Goal: Information Seeking & Learning: Learn about a topic

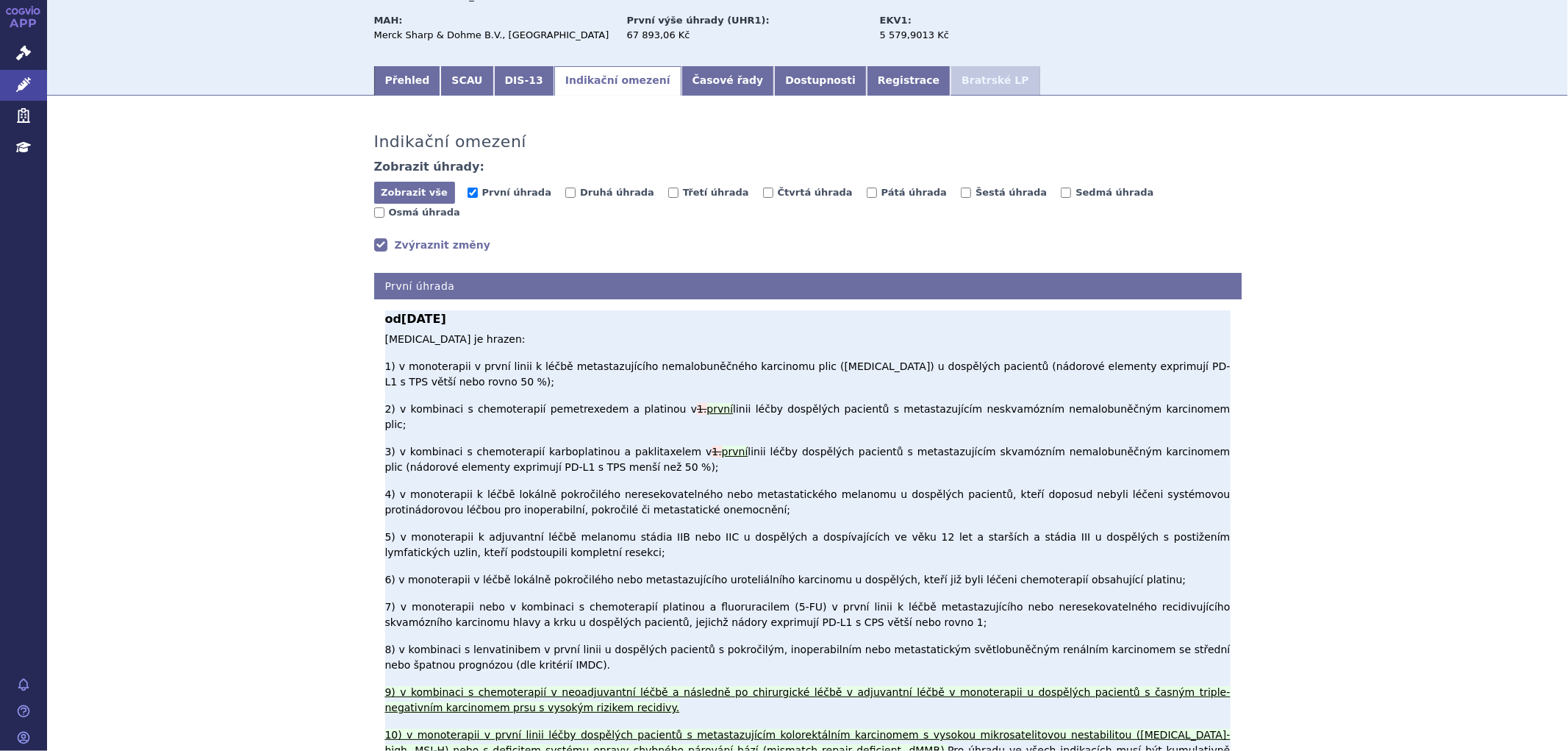
scroll to position [163, 0]
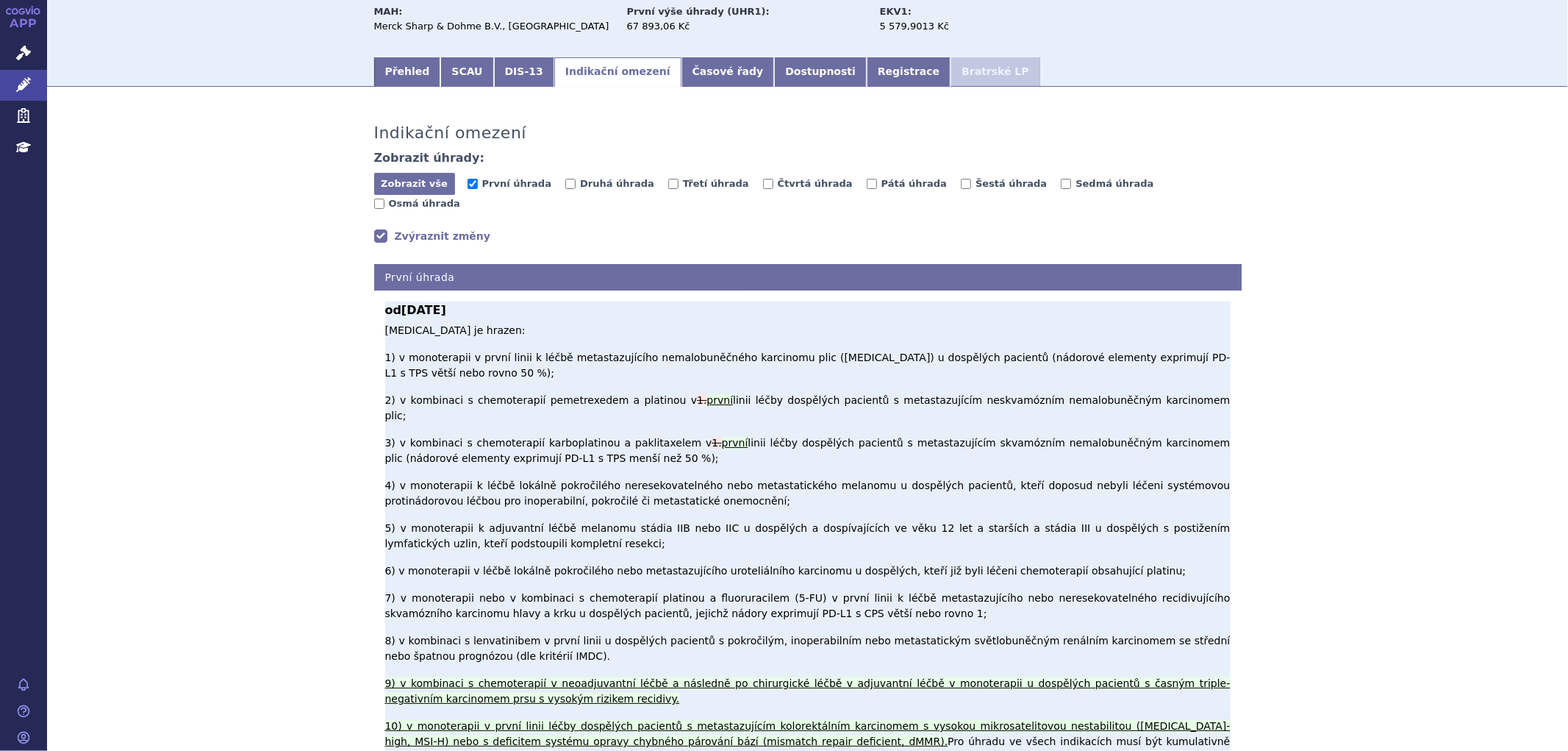
click at [1026, 592] on p "Pembrolizumab je hrazen: 1) v monoterapii v první linii k léčbě metastazujícího…" at bounding box center [808, 760] width 846 height 875
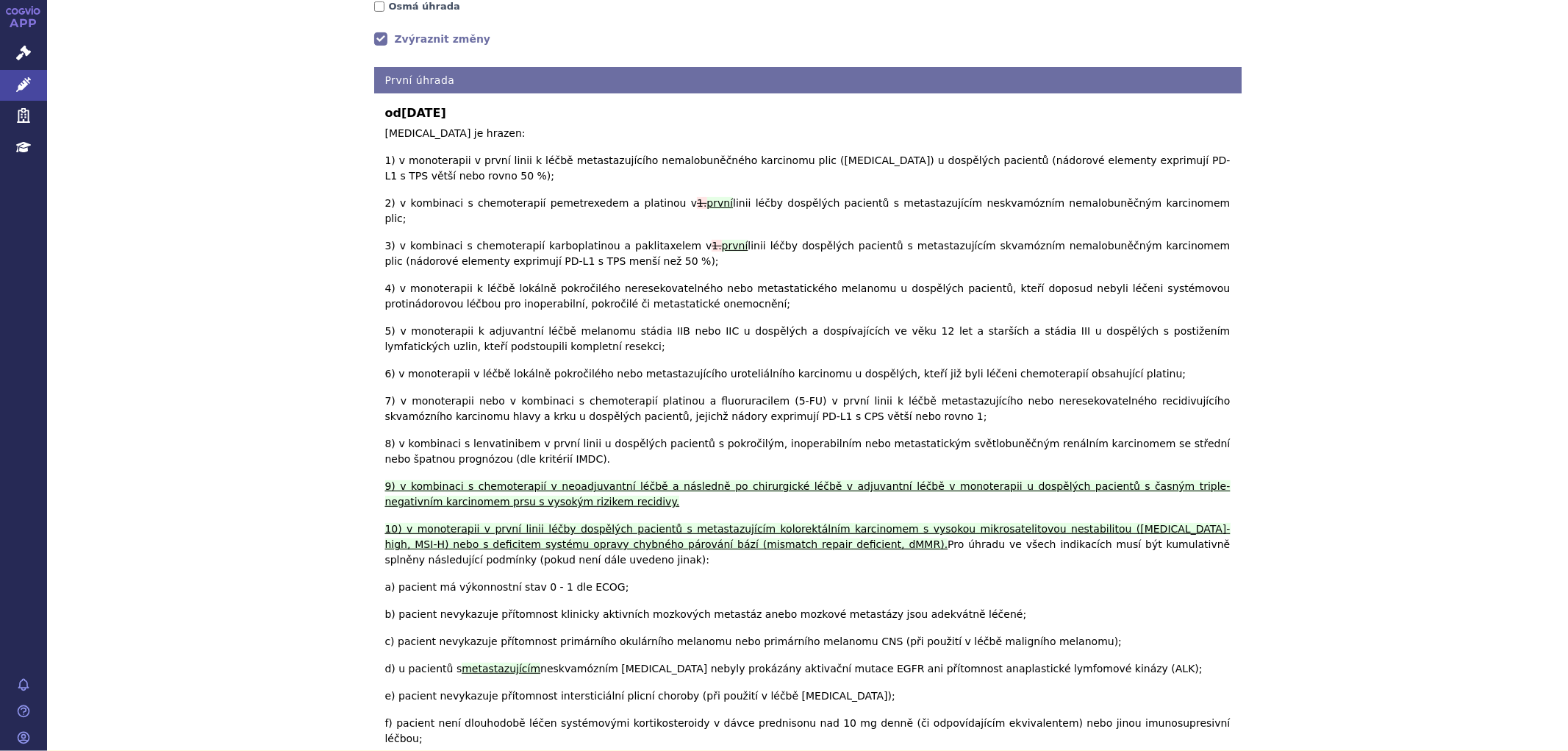
scroll to position [408, 0]
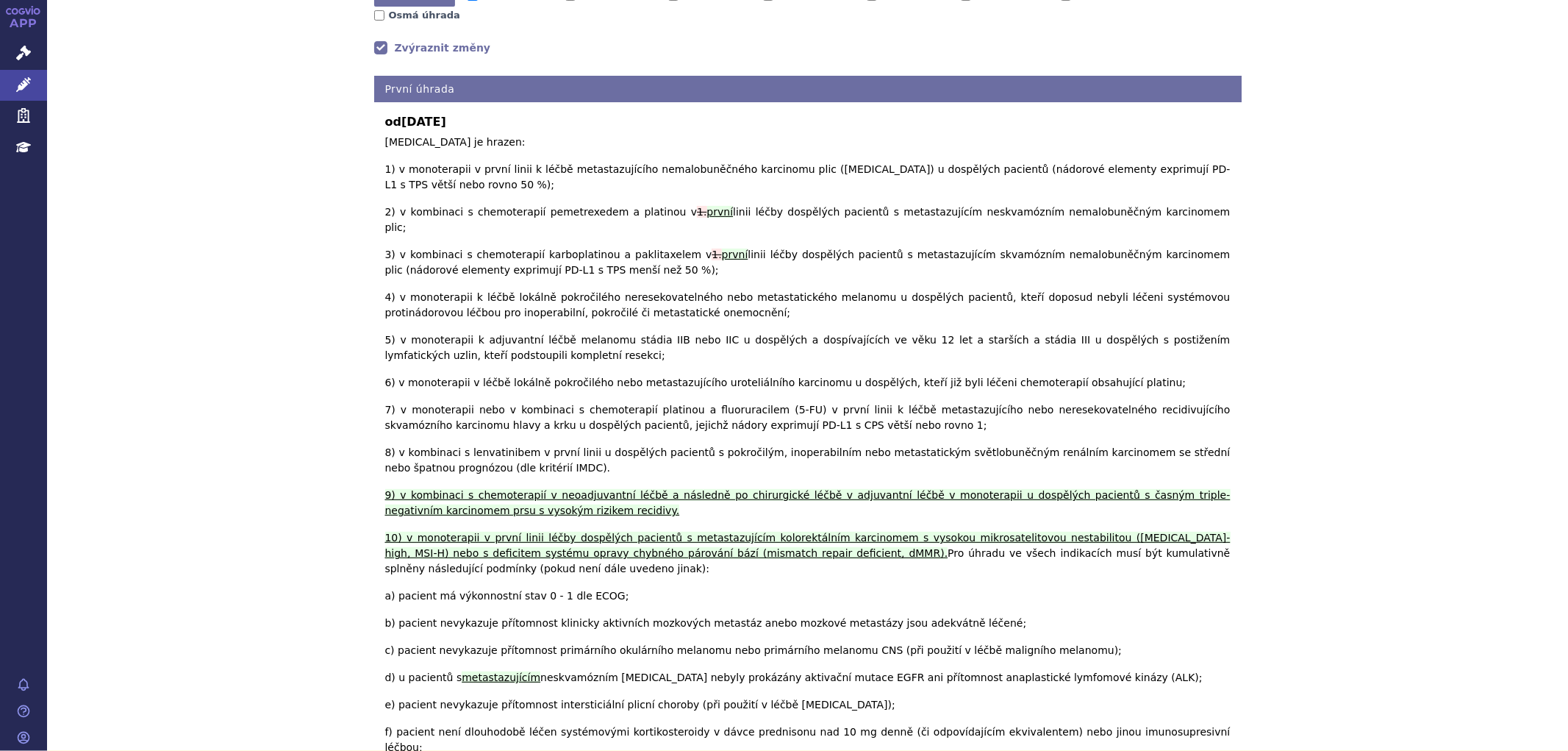
scroll to position [245, 0]
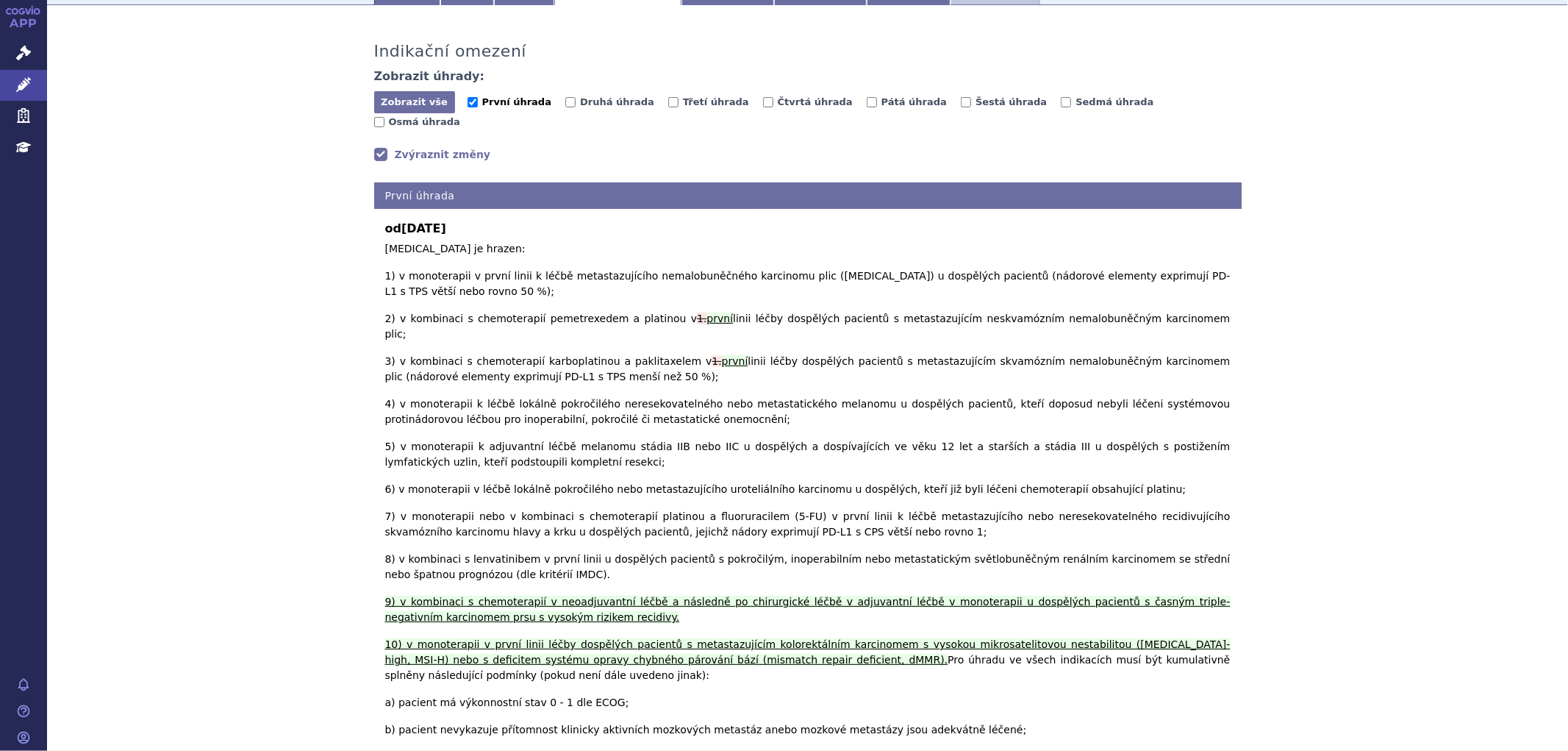
click at [488, 103] on span "První úhrada" at bounding box center [517, 102] width 69 height 11
click at [478, 103] on input "První úhrada" at bounding box center [473, 101] width 10 height 10
checkbox input "false"
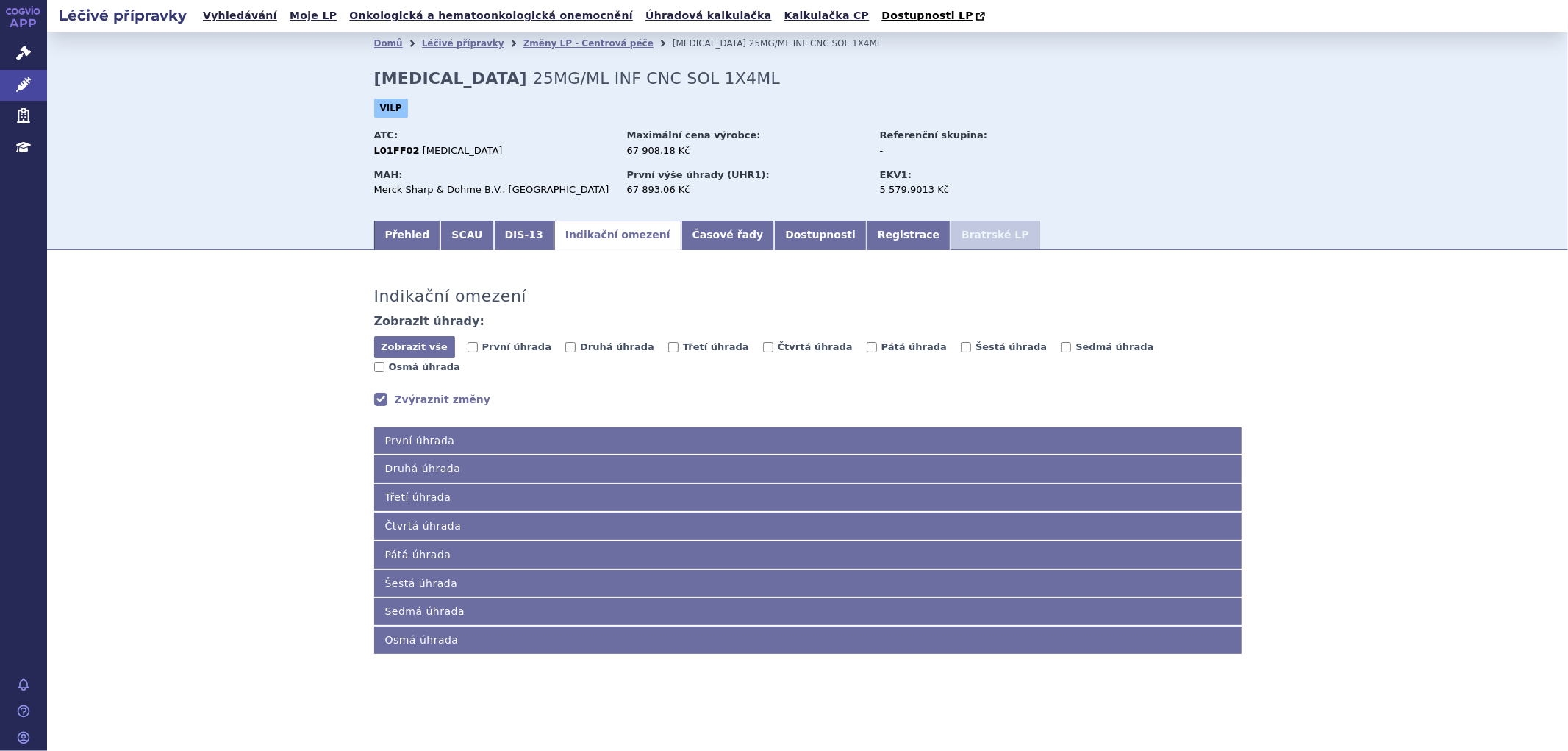
click at [570, 358] on div "Zobrazit vše Skrýt vše První úhrada Druhá úhrada Třetí úhrada Čtvrtá úhrada Pát…" at bounding box center [808, 357] width 868 height 41
click at [580, 352] on span "Druhá úhrada" at bounding box center [617, 346] width 75 height 11
click at [570, 352] on input "Druhá úhrada" at bounding box center [570, 346] width 10 height 10
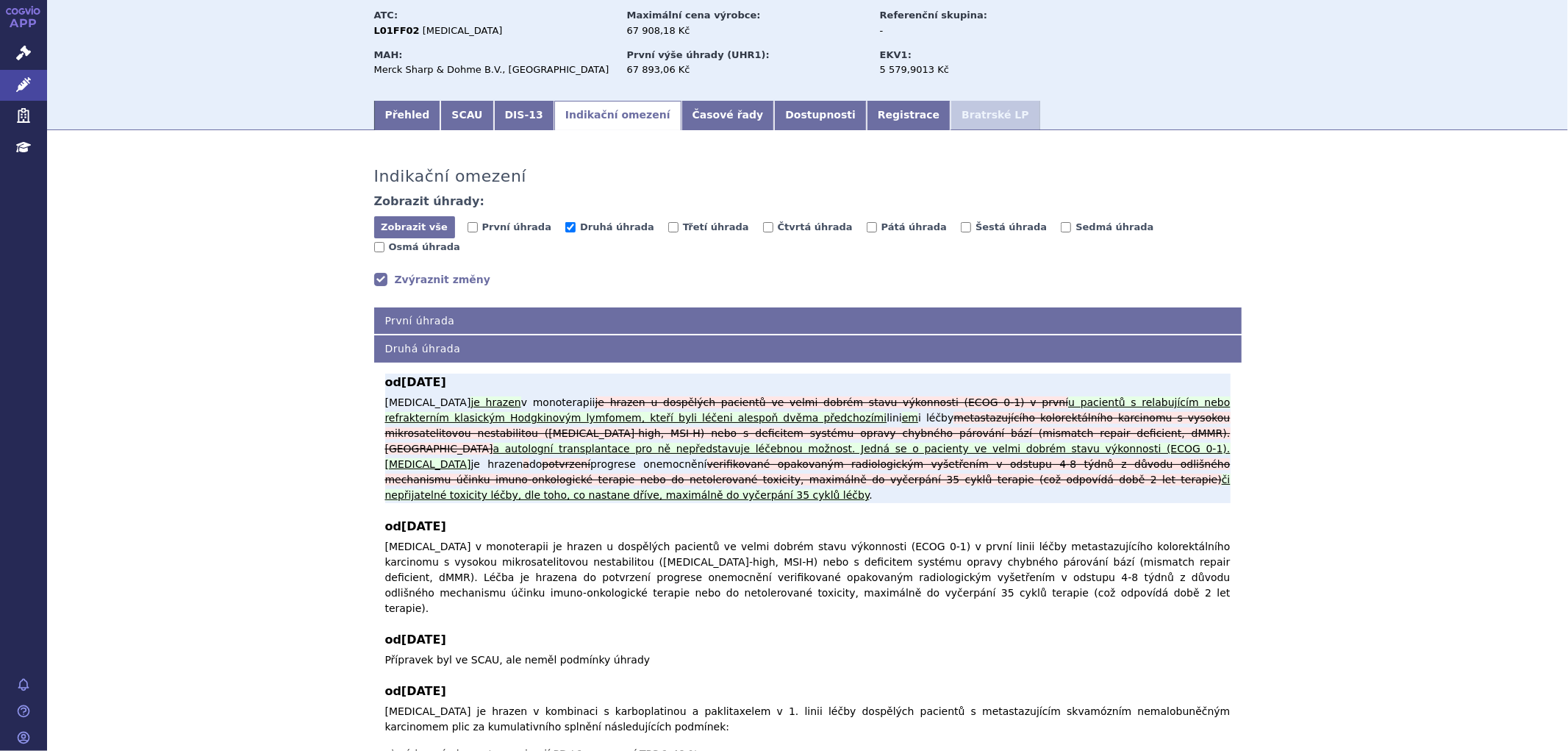
scroll to position [163, 0]
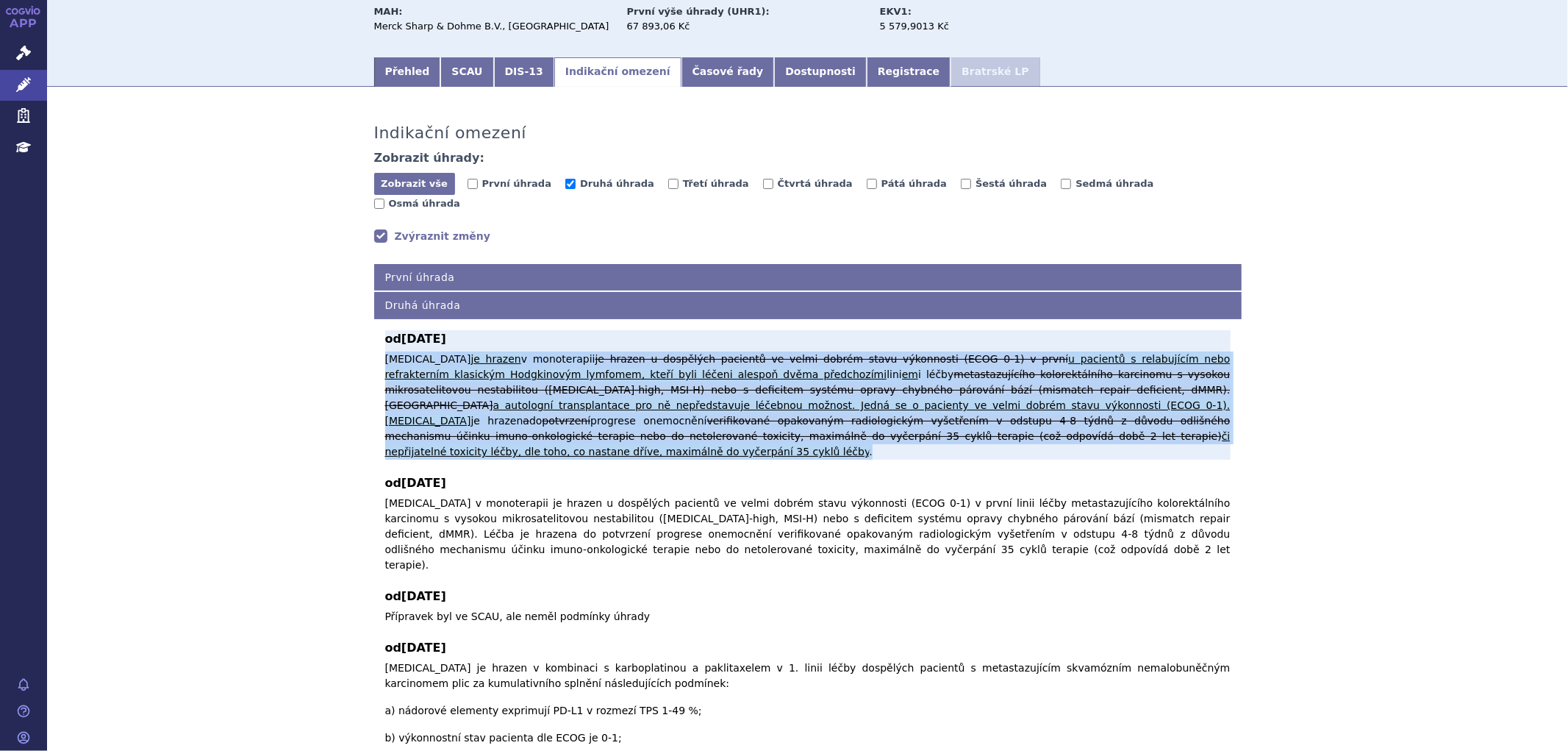
drag, startPoint x: 379, startPoint y: 343, endPoint x: 958, endPoint y: 423, distance: 584.5
click at [958, 423] on p "Pembrolizumab je hrazen v monoterapii je hrazen u dospělých pacientů ve velmi d…" at bounding box center [808, 405] width 846 height 108
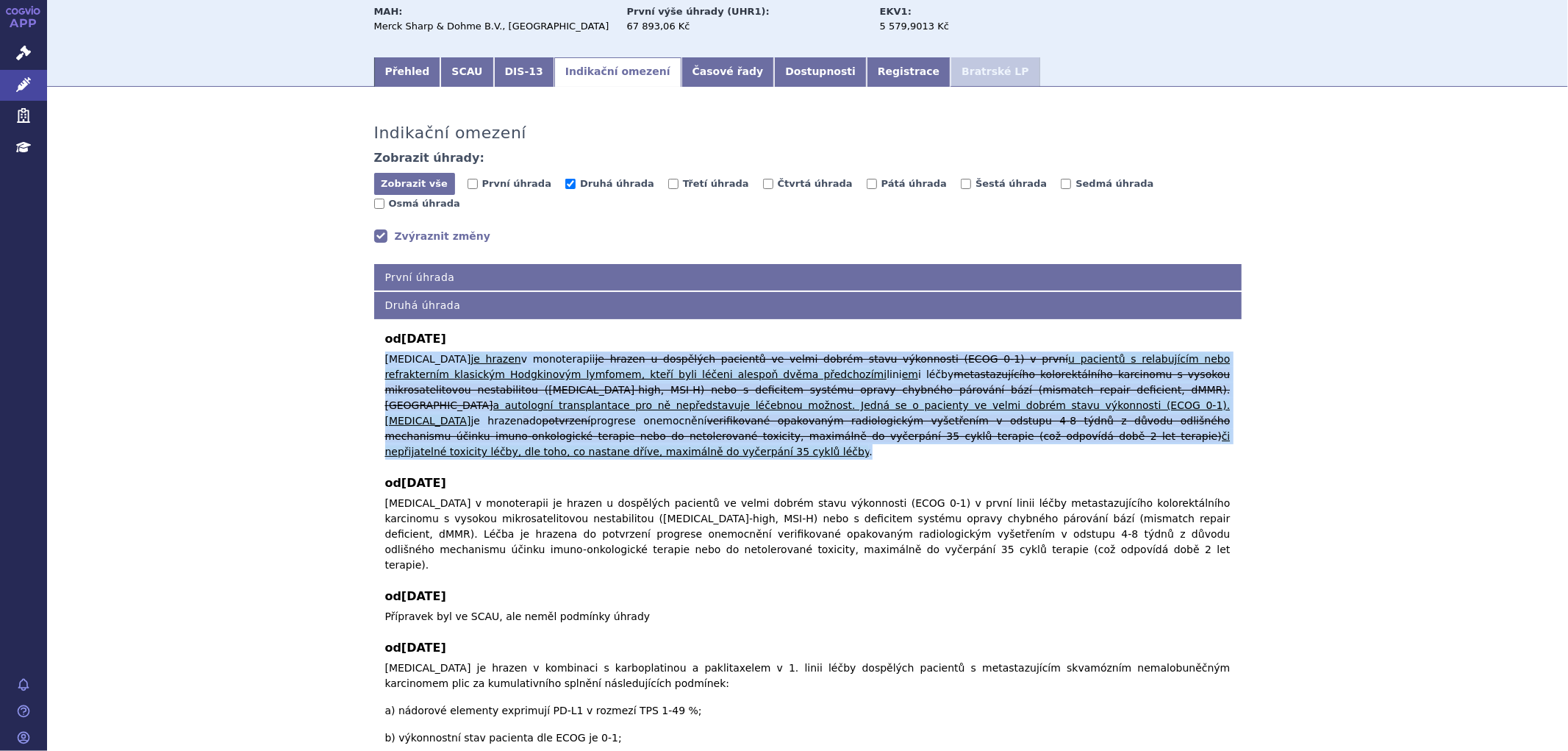
copy p "Pembrolizumab je hrazen v monoterapii je hrazen u dospělých pacientů ve velmi d…"
click at [1461, 297] on div "Indikační omezení Zobrazit úhrady: Zobrazit vše Skrýt vše První úhrada Druhá úh…" at bounding box center [807, 690] width 1521 height 1178
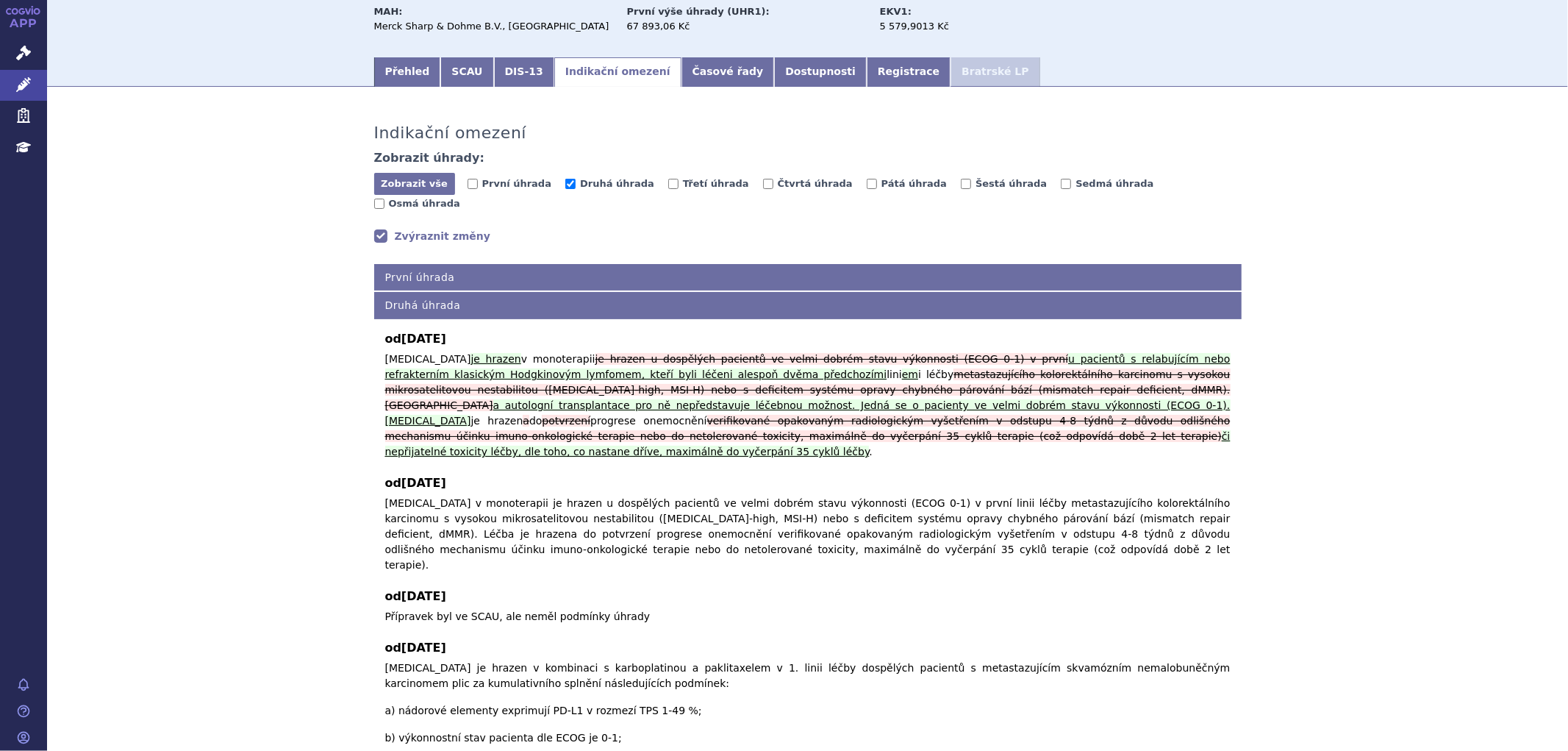
click at [598, 182] on span "Druhá úhrada" at bounding box center [617, 183] width 75 height 11
click at [576, 182] on input "Druhá úhrada" at bounding box center [570, 183] width 10 height 10
checkbox input "false"
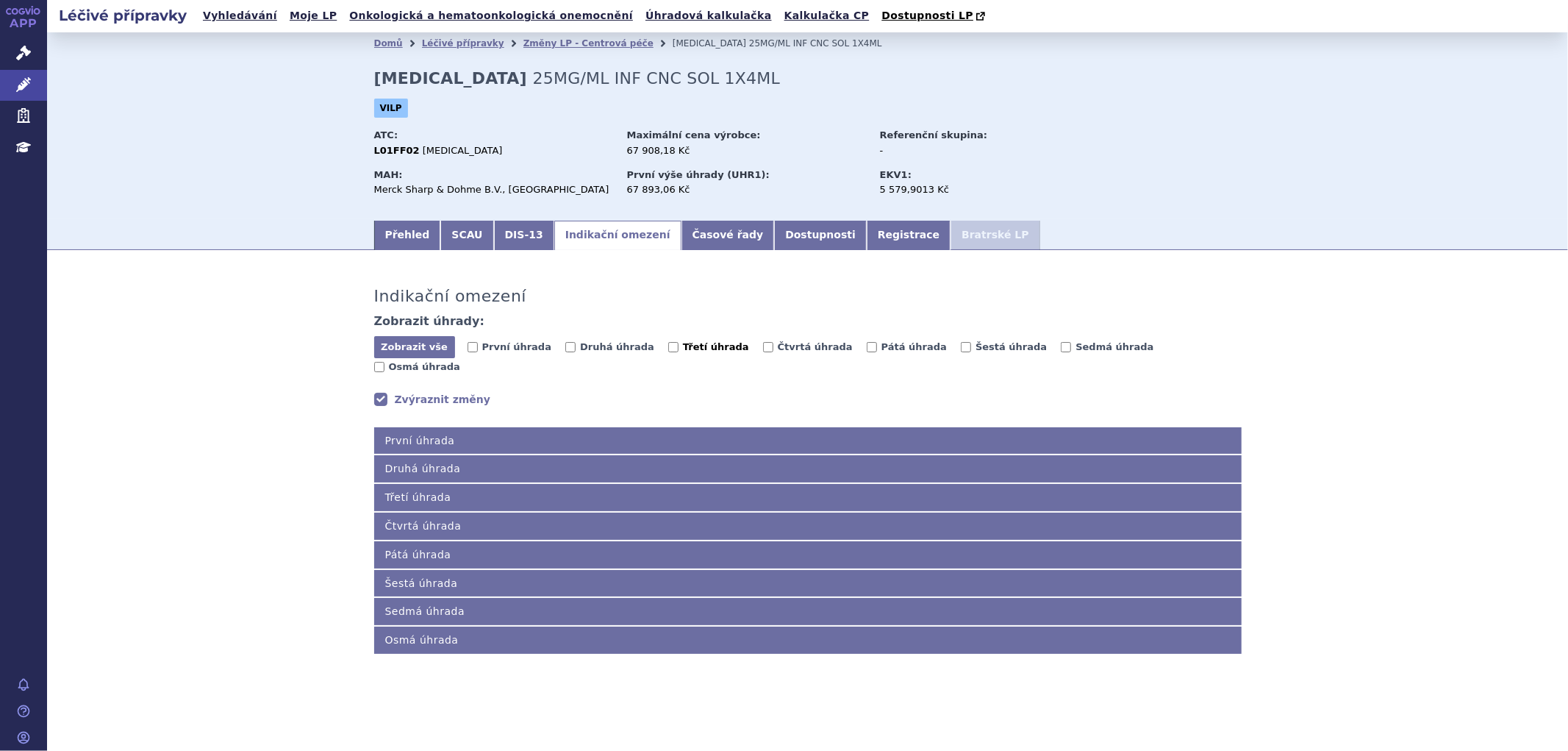
click at [668, 348] on label "Třetí úhrada" at bounding box center [708, 347] width 81 height 15
click at [668, 348] on input "Třetí úhrada" at bounding box center [673, 346] width 10 height 10
checkbox input "true"
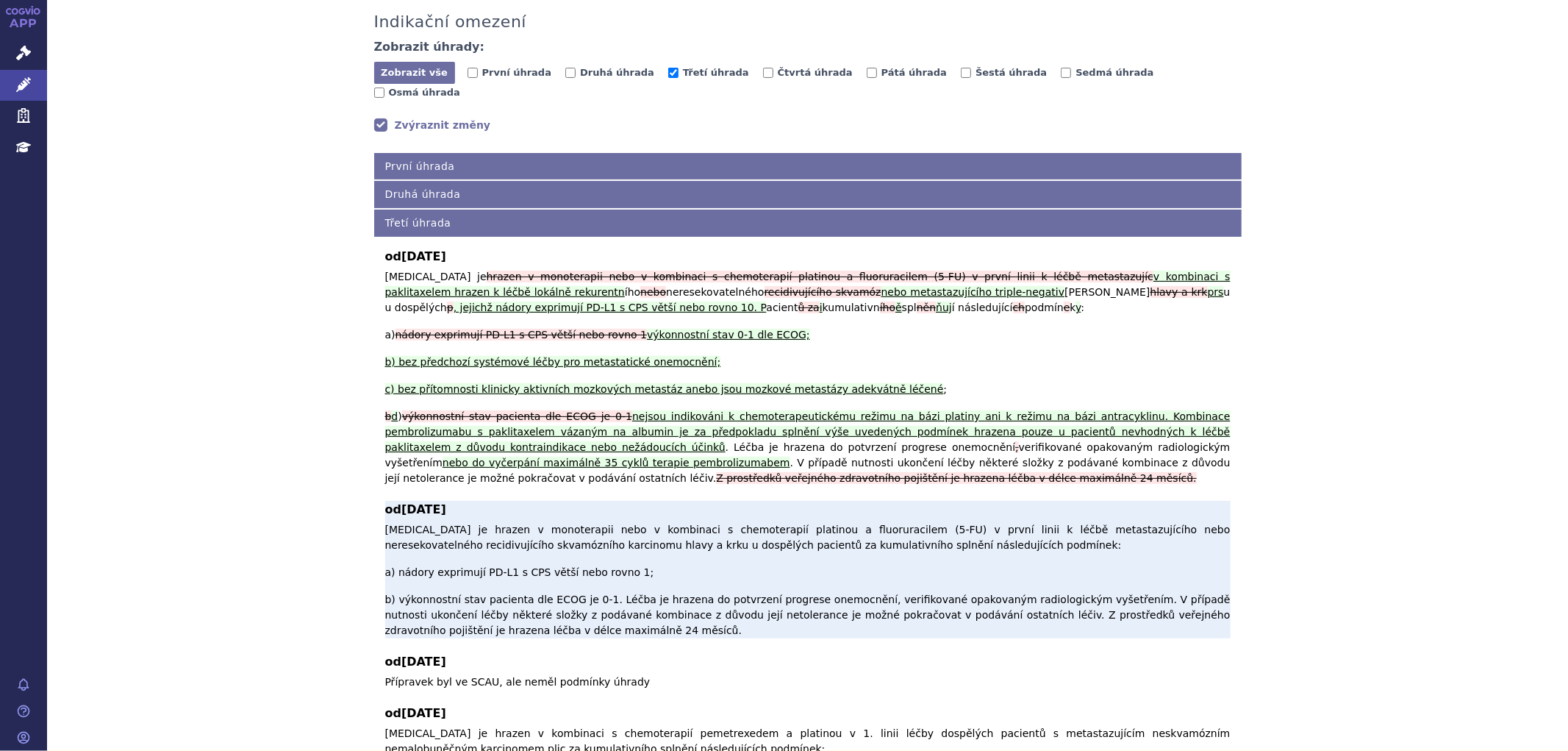
scroll to position [245, 0]
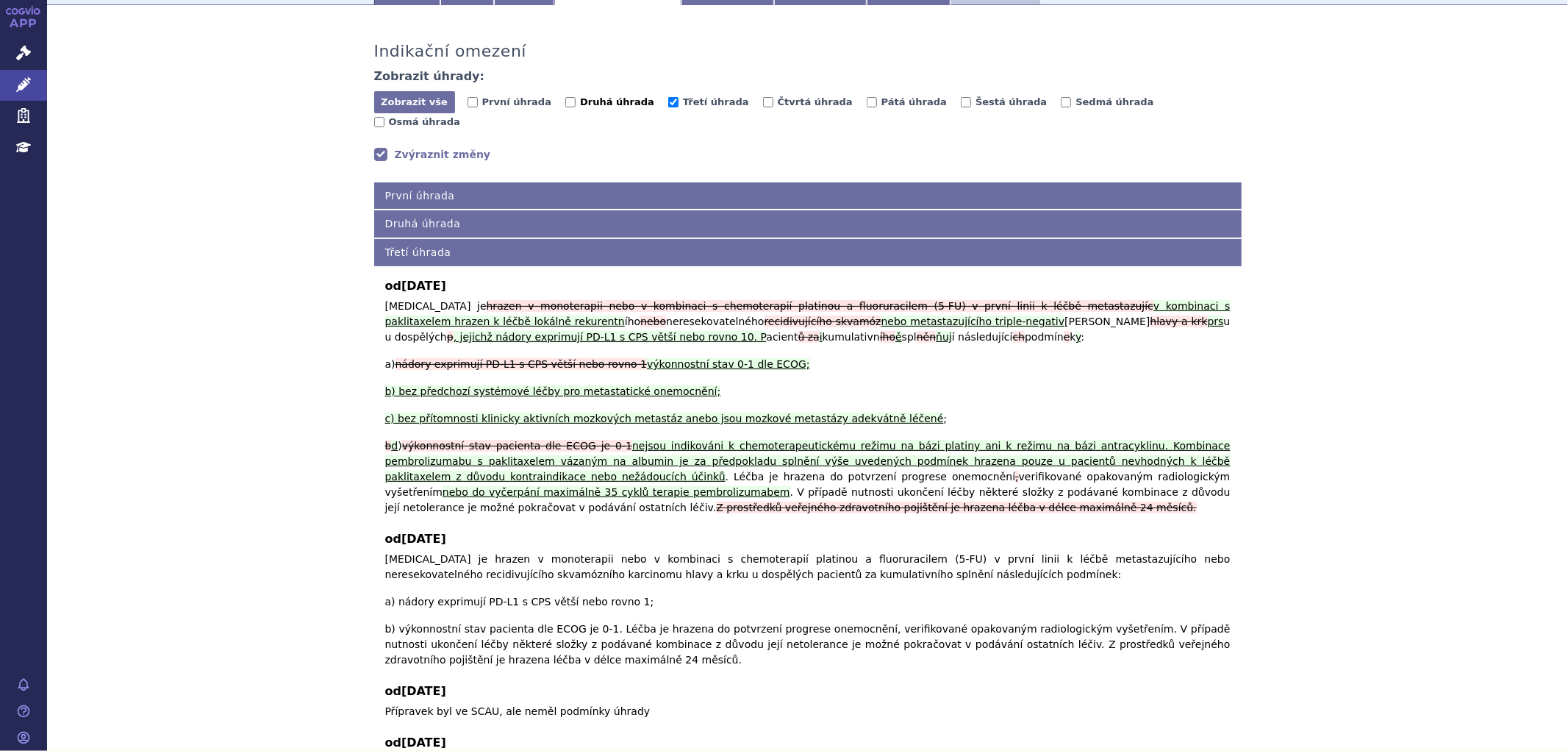
click at [566, 107] on label "Druhá úhrada" at bounding box center [610, 102] width 89 height 15
click at [566, 107] on input "Druhá úhrada" at bounding box center [570, 101] width 10 height 10
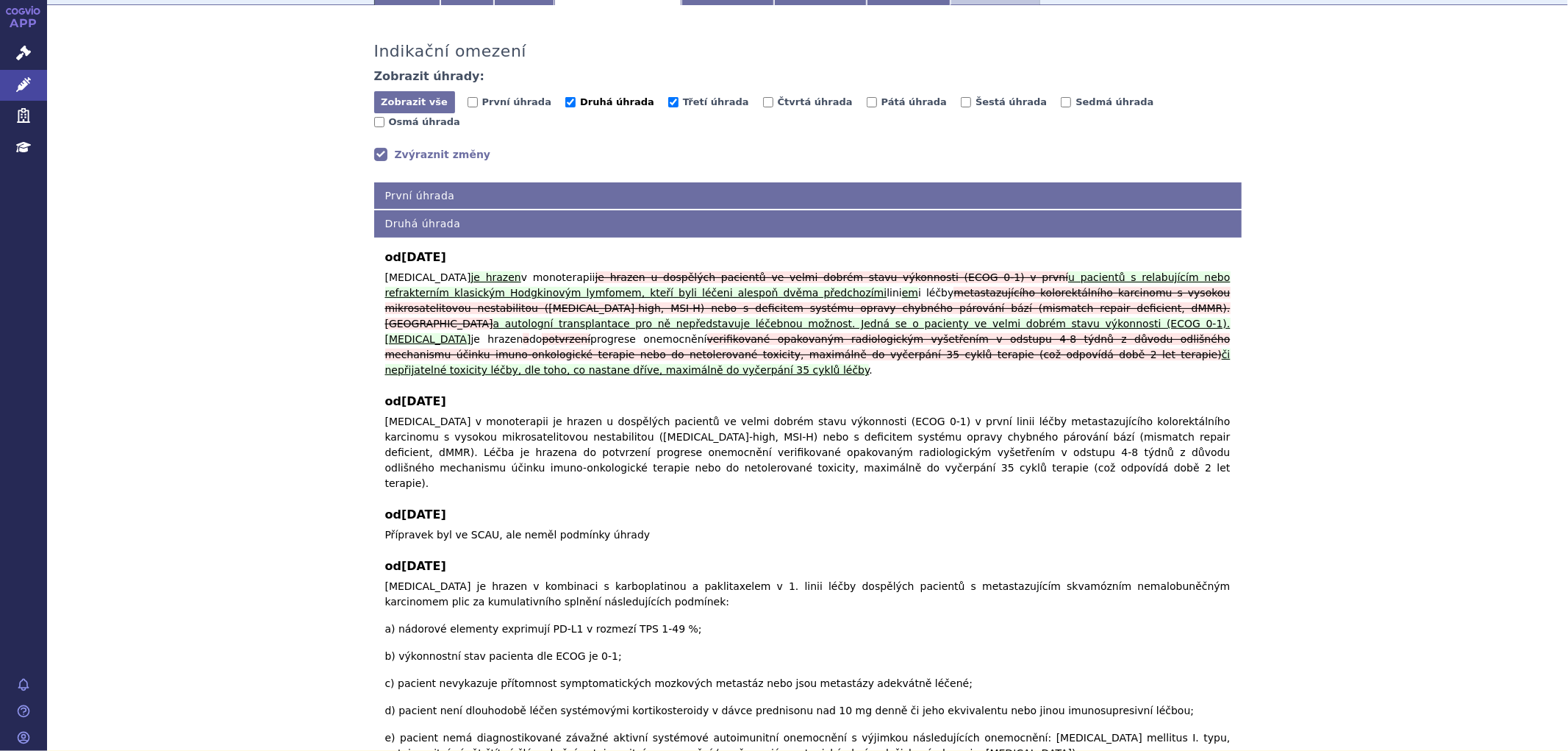
click at [591, 105] on span "Druhá úhrada" at bounding box center [617, 102] width 75 height 11
click at [576, 105] on input "Druhá úhrada" at bounding box center [570, 101] width 10 height 10
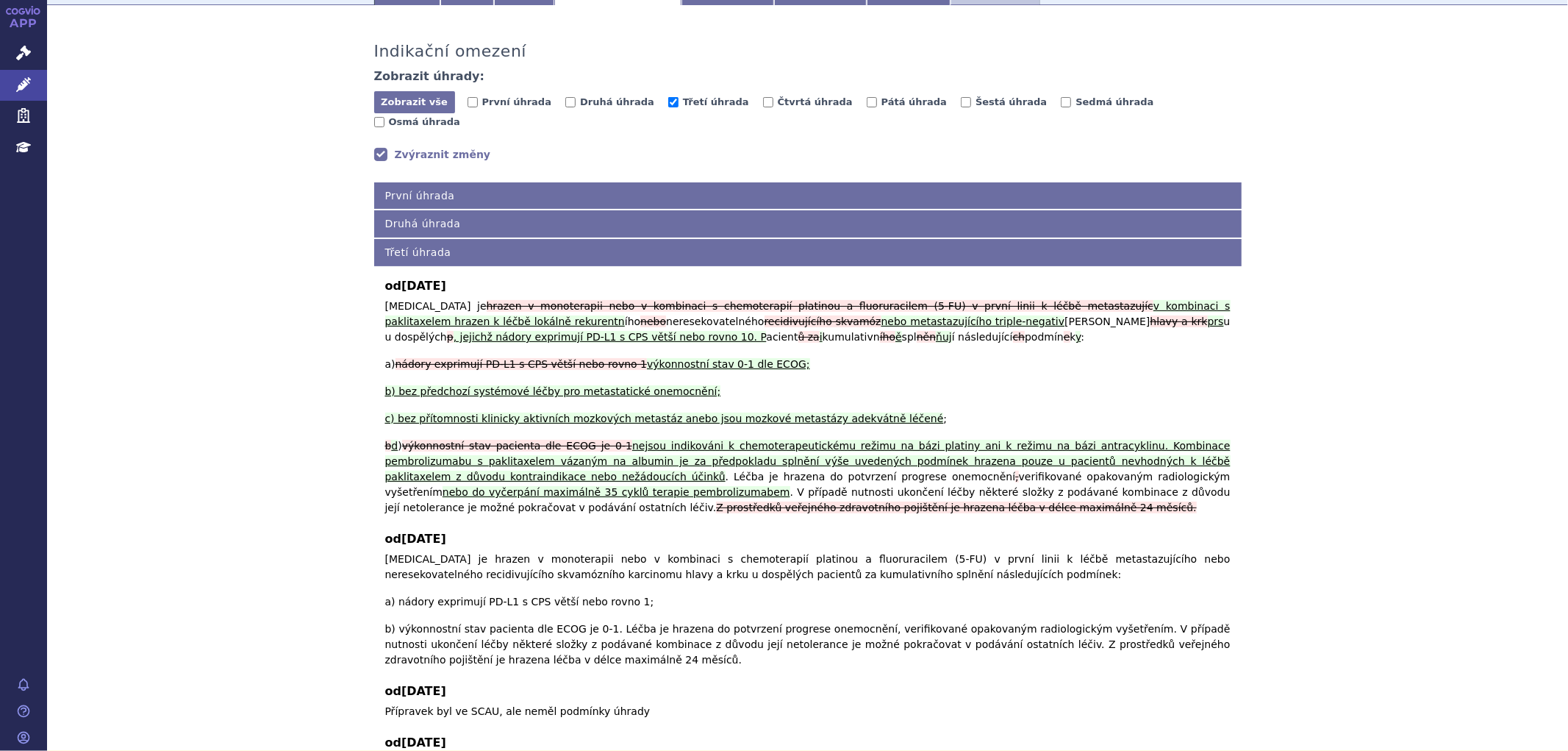
click at [394, 147] on link "Zvýraznit změny" at bounding box center [432, 155] width 117 height 15
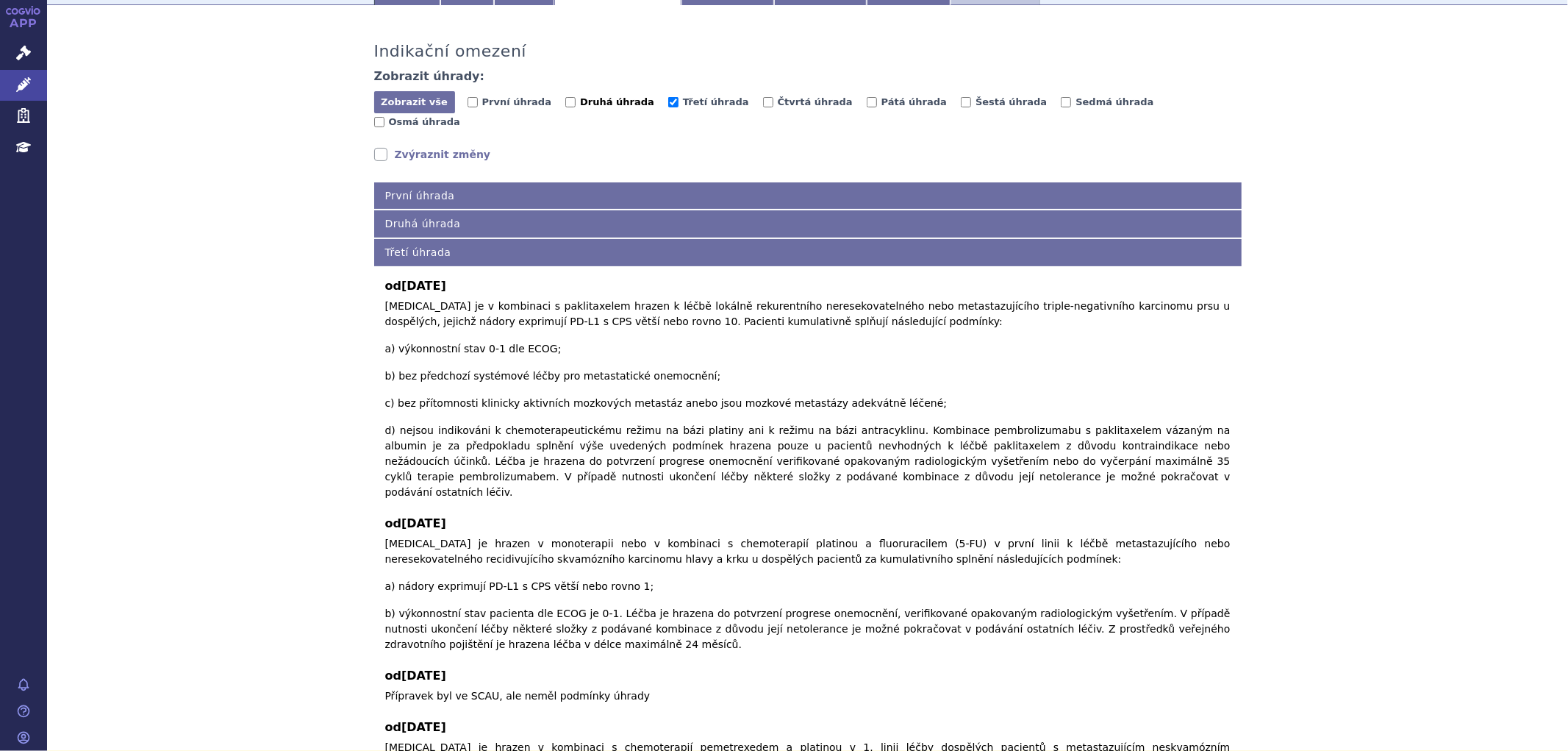
click at [603, 108] on span "Druhá úhrada" at bounding box center [617, 102] width 75 height 11
click at [576, 108] on input "Druhá úhrada" at bounding box center [570, 101] width 10 height 10
checkbox input "true"
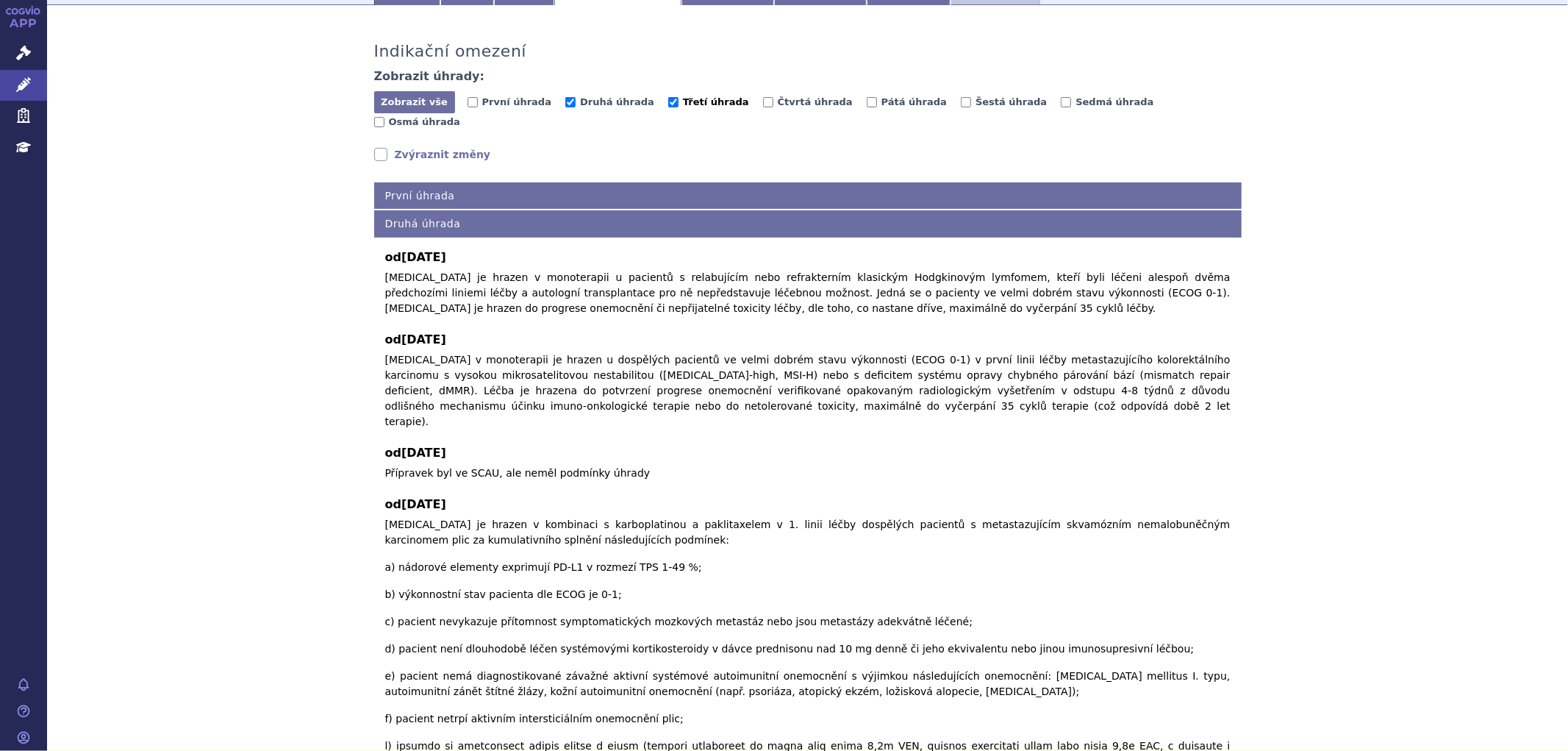
click at [668, 103] on input "Třetí úhrada" at bounding box center [673, 101] width 10 height 10
click at [668, 104] on input "Třetí úhrada" at bounding box center [673, 101] width 10 height 10
checkbox input "true"
click at [582, 108] on span "Druhá úhrada" at bounding box center [617, 102] width 75 height 11
click at [576, 108] on input "Druhá úhrada" at bounding box center [570, 101] width 10 height 10
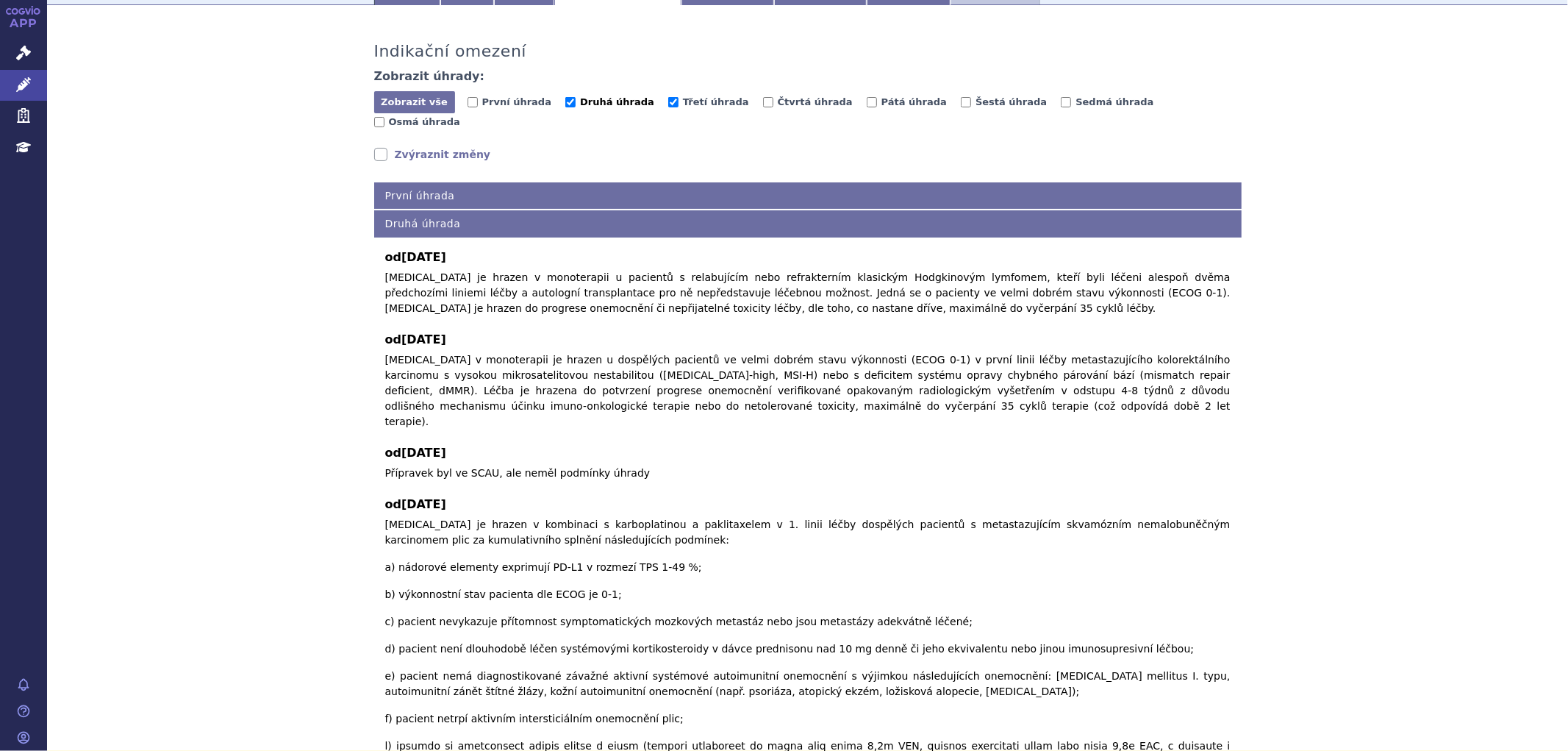
checkbox input "false"
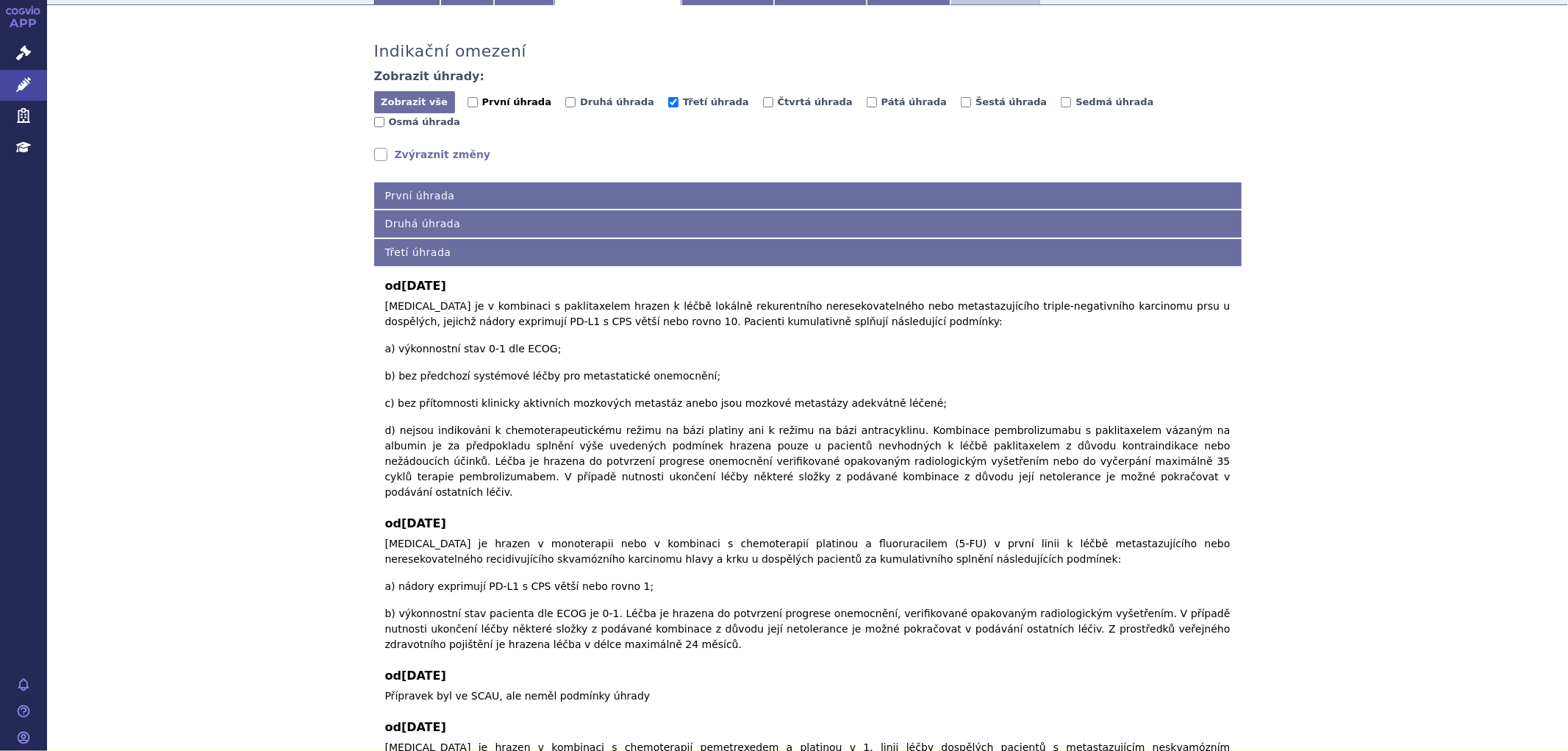
click at [483, 99] on span "První úhrada" at bounding box center [517, 102] width 69 height 11
click at [476, 99] on input "První úhrada" at bounding box center [473, 101] width 10 height 10
checkbox input "true"
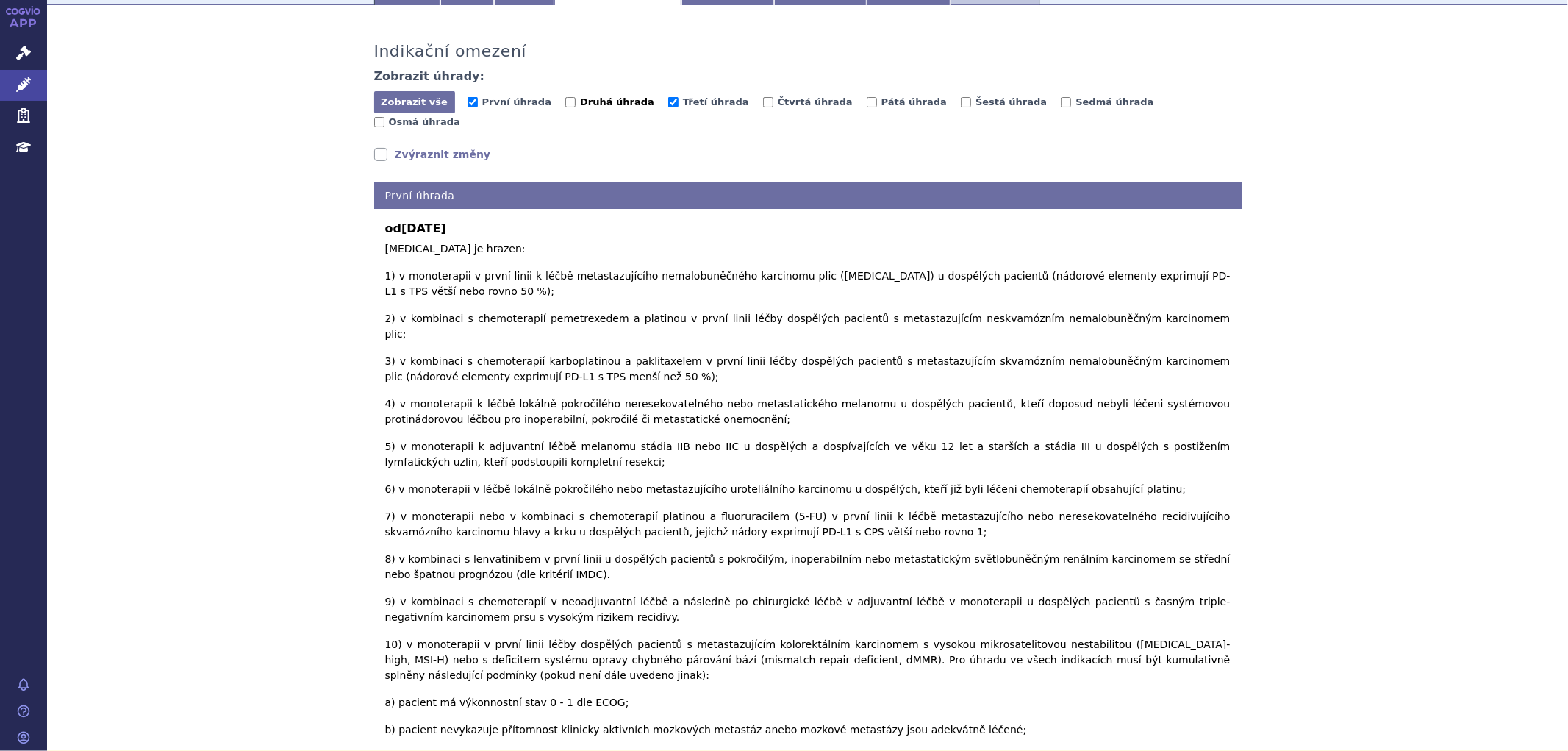
click at [591, 108] on span "Druhá úhrada" at bounding box center [617, 102] width 75 height 11
click at [576, 108] on input "Druhá úhrada" at bounding box center [570, 101] width 10 height 10
checkbox input "true"
click at [683, 101] on span "Třetí úhrada" at bounding box center [716, 102] width 66 height 11
click at [668, 101] on input "Třetí úhrada" at bounding box center [673, 101] width 10 height 10
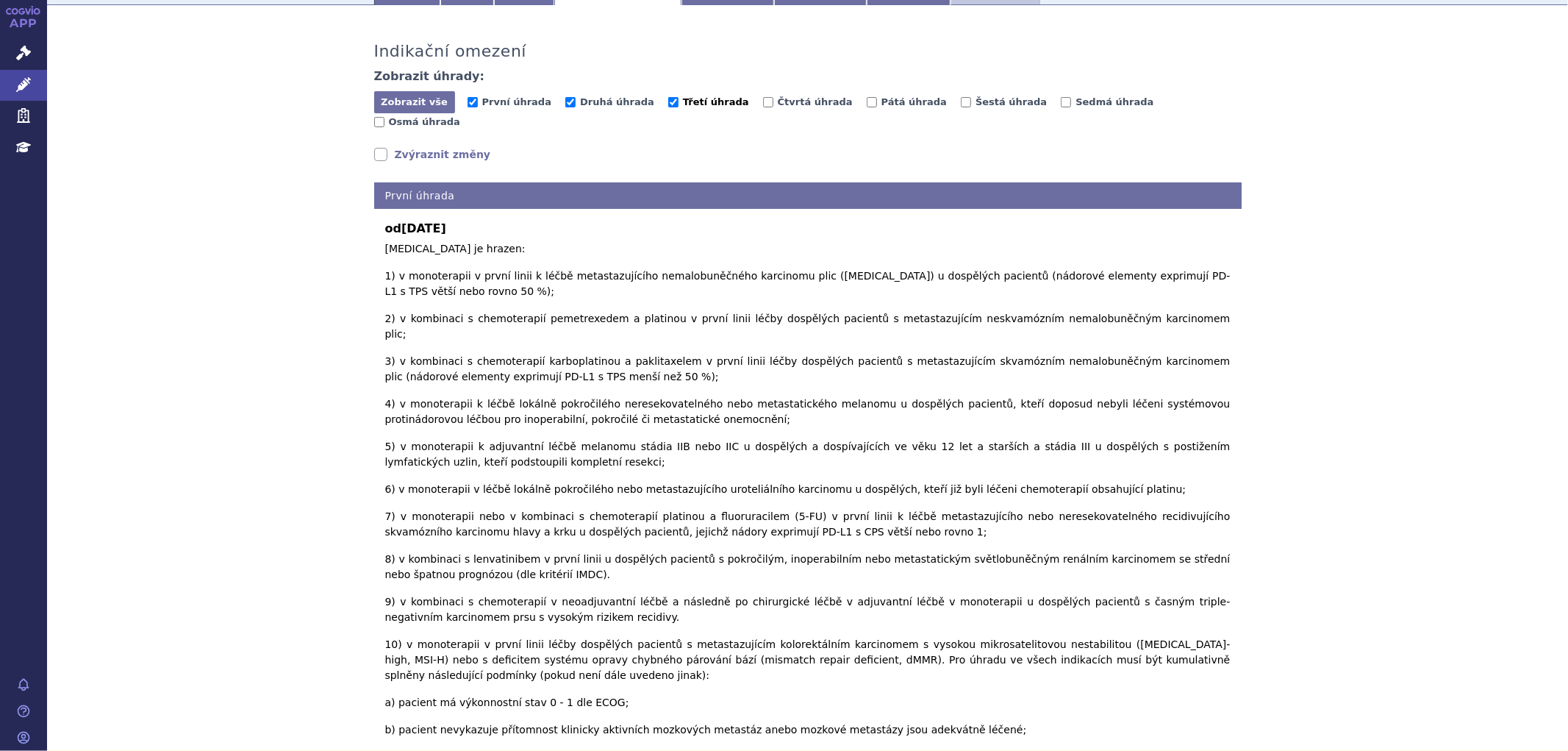
checkbox input "false"
click at [580, 104] on span "Druhá úhrada" at bounding box center [617, 102] width 75 height 11
click at [576, 104] on input "Druhá úhrada" at bounding box center [570, 101] width 10 height 10
checkbox input "false"
click at [501, 101] on span "První úhrada" at bounding box center [517, 102] width 69 height 11
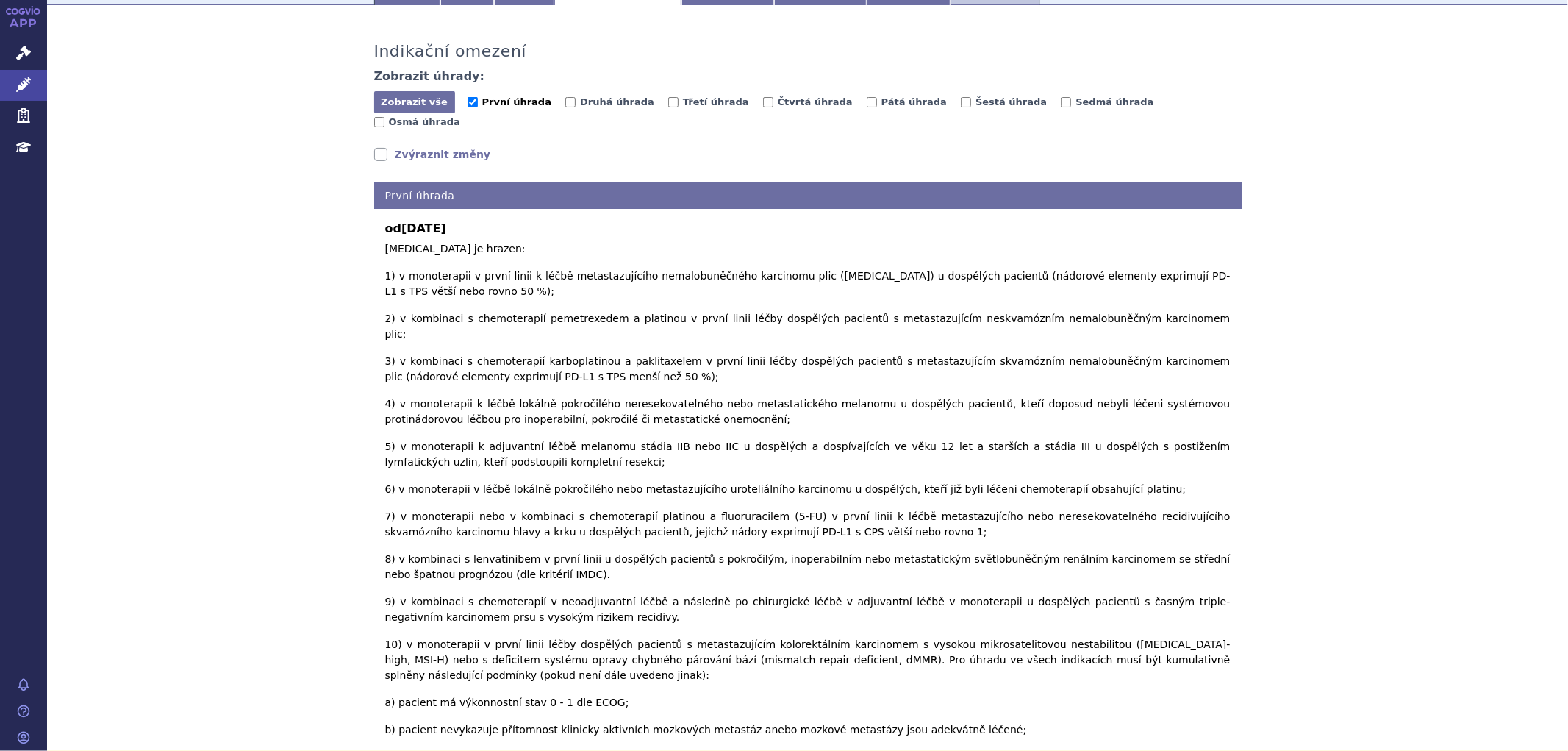
click at [478, 101] on input "První úhrada" at bounding box center [473, 101] width 10 height 10
checkbox input "false"
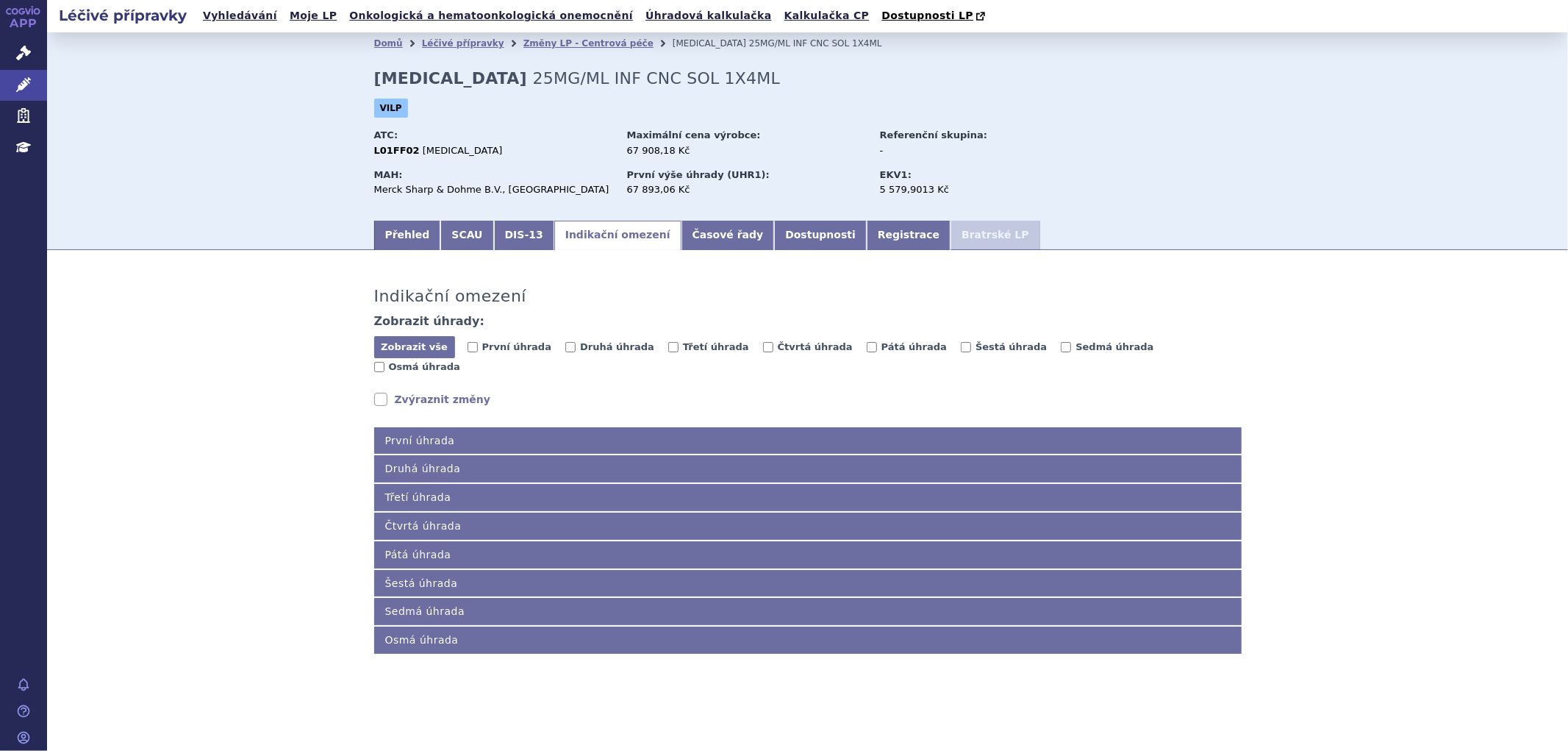
click at [572, 355] on span "Druhá úhrada" at bounding box center [617, 347] width 103 height 14
click at [580, 348] on span "Druhá úhrada" at bounding box center [617, 346] width 75 height 11
click at [573, 348] on input "Druhá úhrada" at bounding box center [570, 346] width 10 height 10
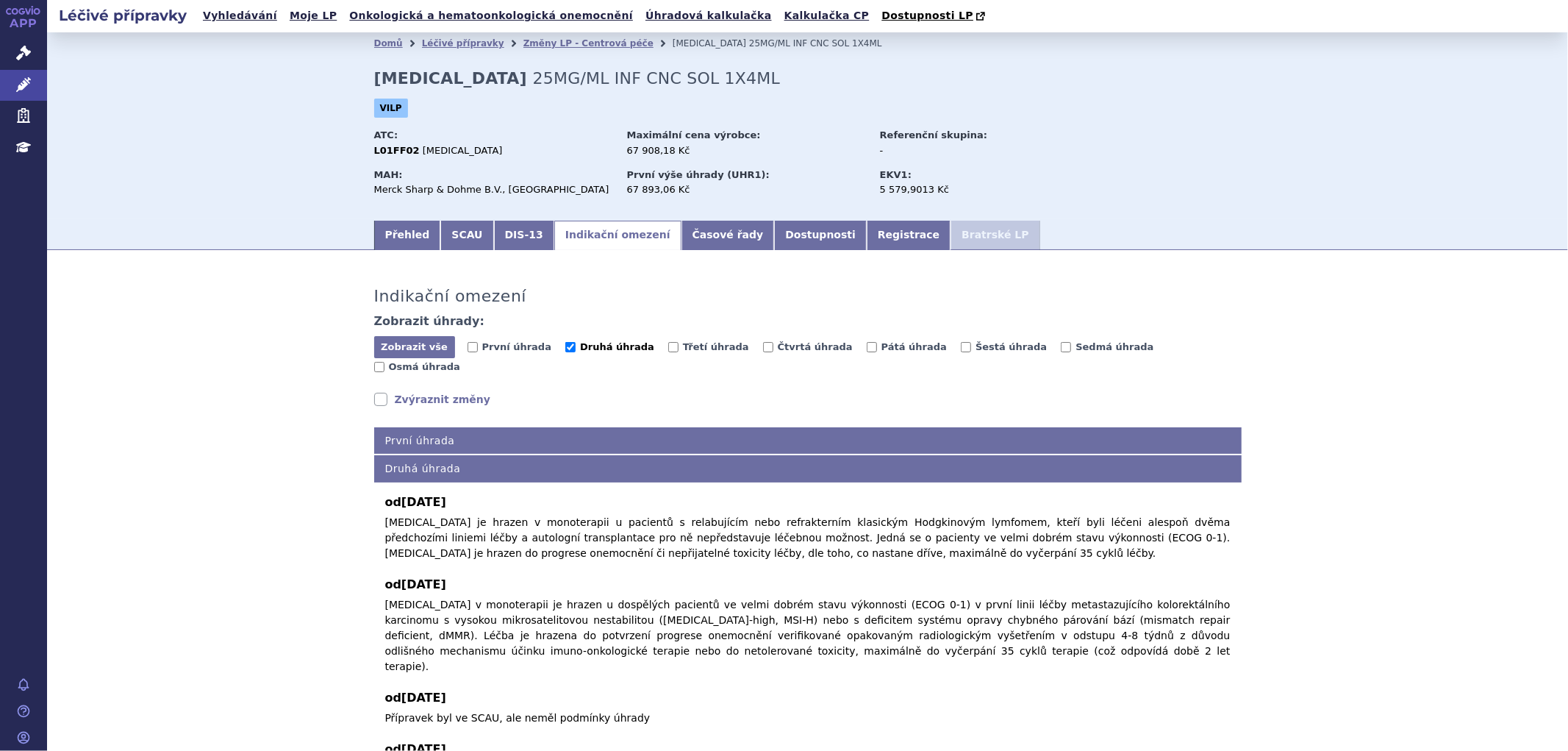
click at [580, 347] on span "Druhá úhrada" at bounding box center [617, 346] width 75 height 11
click at [573, 347] on input "Druhá úhrada" at bounding box center [570, 346] width 10 height 10
checkbox input "false"
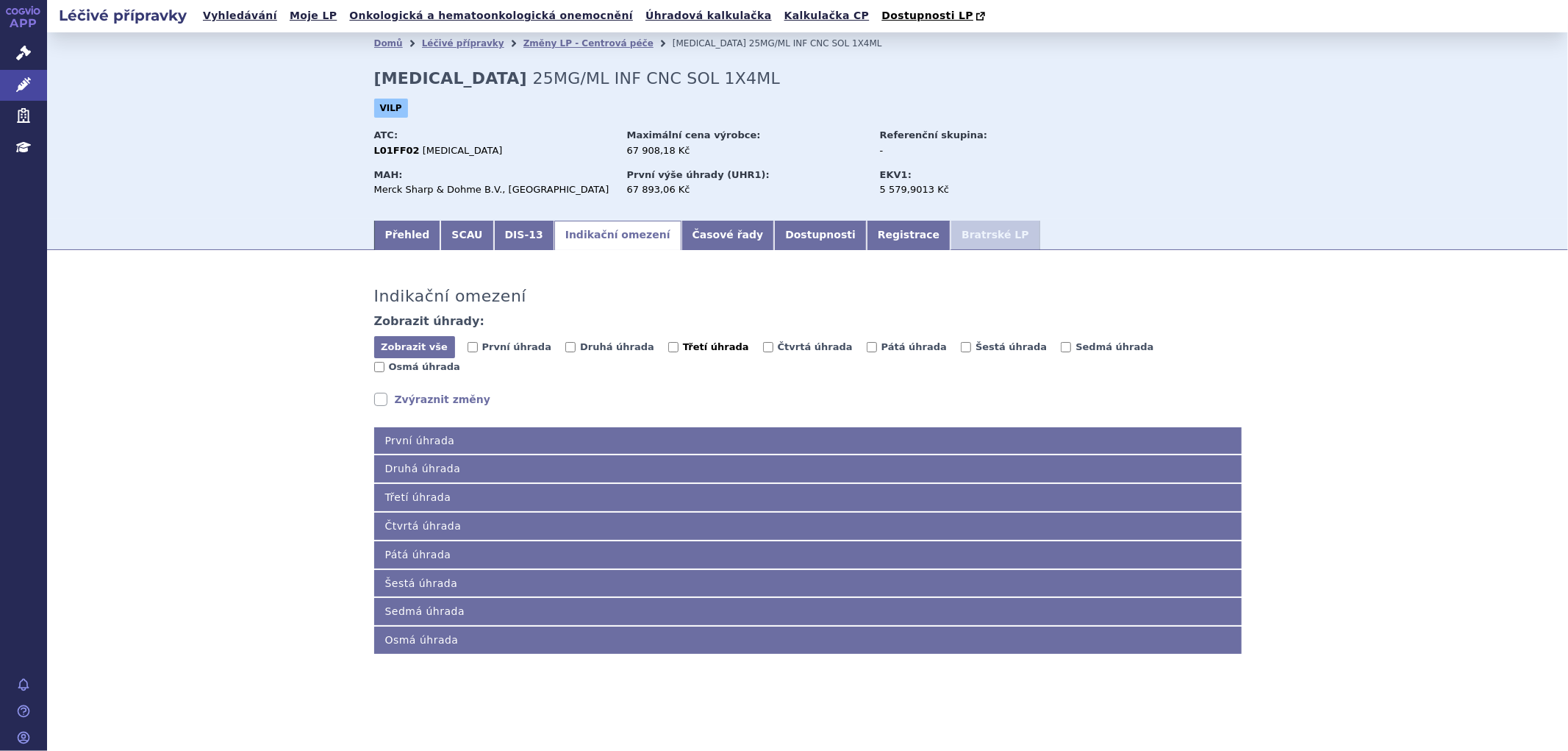
click at [683, 351] on span "Třetí úhrada" at bounding box center [716, 346] width 66 height 11
click at [668, 351] on input "Třetí úhrada" at bounding box center [673, 346] width 10 height 10
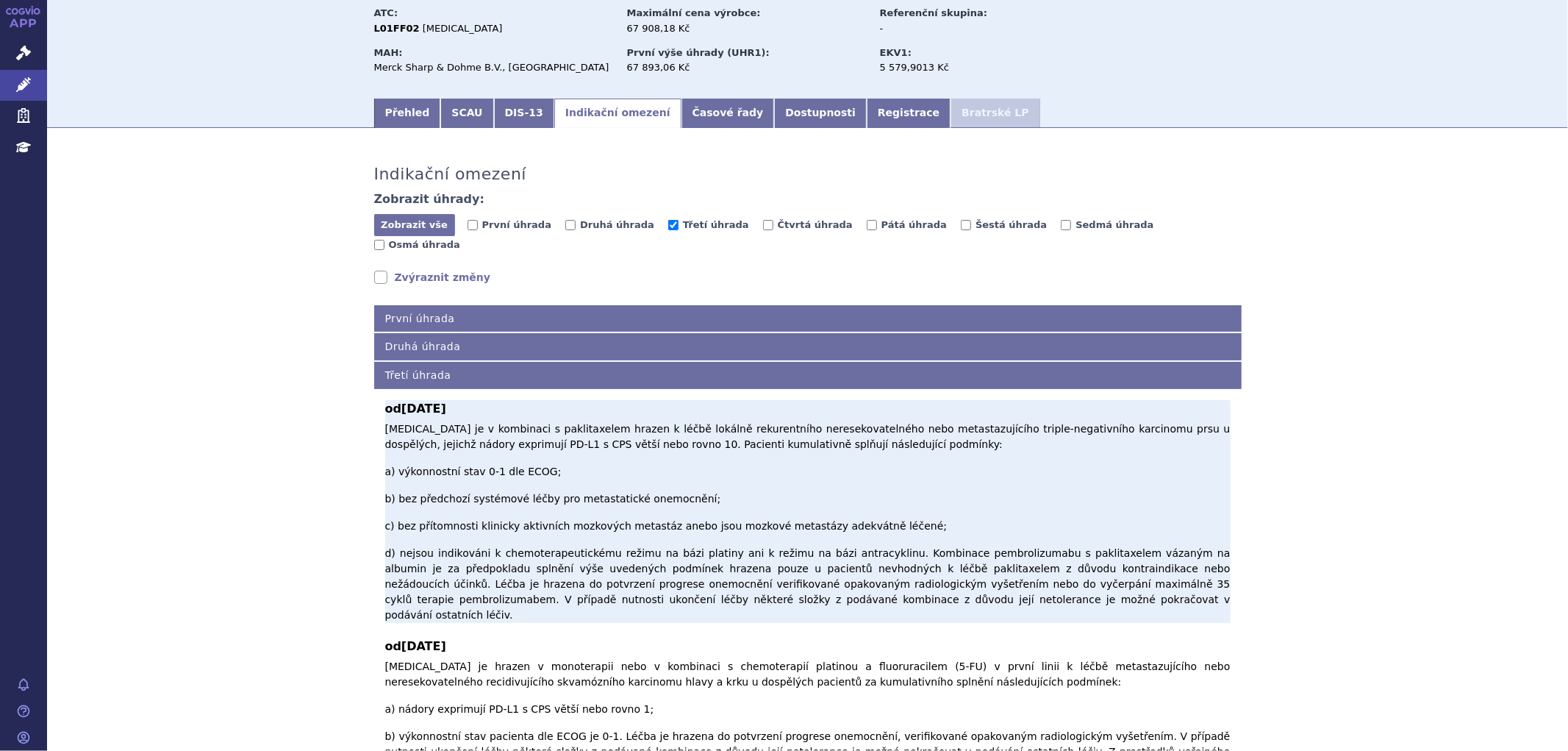
scroll to position [163, 0]
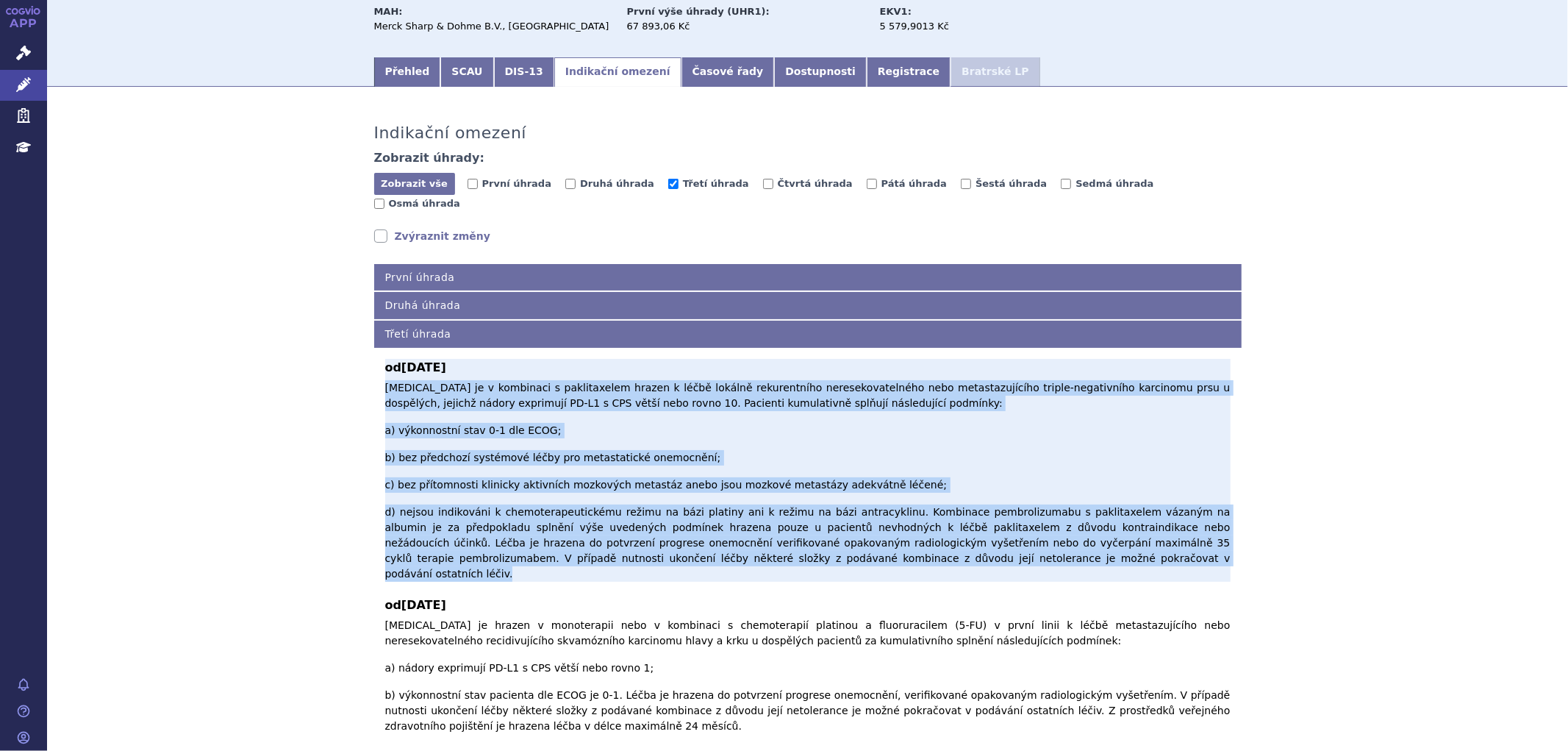
drag, startPoint x: 380, startPoint y: 370, endPoint x: 894, endPoint y: 499, distance: 529.9
click at [894, 499] on p "Pembrolizumab je v kombinaci s paklitaxelem hrazen k léčbě lokálně rekurentního…" at bounding box center [808, 481] width 846 height 202
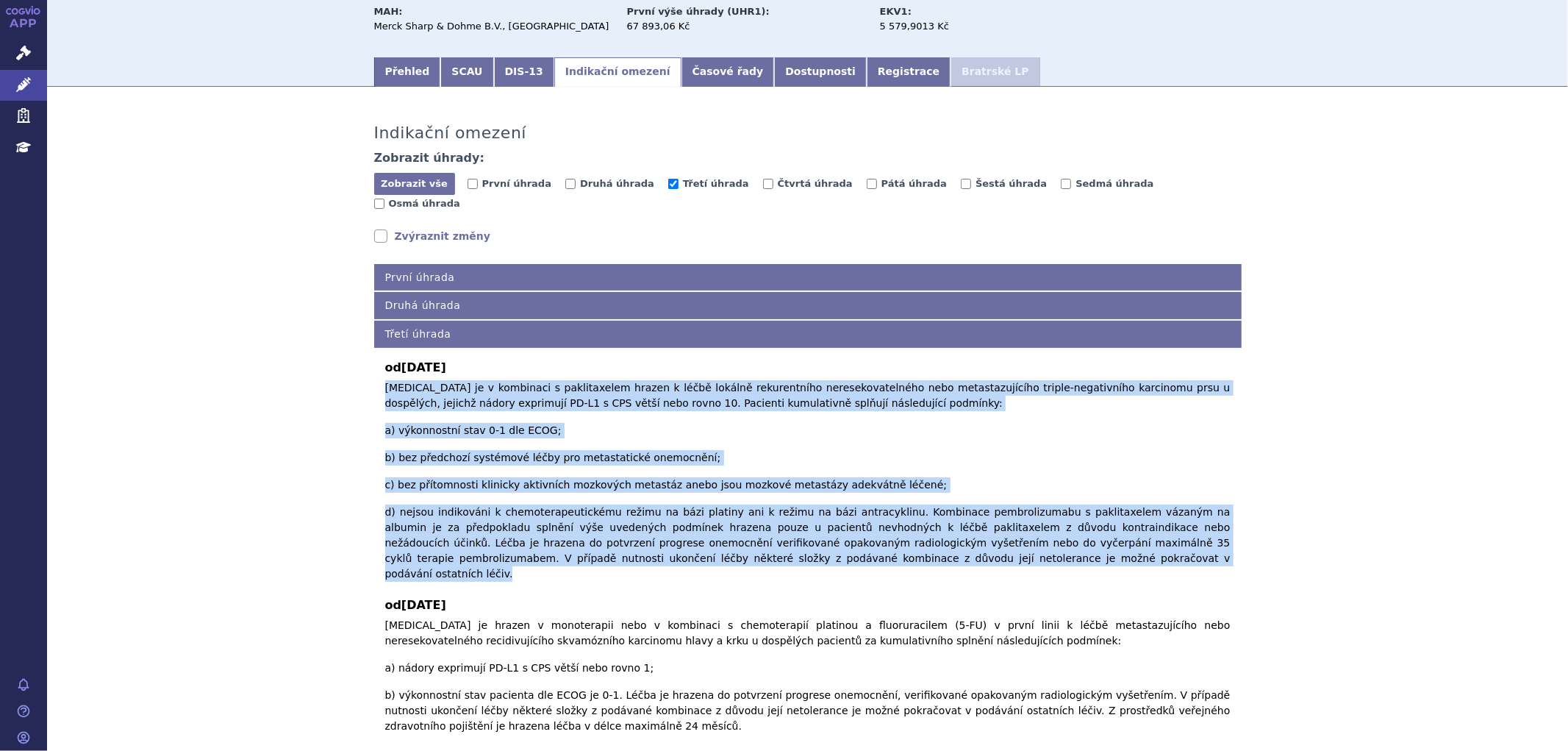
copy p "Pembrolizumab je v kombinaci s paklitaxelem hrazen k léčbě lokálně rekurentního…"
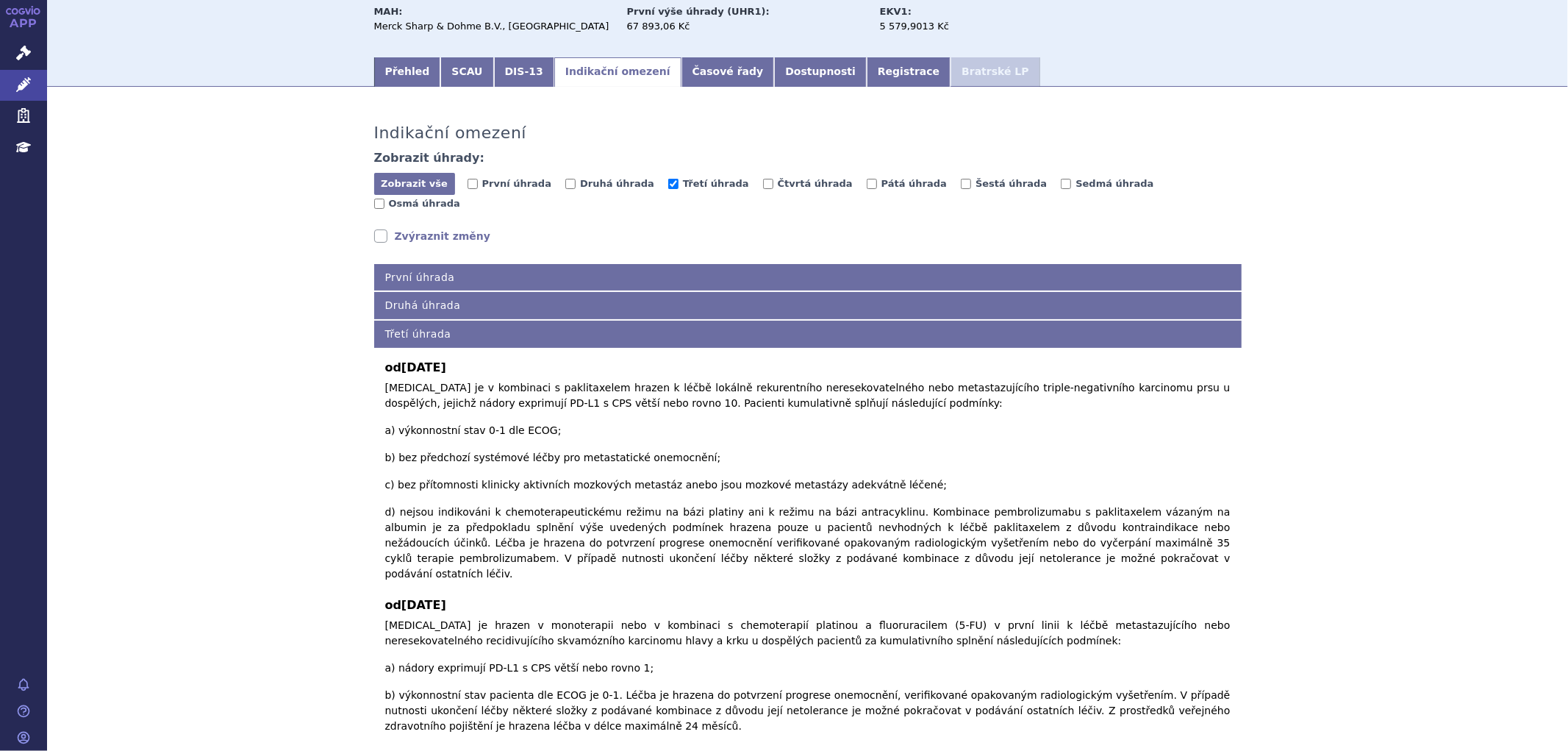
drag, startPoint x: 661, startPoint y: 189, endPoint x: 669, endPoint y: 188, distance: 8.1
click at [683, 189] on span "Třetí úhrada" at bounding box center [716, 183] width 66 height 11
click at [668, 189] on input "Třetí úhrada" at bounding box center [673, 183] width 10 height 10
checkbox input "false"
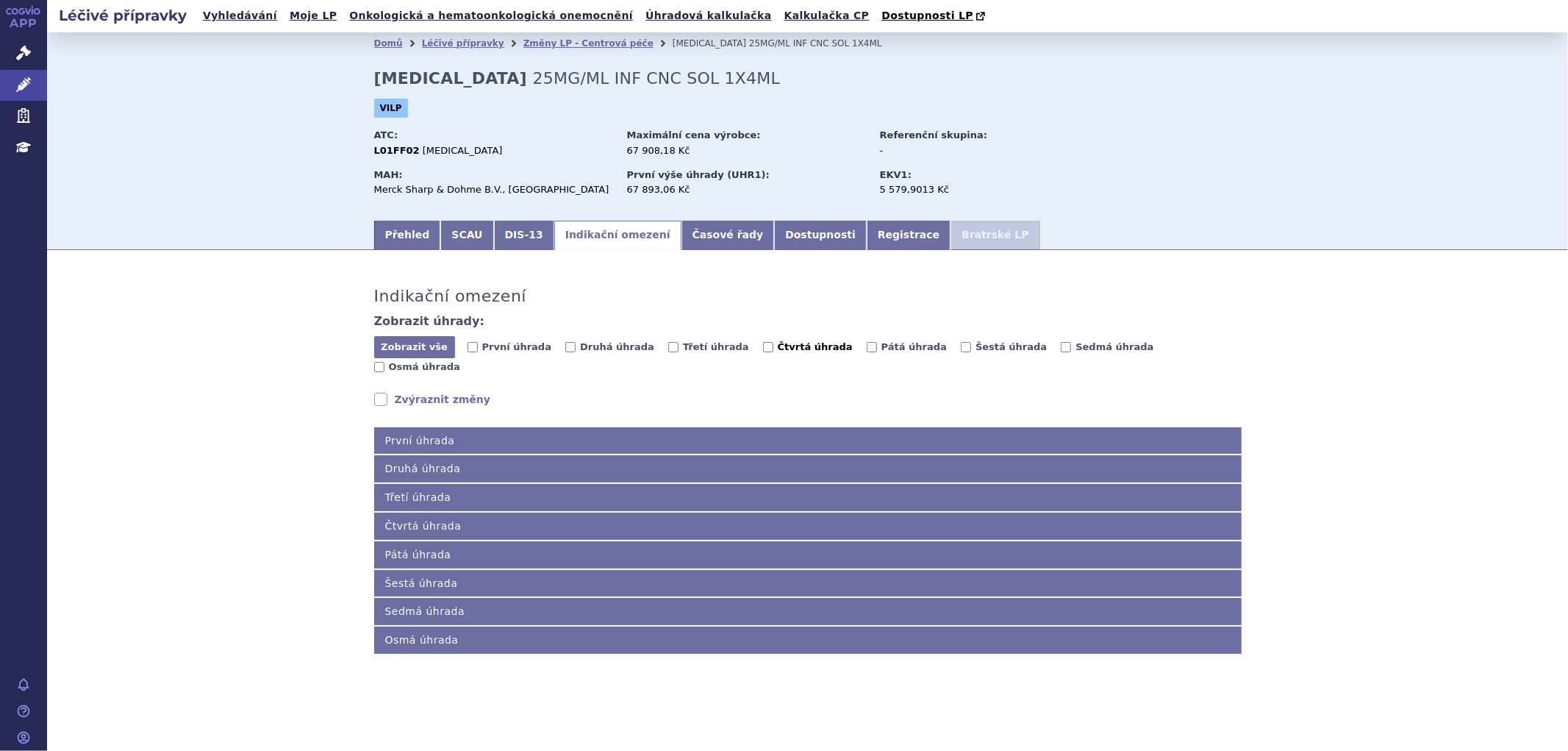
click at [778, 351] on span "Čtvrtá úhrada" at bounding box center [814, 346] width 75 height 11
click at [763, 351] on input "Čtvrtá úhrada" at bounding box center [767, 346] width 10 height 10
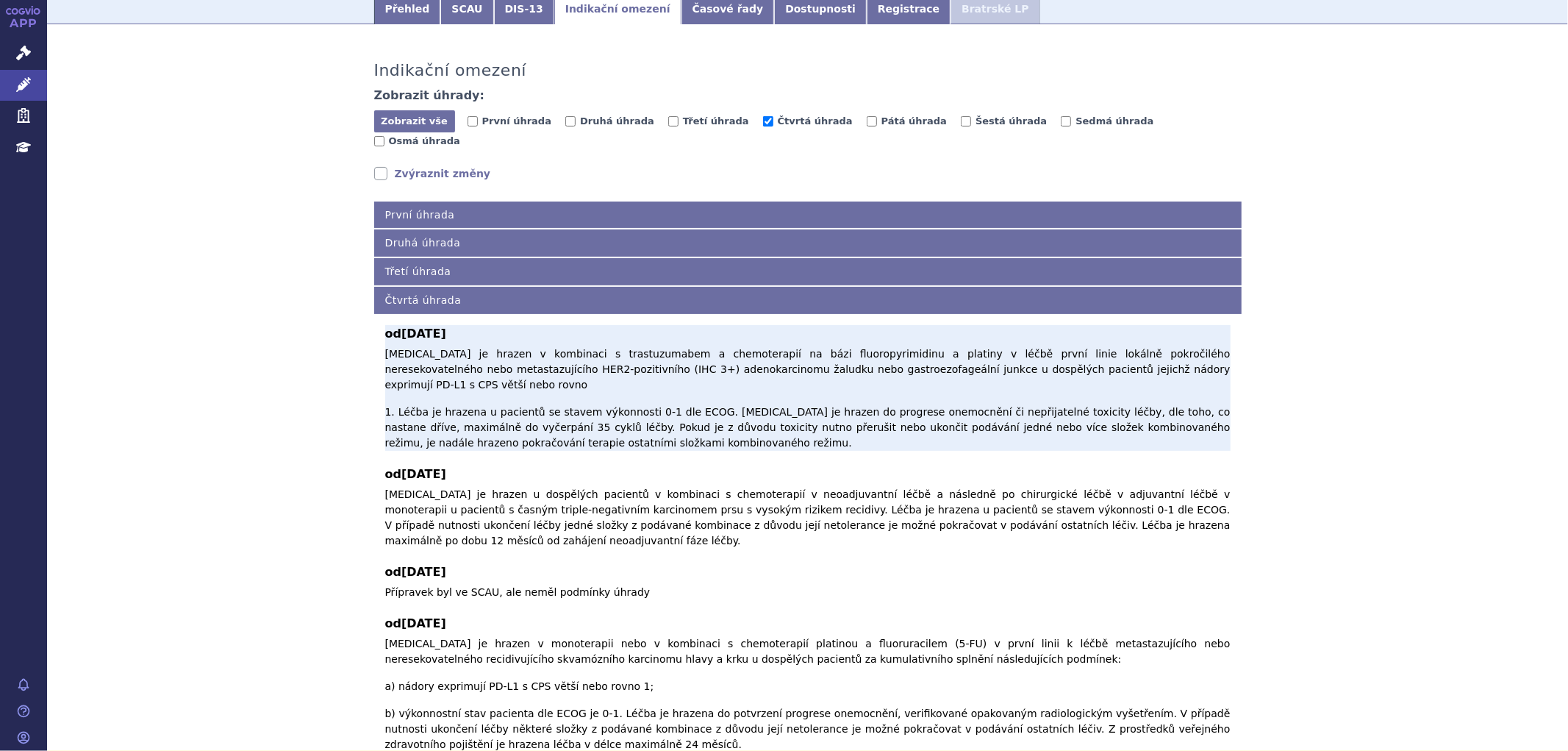
scroll to position [245, 0]
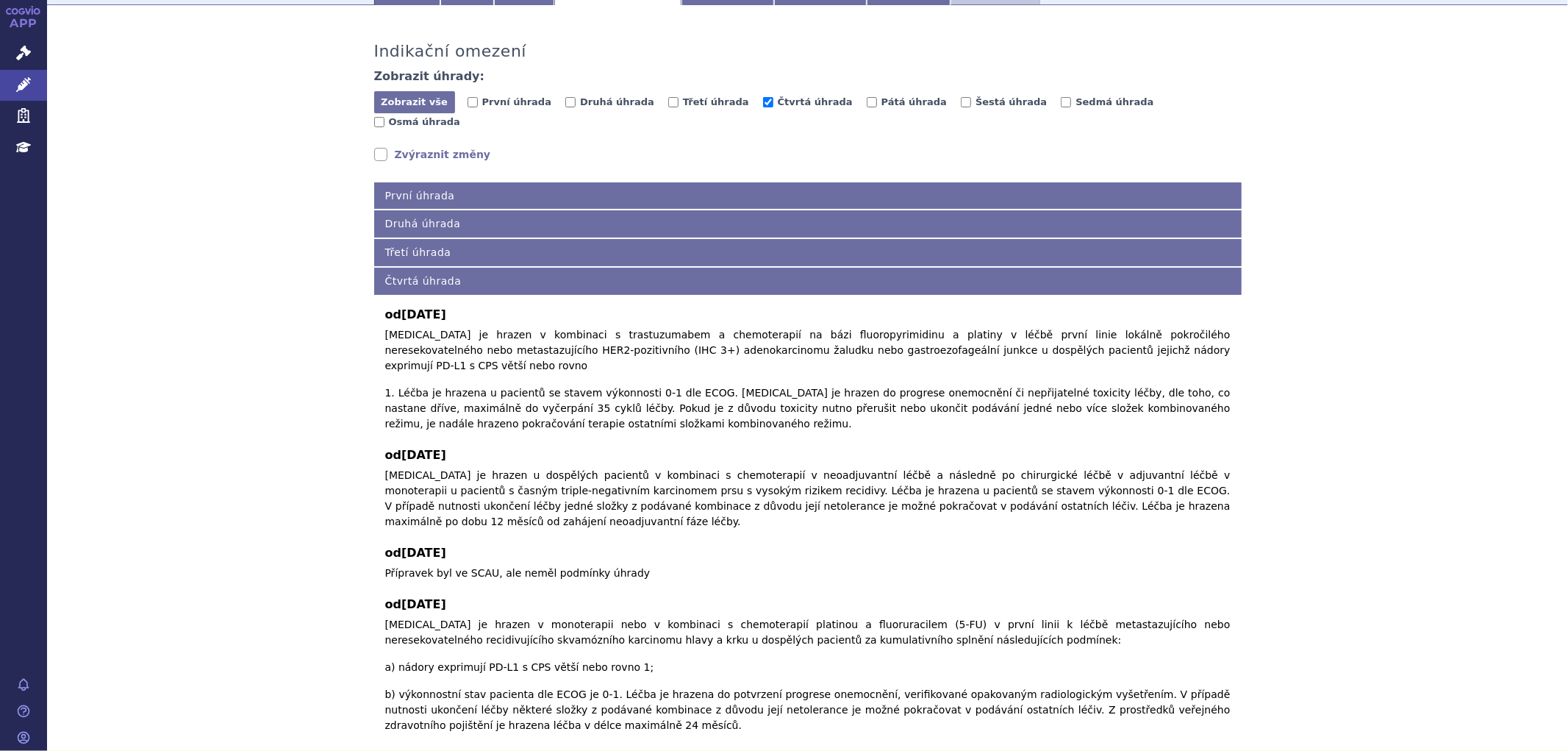
click at [398, 147] on link "Zvýraznit změny" at bounding box center [432, 155] width 117 height 15
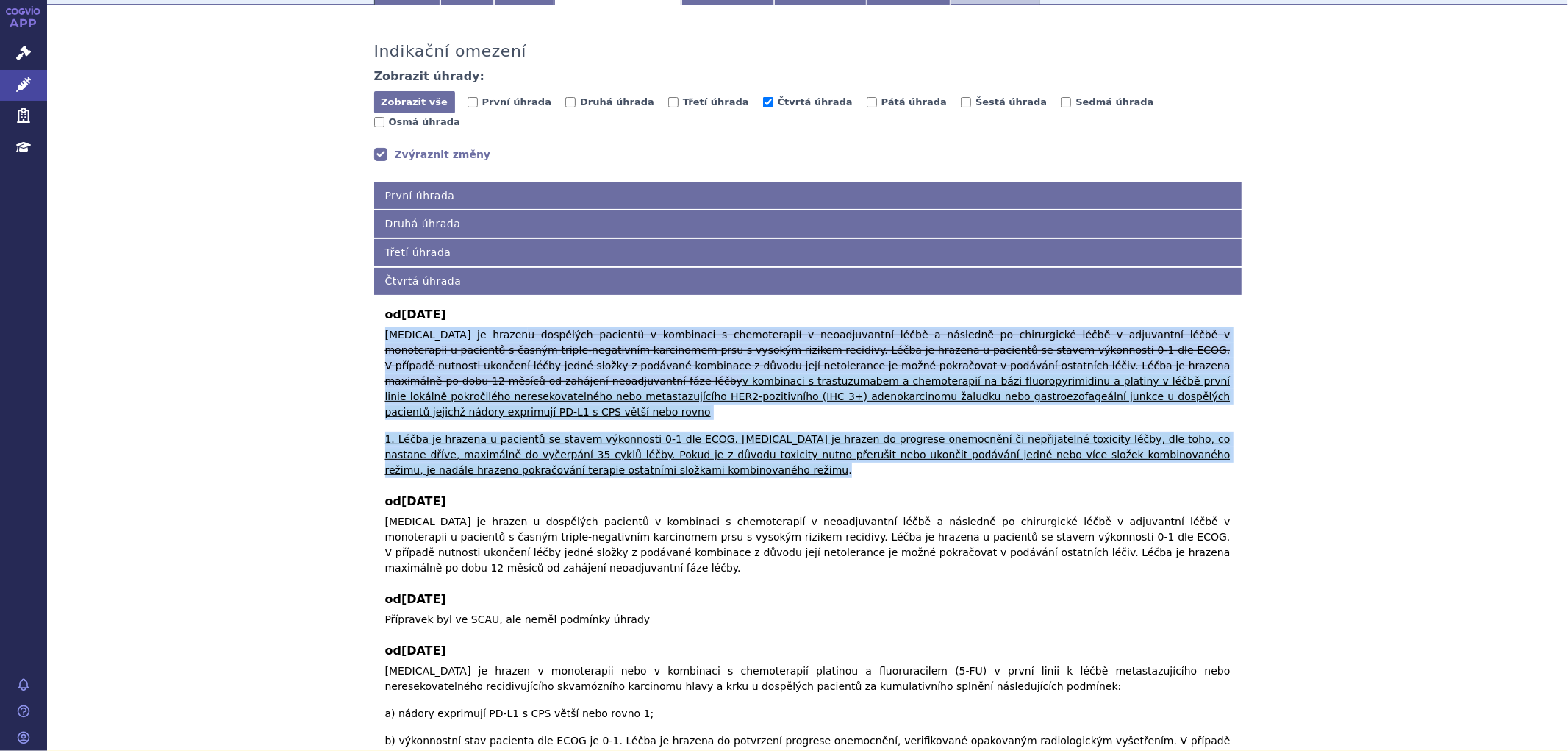
drag, startPoint x: 585, startPoint y: 430, endPoint x: 377, endPoint y: 319, distance: 235.8
click at [377, 319] on div "od 01.09.2025 Pembrolizumab je hrazen v kombinaci s trastuzumabem a chemoterapi…" at bounding box center [808, 589] width 868 height 588
copy p "Pembrolizumab je hrazen u dospělých pacientů v kombinaci s chemoterapií v neoad…"
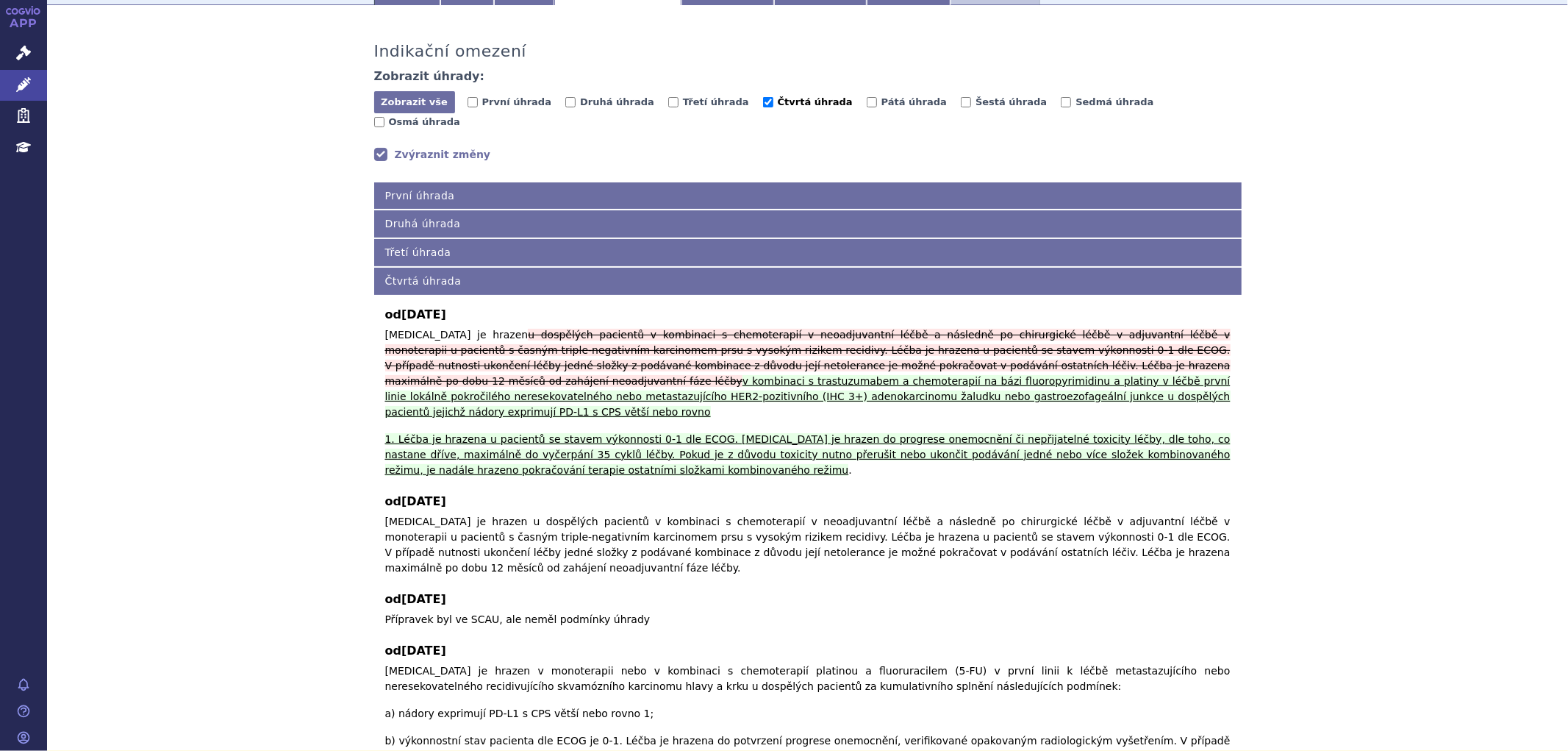
click at [778, 106] on span "Čtvrtá úhrada" at bounding box center [814, 102] width 75 height 11
click at [763, 106] on input "Čtvrtá úhrada" at bounding box center [767, 101] width 10 height 10
checkbox input "false"
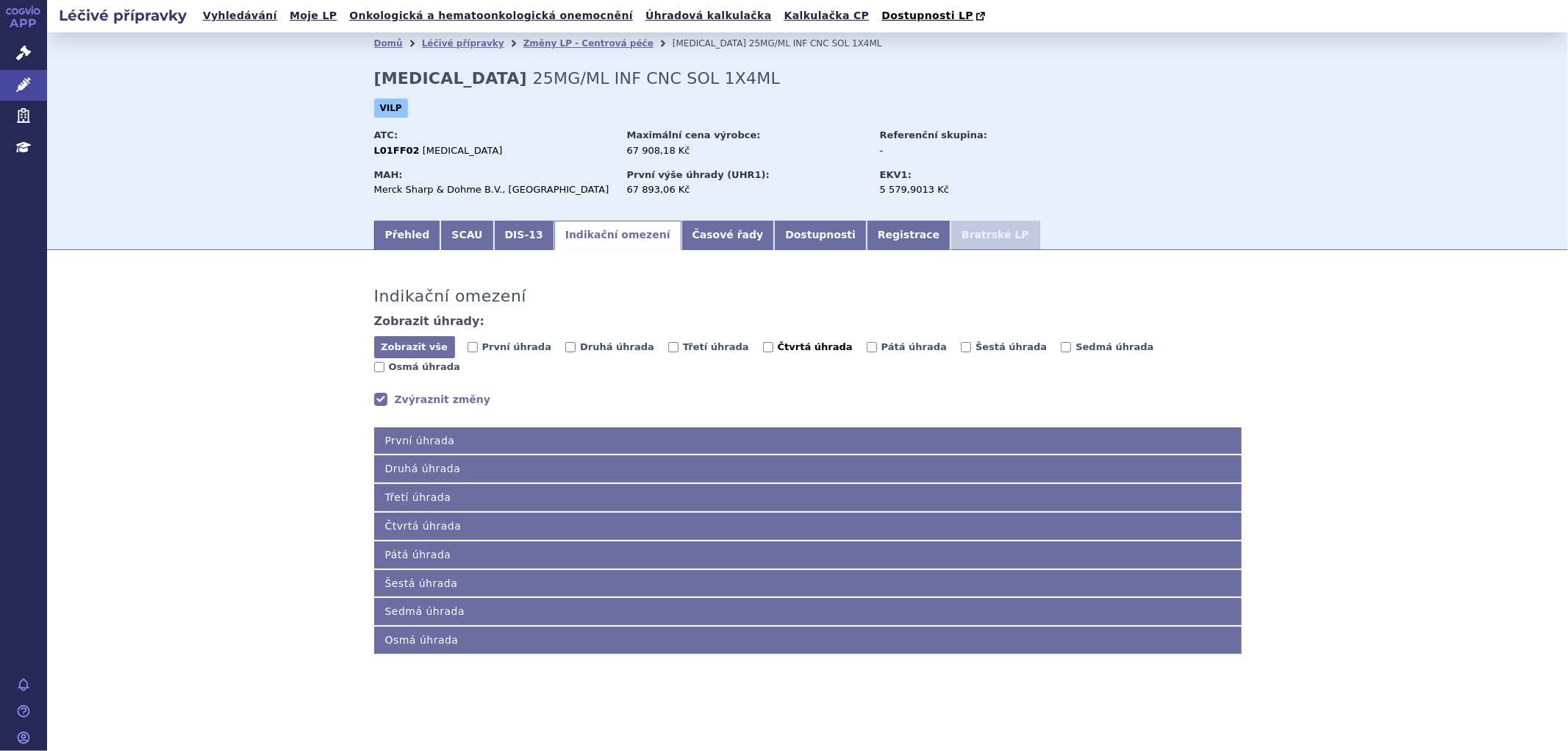
scroll to position [0, 0]
click at [882, 352] on span "Pátá úhrada" at bounding box center [914, 346] width 65 height 11
click at [867, 352] on input "Pátá úhrada" at bounding box center [872, 346] width 10 height 10
checkbox input "true"
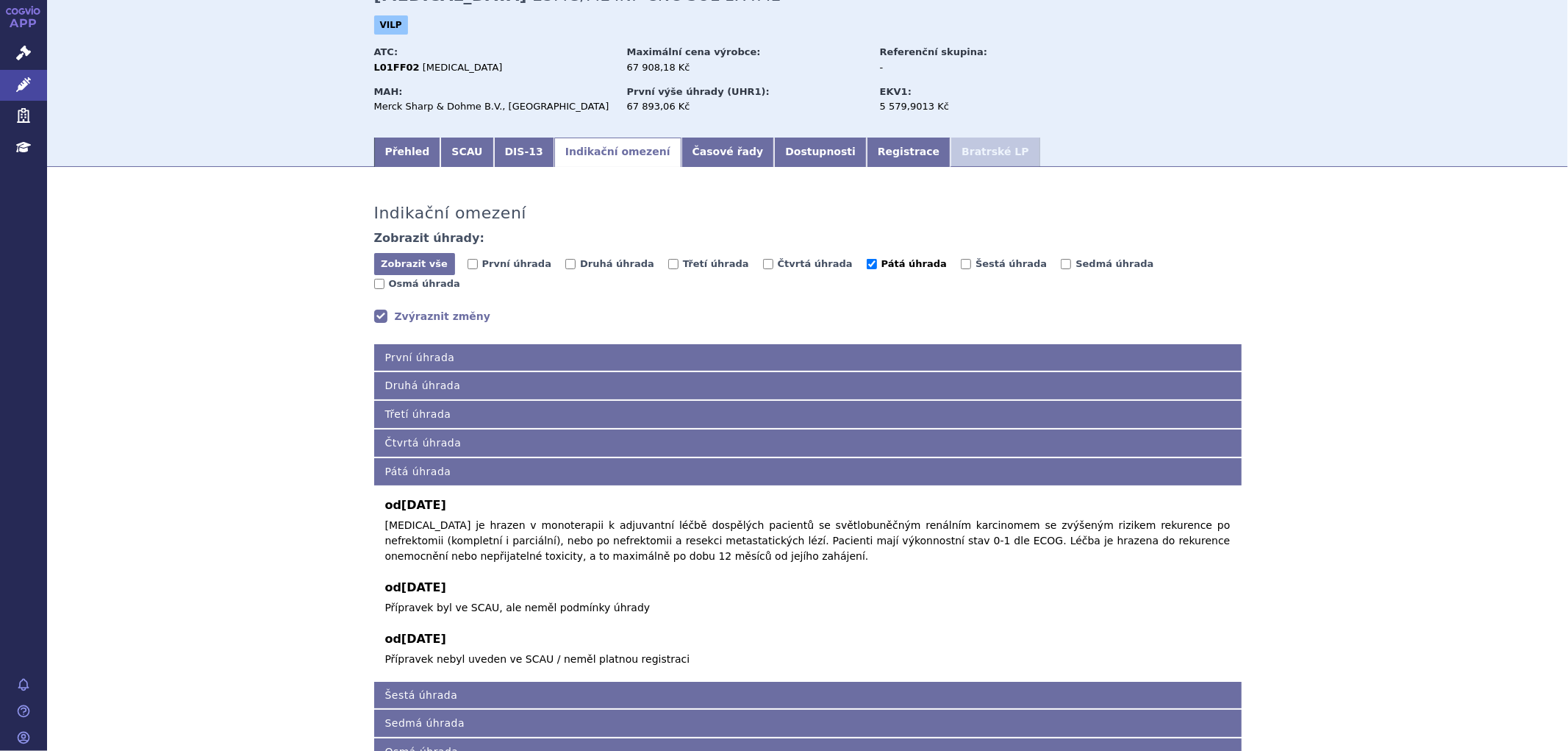
scroll to position [163, 0]
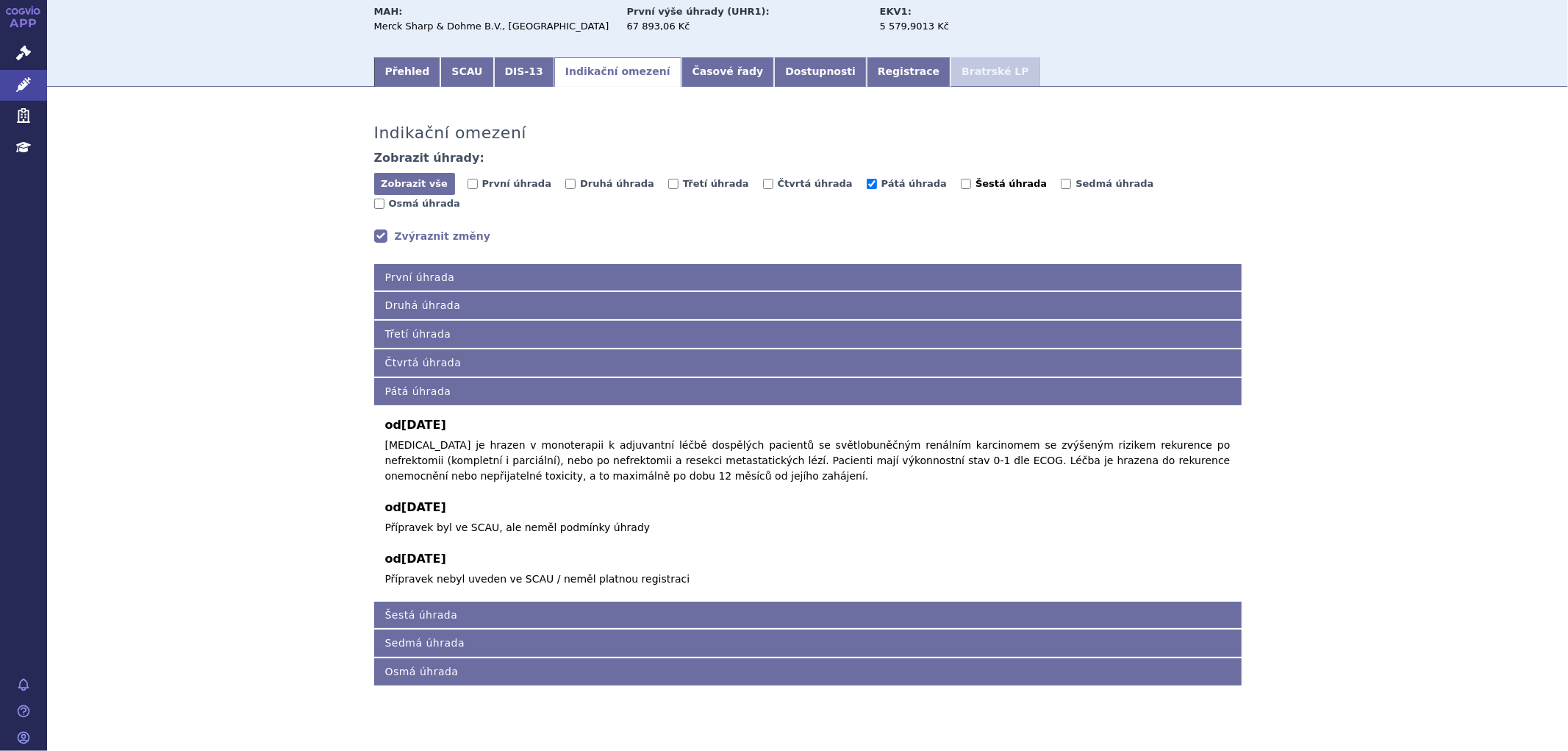
click at [976, 187] on span "Šestá úhrada" at bounding box center [1011, 183] width 71 height 11
click at [961, 187] on input "Šestá úhrada" at bounding box center [965, 183] width 10 height 10
checkbox input "true"
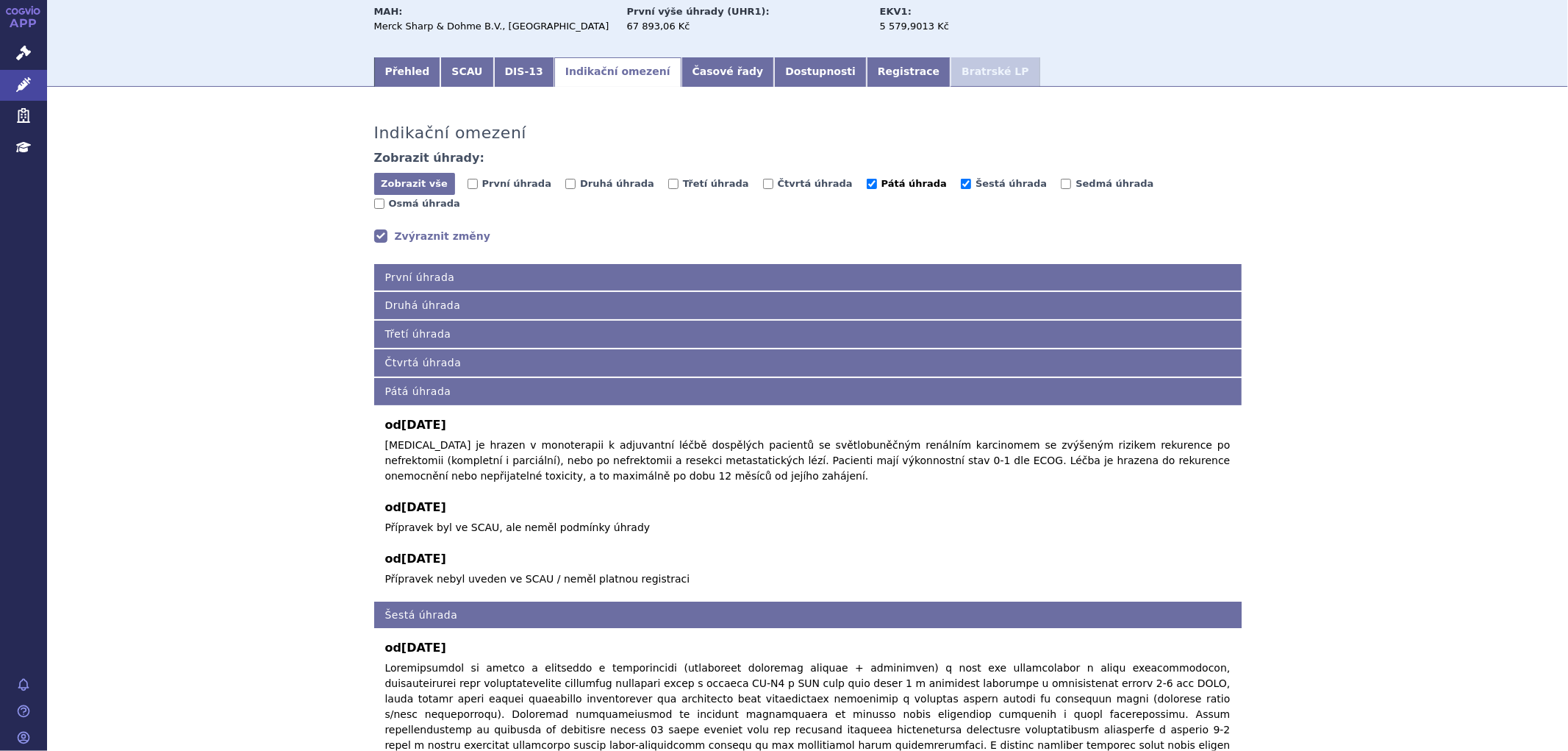
click at [882, 184] on span "Pátá úhrada" at bounding box center [914, 183] width 65 height 11
click at [867, 184] on input "Pátá úhrada" at bounding box center [872, 183] width 10 height 10
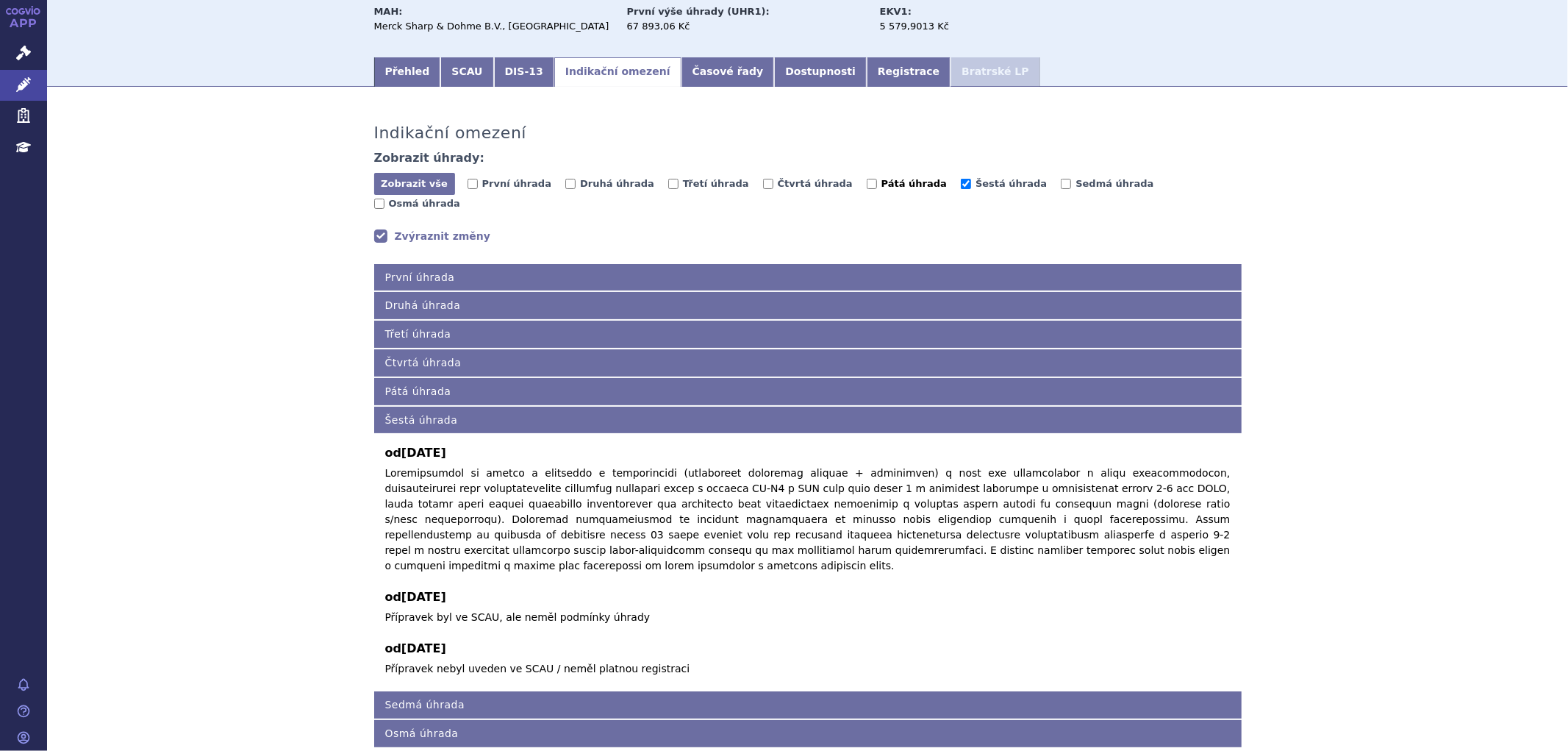
click at [882, 189] on span "Pátá úhrada" at bounding box center [914, 183] width 65 height 11
click at [867, 189] on input "Pátá úhrada" at bounding box center [872, 183] width 10 height 10
checkbox input "true"
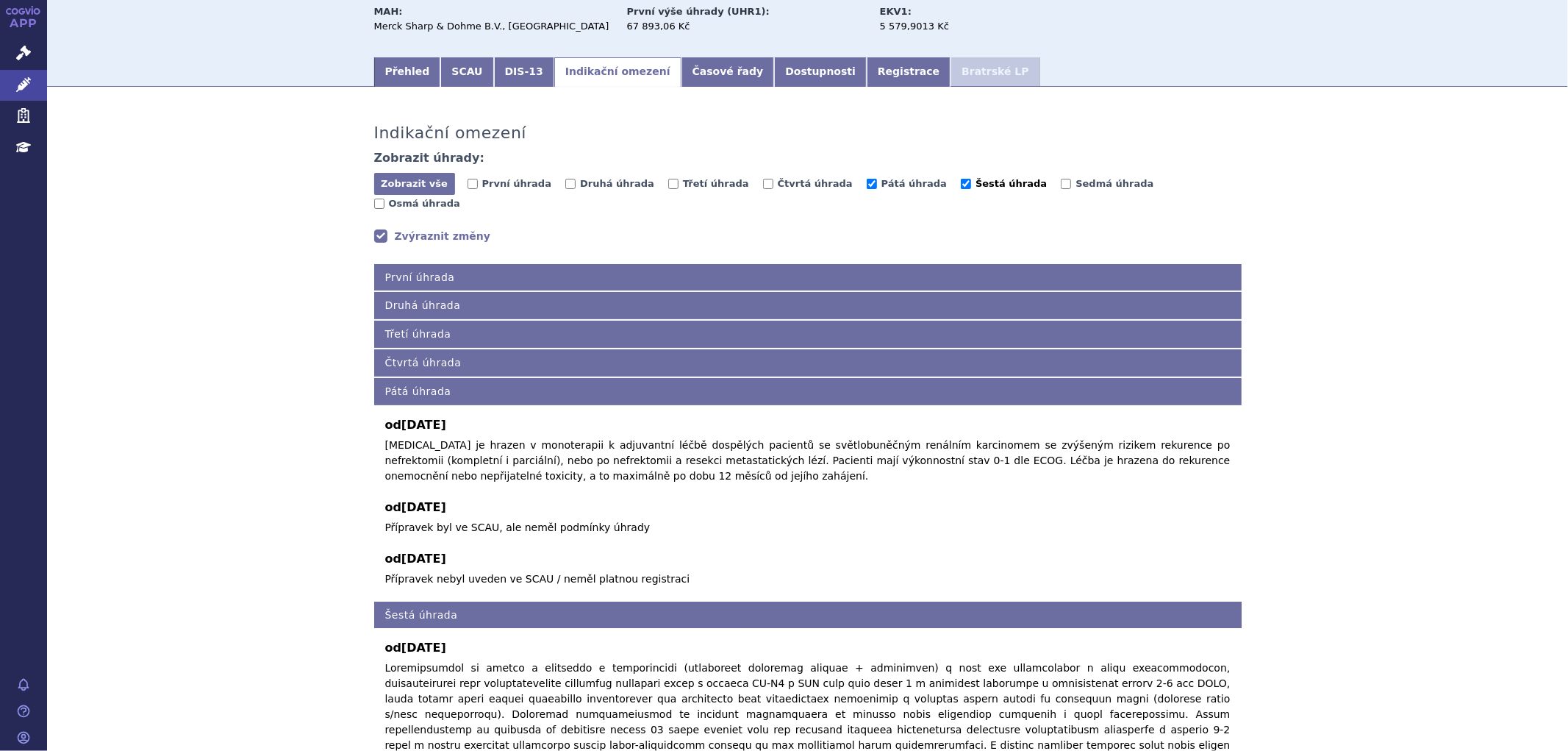
click at [976, 181] on span "Šestá úhrada" at bounding box center [1011, 183] width 71 height 11
click at [961, 181] on input "Šestá úhrada" at bounding box center [965, 183] width 10 height 10
checkbox input "false"
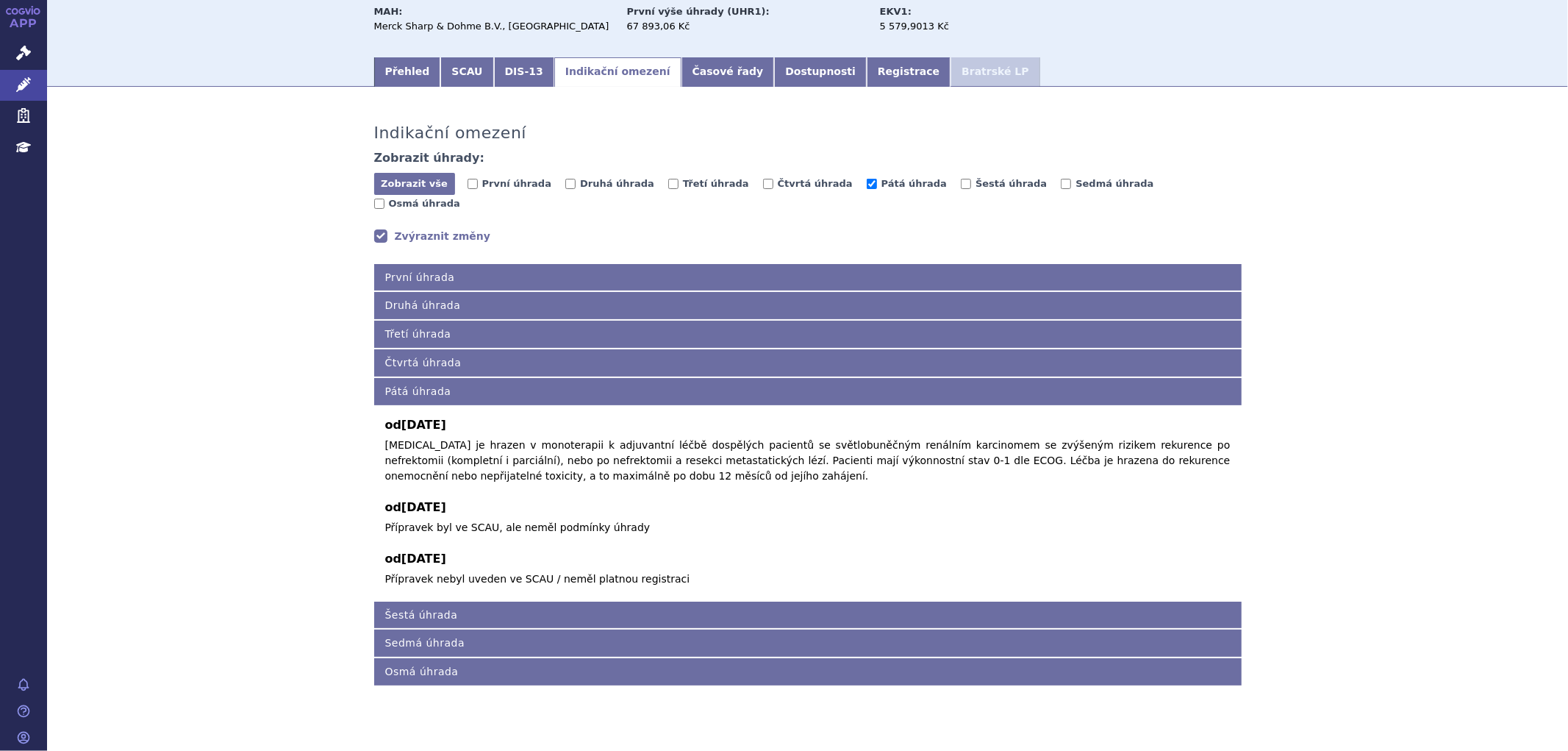
drag, startPoint x: 839, startPoint y: 185, endPoint x: 856, endPoint y: 187, distance: 17.1
click at [882, 186] on span "Pátá úhrada" at bounding box center [914, 183] width 65 height 11
click at [867, 186] on input "Pátá úhrada" at bounding box center [872, 183] width 10 height 10
checkbox input "false"
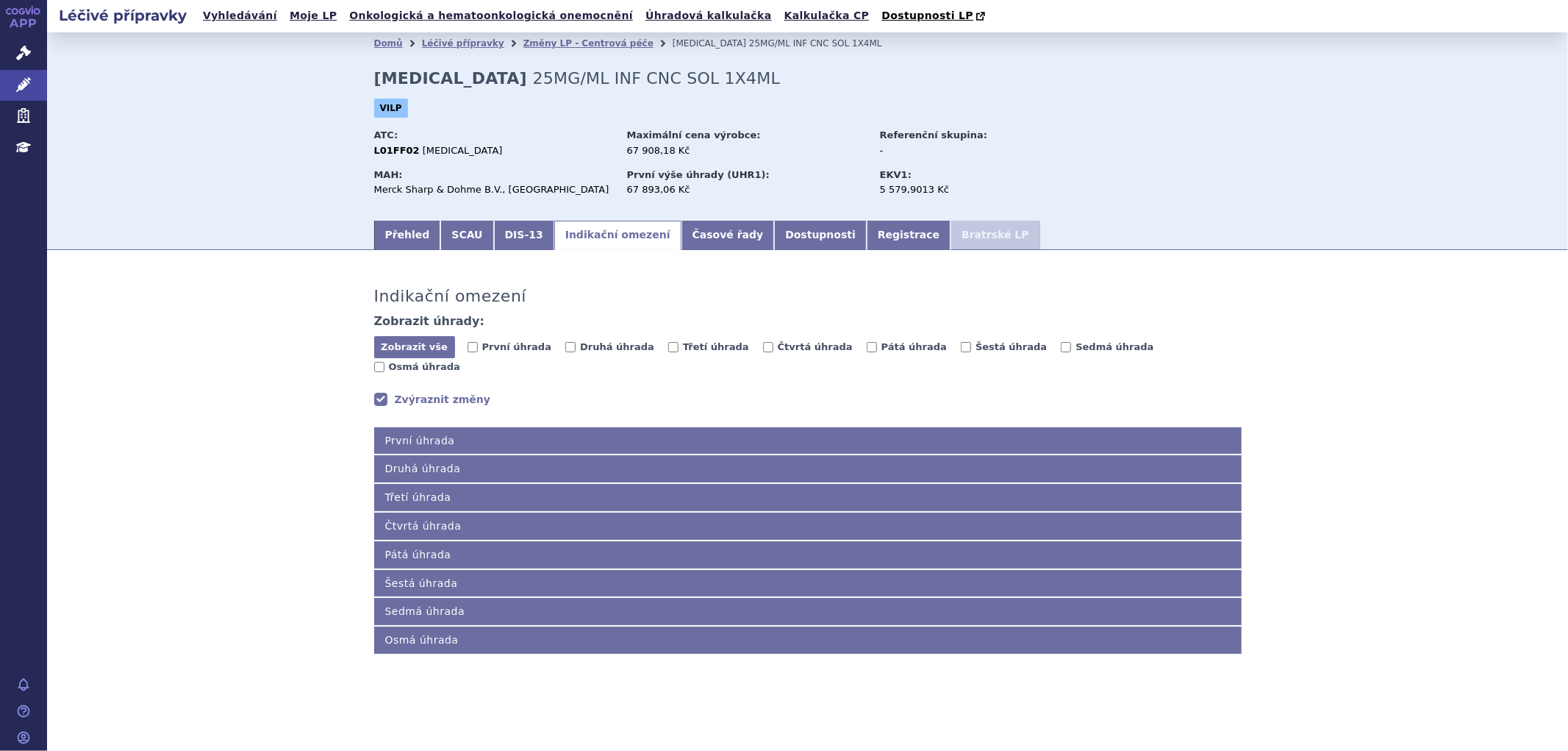
scroll to position [0, 0]
click at [785, 349] on span "Čtvrtá úhrada" at bounding box center [814, 346] width 75 height 11
click at [774, 349] on input "Čtvrtá úhrada" at bounding box center [767, 346] width 10 height 10
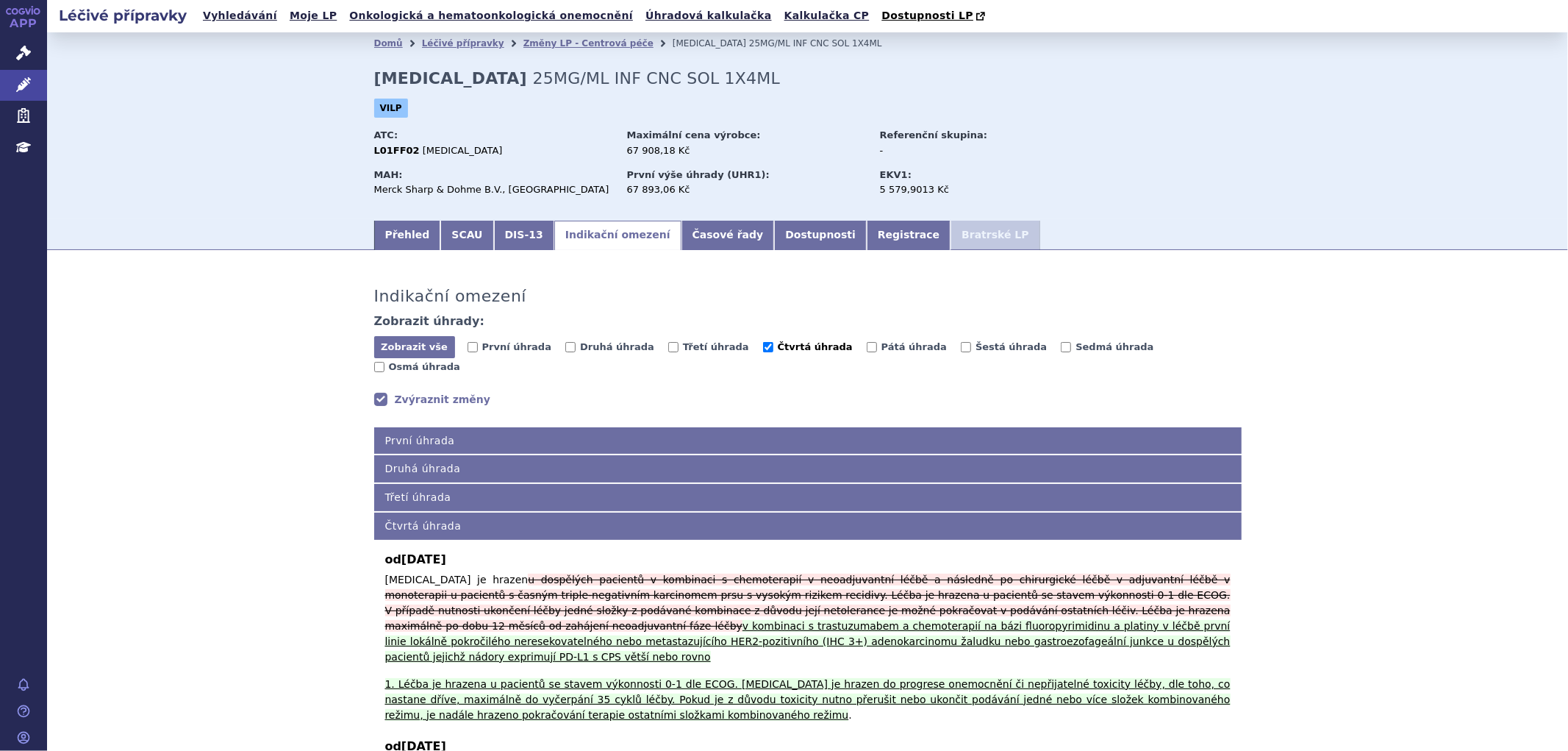
click at [763, 344] on label "Čtvrtá úhrada" at bounding box center [807, 347] width 89 height 15
click at [763, 344] on input "Čtvrtá úhrada" at bounding box center [767, 346] width 10 height 10
checkbox input "false"
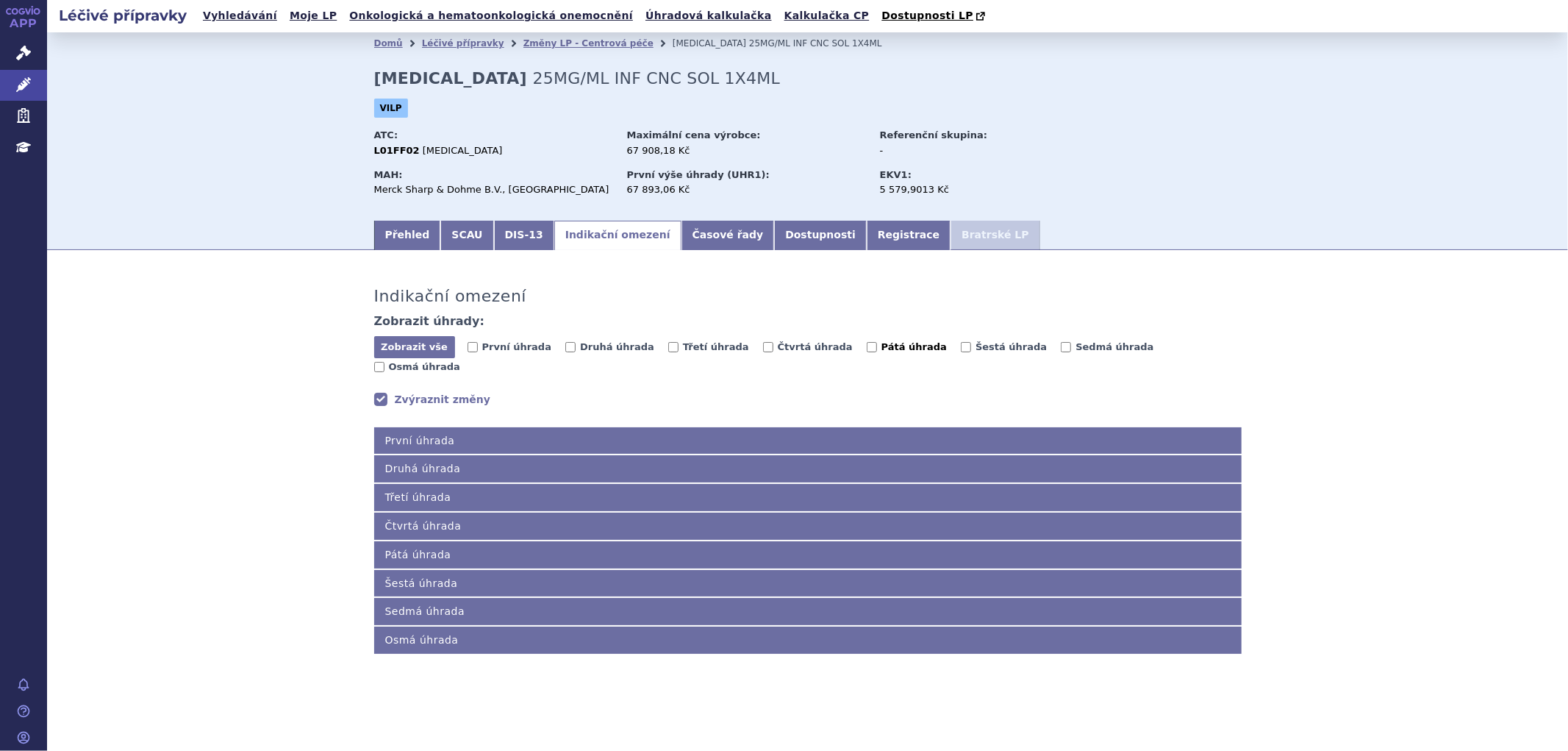
click at [867, 348] on label "Pátá úhrada" at bounding box center [907, 347] width 80 height 15
click at [867, 348] on input "Pátá úhrada" at bounding box center [872, 346] width 10 height 10
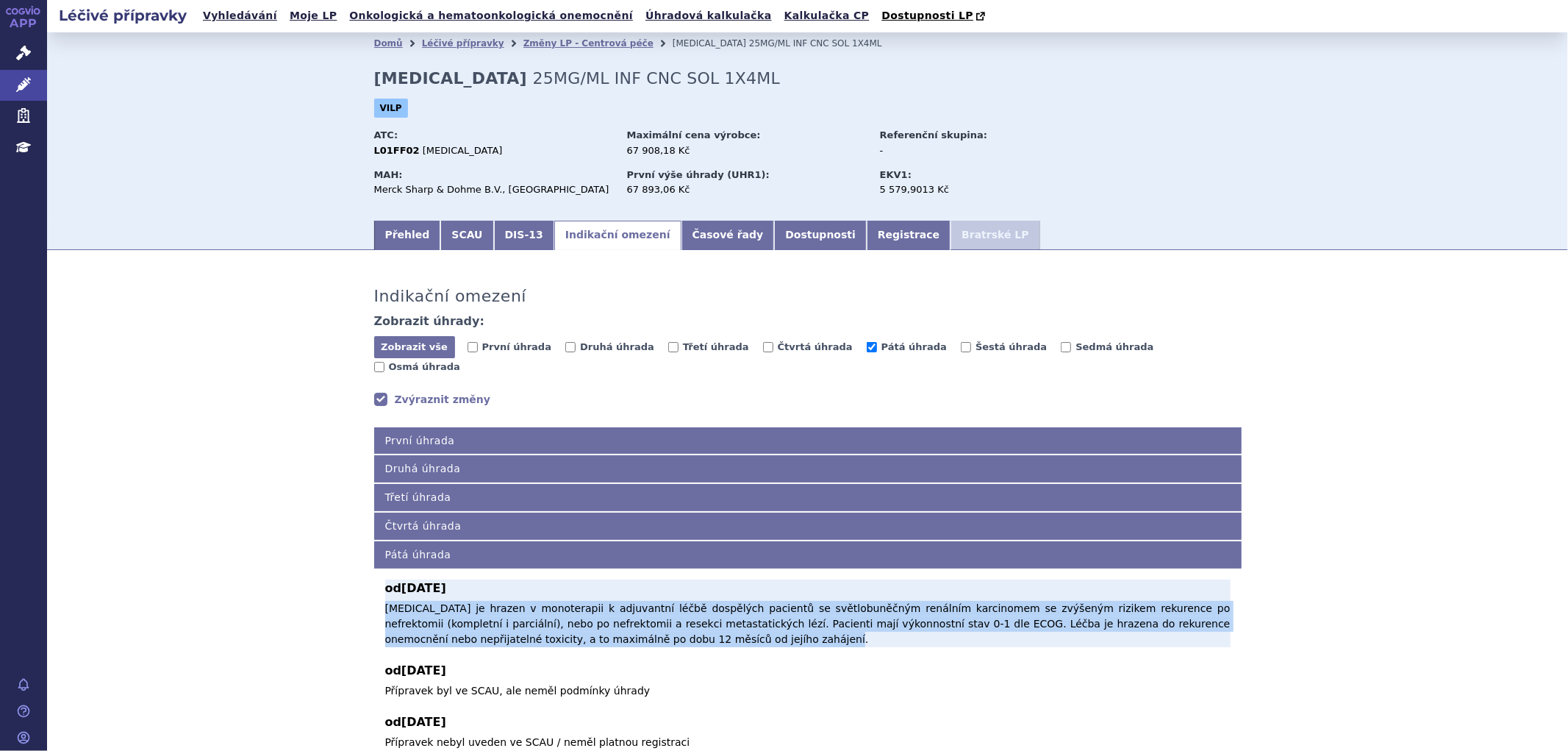
drag, startPoint x: 377, startPoint y: 592, endPoint x: 617, endPoint y: 616, distance: 241.2
click at [617, 616] on div "od 01.06.2023 Pembrolizumab je hrazen v monoterapii k adjuvantní léčbě dospělýc…" at bounding box center [808, 659] width 868 height 182
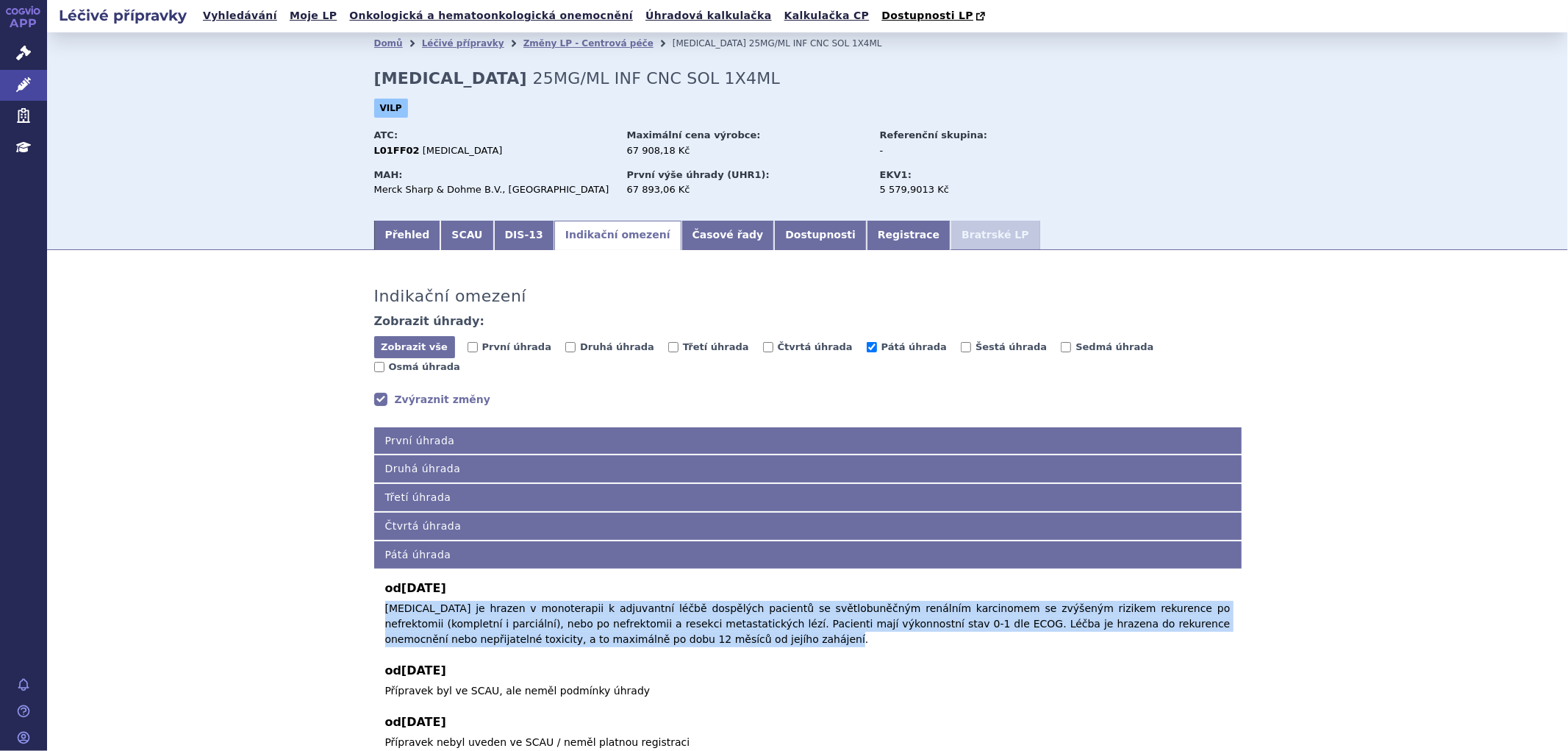
copy span "Pembrolizumab je hrazen v monoterapii k adjuvantní léčbě dospělých pacientů se …"
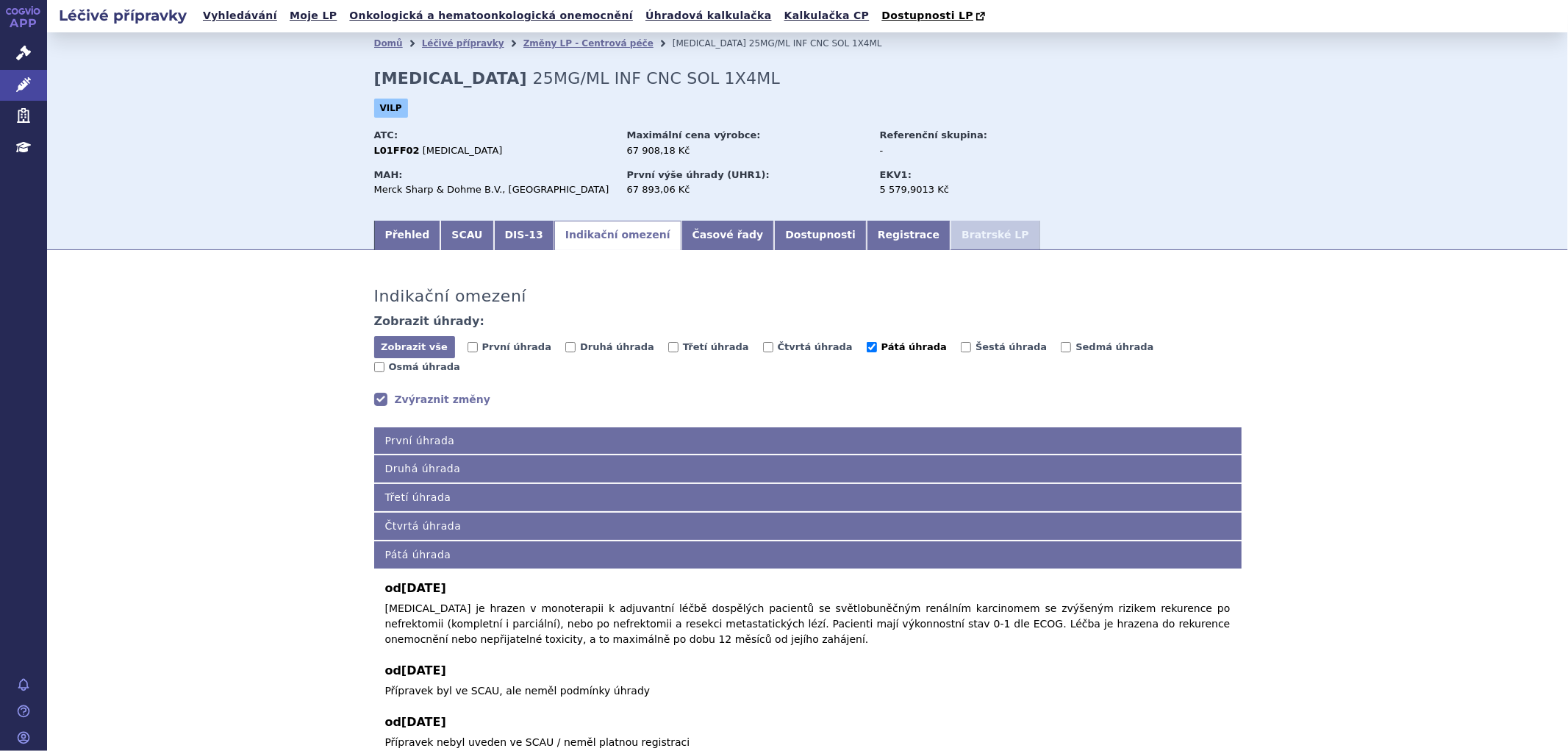
drag, startPoint x: 848, startPoint y: 350, endPoint x: 855, endPoint y: 344, distance: 9.2
click at [882, 350] on span "Pátá úhrada" at bounding box center [914, 346] width 65 height 11
click at [867, 350] on input "Pátá úhrada" at bounding box center [872, 346] width 10 height 10
checkbox input "false"
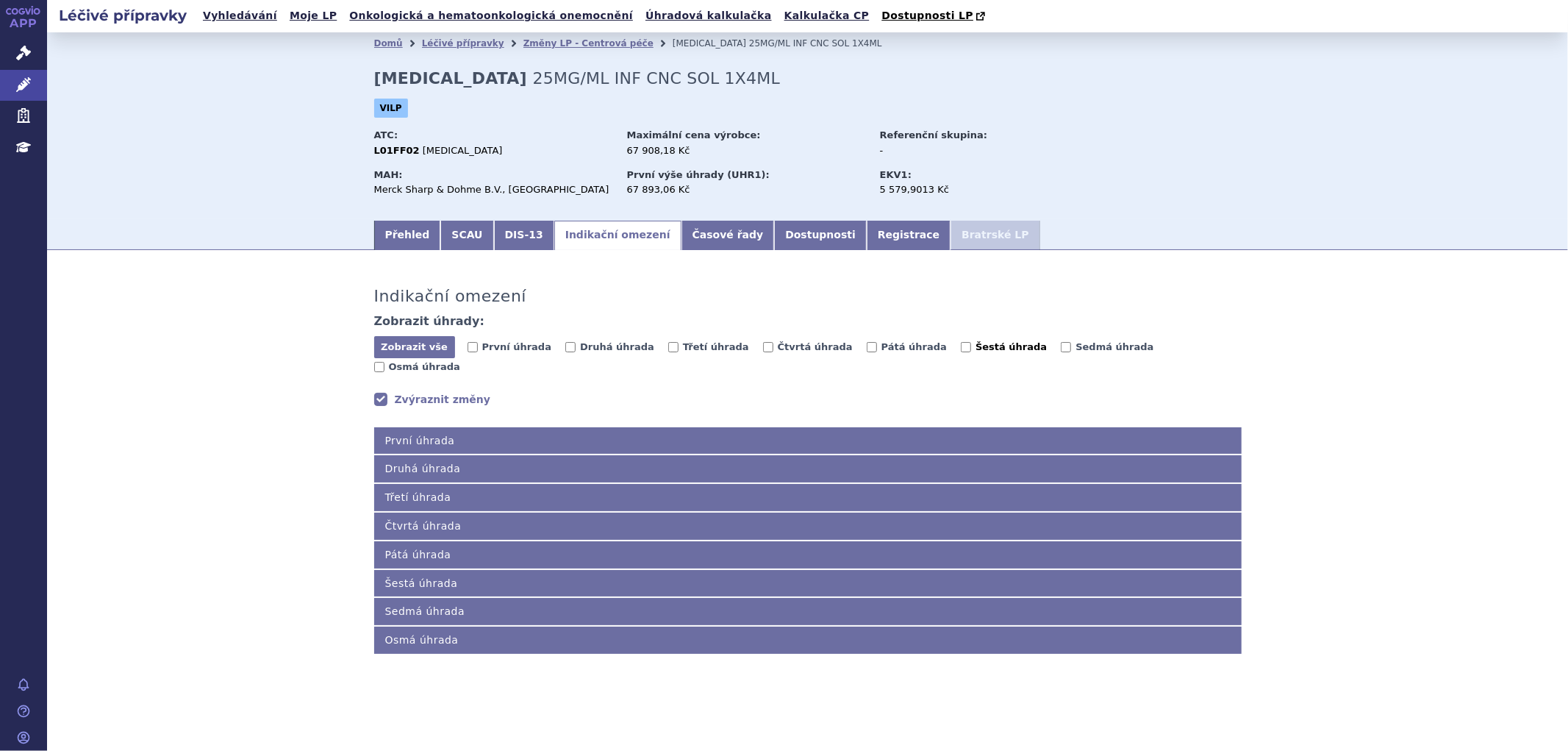
click at [961, 350] on input "Šestá úhrada" at bounding box center [965, 346] width 10 height 10
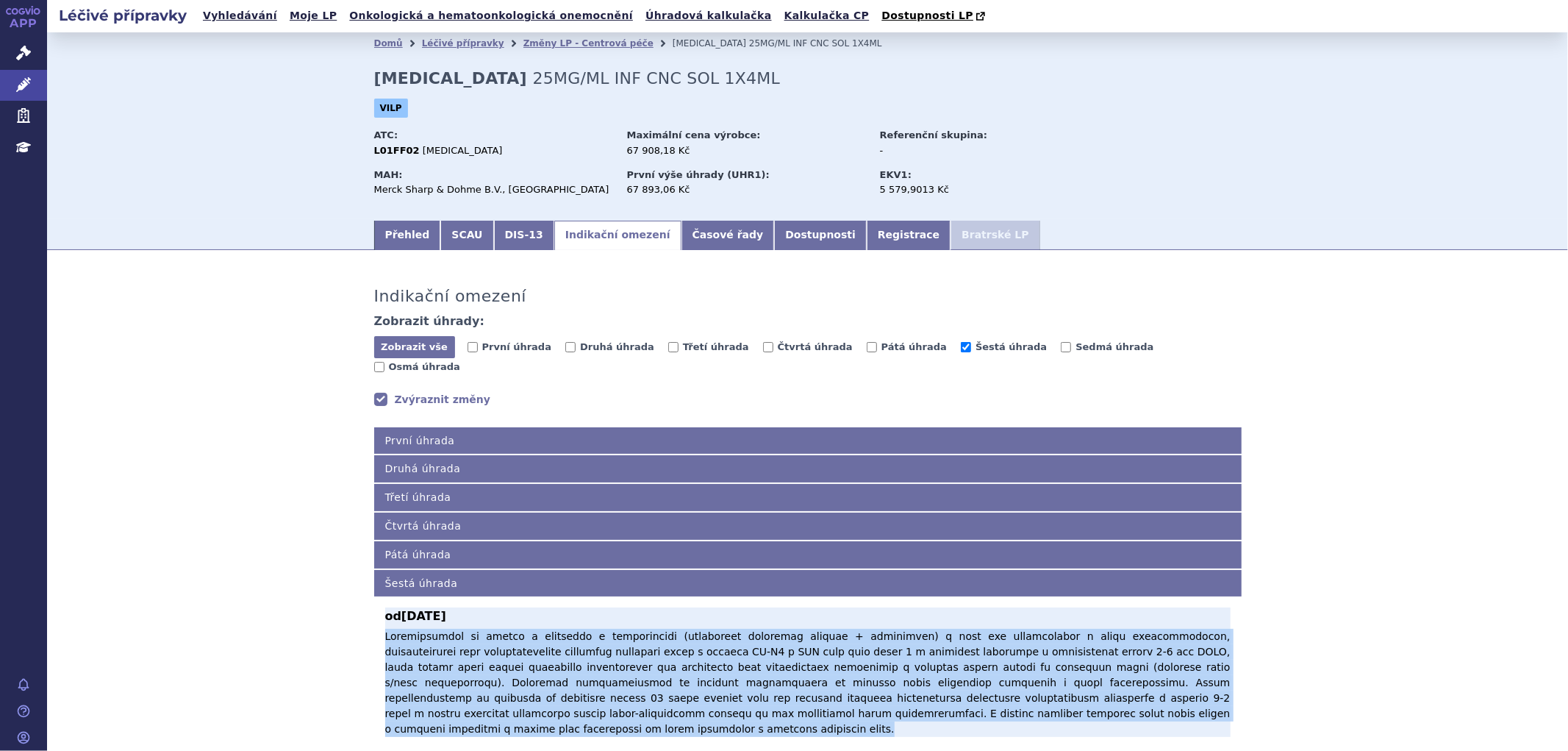
drag, startPoint x: 378, startPoint y: 623, endPoint x: 1003, endPoint y: 703, distance: 630.1
click at [1003, 703] on p at bounding box center [808, 682] width 846 height 108
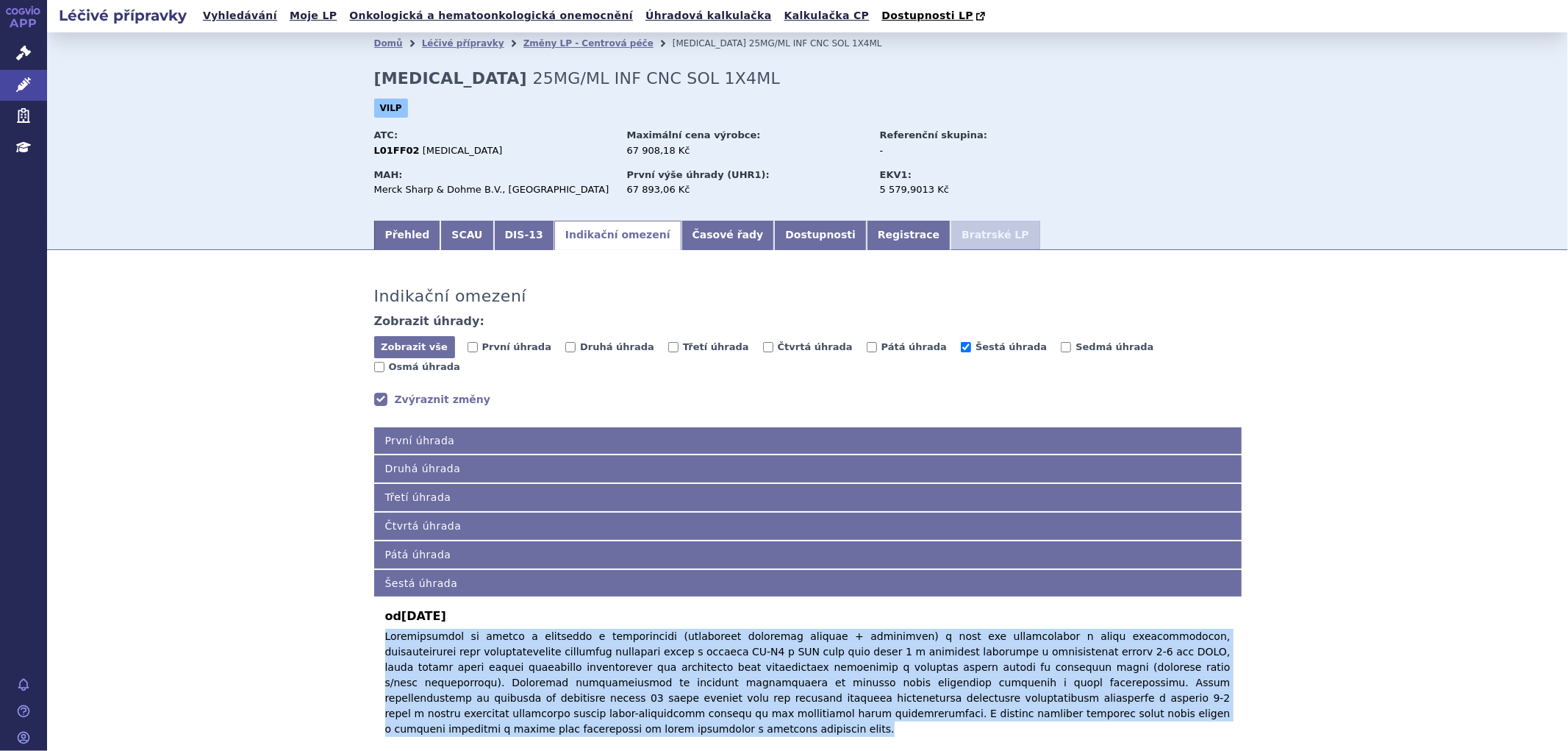
copy span "Pembrolizumab je hrazen v kombinaci s chemoterapií (zahrnující platinový derivá…"
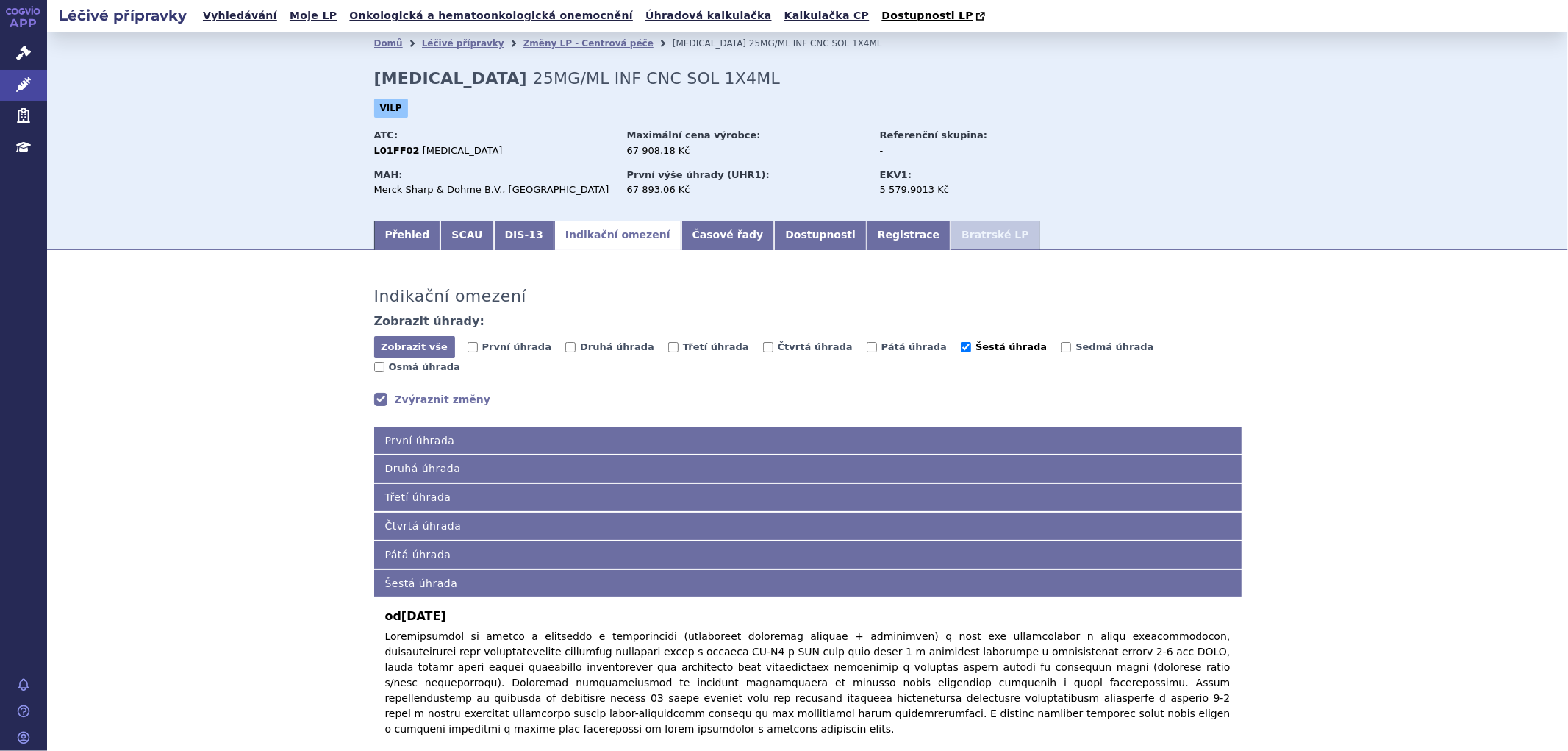
click at [976, 352] on span "Šestá úhrada" at bounding box center [1011, 346] width 71 height 11
click at [961, 352] on input "Šestá úhrada" at bounding box center [965, 346] width 10 height 10
checkbox input "false"
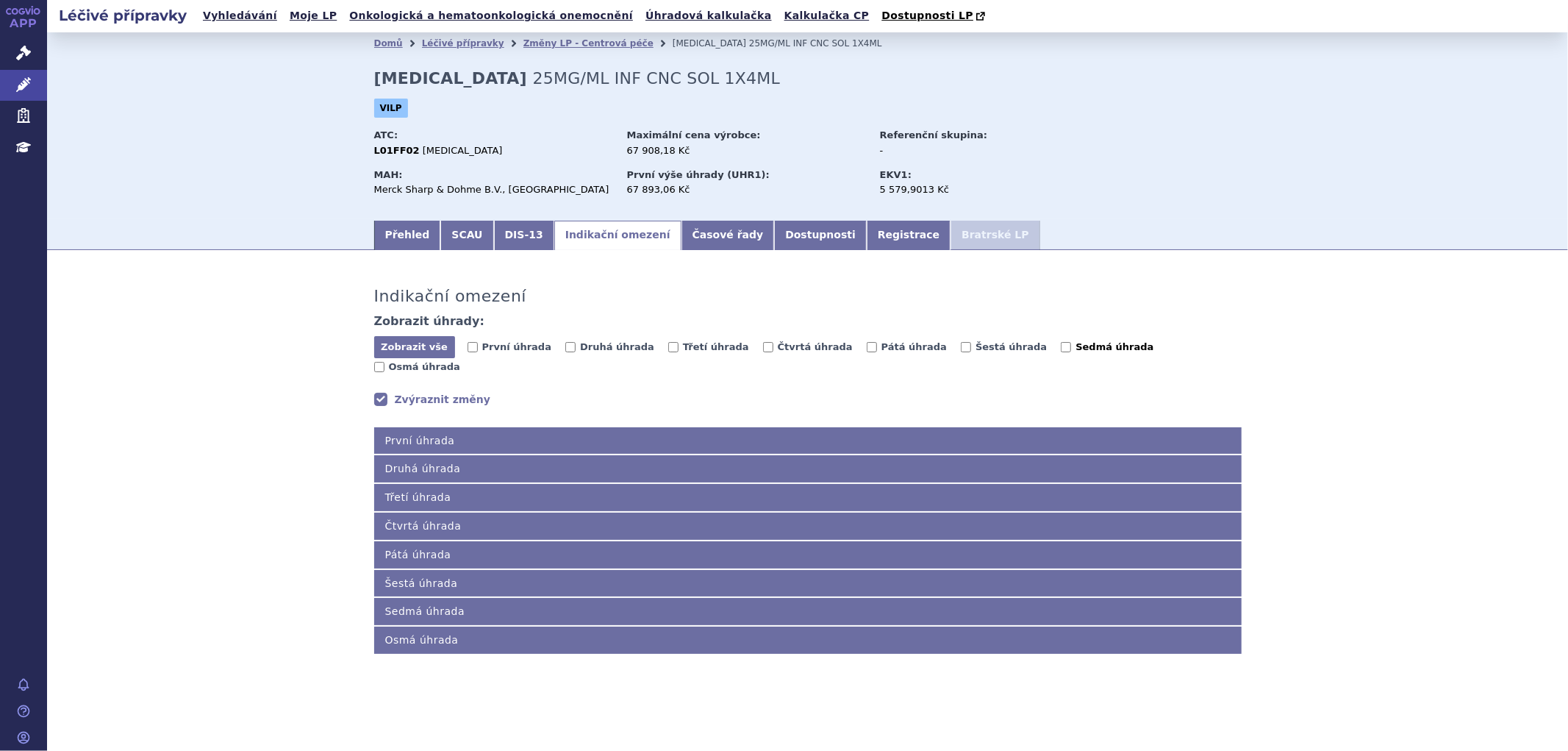
click at [1061, 348] on input "Sedmá úhrada" at bounding box center [1066, 346] width 10 height 10
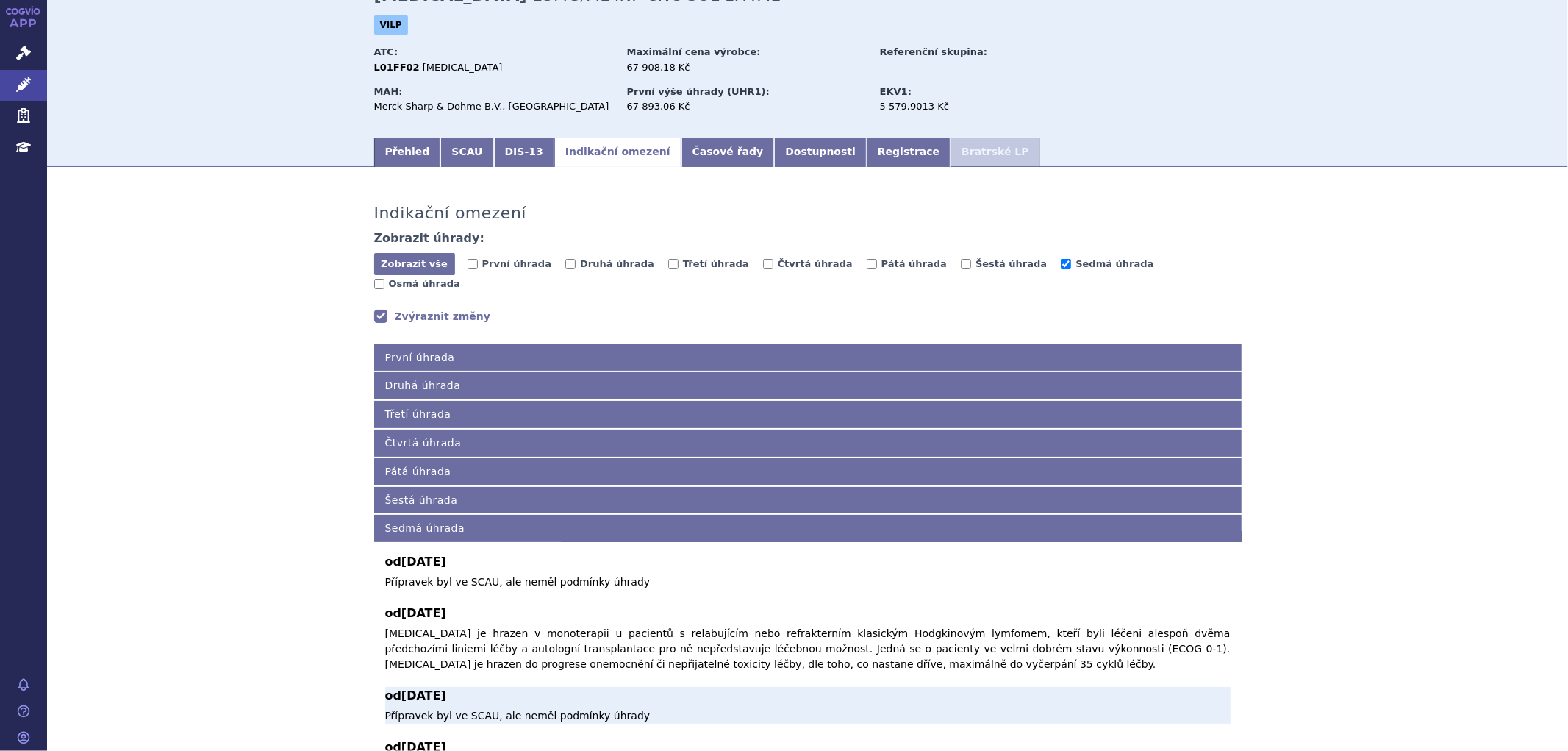
scroll to position [163, 0]
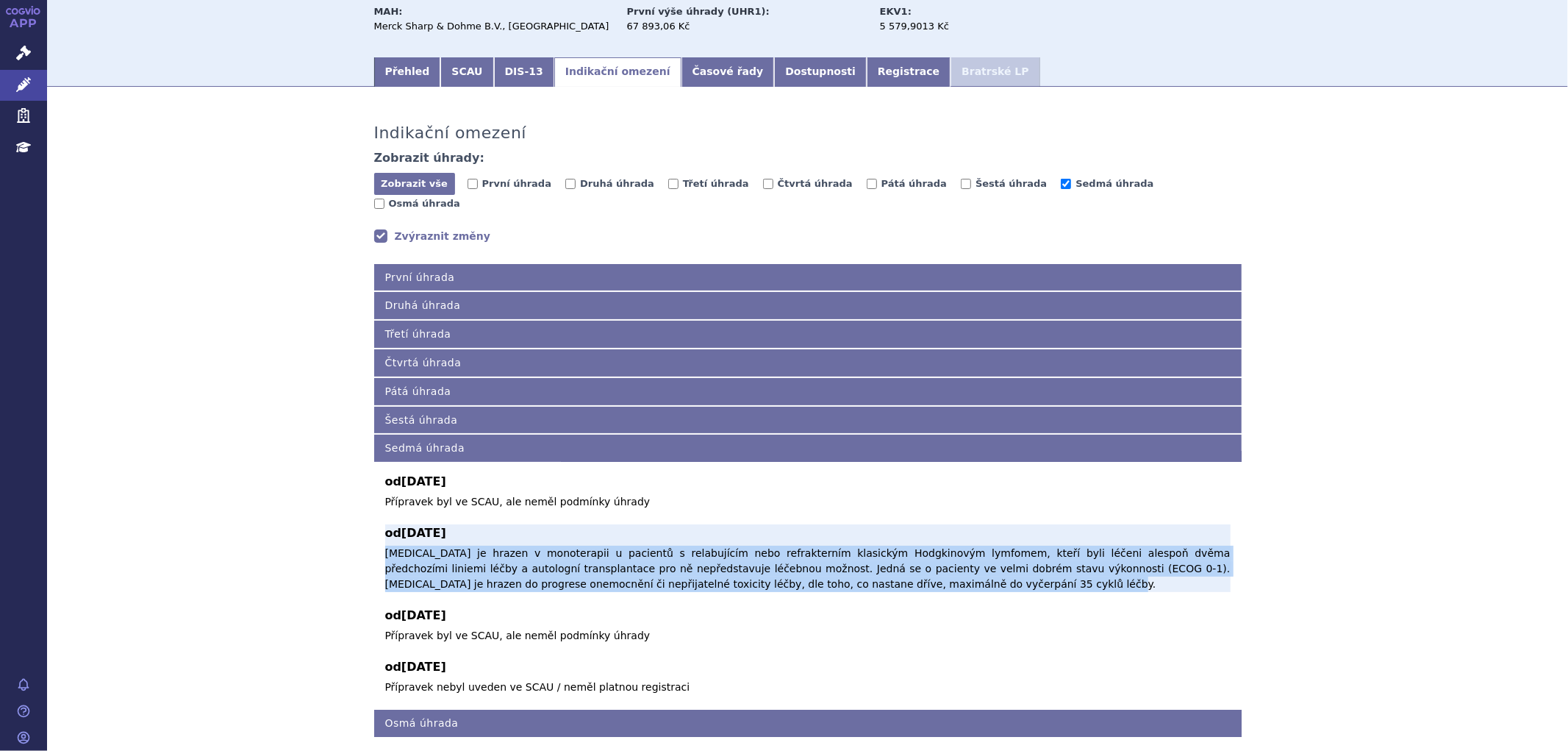
drag, startPoint x: 377, startPoint y: 539, endPoint x: 829, endPoint y: 572, distance: 453.2
click at [829, 572] on div "od 01.09.2025 Přípravek byl ve SCAU, ale neměl podmínky úhrady Přípravek byl ve…" at bounding box center [808, 578] width 868 height 233
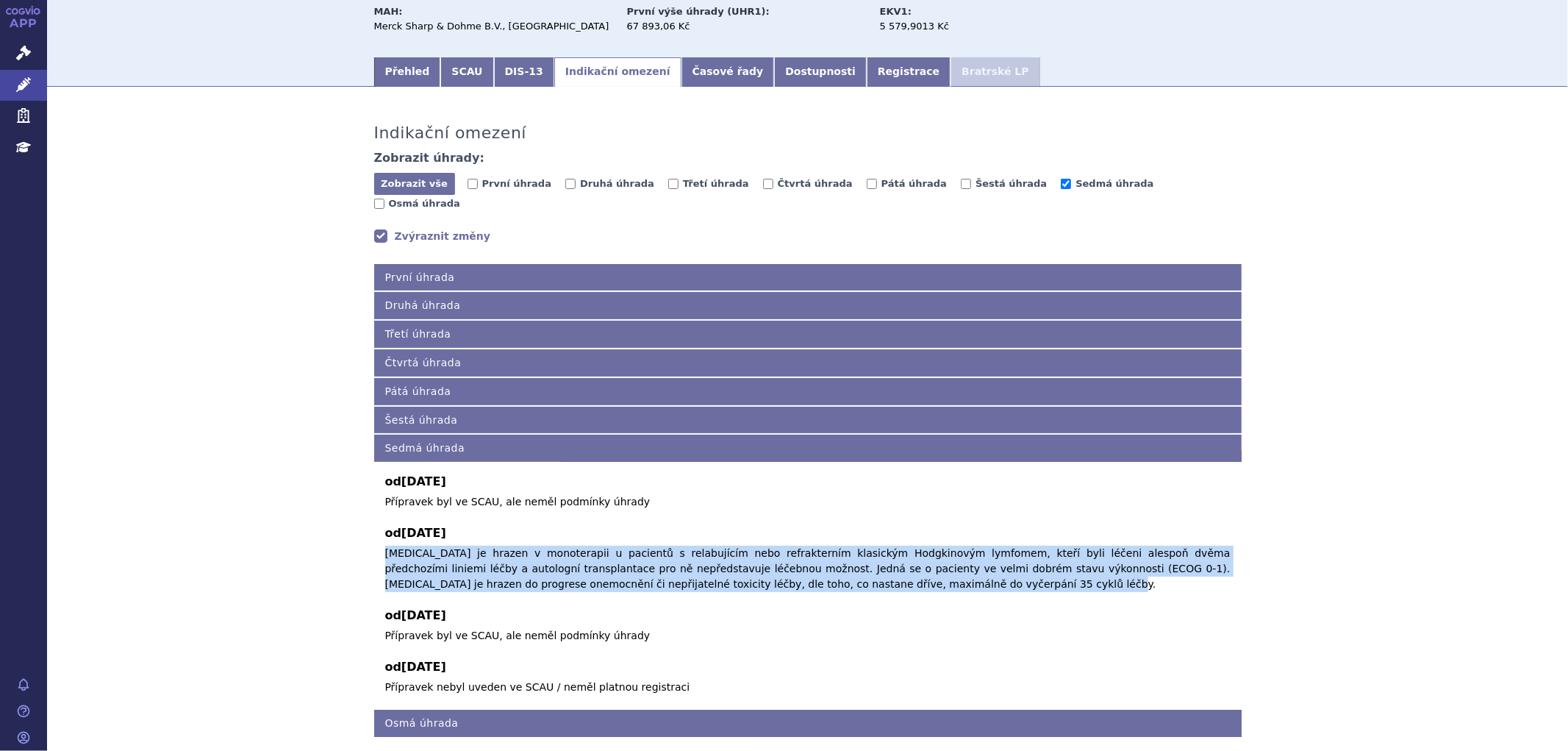
click at [405, 229] on link "Zvýraznit změny" at bounding box center [432, 236] width 117 height 15
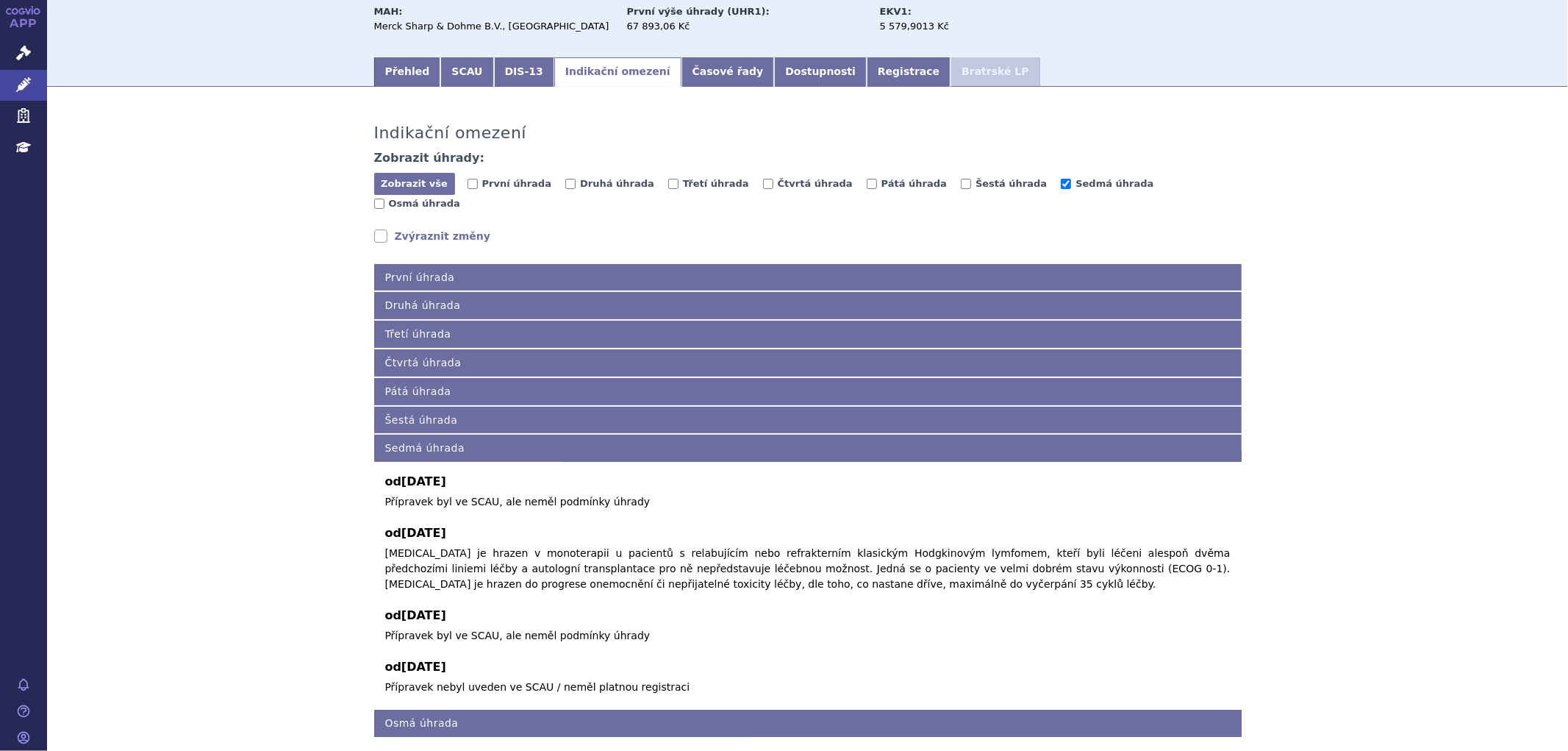
click at [405, 229] on link "Zvýraznit změny" at bounding box center [432, 236] width 117 height 15
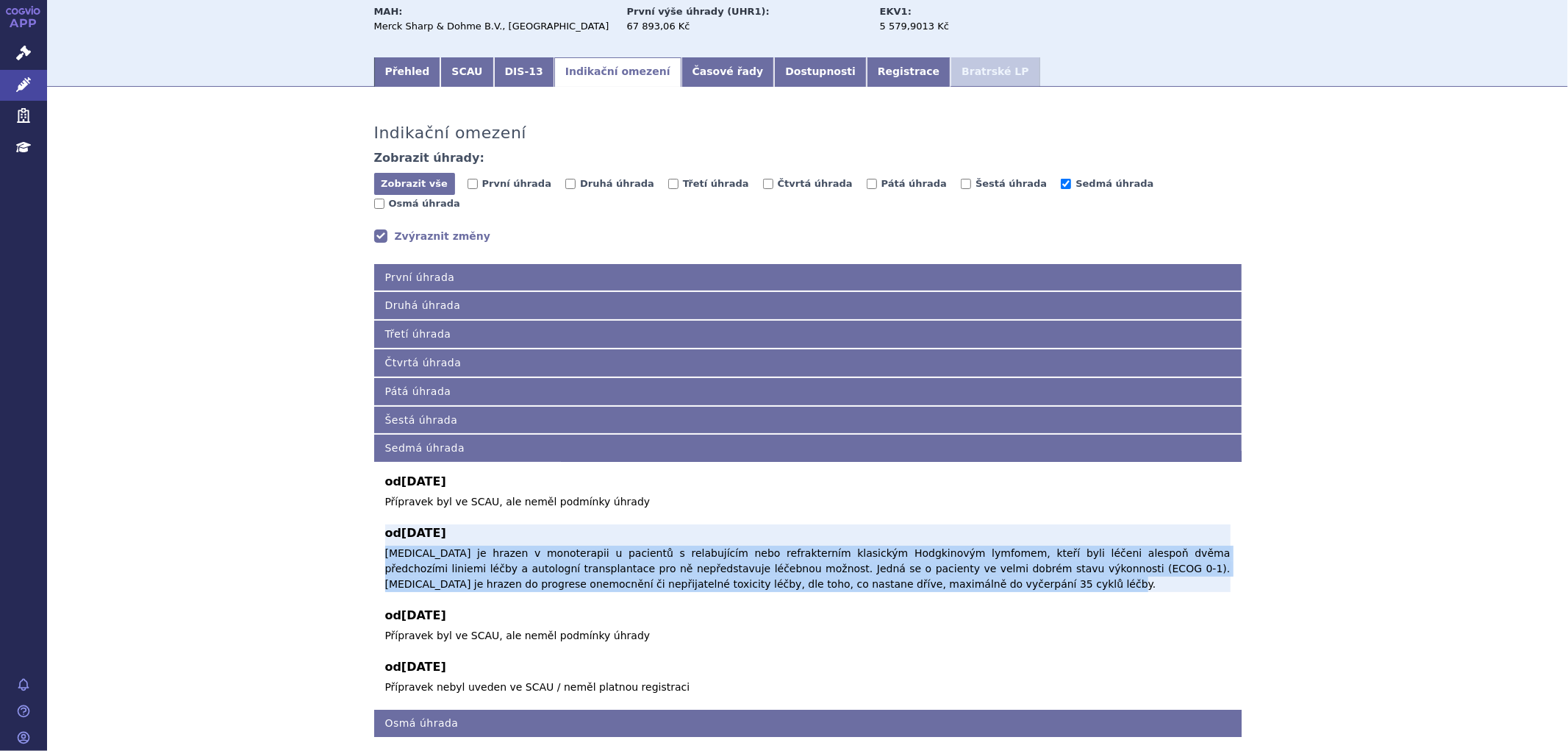
drag, startPoint x: 377, startPoint y: 538, endPoint x: 846, endPoint y: 564, distance: 469.7
click at [846, 564] on div "od 01.09.2025 Přípravek byl ve SCAU, ale neměl podmínky úhrady Přípravek byl ve…" at bounding box center [808, 578] width 868 height 233
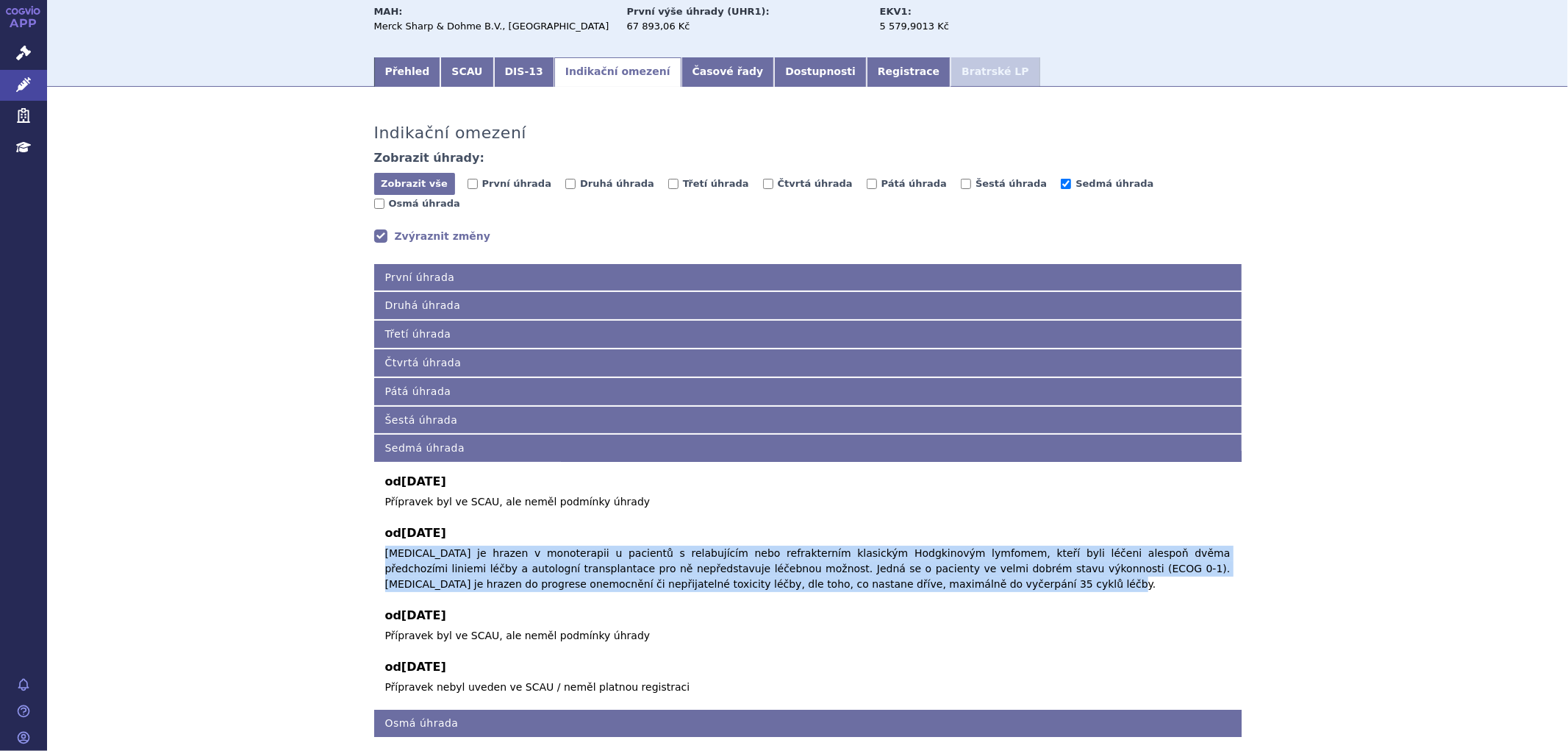
copy span "Pembrolizumab je hrazen v monoterapii u pacientů s relabujícím nebo refrakterní…"
click at [1076, 182] on span "Sedmá úhrada" at bounding box center [1115, 183] width 78 height 11
click at [1061, 182] on input "Sedmá úhrada" at bounding box center [1066, 183] width 10 height 10
checkbox input "false"
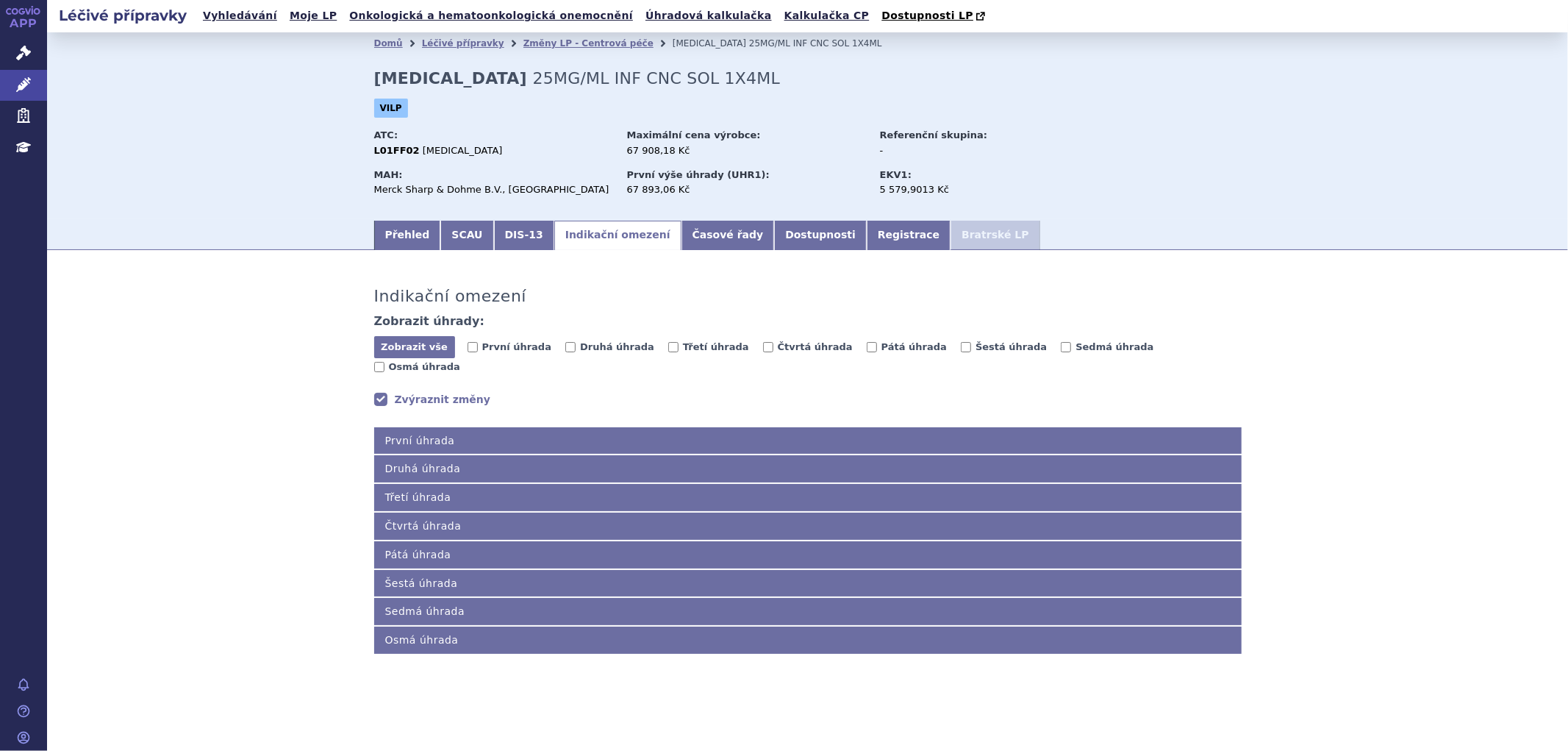
scroll to position [0, 0]
click at [384, 362] on input "Osmá úhrada" at bounding box center [379, 367] width 10 height 10
checkbox input "true"
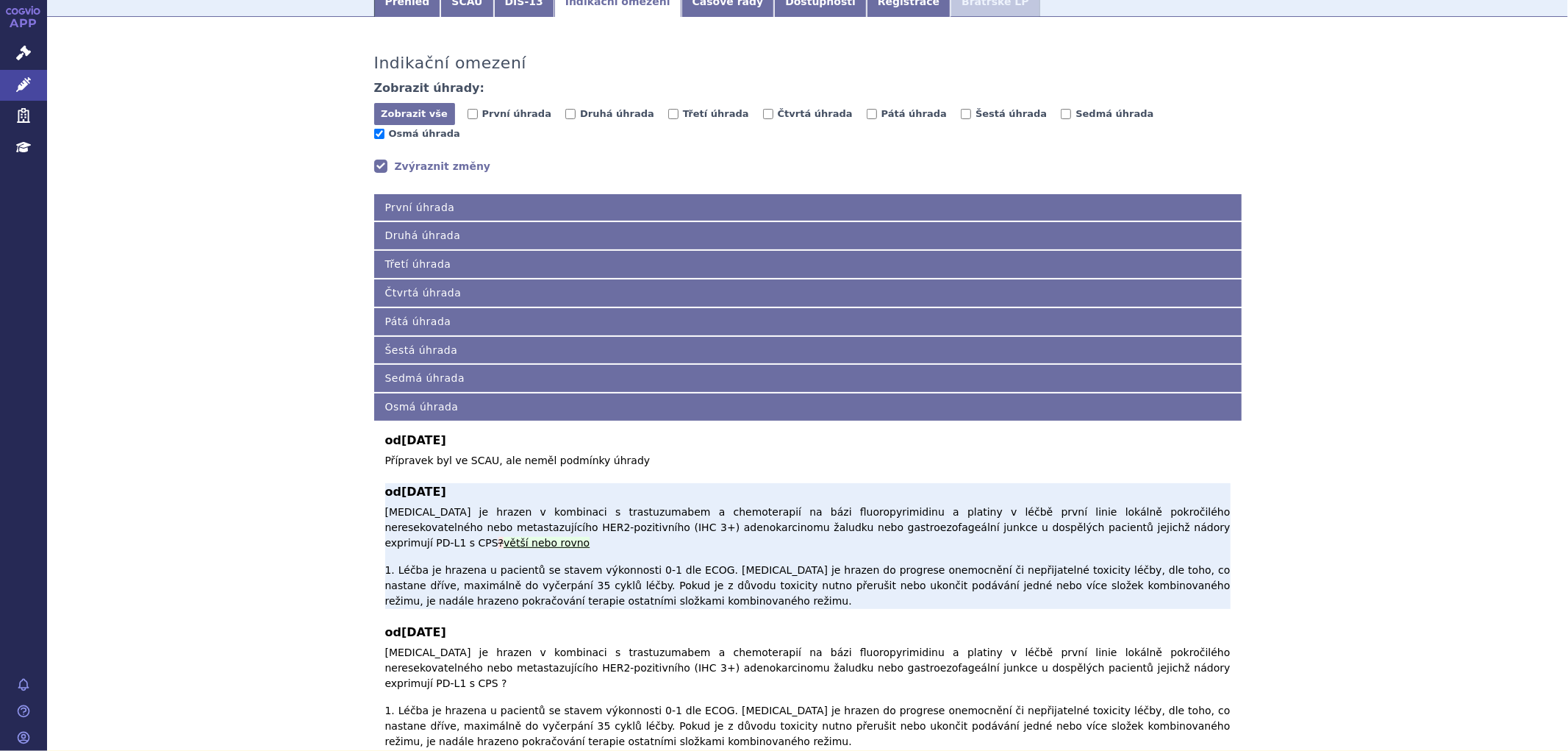
scroll to position [245, 0]
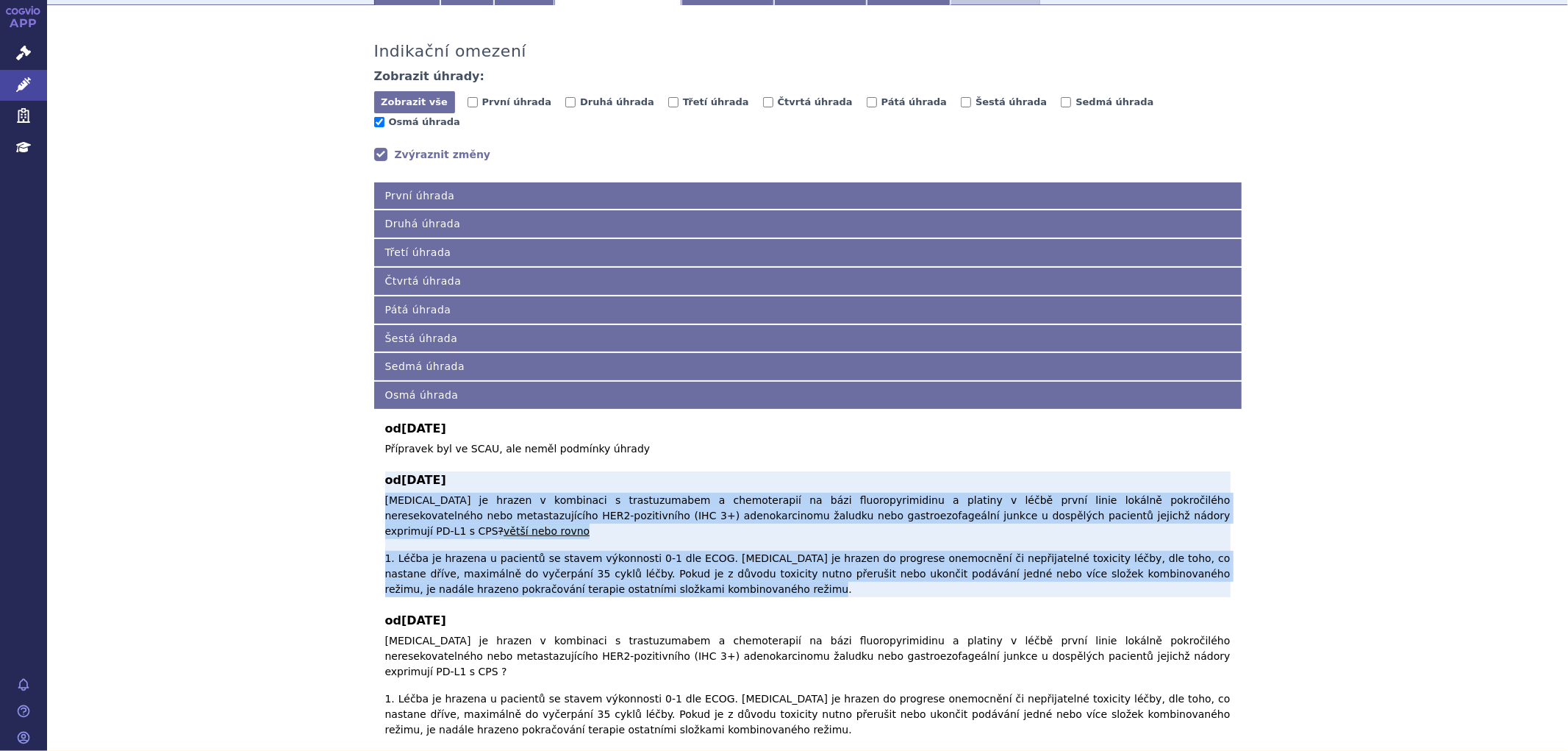
drag, startPoint x: 376, startPoint y: 484, endPoint x: 585, endPoint y: 548, distance: 218.6
click at [585, 548] on div "od 01.09.2025 Přípravek byl ve SCAU, ale neměl podmínky úhrady Přípravek byl ve…" at bounding box center [808, 625] width 868 height 431
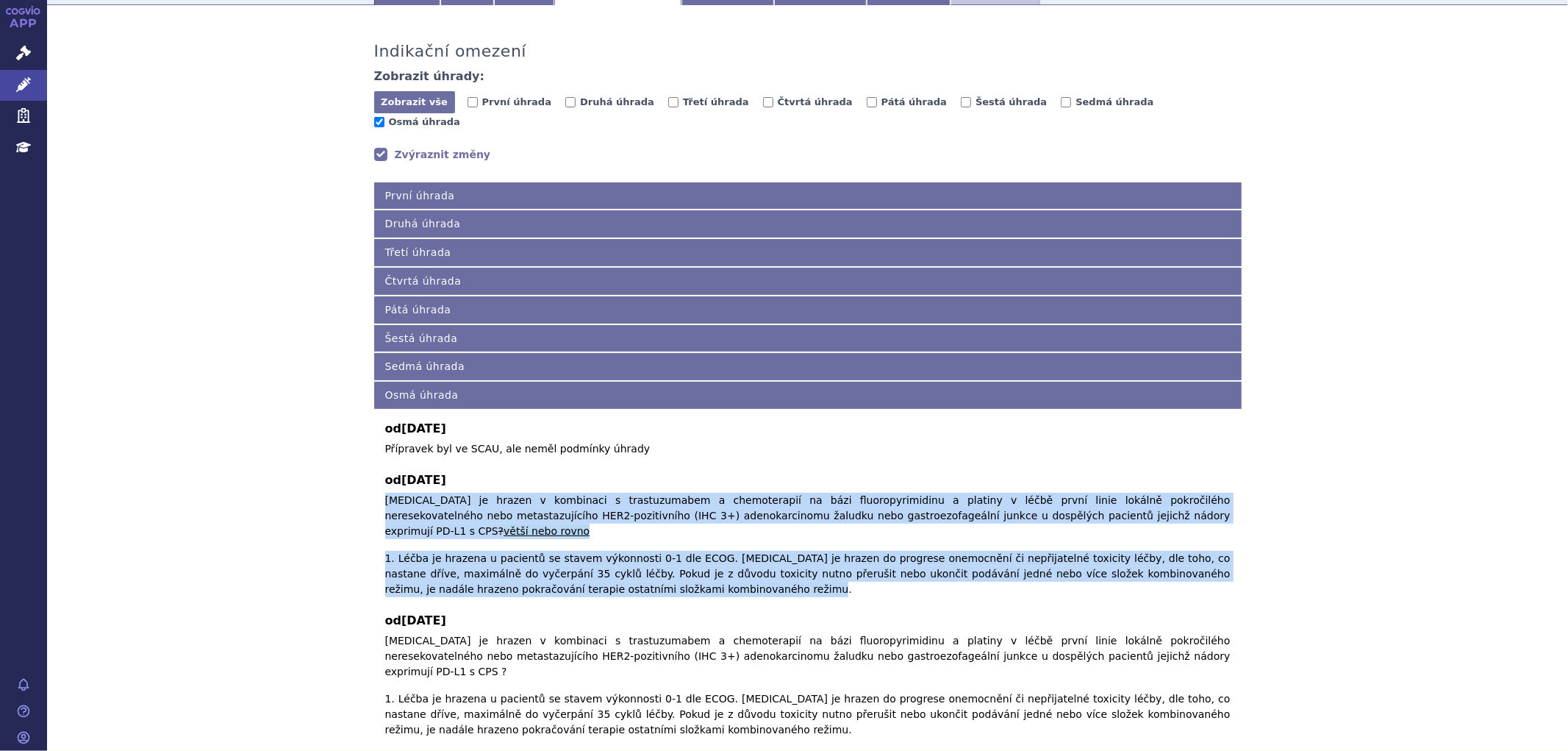
copy p "Pembrolizumab je hrazen v kombinaci s trastuzumabem a chemoterapií na bázi fluo…"
click at [427, 147] on link "Zvýraznit změny" at bounding box center [432, 155] width 117 height 15
drag, startPoint x: 579, startPoint y: 546, endPoint x: 372, endPoint y: 480, distance: 217.3
click at [374, 480] on div "od 01.09.2025 Přípravek byl ve SCAU, ale neměl podmínky úhrady Přípravek byl ve…" at bounding box center [808, 625] width 868 height 431
copy p "Pembrolizumab je hrazen v kombinaci s trastuzumabem a chemoterapií na bázi fluo…"
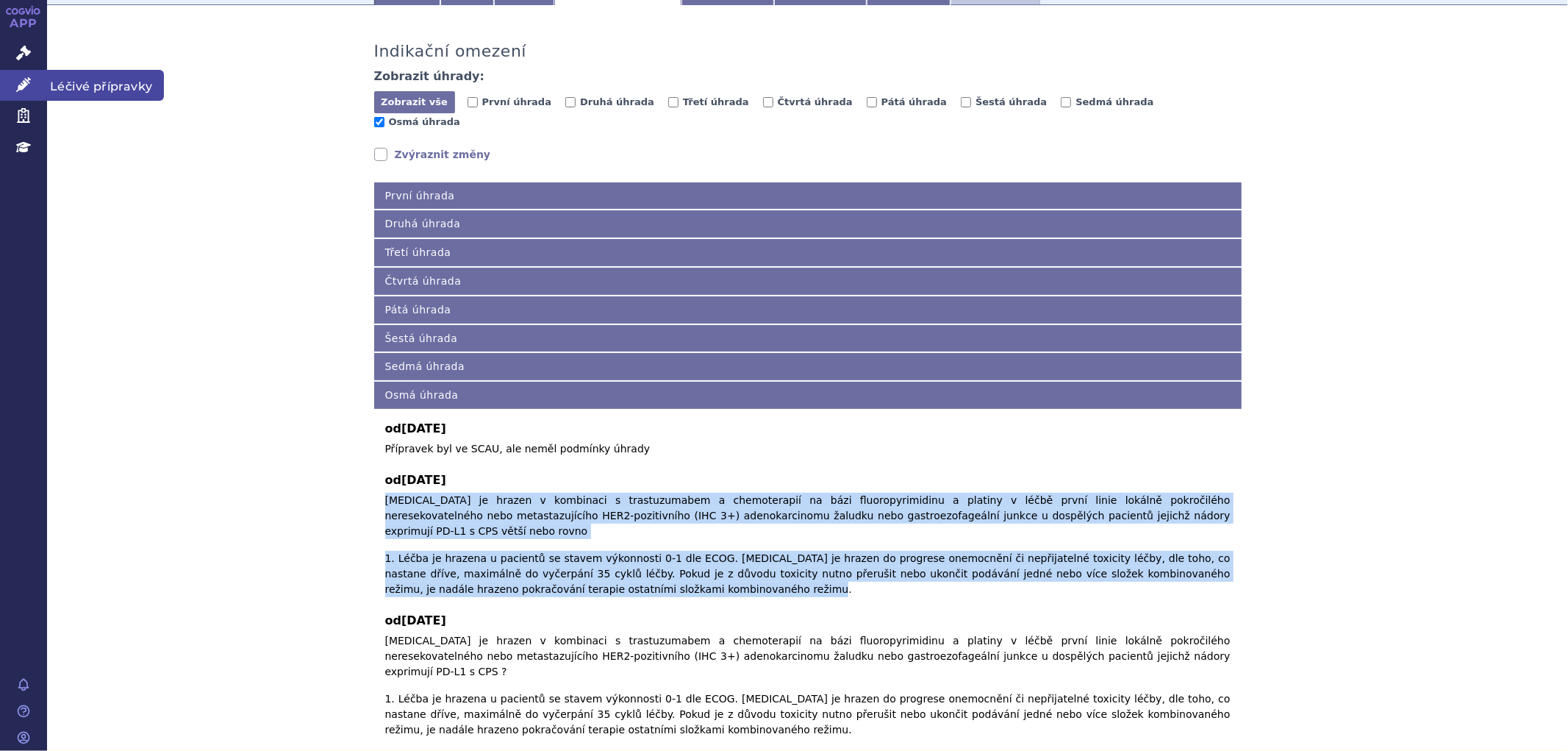
click at [24, 88] on icon at bounding box center [24, 85] width 15 height 15
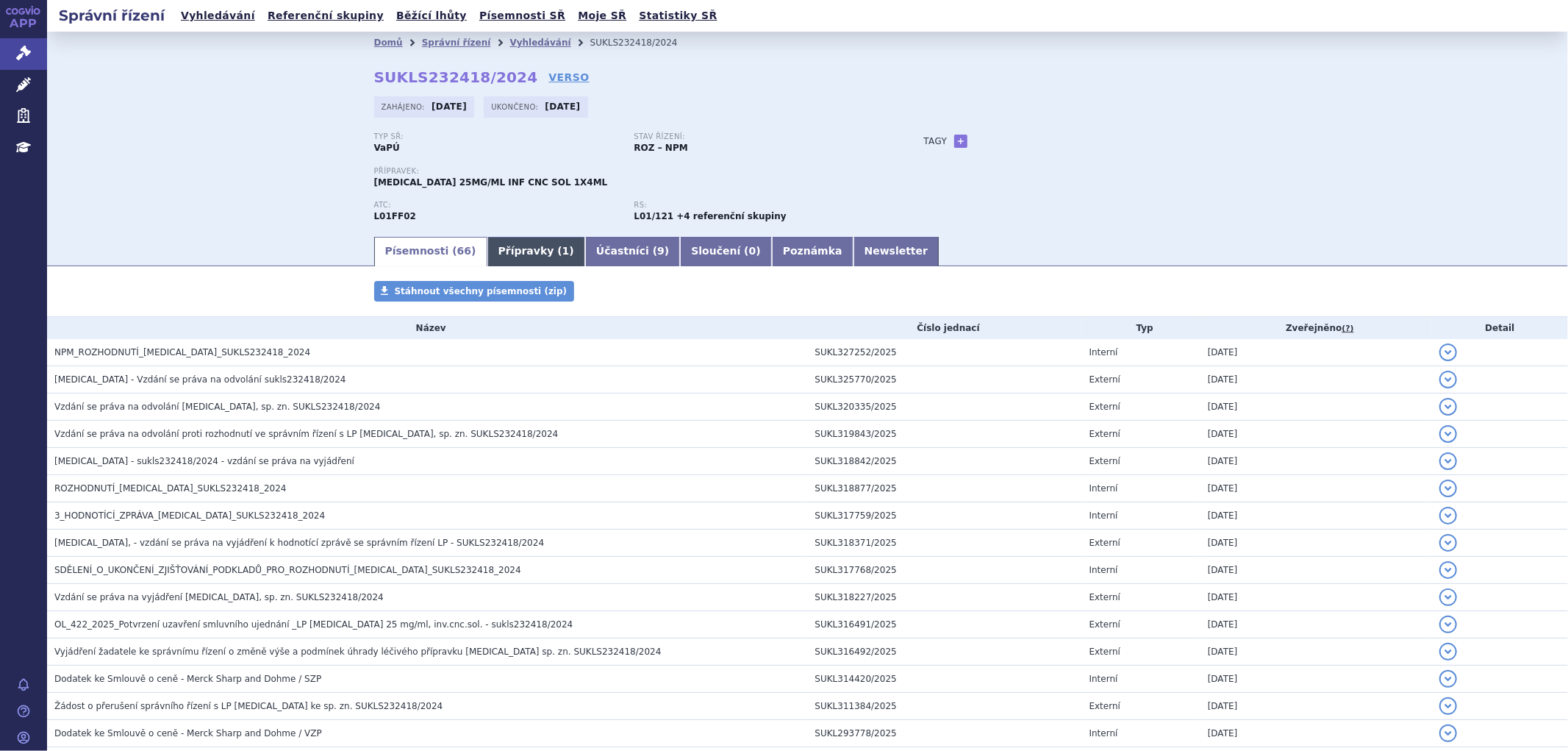
click at [498, 247] on link "Přípravky ( 1 )" at bounding box center [536, 252] width 98 height 29
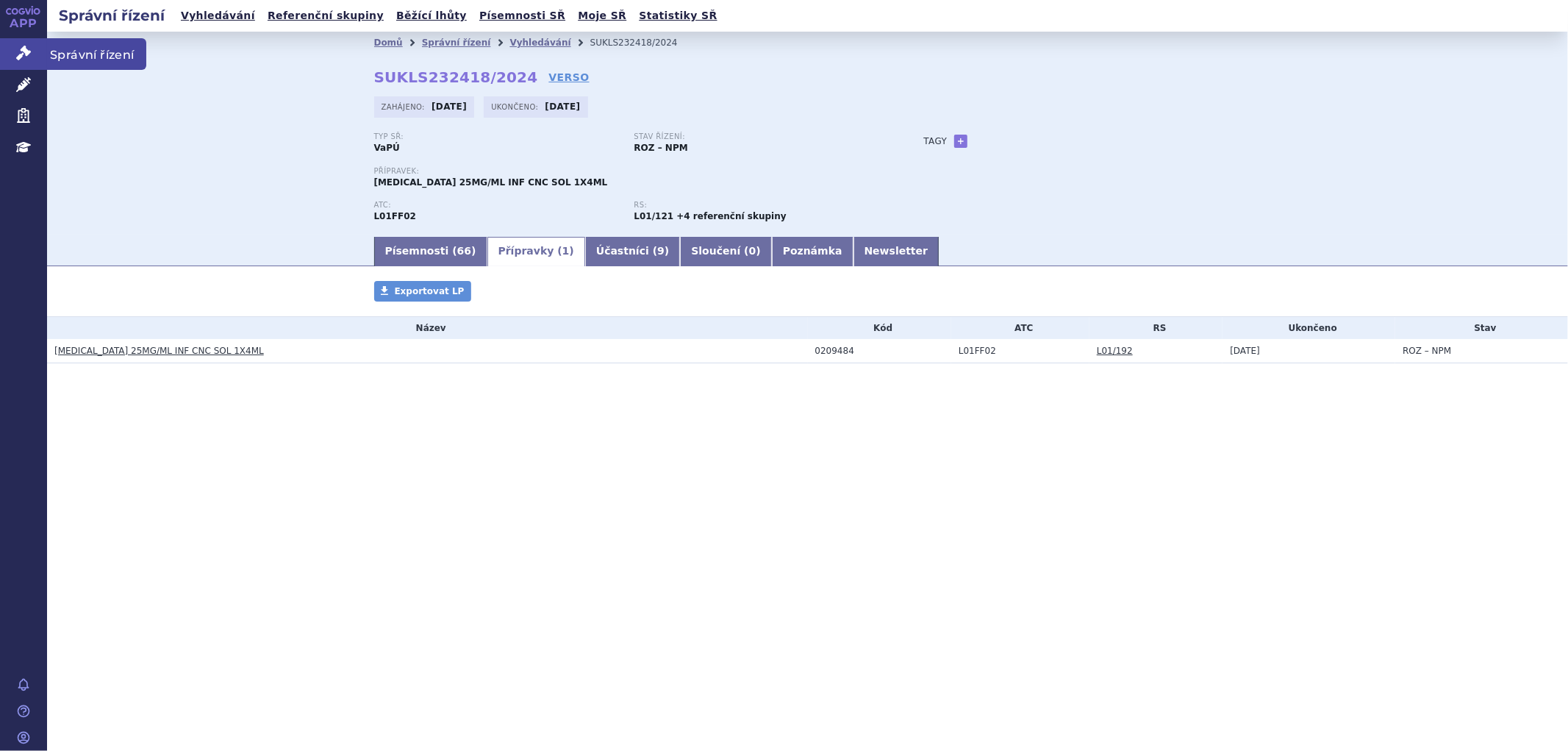
click at [33, 56] on link "Správní řízení" at bounding box center [23, 53] width 47 height 31
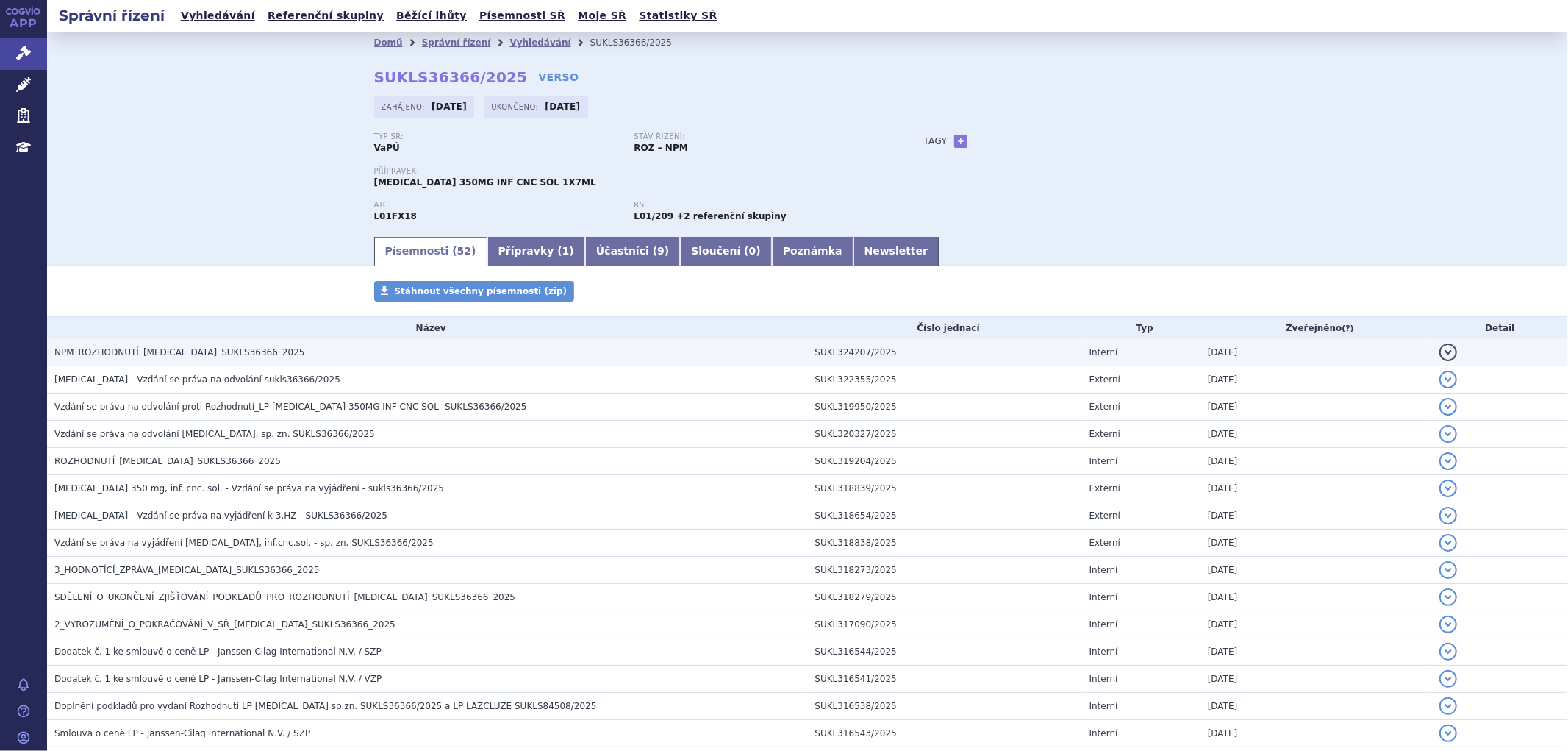
click at [207, 362] on td "NPM_ROZHODNUTÍ_RYBREVANT_SUKLS36366_2025" at bounding box center [427, 353] width 761 height 28
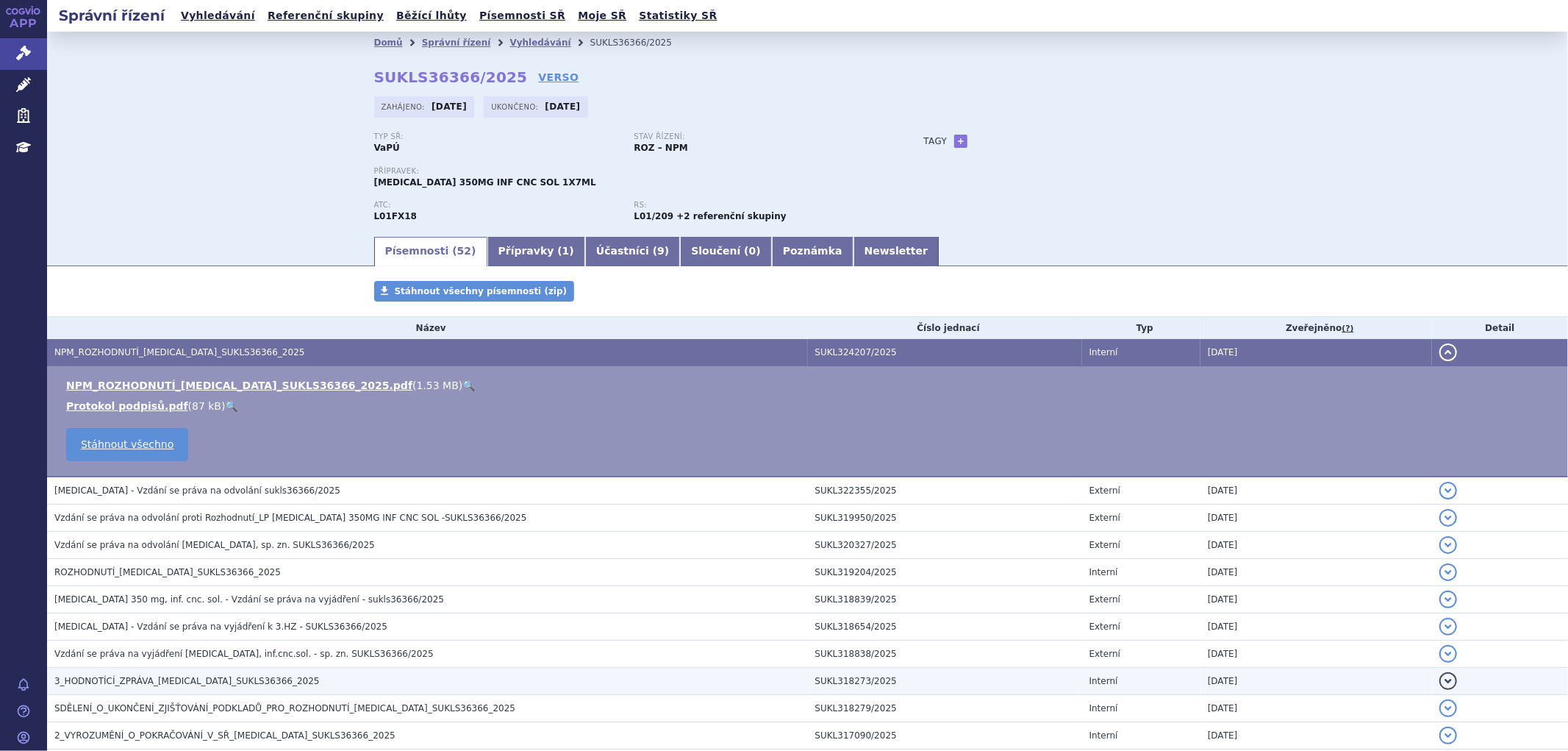
click at [182, 686] on span "3_HODNOTÍCÍ_ZPRÁVA_RYBREVANT_SUKLS36366_2025" at bounding box center [187, 680] width 265 height 10
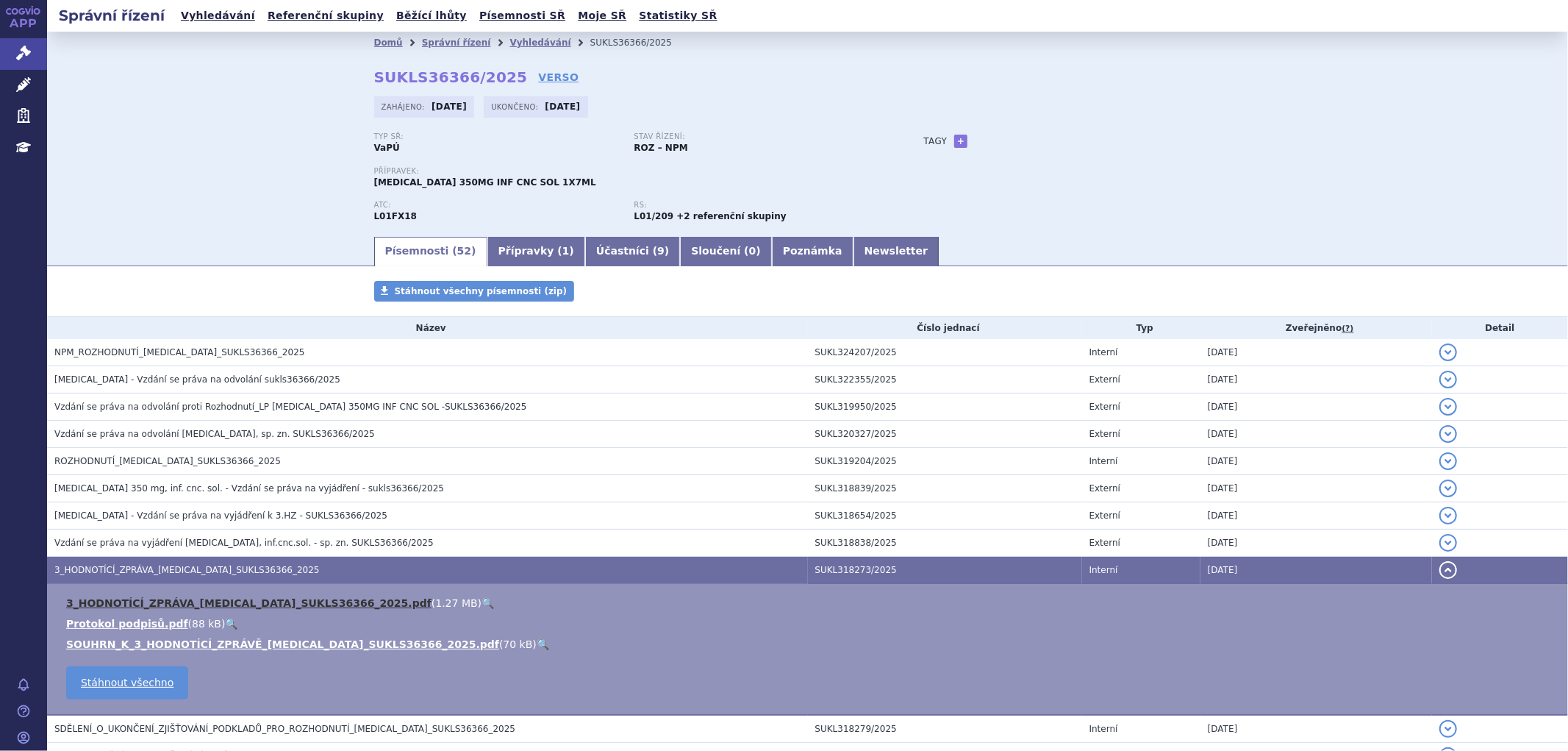
click at [245, 603] on link "3_HODNOTÍCÍ_ZPRÁVA_RYBREVANT_SUKLS36366_2025.pdf" at bounding box center [249, 603] width 366 height 12
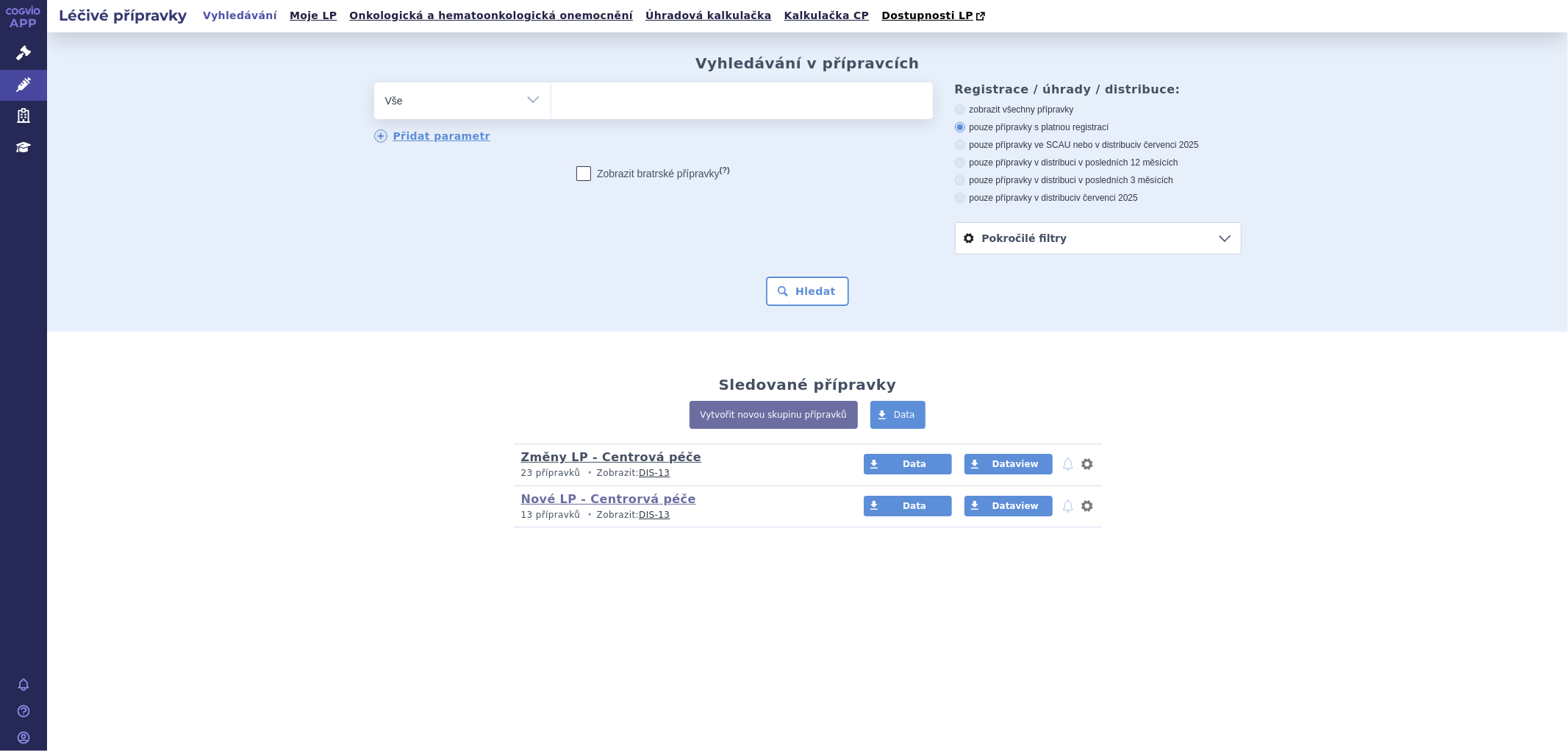
click at [592, 456] on link "Změny LP - Centrová péče" at bounding box center [612, 456] width 181 height 14
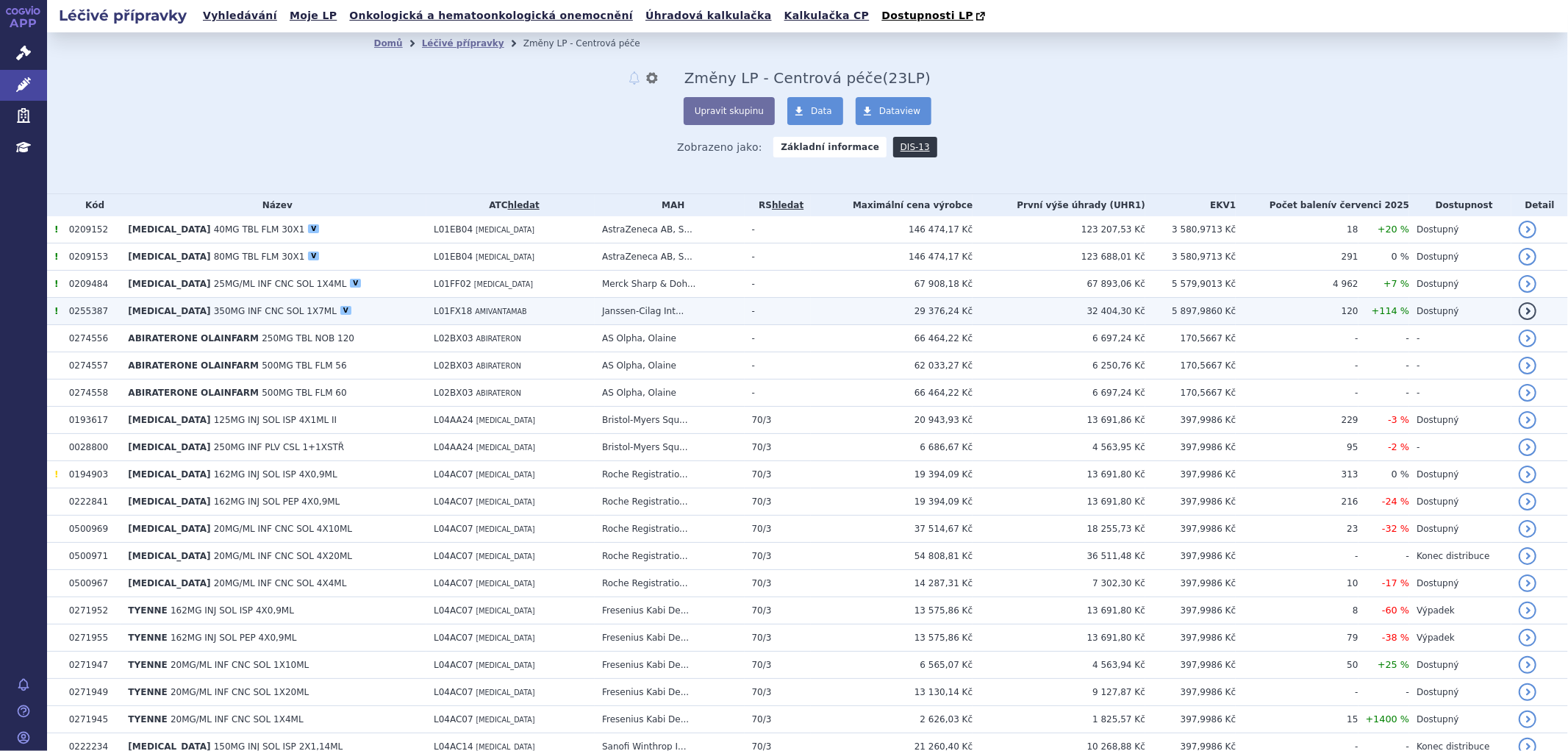
click at [214, 313] on span "350MG INF CNC SOL 1X7ML" at bounding box center [275, 311] width 123 height 10
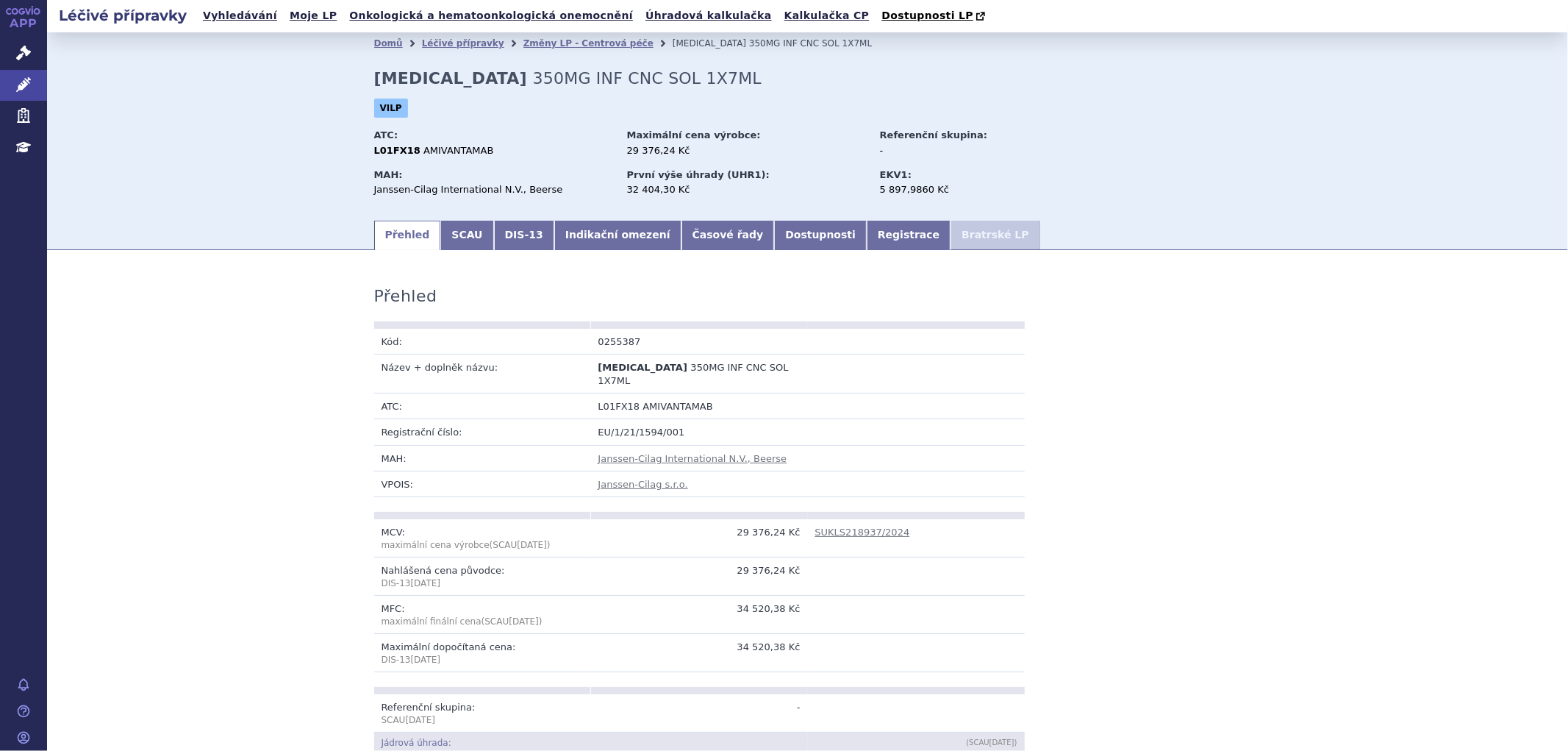
click at [416, 97] on div "Domů Léčivé přípravky Změny LP - Centrová péče RYBREVANT 350MG INF CNC SOL 1X7M…" at bounding box center [808, 136] width 927 height 164
drag, startPoint x: 371, startPoint y: 78, endPoint x: 463, endPoint y: 75, distance: 92.0
click at [463, 75] on h2 "RYBREVANT 350MG INF CNC SOL 1X7ML" at bounding box center [568, 78] width 388 height 19
copy strong "RYBREVANT"
drag, startPoint x: 468, startPoint y: 153, endPoint x: 474, endPoint y: 160, distance: 9.2
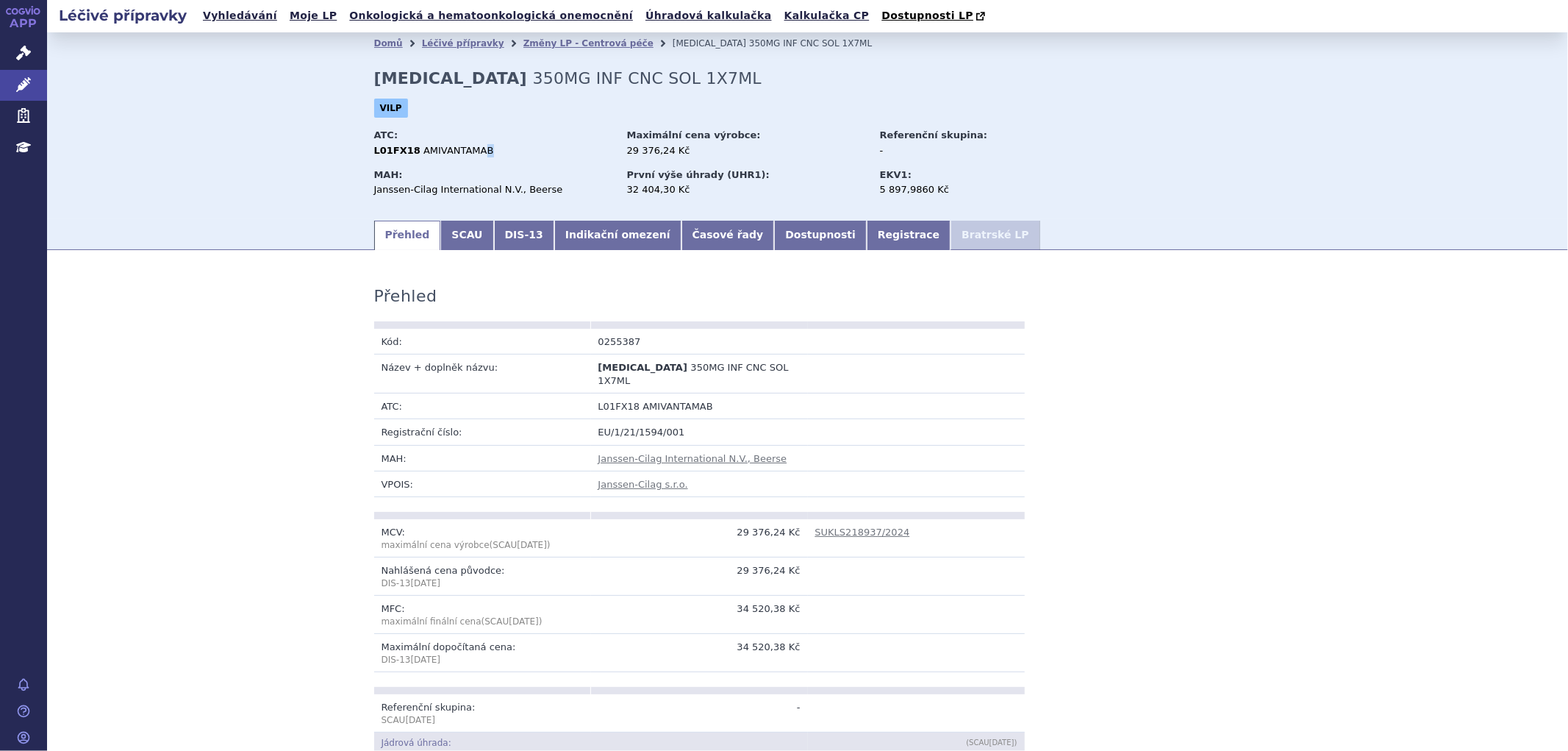
click at [474, 158] on div "ATC: L01FX18 AMIVANTAMAB" at bounding box center [498, 145] width 250 height 39
click at [482, 150] on div "L01FX18 AMIVANTAMAB" at bounding box center [493, 150] width 239 height 13
drag, startPoint x: 480, startPoint y: 150, endPoint x: 410, endPoint y: 148, distance: 70.0
click at [410, 148] on div "L01FX18 AMIVANTAMAB" at bounding box center [493, 150] width 239 height 13
copy span "AMIVANTAMAB"
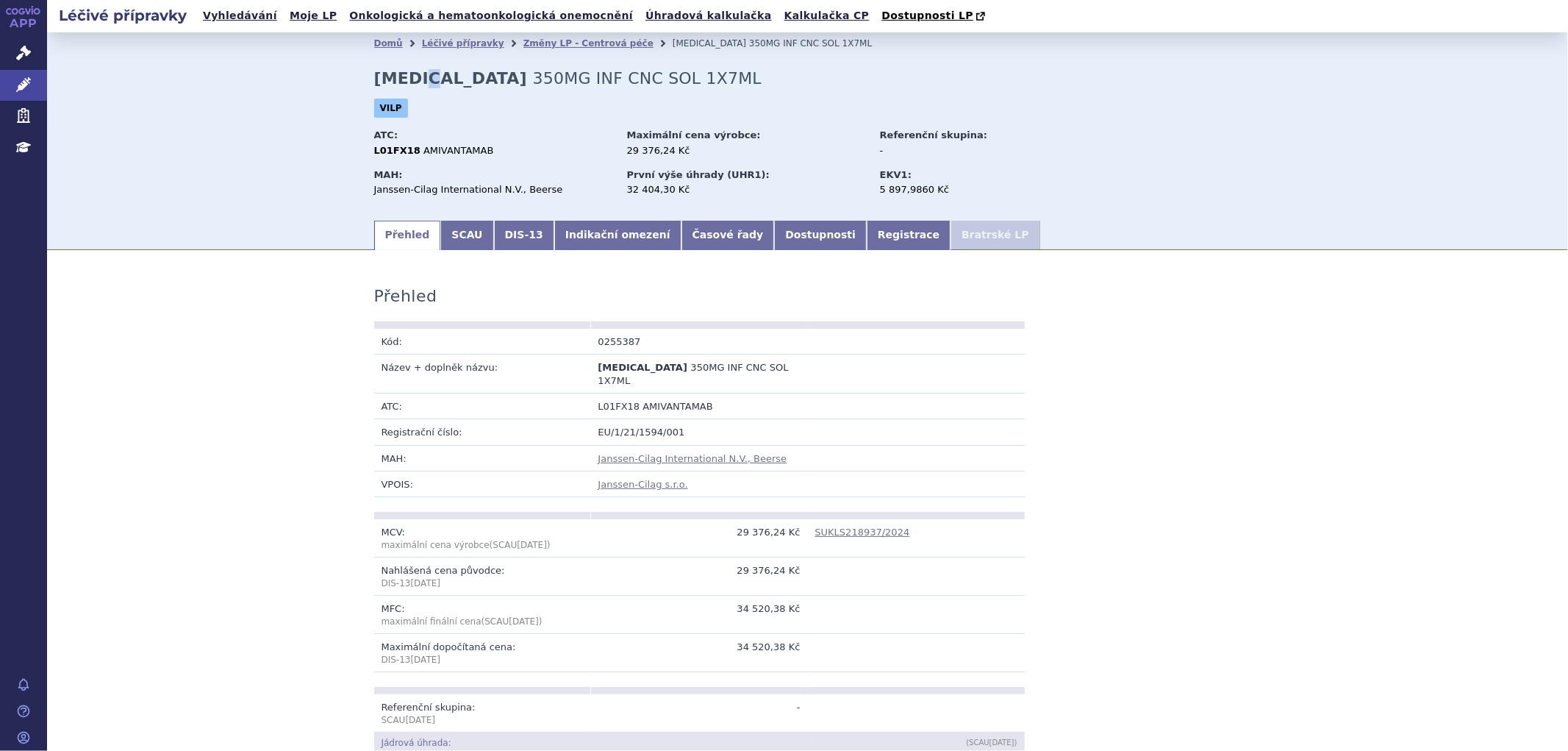
click at [424, 82] on strong "RYBREVANT" at bounding box center [451, 78] width 153 height 18
click at [456, 82] on strong "RYBREVANT" at bounding box center [451, 78] width 153 height 18
click at [490, 370] on td "Název + doplněk názvu:" at bounding box center [482, 373] width 216 height 39
drag, startPoint x: 368, startPoint y: 150, endPoint x: 406, endPoint y: 153, distance: 38.1
click at [406, 153] on div "L01FX18 AMIVANTAMAB" at bounding box center [493, 150] width 239 height 13
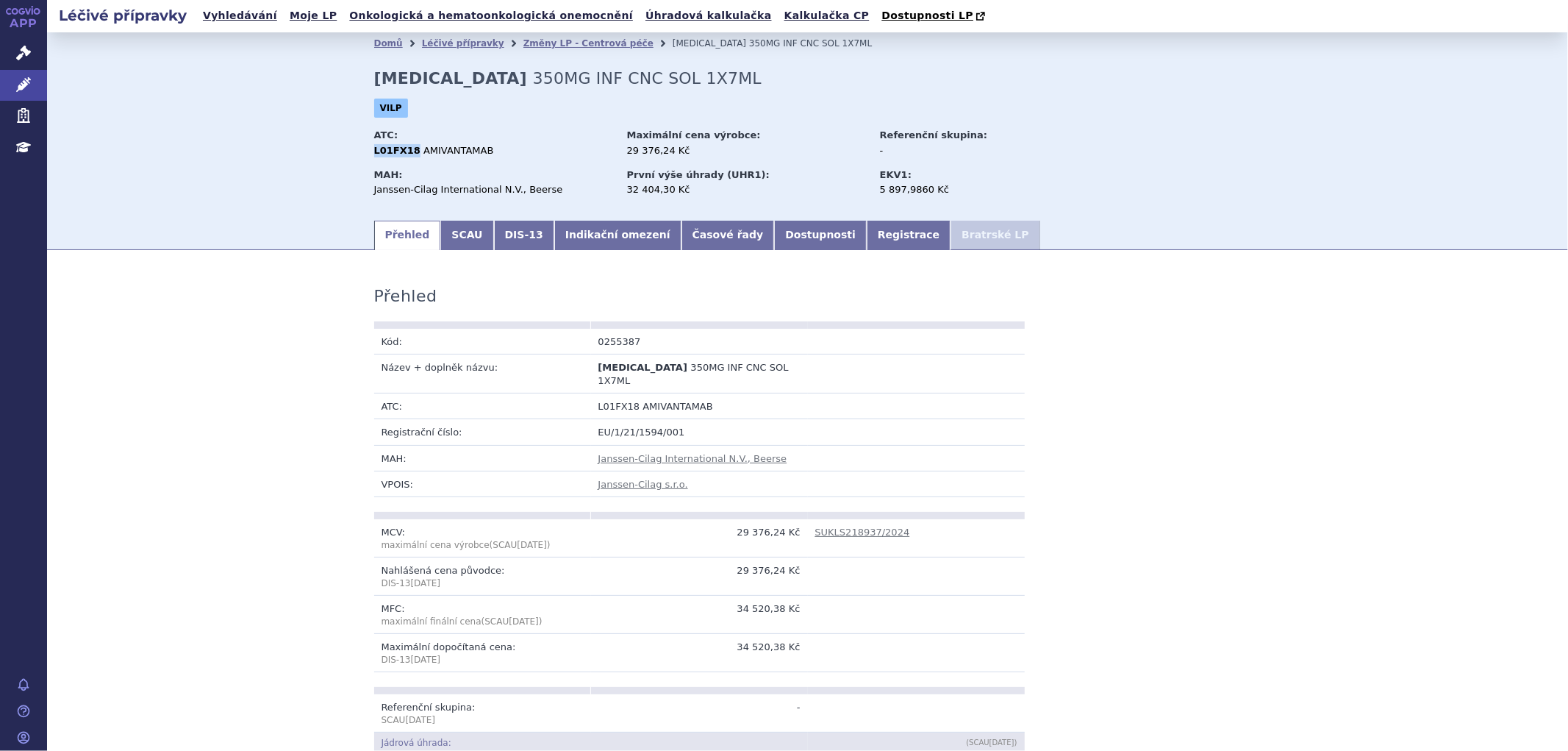
copy strong "L01FX18"
click at [405, 88] on strong "RYBREVANT" at bounding box center [451, 78] width 153 height 18
drag, startPoint x: 369, startPoint y: 75, endPoint x: 459, endPoint y: 76, distance: 90.0
click at [459, 76] on strong "RYBREVANT" at bounding box center [451, 78] width 153 height 18
copy strong "RYBREVANT"
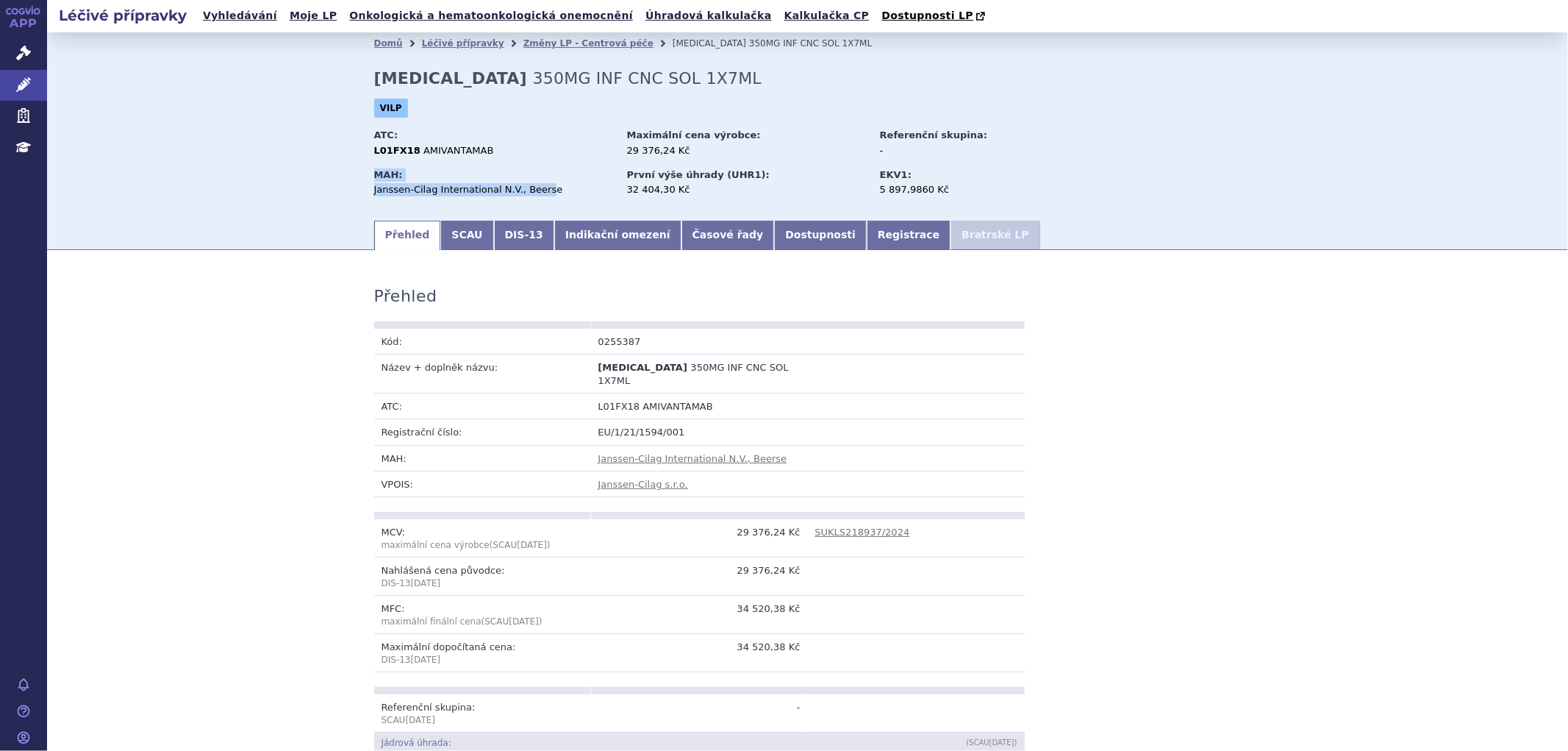
drag, startPoint x: 366, startPoint y: 189, endPoint x: 526, endPoint y: 194, distance: 160.1
click at [526, 194] on div "Domů Léčivé přípravky Změny LP - Centrová péče RYBREVANT 350MG INF CNC SOL 1X7M…" at bounding box center [808, 136] width 927 height 164
drag, startPoint x: 541, startPoint y: 185, endPoint x: 369, endPoint y: 192, distance: 172.1
click at [374, 192] on div "Janssen-Cilag International N.V., Beerse" at bounding box center [493, 190] width 239 height 13
copy div "Janssen-Cilag International N.V., Beerse"
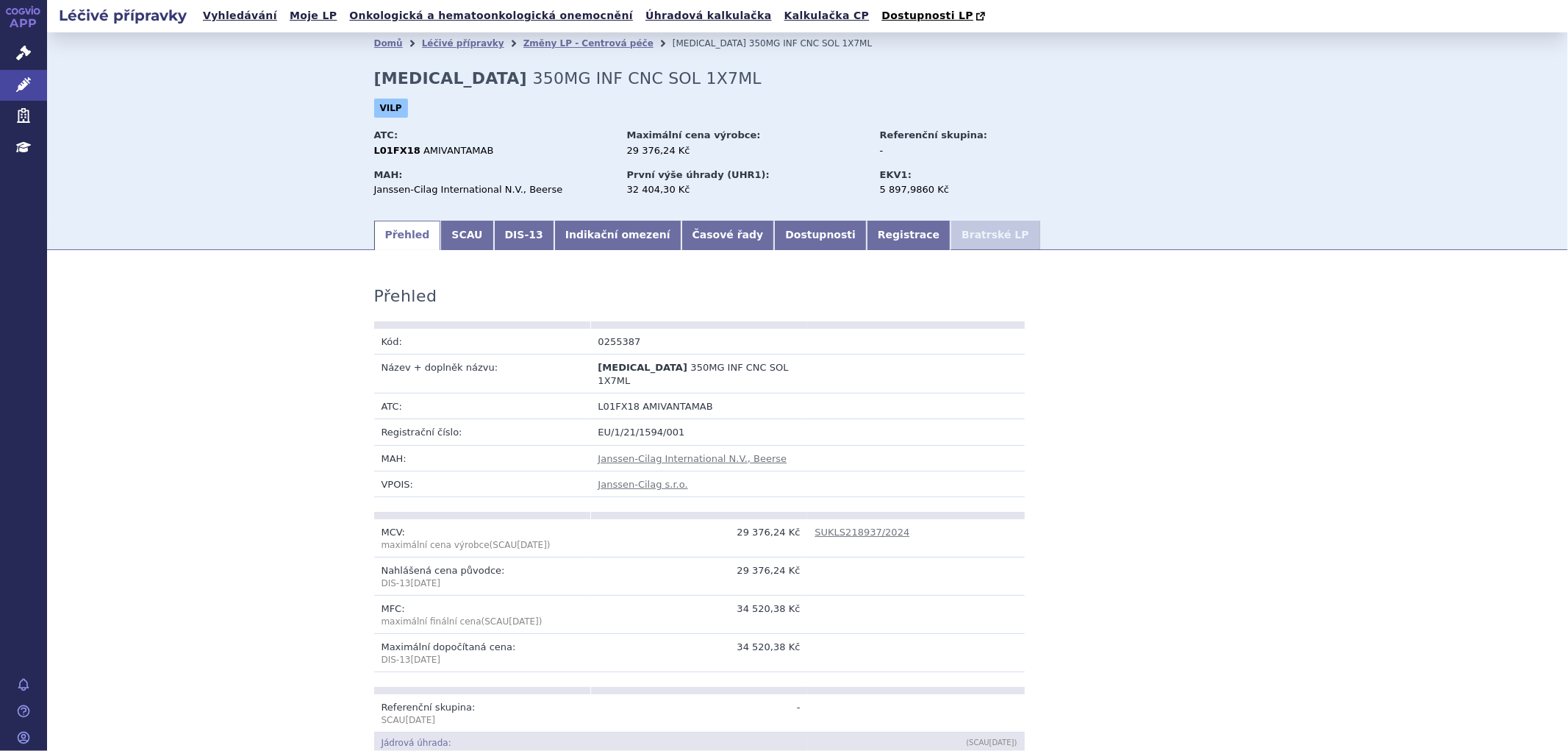
drag, startPoint x: 453, startPoint y: 152, endPoint x: 475, endPoint y: 151, distance: 22.0
click at [459, 151] on span "AMIVANTAMAB" at bounding box center [459, 150] width 70 height 11
drag, startPoint x: 476, startPoint y: 151, endPoint x: 410, endPoint y: 152, distance: 66.0
click at [410, 152] on div "L01FX18 AMIVANTAMAB" at bounding box center [493, 150] width 239 height 13
copy span "AMIVANTAMAB"
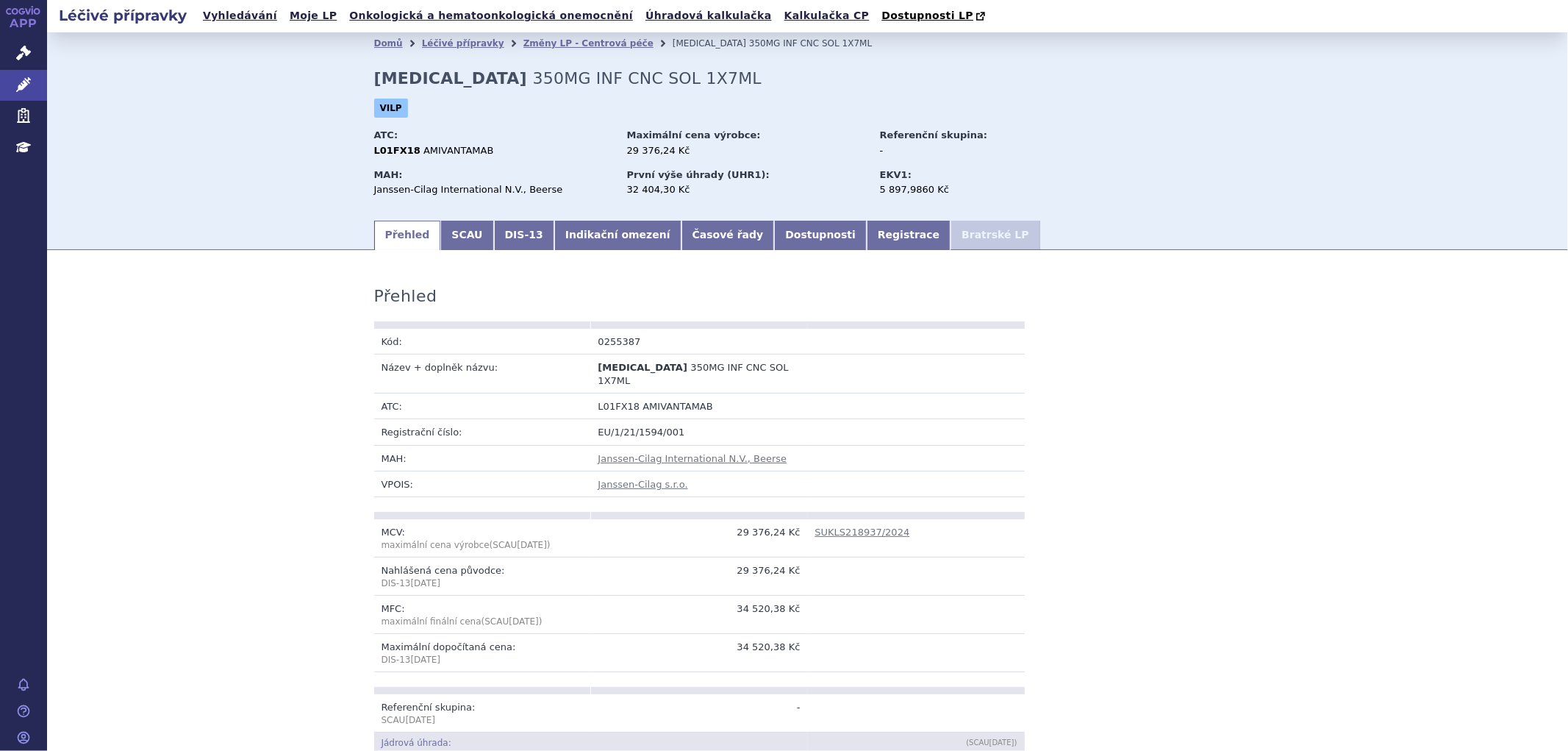
click at [458, 81] on strong "RYBREVANT" at bounding box center [451, 78] width 153 height 18
click at [576, 231] on link "Indikační omezení" at bounding box center [618, 235] width 127 height 29
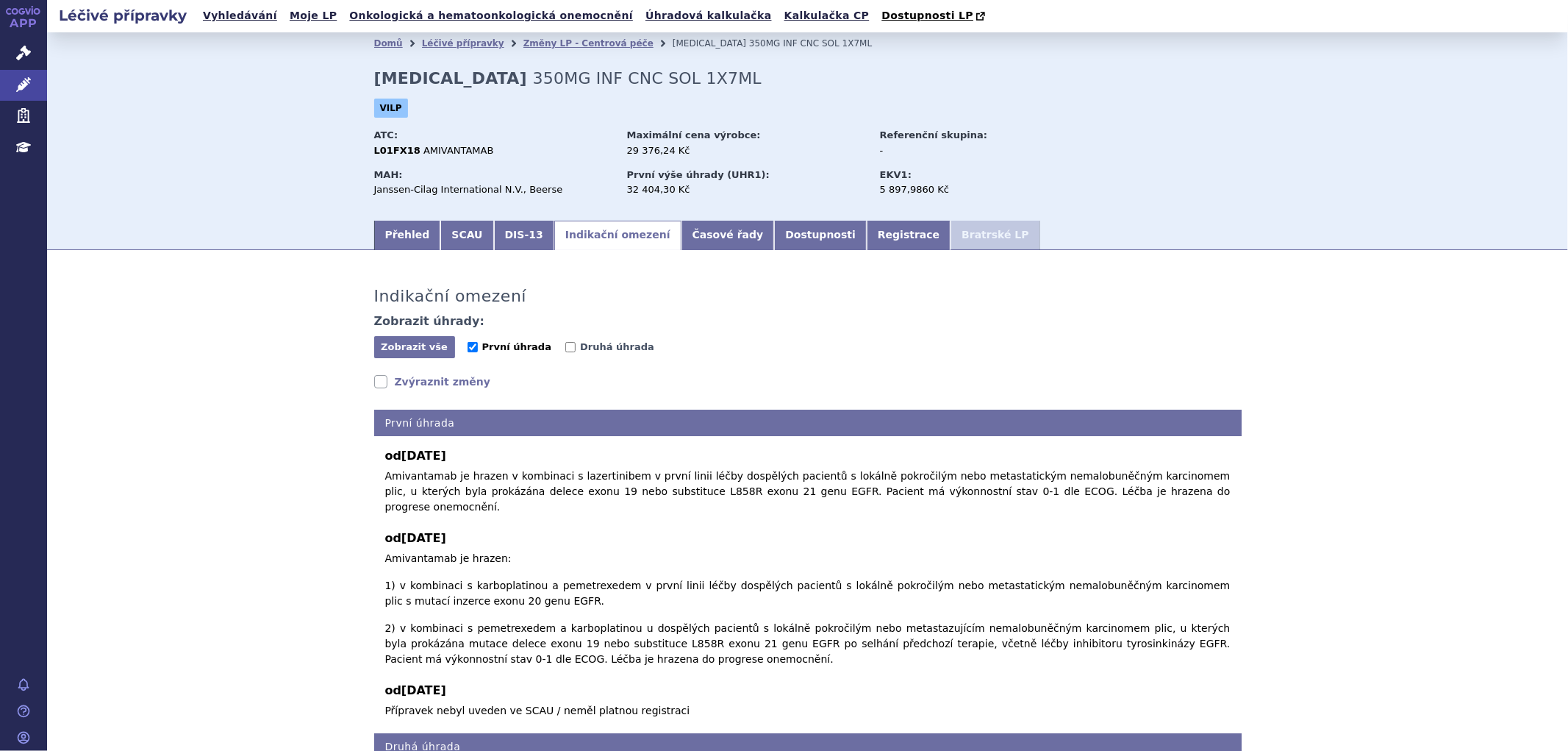
click at [483, 347] on span "První úhrada" at bounding box center [517, 346] width 69 height 11
click at [478, 347] on input "První úhrada" at bounding box center [473, 346] width 10 height 10
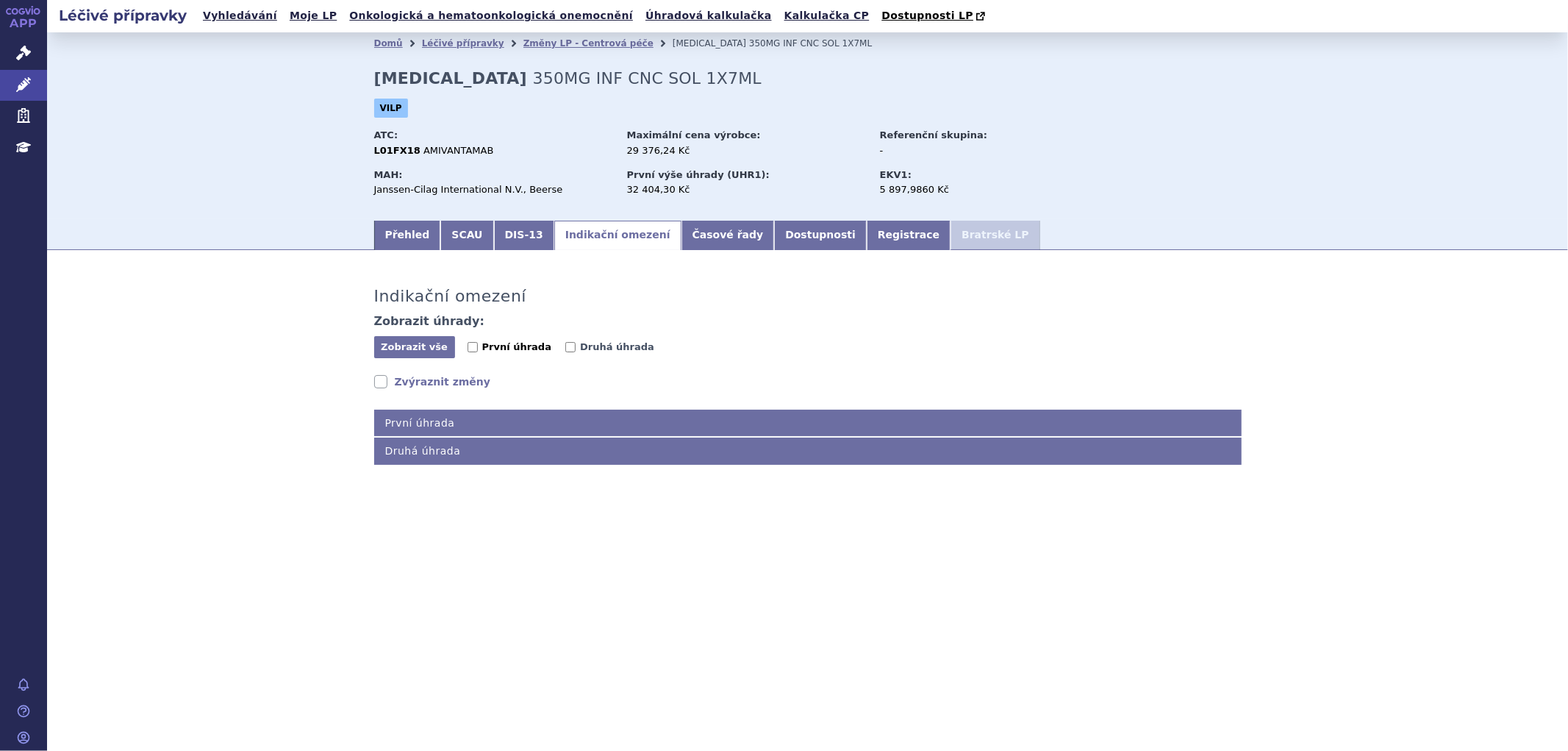
click at [483, 347] on span "První úhrada" at bounding box center [517, 346] width 69 height 11
click at [478, 347] on input "První úhrada" at bounding box center [473, 346] width 10 height 10
checkbox input "true"
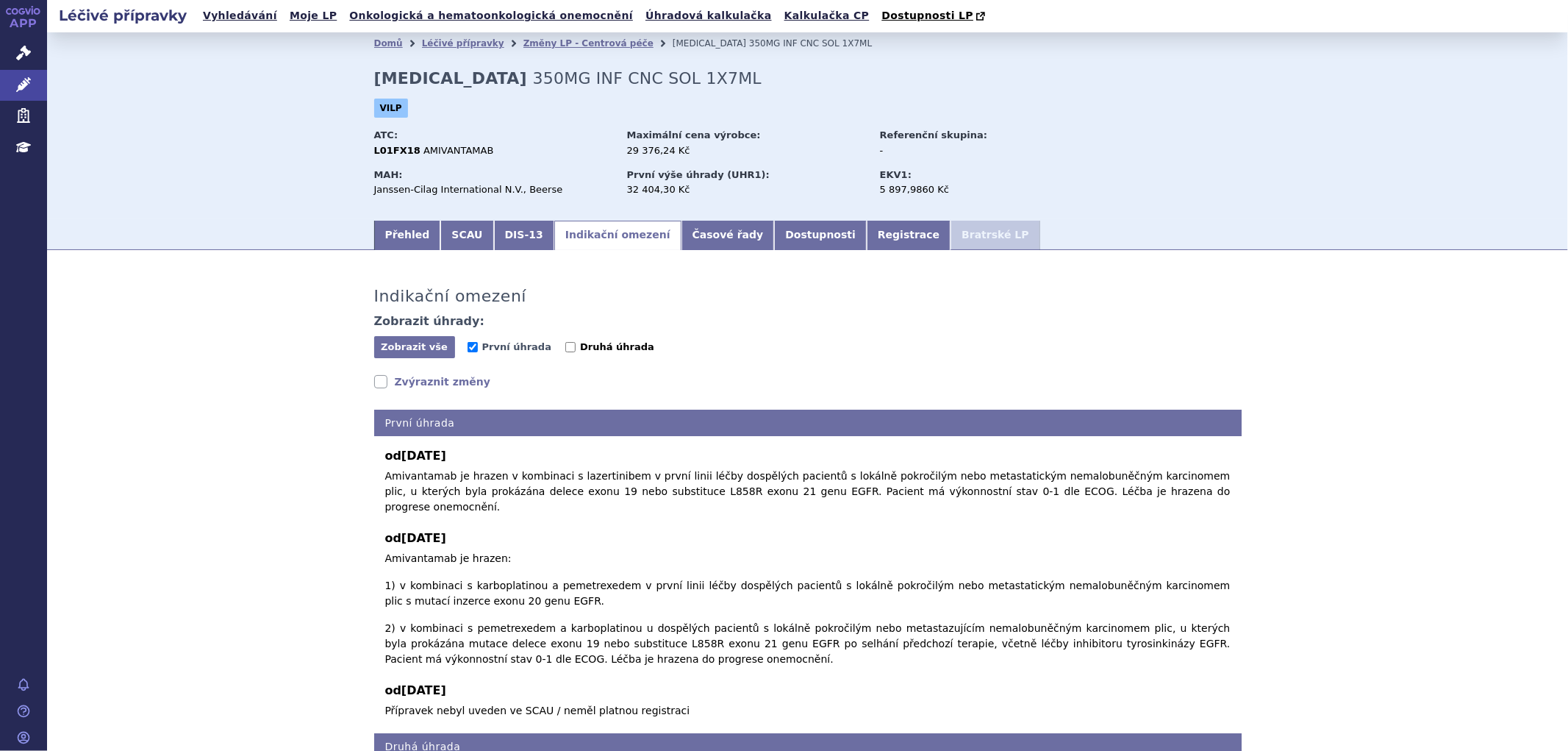
click at [580, 352] on span "Druhá úhrada" at bounding box center [617, 346] width 75 height 11
click at [576, 352] on input "Druhá úhrada" at bounding box center [570, 346] width 10 height 10
click at [580, 344] on span "Druhá úhrada" at bounding box center [617, 346] width 75 height 11
click at [566, 344] on input "Druhá úhrada" at bounding box center [570, 346] width 10 height 10
checkbox input "false"
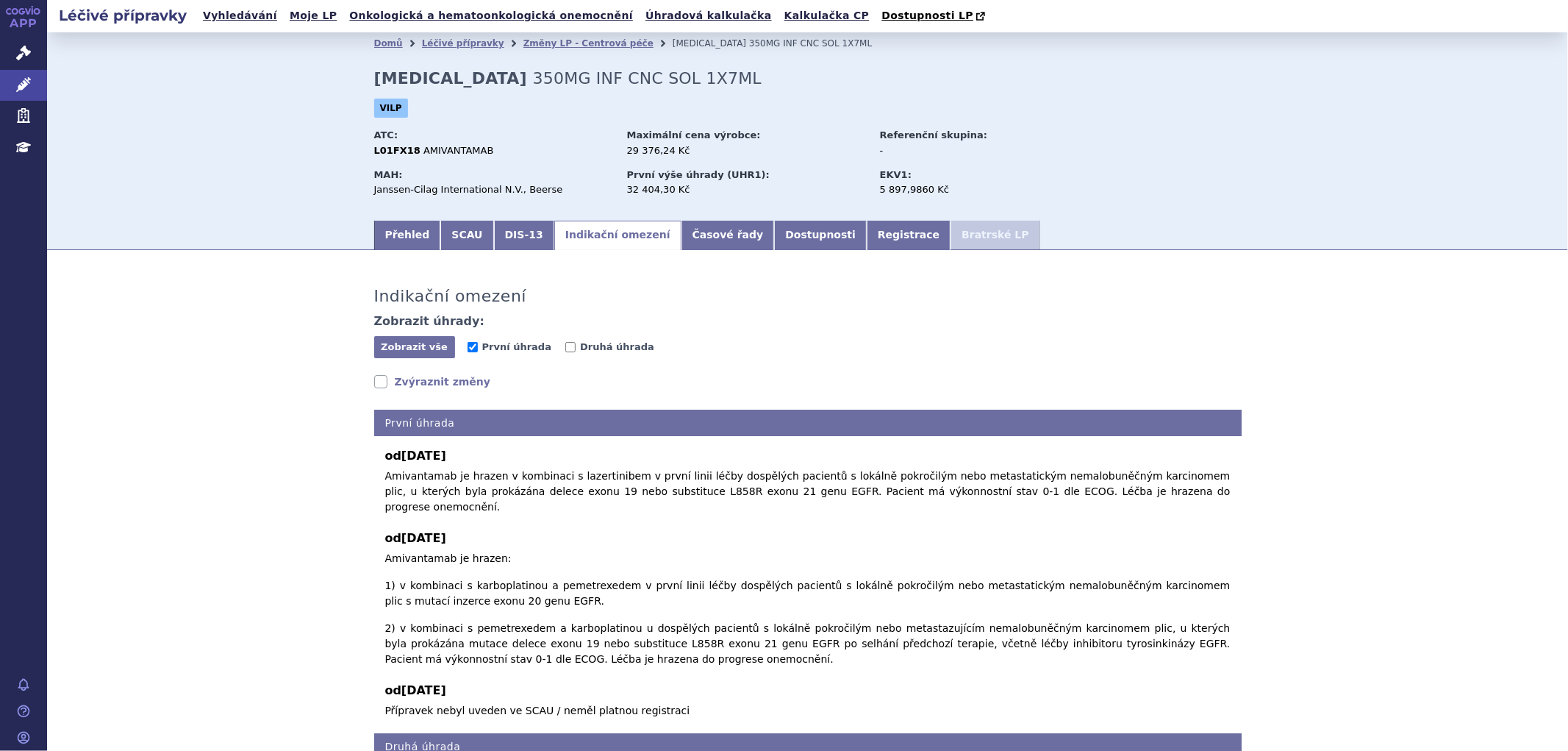
click at [439, 381] on link "Zvýraznit změny" at bounding box center [432, 381] width 117 height 15
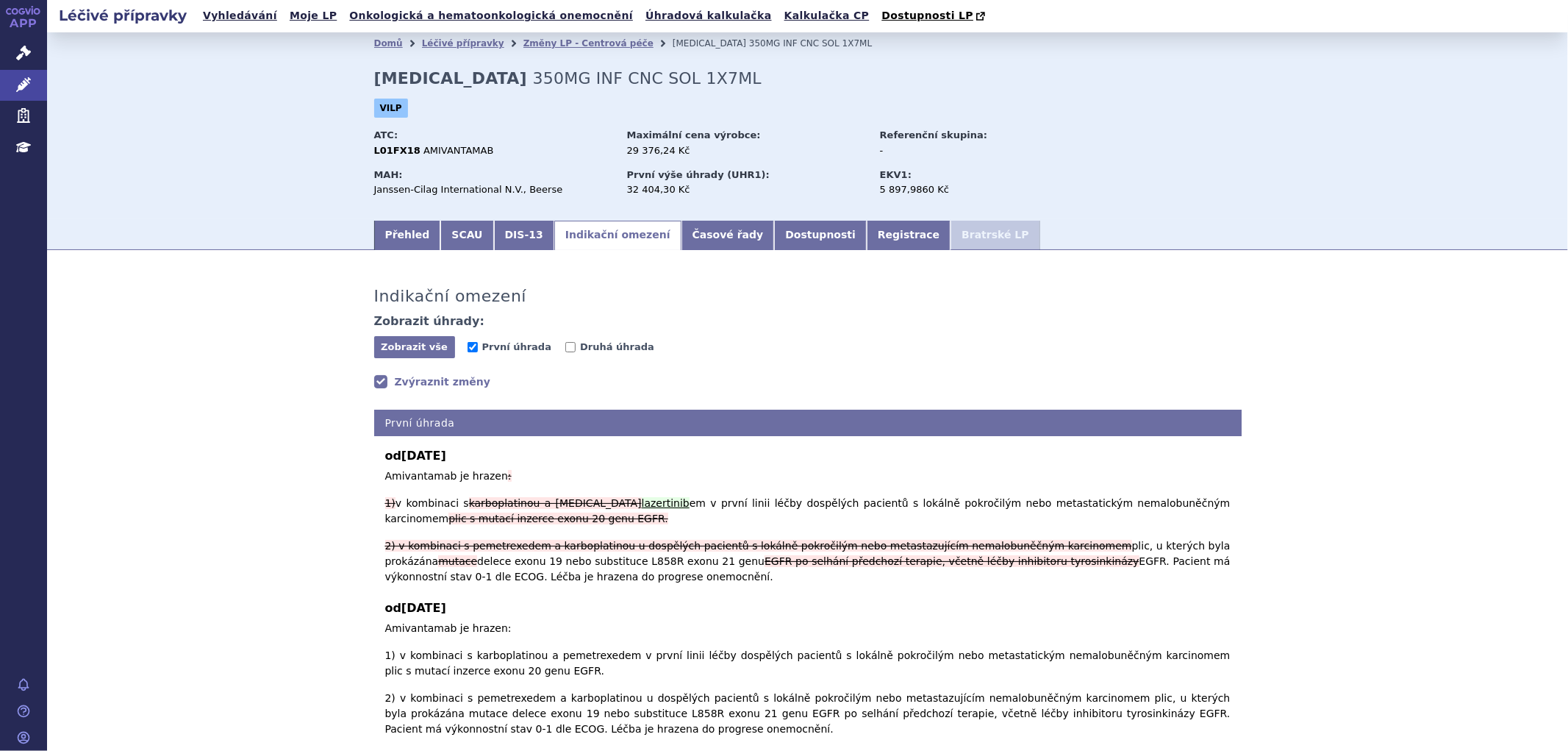
drag, startPoint x: 510, startPoint y: 348, endPoint x: 545, endPoint y: 348, distance: 35.0
click at [510, 348] on span "První úhrada" at bounding box center [517, 346] width 69 height 11
click at [478, 348] on input "První úhrada" at bounding box center [473, 346] width 10 height 10
checkbox input "false"
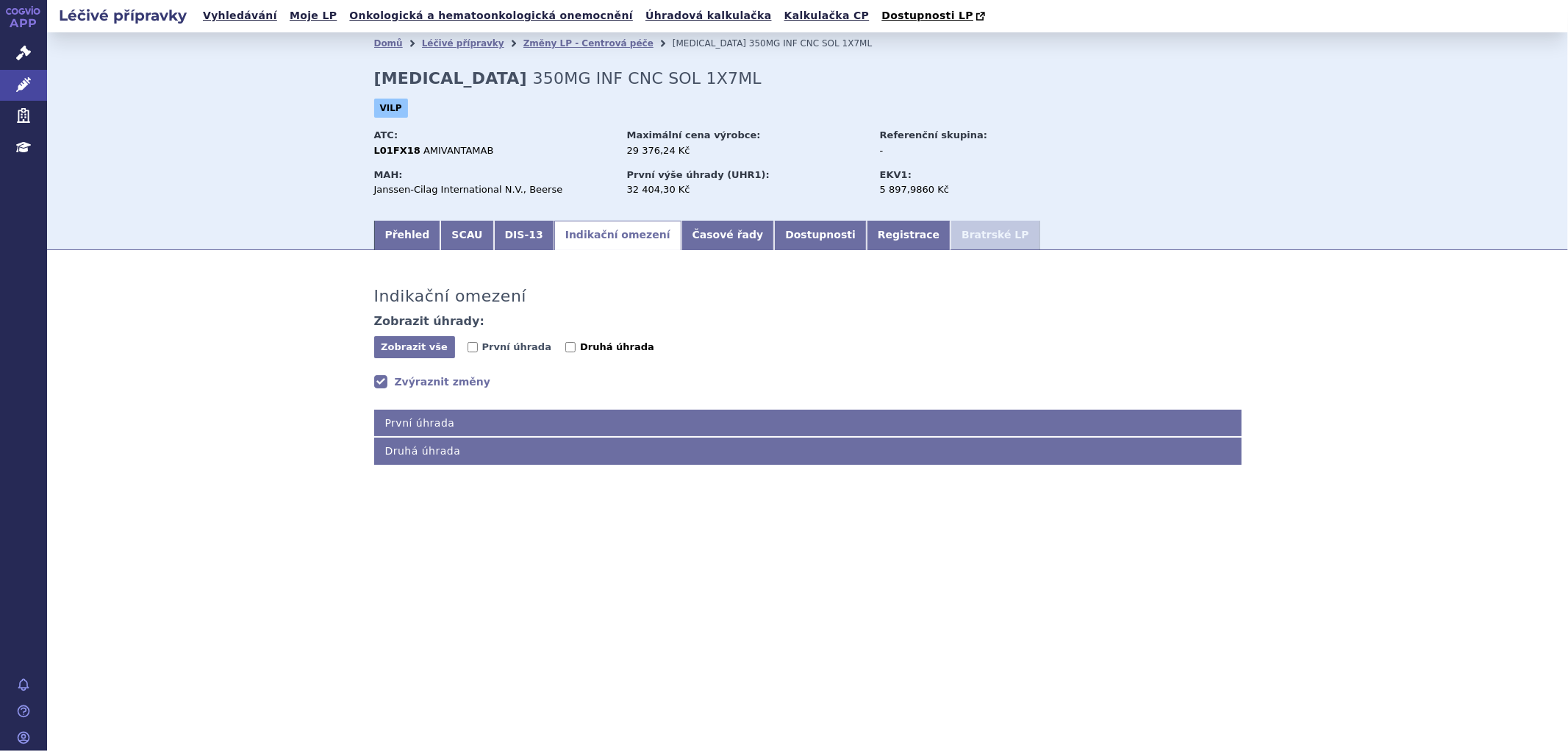
click at [580, 348] on span "Druhá úhrada" at bounding box center [617, 346] width 75 height 11
click at [576, 348] on input "Druhá úhrada" at bounding box center [570, 346] width 10 height 10
checkbox input "true"
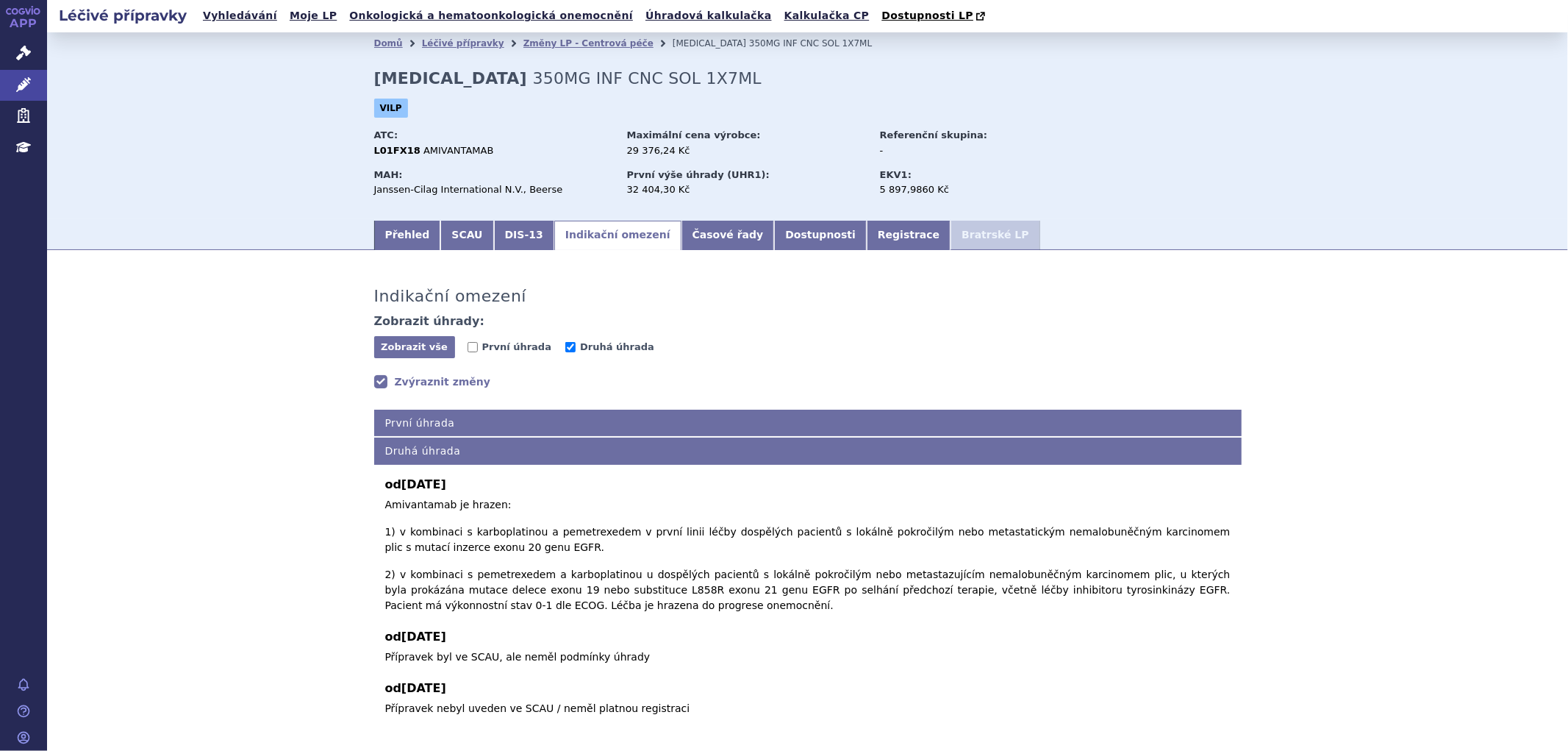
click at [444, 383] on link "Zvýraznit změny" at bounding box center [432, 381] width 117 height 15
click at [445, 383] on link "Zvýraznit změny" at bounding box center [432, 381] width 117 height 15
click at [487, 351] on span "První úhrada" at bounding box center [517, 346] width 69 height 11
click at [478, 351] on input "První úhrada" at bounding box center [473, 346] width 10 height 10
checkbox input "true"
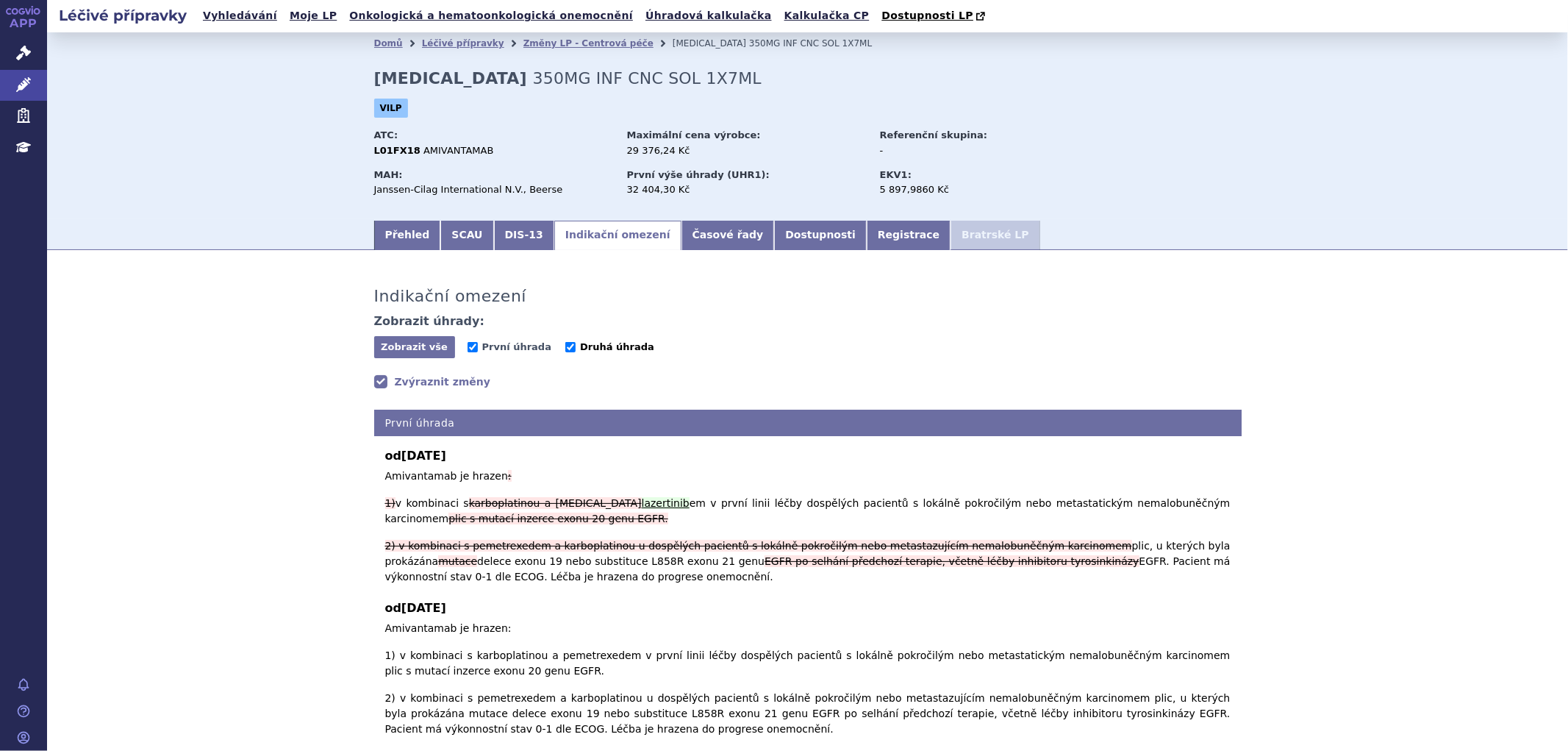
click at [580, 347] on span "Druhá úhrada" at bounding box center [617, 346] width 75 height 11
click at [576, 347] on input "Druhá úhrada" at bounding box center [570, 346] width 10 height 10
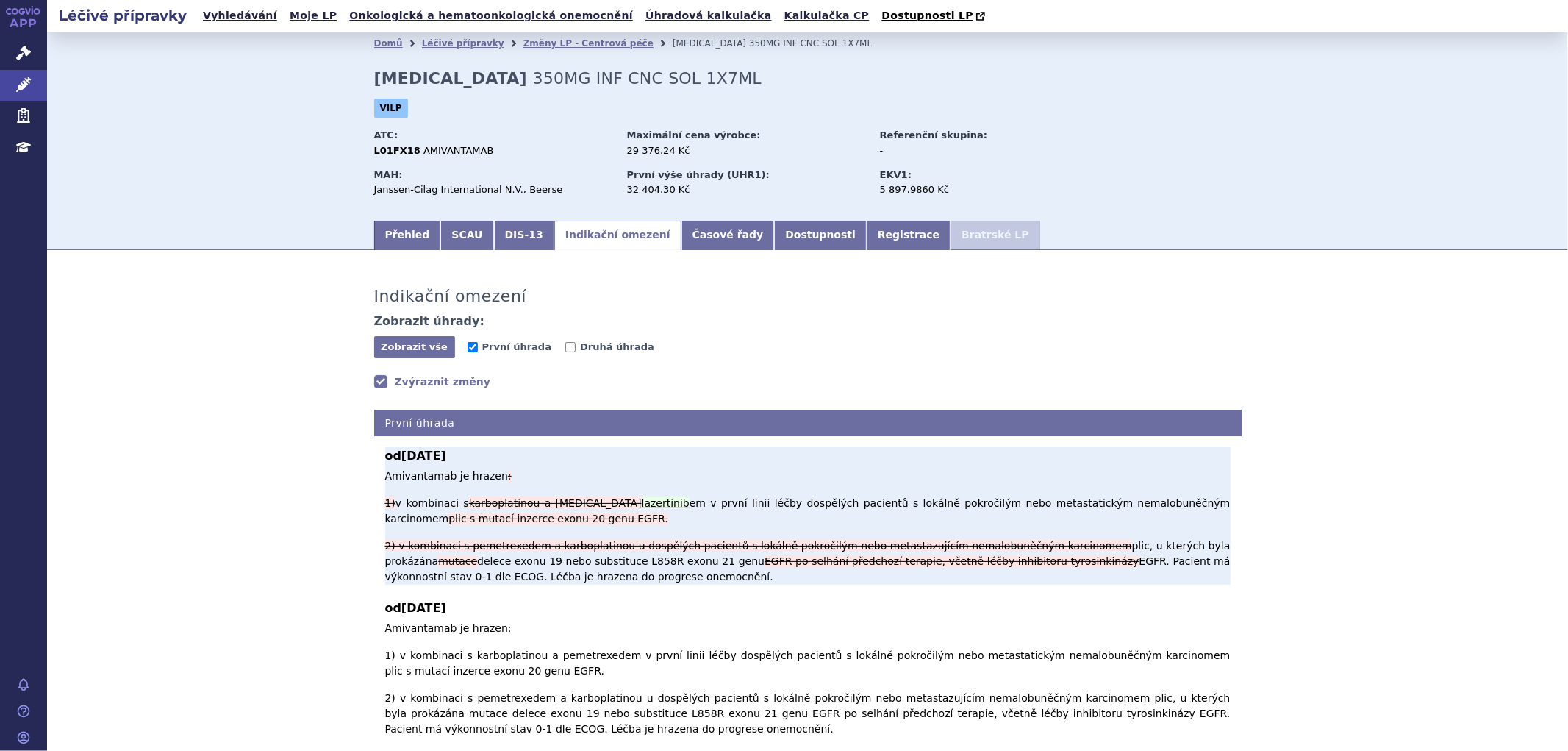
click at [642, 498] on ins "lazertinib" at bounding box center [666, 502] width 48 height 12
drag, startPoint x: 630, startPoint y: 493, endPoint x: 605, endPoint y: 498, distance: 25.5
click at [642, 497] on ins "lazertinib" at bounding box center [666, 502] width 48 height 12
drag, startPoint x: 642, startPoint y: 491, endPoint x: 591, endPoint y: 490, distance: 51.0
click at [591, 490] on p "Amivantamab je hrazen : 1) v kombinaci s karboplatinou a pemetrexed lazertinib …" at bounding box center [808, 526] width 846 height 116
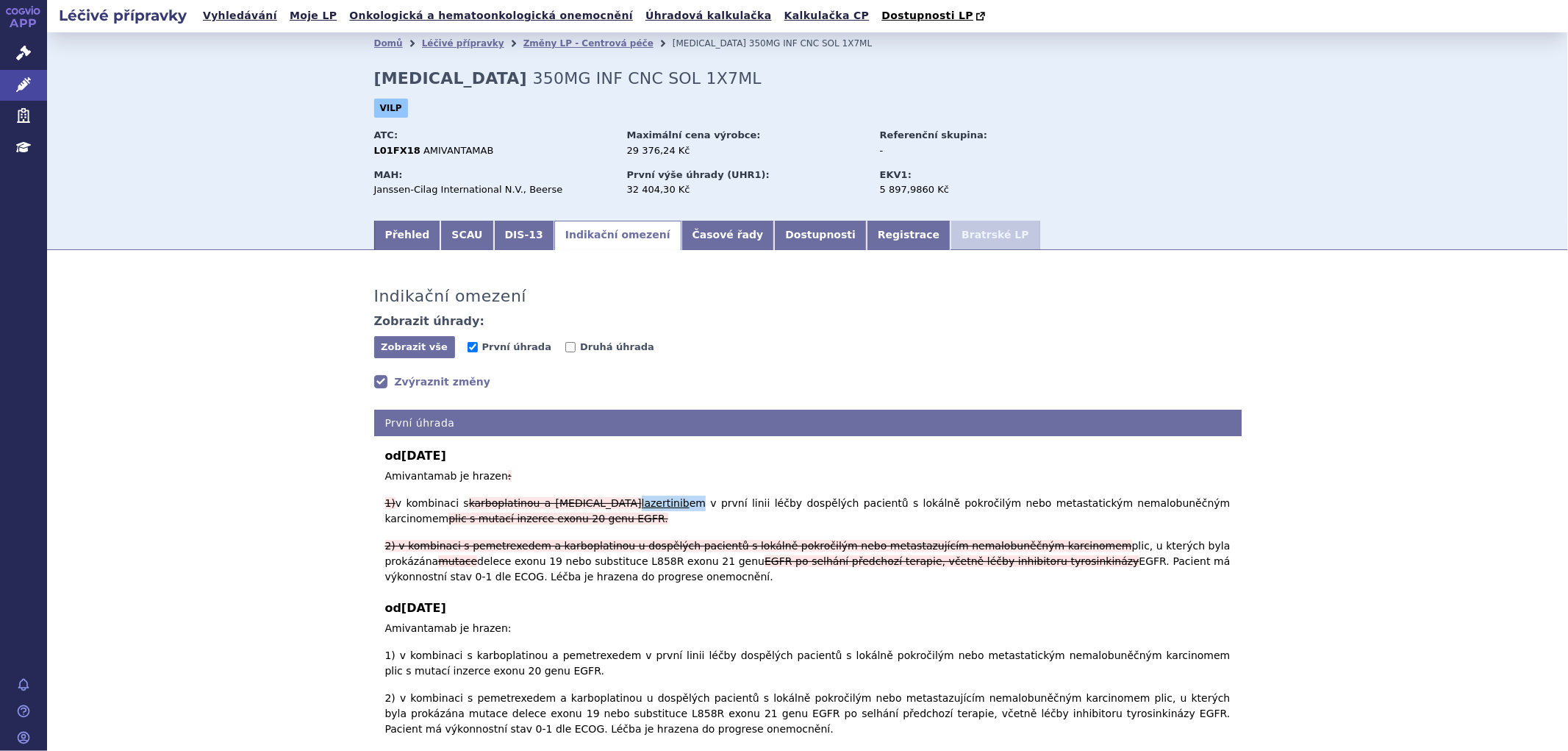
copy p "lazertinib em"
click at [591, 351] on span "Druhá úhrada" at bounding box center [617, 346] width 75 height 11
click at [576, 351] on input "Druhá úhrada" at bounding box center [570, 346] width 10 height 10
checkbox input "true"
click at [484, 347] on span "První úhrada" at bounding box center [517, 346] width 69 height 11
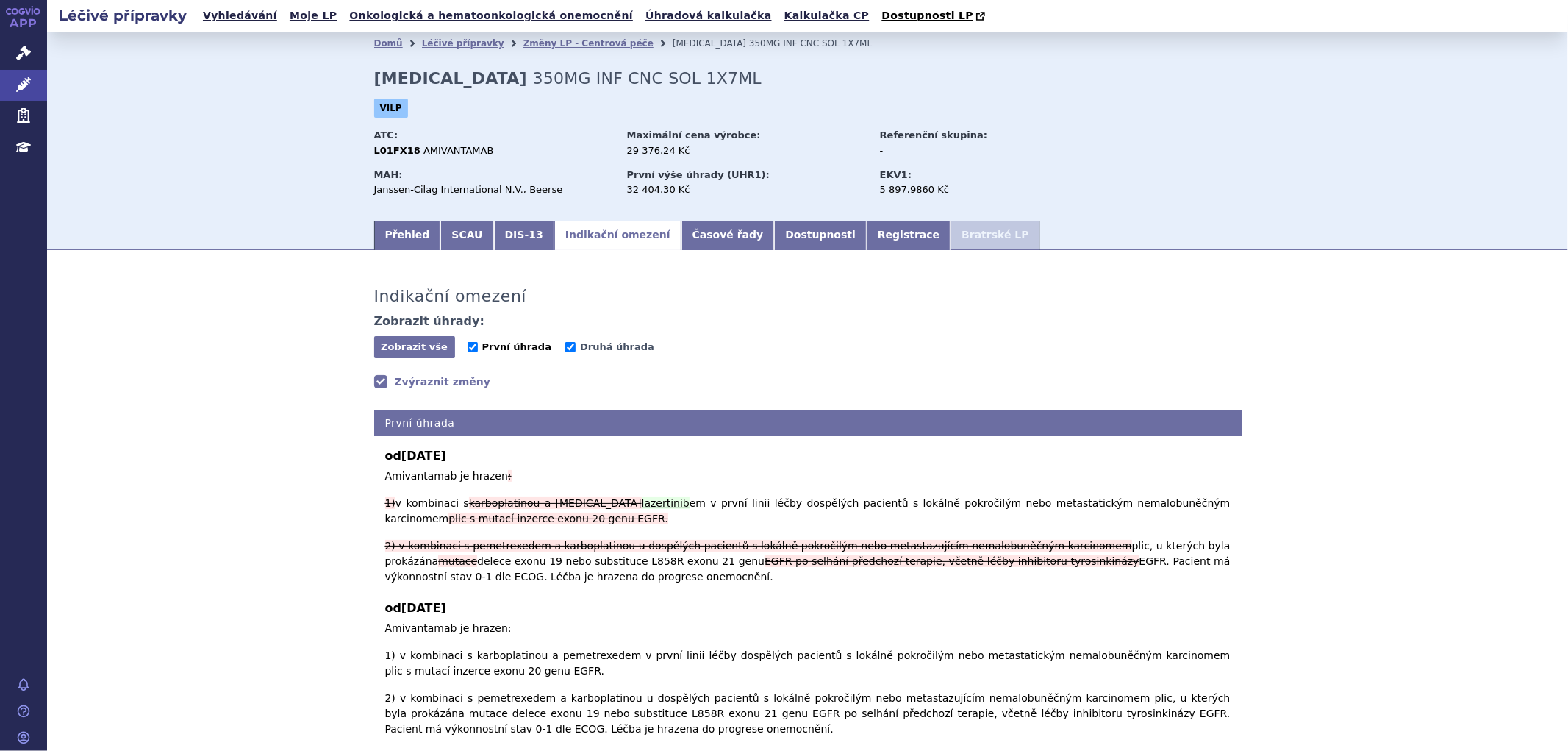
click at [478, 347] on input "První úhrada" at bounding box center [473, 346] width 10 height 10
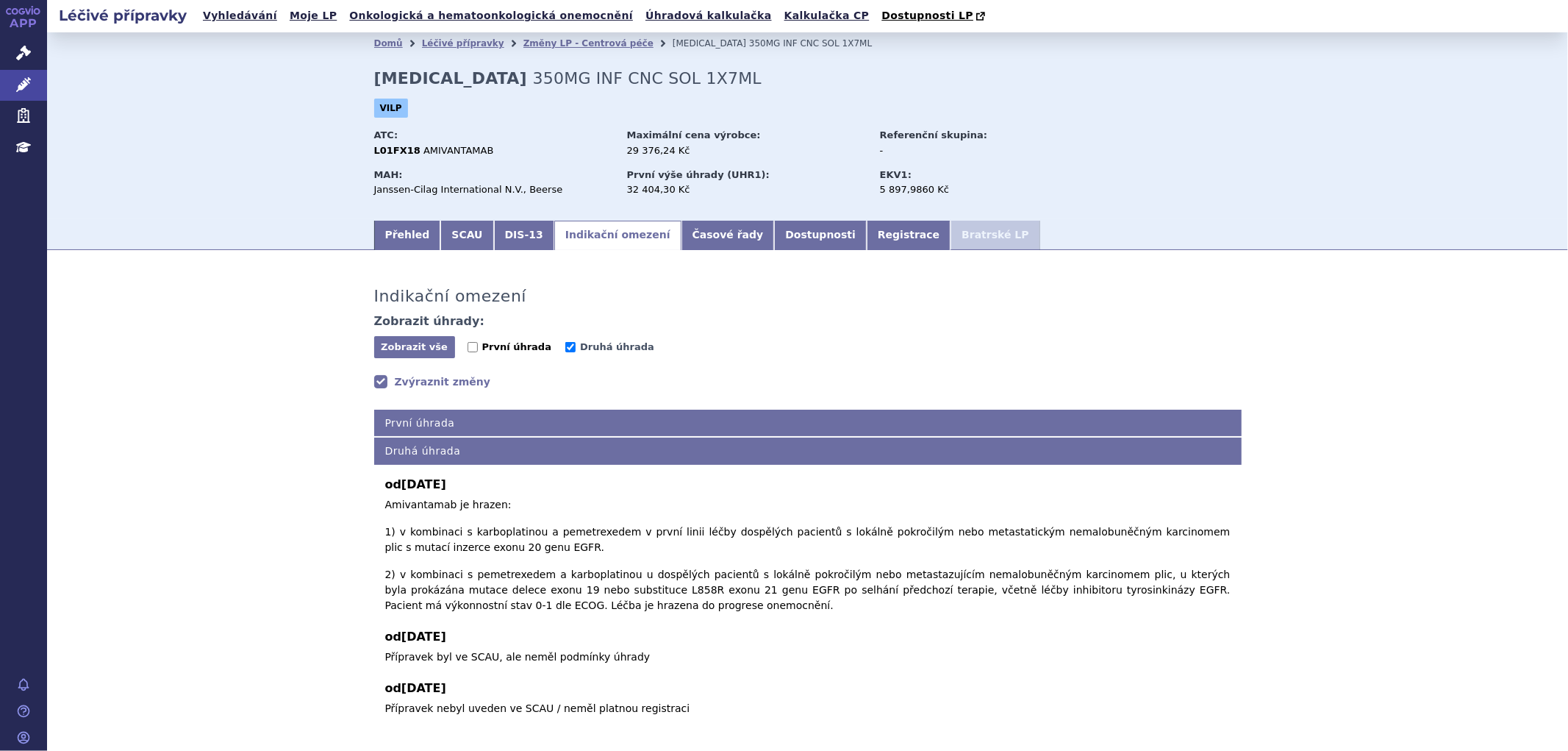
click at [480, 355] on label "První úhrada" at bounding box center [509, 347] width 84 height 15
click at [478, 352] on input "První úhrada" at bounding box center [473, 346] width 10 height 10
checkbox input "true"
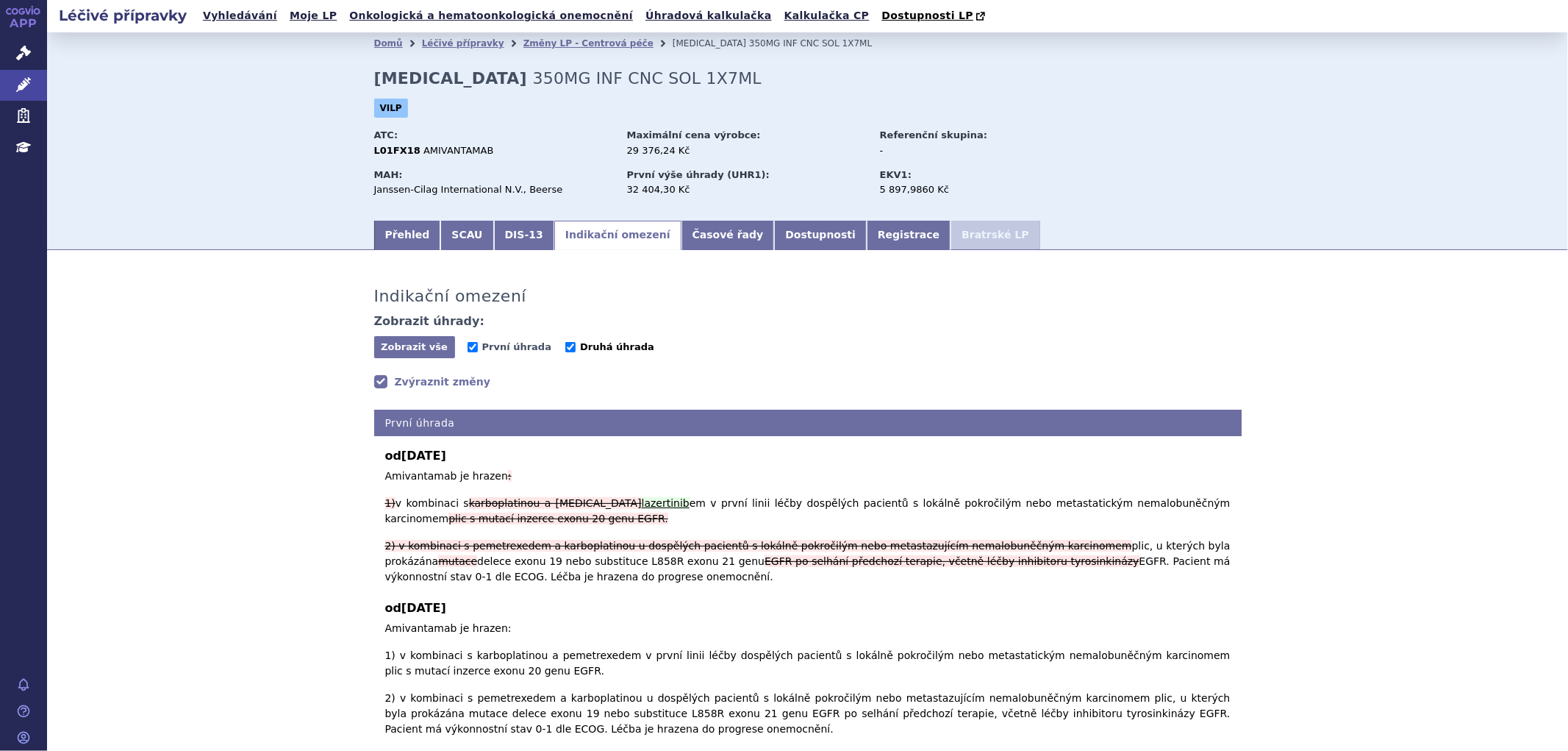
click at [566, 351] on label "Druhá úhrada" at bounding box center [610, 347] width 89 height 15
click at [566, 351] on input "Druhá úhrada" at bounding box center [570, 346] width 10 height 10
click at [566, 347] on label "Druhá úhrada" at bounding box center [610, 347] width 89 height 15
click at [566, 347] on input "Druhá úhrada" at bounding box center [570, 346] width 10 height 10
checkbox input "true"
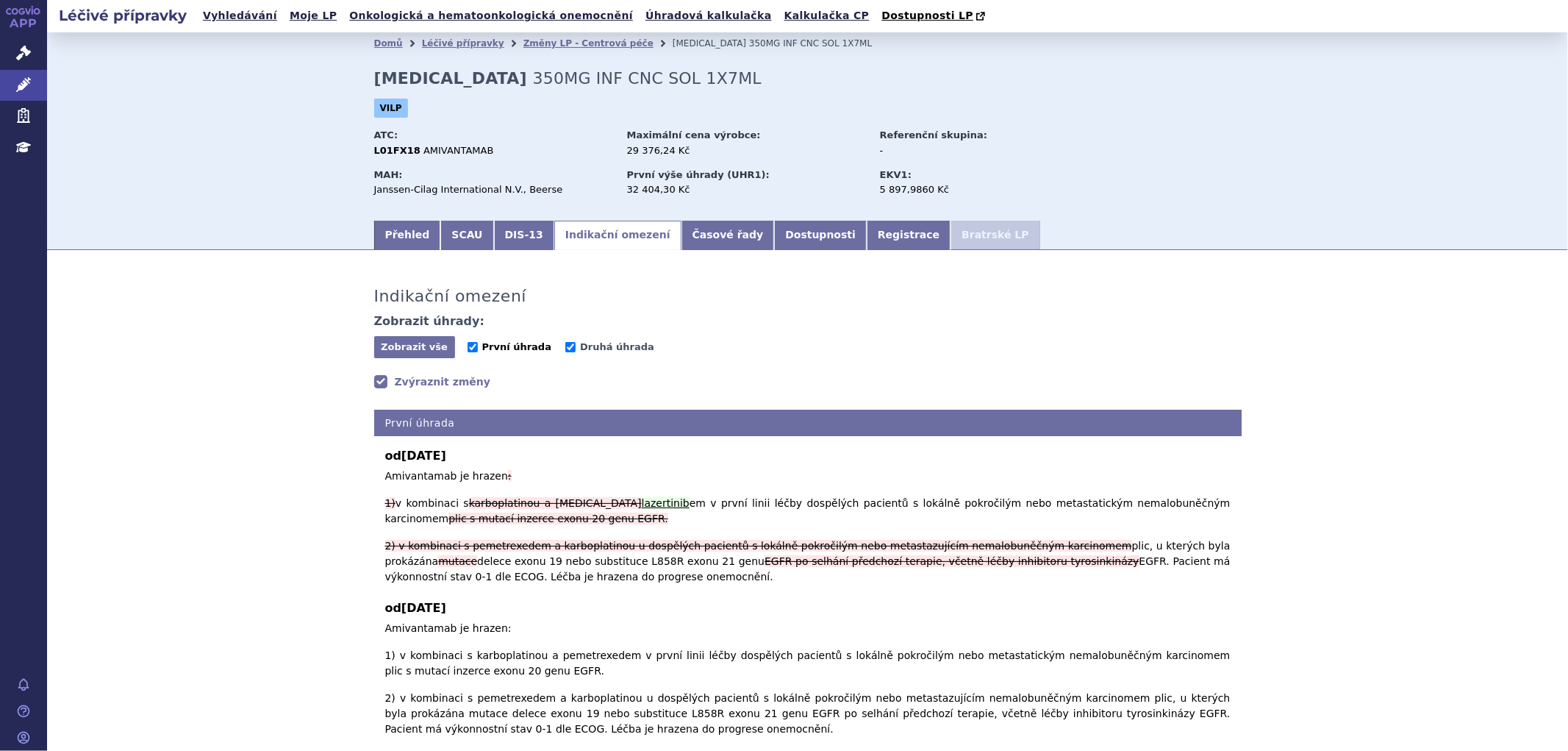
click at [518, 348] on span "První úhrada" at bounding box center [517, 346] width 69 height 11
click at [478, 348] on input "První úhrada" at bounding box center [473, 346] width 10 height 10
checkbox input "false"
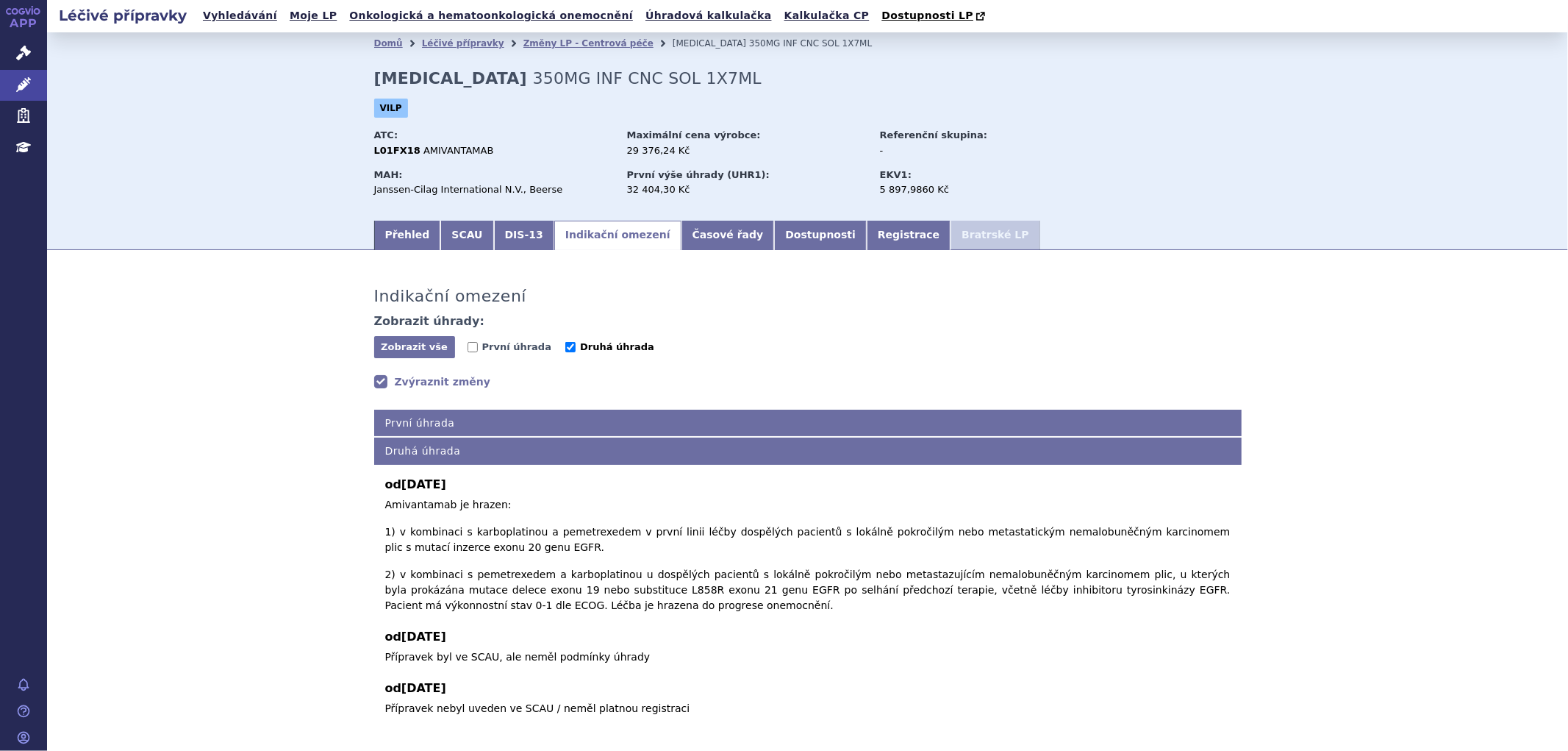
click at [580, 344] on span "Druhá úhrada" at bounding box center [617, 346] width 75 height 11
click at [566, 344] on input "Druhá úhrada" at bounding box center [570, 346] width 10 height 10
checkbox input "false"
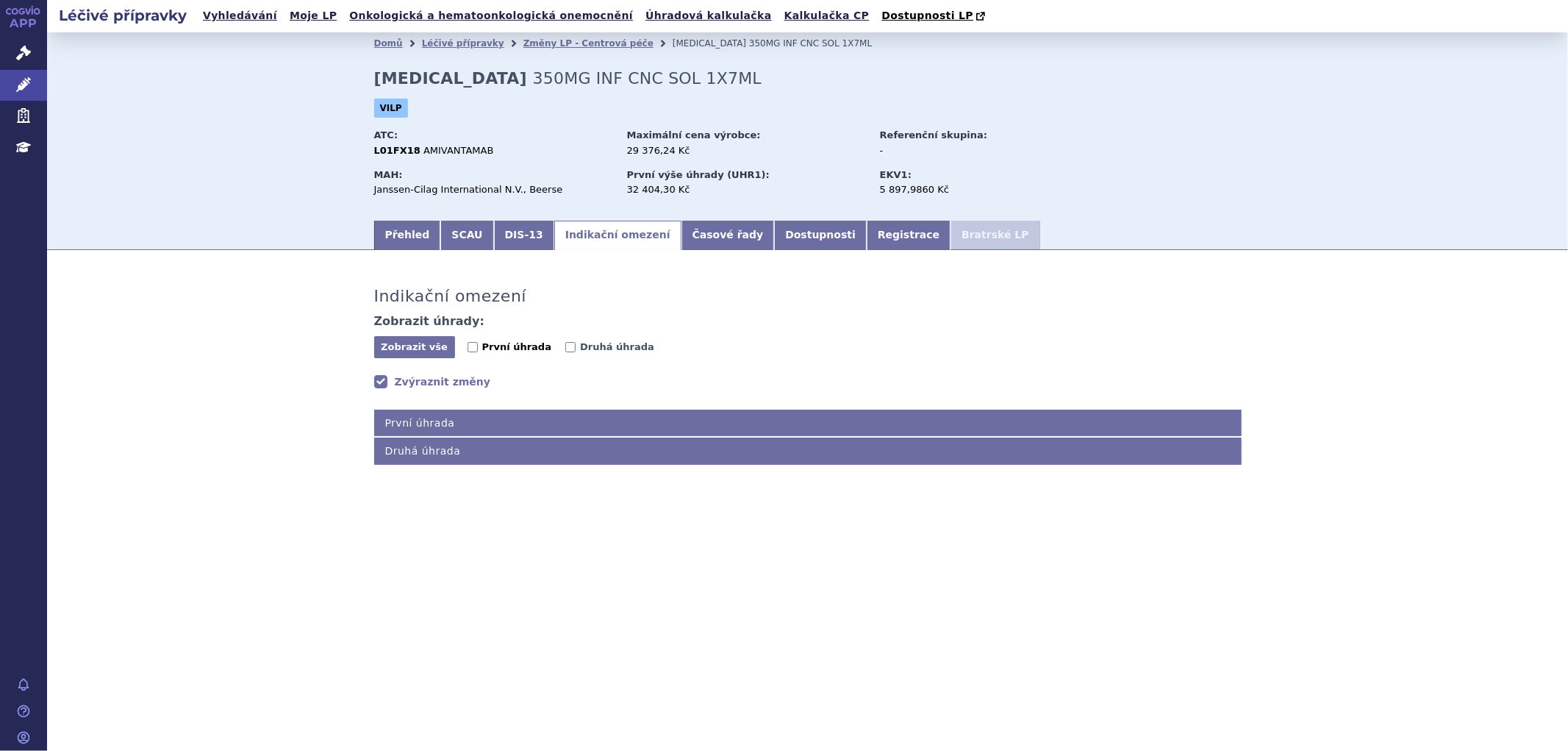
click at [526, 346] on span "První úhrada" at bounding box center [517, 346] width 69 height 11
click at [478, 346] on input "První úhrada" at bounding box center [473, 346] width 10 height 10
checkbox input "true"
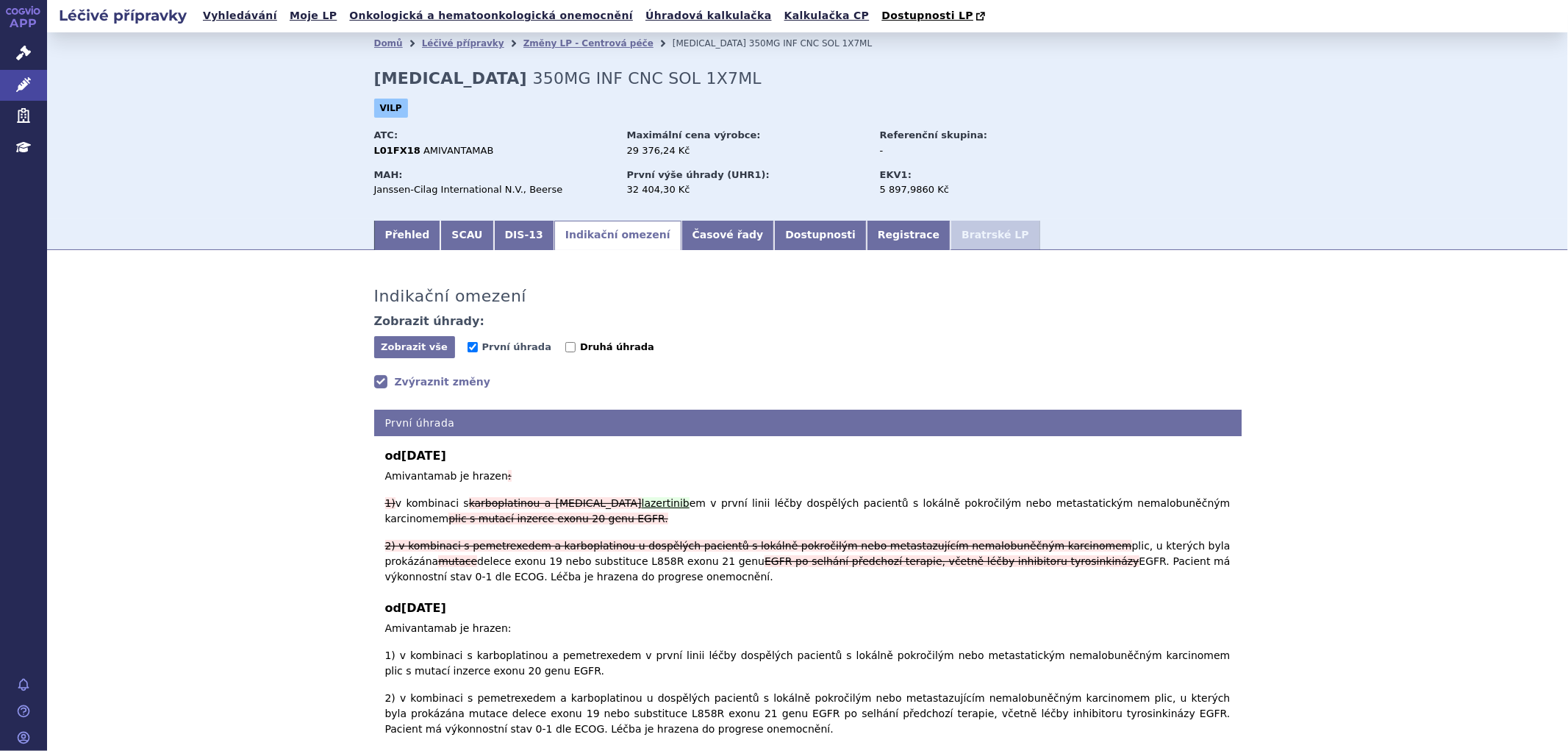
click at [566, 347] on input "Druhá úhrada" at bounding box center [570, 346] width 10 height 10
checkbox input "true"
click at [530, 348] on span "První úhrada" at bounding box center [517, 346] width 69 height 11
click at [478, 348] on input "První úhrada" at bounding box center [473, 346] width 10 height 10
checkbox input "false"
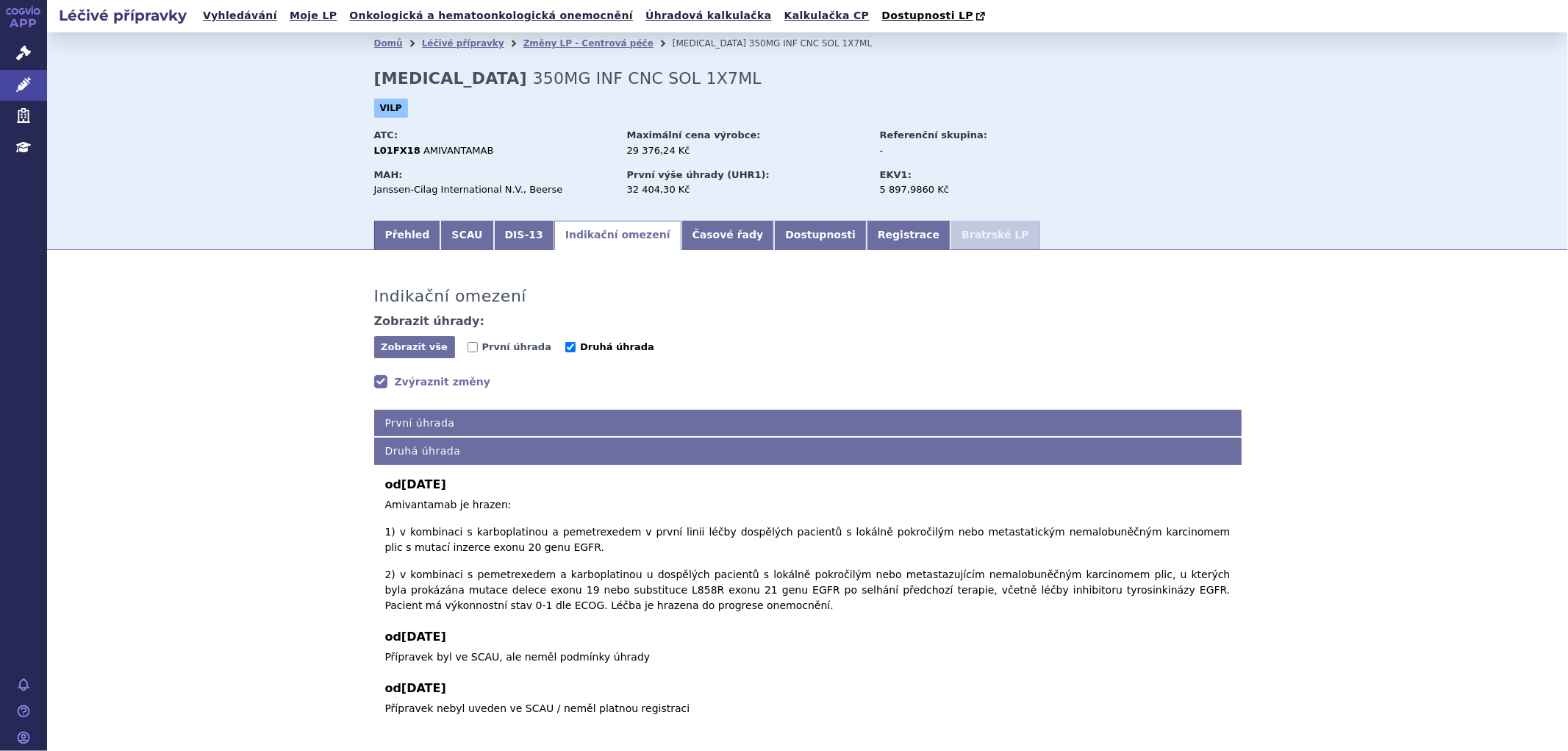
click at [566, 347] on input "Druhá úhrada" at bounding box center [570, 346] width 10 height 10
checkbox input "false"
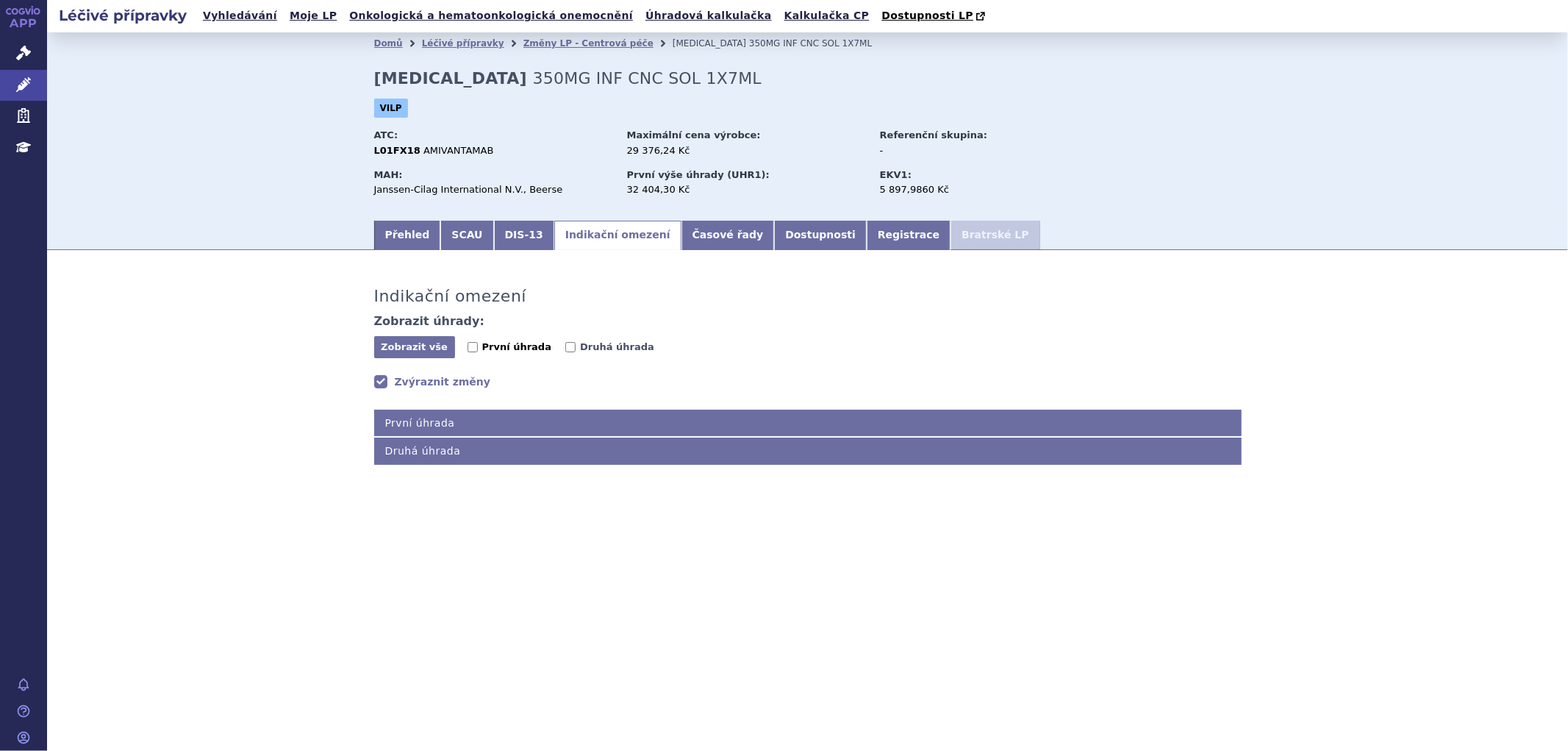
click at [526, 352] on span "První úhrada" at bounding box center [517, 346] width 69 height 11
click at [478, 352] on input "První úhrada" at bounding box center [473, 346] width 10 height 10
checkbox input "true"
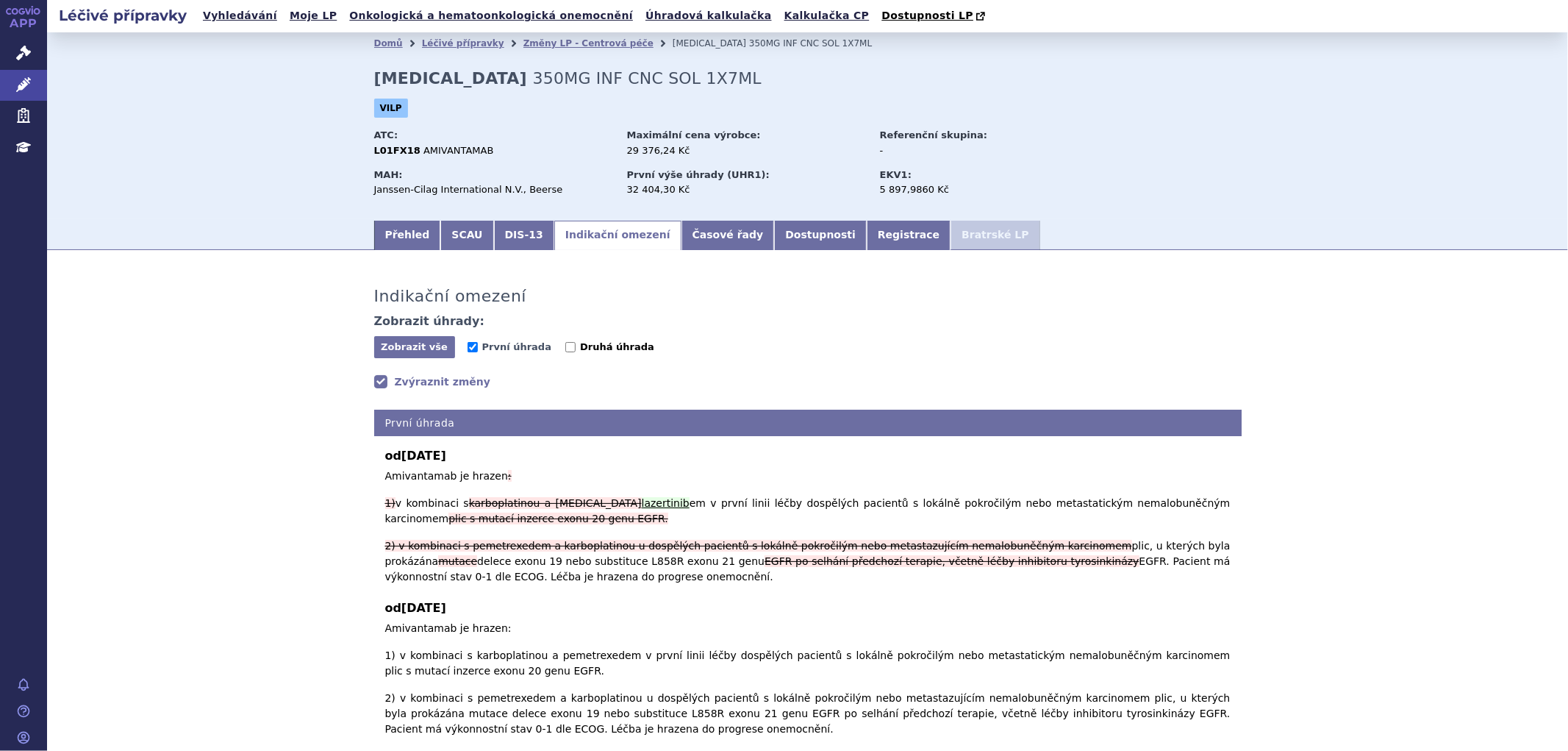
click at [566, 343] on input "Druhá úhrada" at bounding box center [570, 346] width 10 height 10
click at [542, 343] on span "První úhrada" at bounding box center [517, 347] width 99 height 14
click at [566, 351] on input "Druhá úhrada" at bounding box center [570, 346] width 10 height 10
checkbox input "false"
click at [419, 385] on link "Zvýraznit změny" at bounding box center [432, 381] width 117 height 15
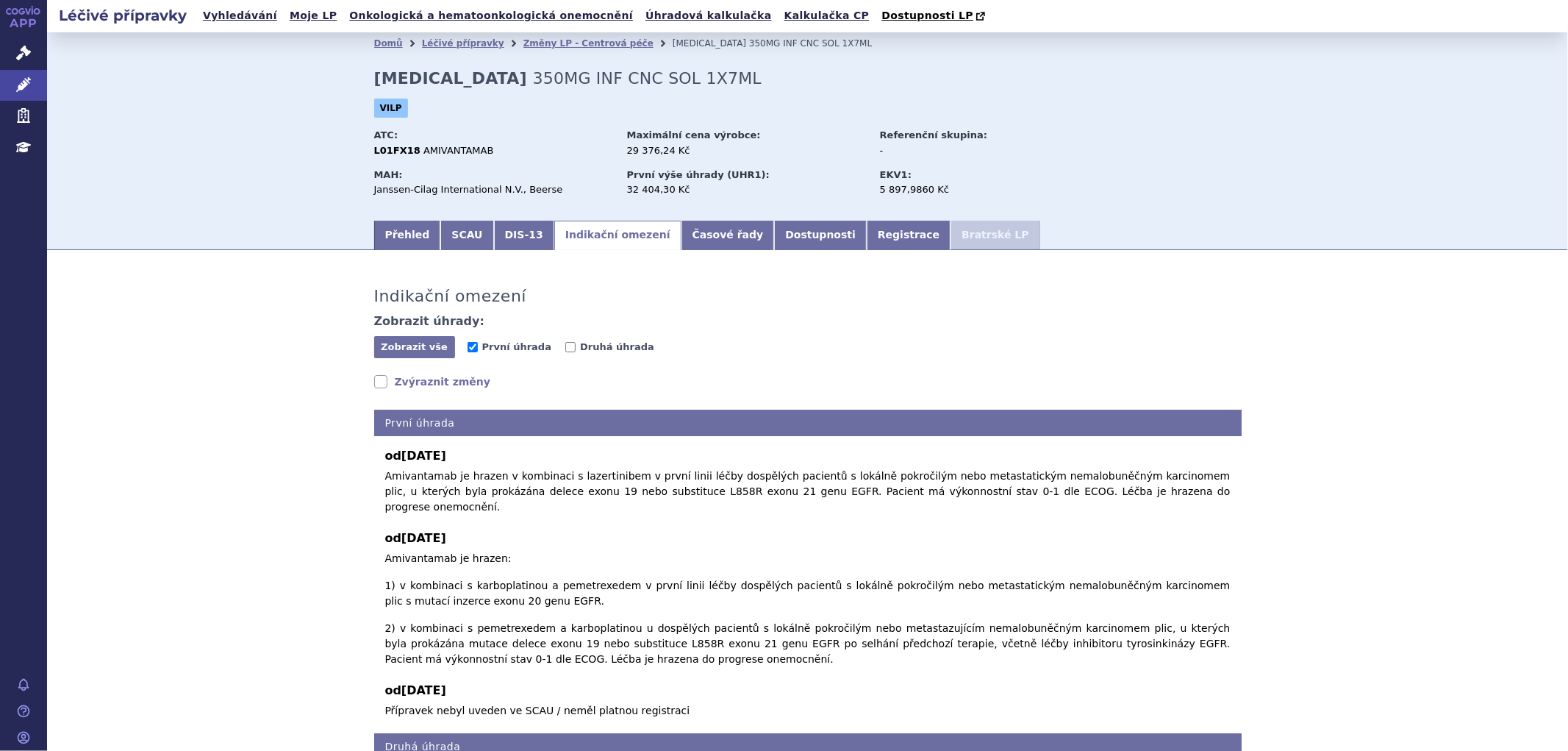
click at [410, 379] on link "Zvýraznit změny" at bounding box center [432, 381] width 117 height 15
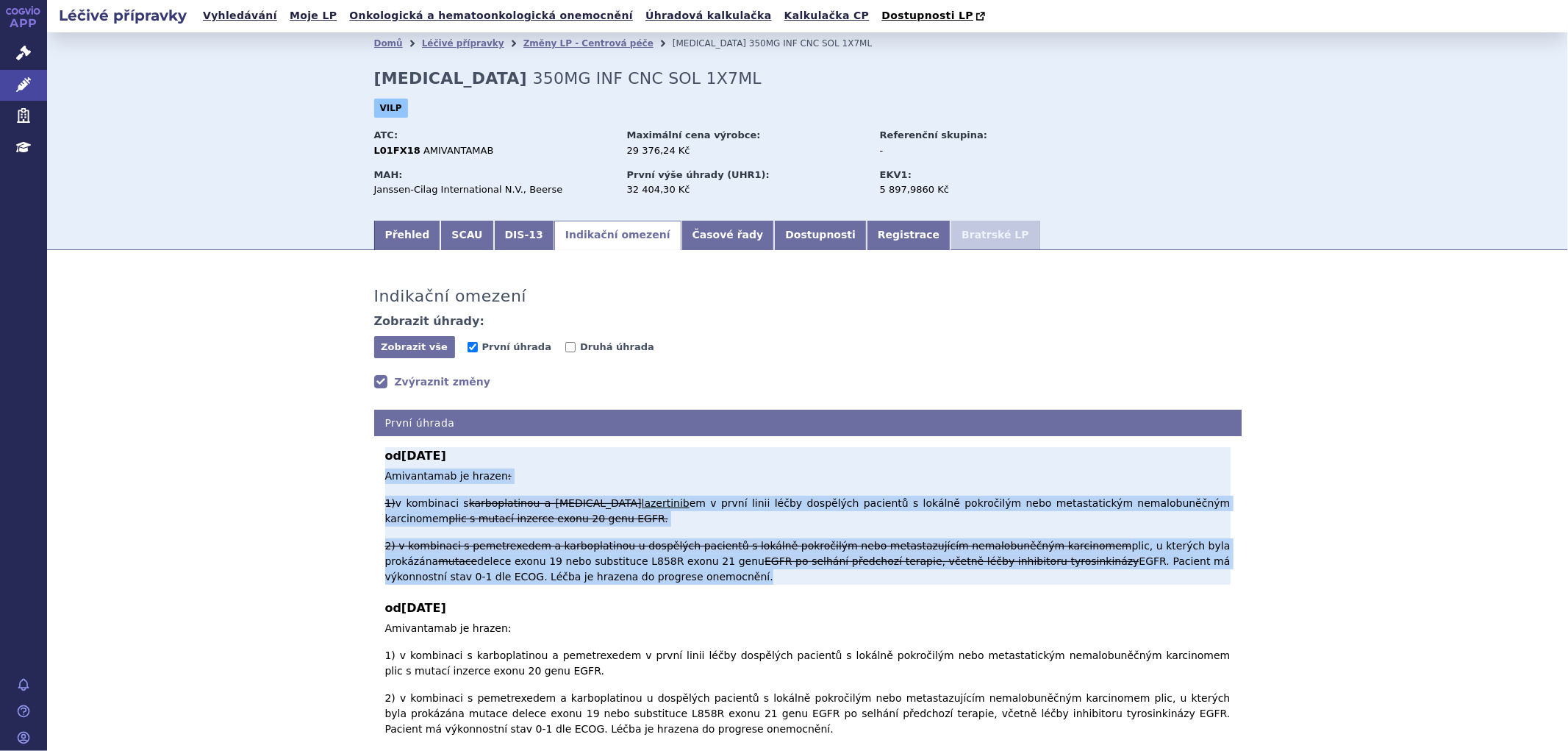
drag, startPoint x: 375, startPoint y: 479, endPoint x: 549, endPoint y: 549, distance: 187.6
click at [549, 549] on div "od 01.09.2025 Amivantamab je hrazen v kombinaci s lazertinibem v první linii lé…" at bounding box center [808, 612] width 868 height 352
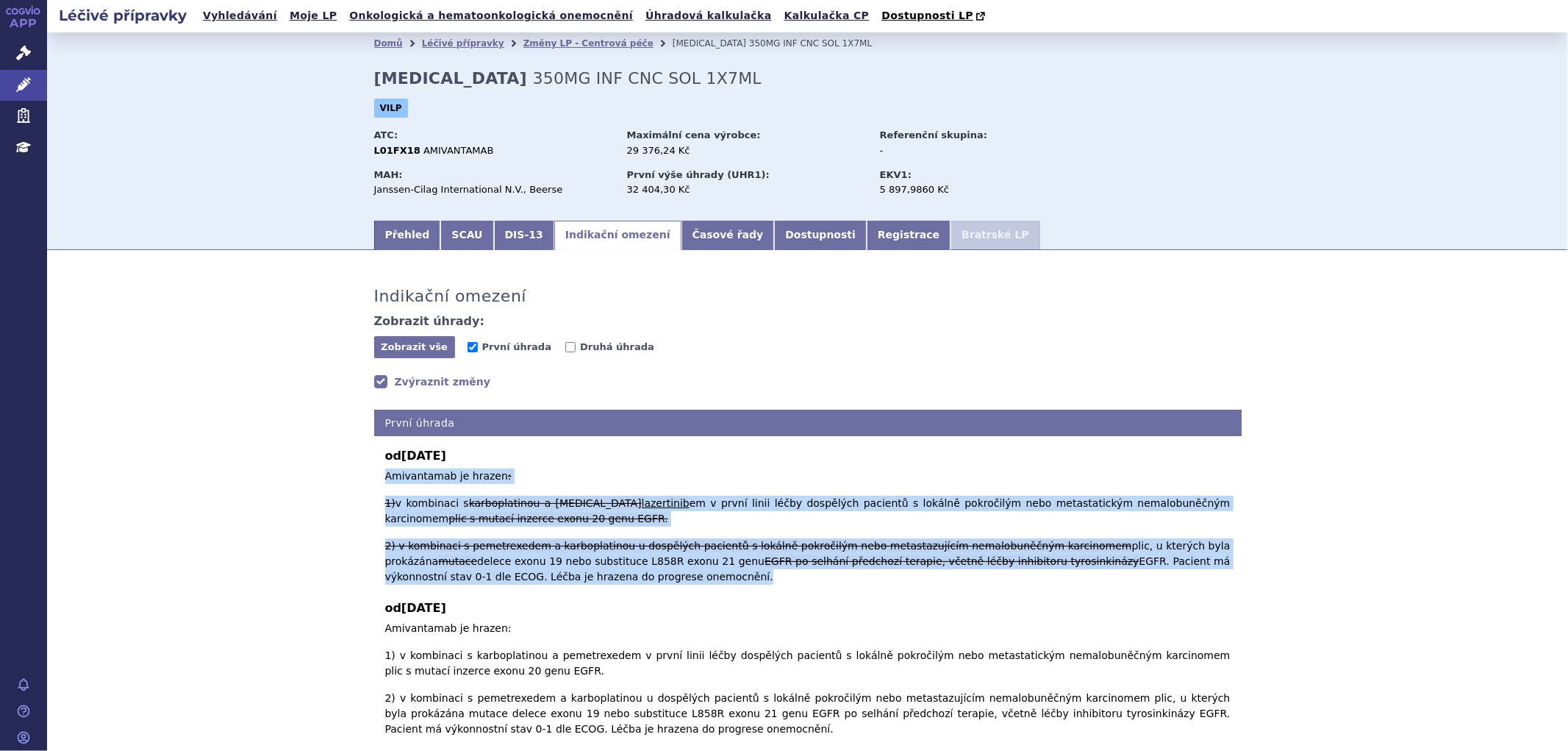
copy p "Amivantamab je hrazen : 1) v kombinaci s karboplatinou a pemetrexed lazertinib …"
drag, startPoint x: 469, startPoint y: 351, endPoint x: 503, endPoint y: 354, distance: 34.1
click at [469, 351] on input "První úhrada" at bounding box center [473, 346] width 10 height 10
checkbox input "false"
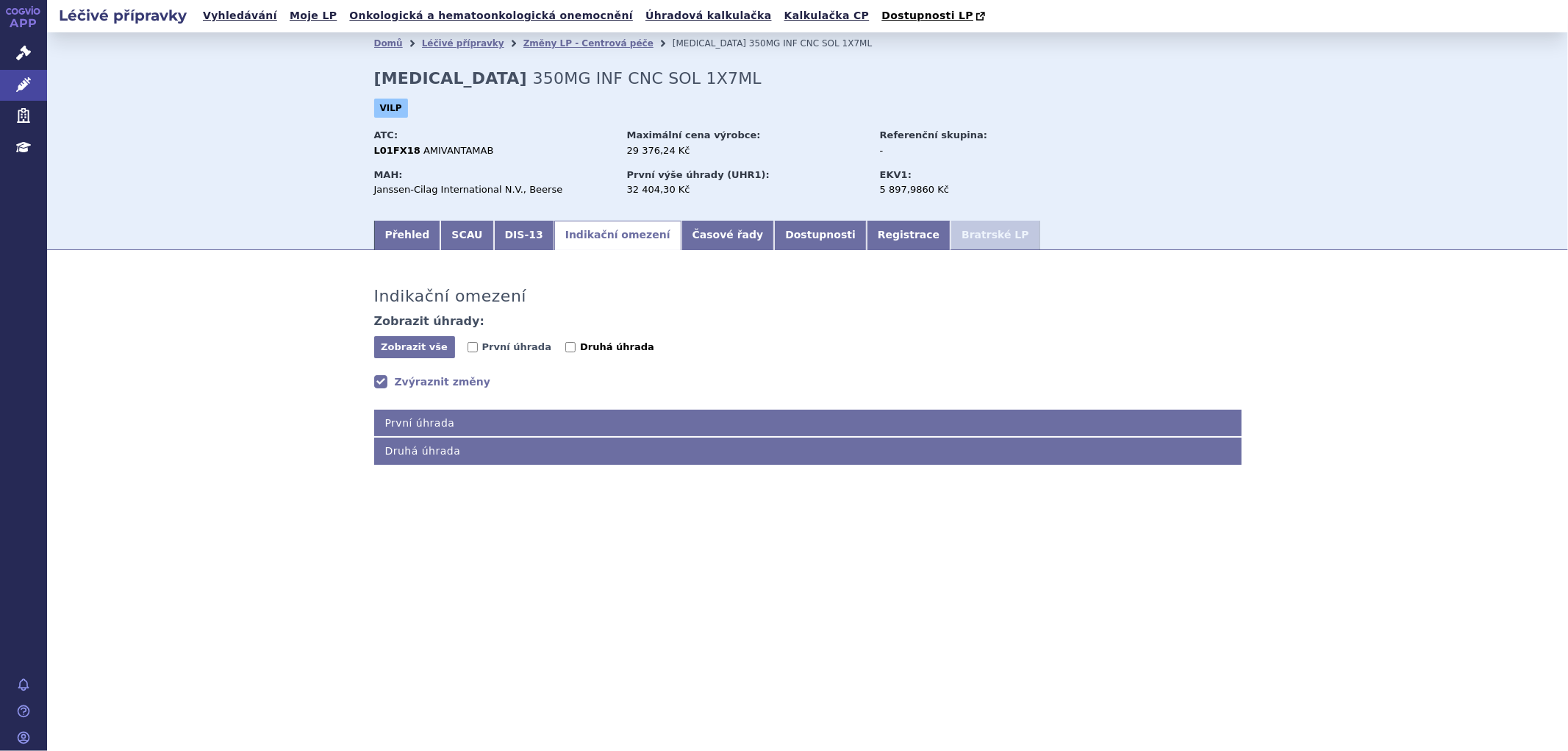
click at [566, 351] on input "Druhá úhrada" at bounding box center [570, 346] width 10 height 10
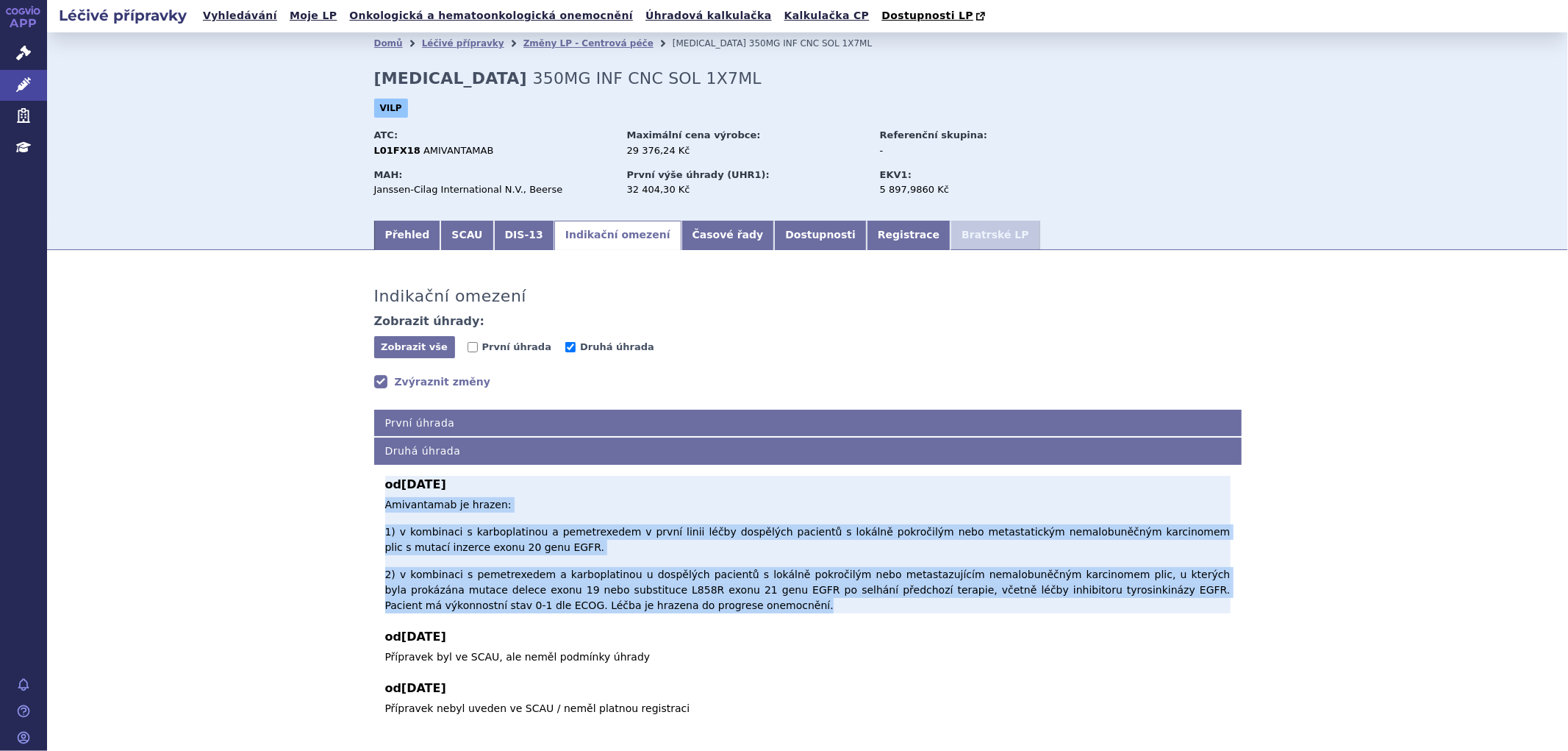
drag, startPoint x: 373, startPoint y: 506, endPoint x: 547, endPoint y: 587, distance: 191.9
click at [547, 587] on div "od 01.09.2025 Amivantamab je hrazen: 1) v kombinaci s karboplatinou a pemetrexe…" at bounding box center [808, 590] width 868 height 252
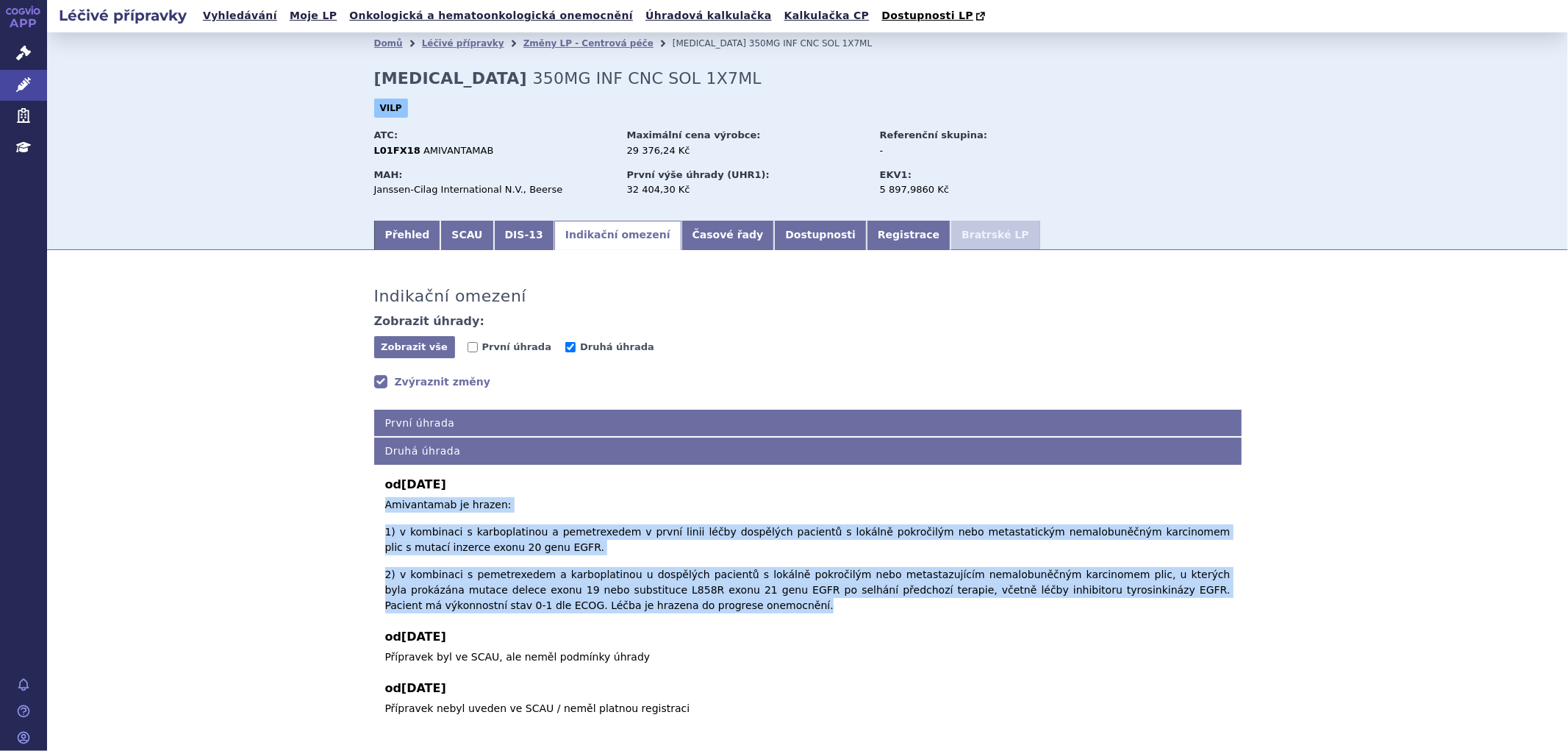
copy span "Amivantamab je hrazen: 1) v kombinaci s karboplatinou a pemetrexedem v první li…"
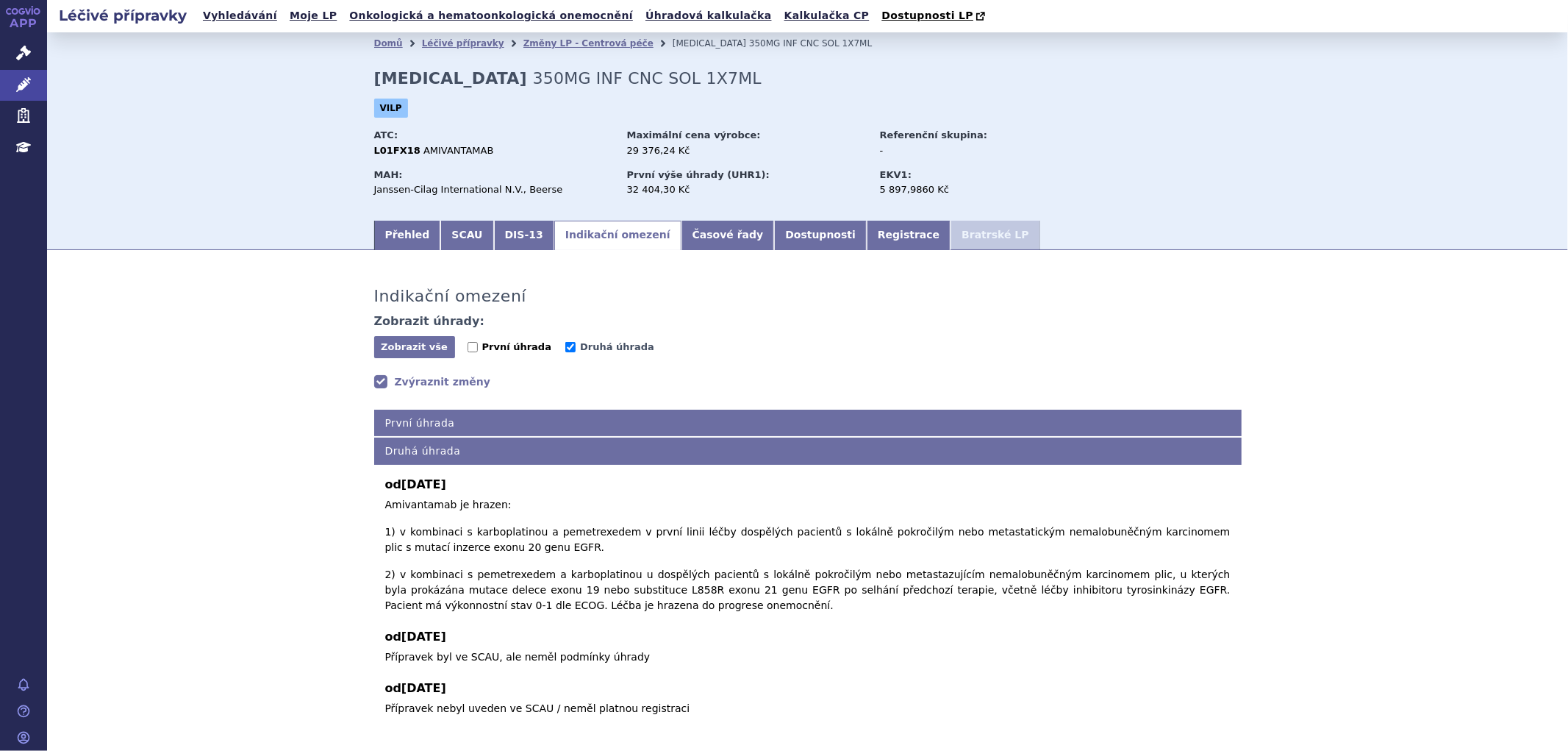
click at [500, 355] on span "První úhrada" at bounding box center [517, 347] width 99 height 14
click at [566, 347] on label "Druhá úhrada" at bounding box center [610, 347] width 89 height 15
click at [566, 347] on input "Druhá úhrada" at bounding box center [570, 346] width 10 height 10
checkbox input "false"
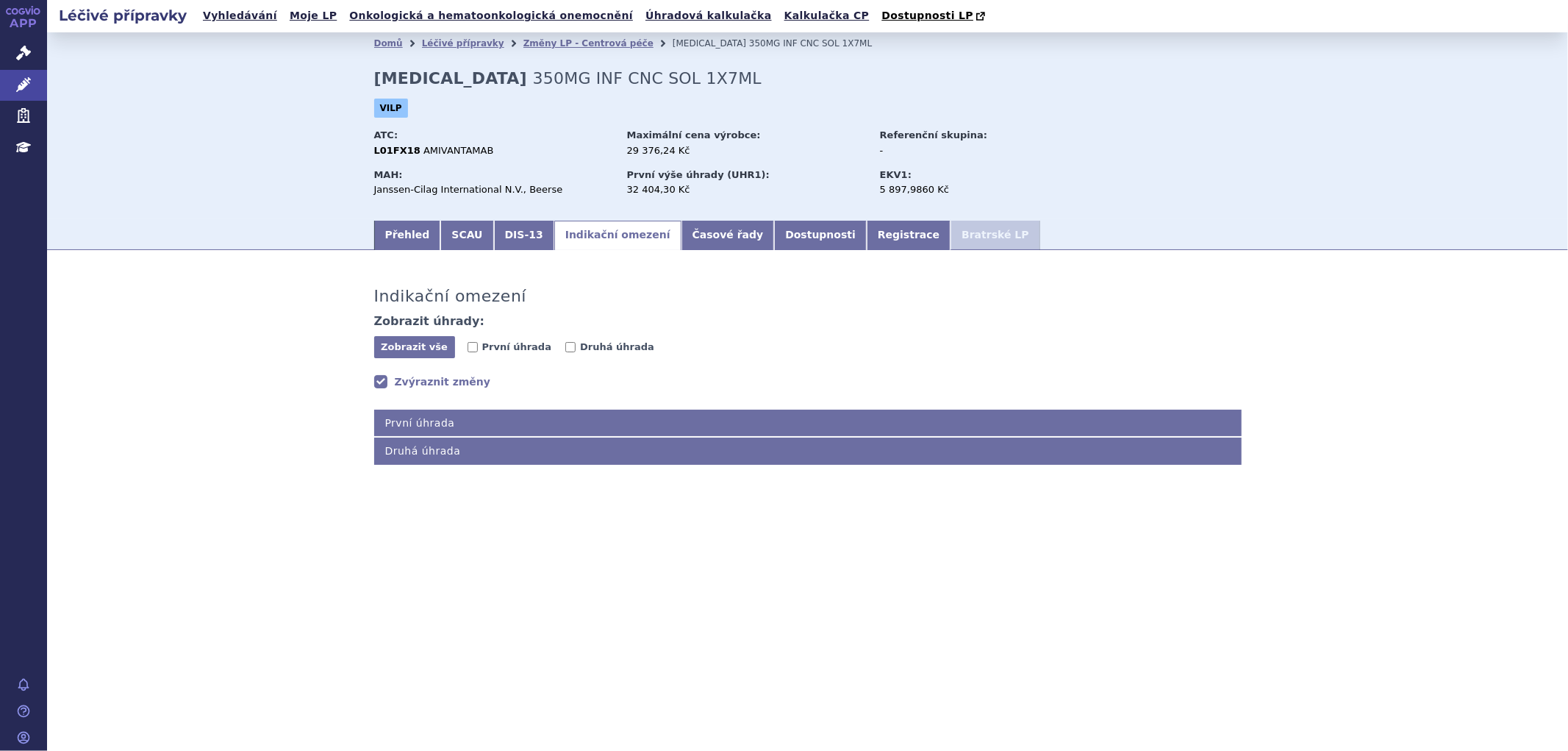
click at [460, 347] on div "Zobrazit vše Skrýt vše První úhrada Druhá úhrada" at bounding box center [808, 348] width 868 height 24
click at [483, 347] on span "První úhrada" at bounding box center [517, 346] width 69 height 11
click at [478, 347] on input "První úhrada" at bounding box center [473, 346] width 10 height 10
checkbox input "true"
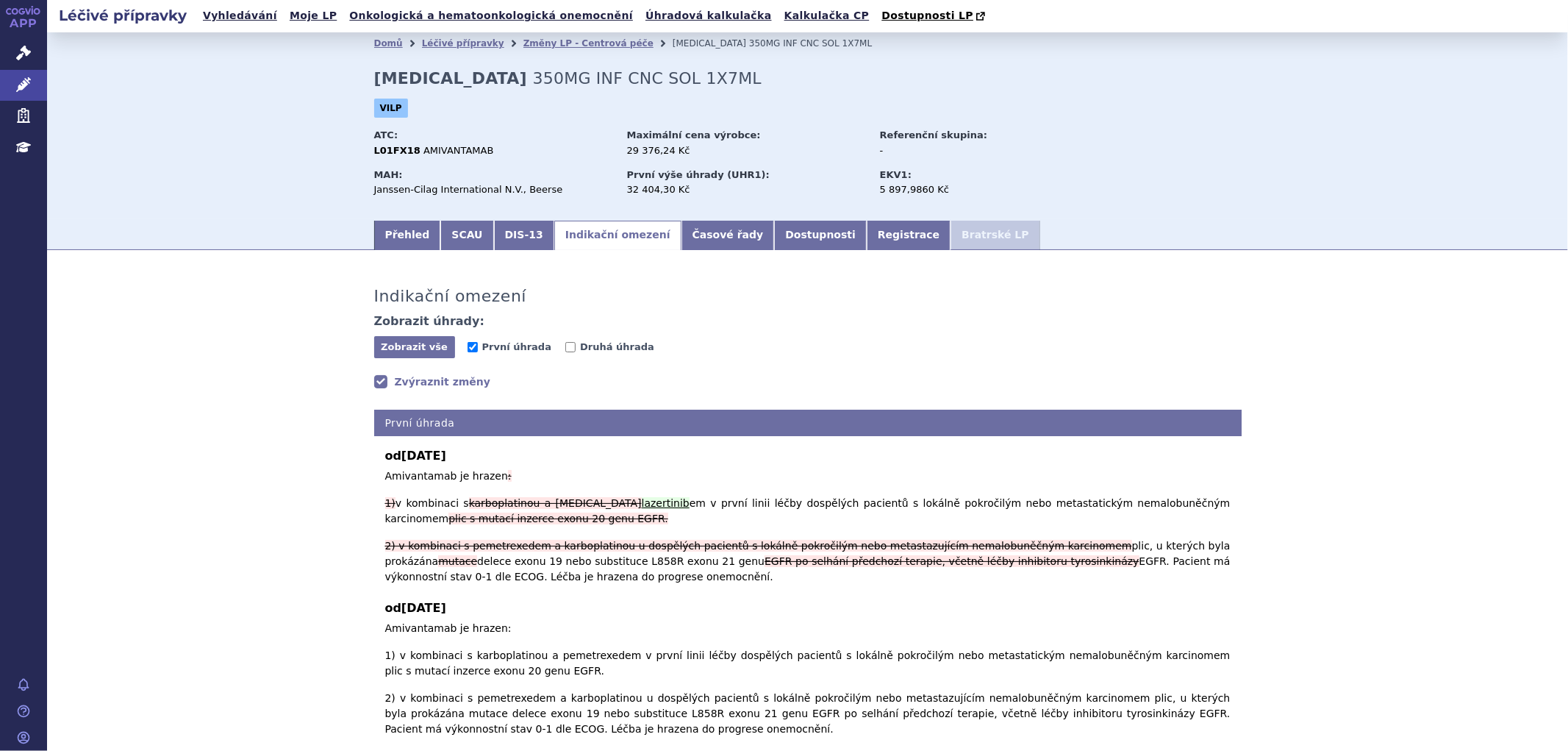
click at [384, 391] on div "Indikační omezení Zobrazit úhrady: Zobrazit vše Skrýt vše První úhrada Druhá úh…" at bounding box center [808, 547] width 927 height 567
click at [388, 384] on link "Zvýraznit změny" at bounding box center [432, 381] width 117 height 15
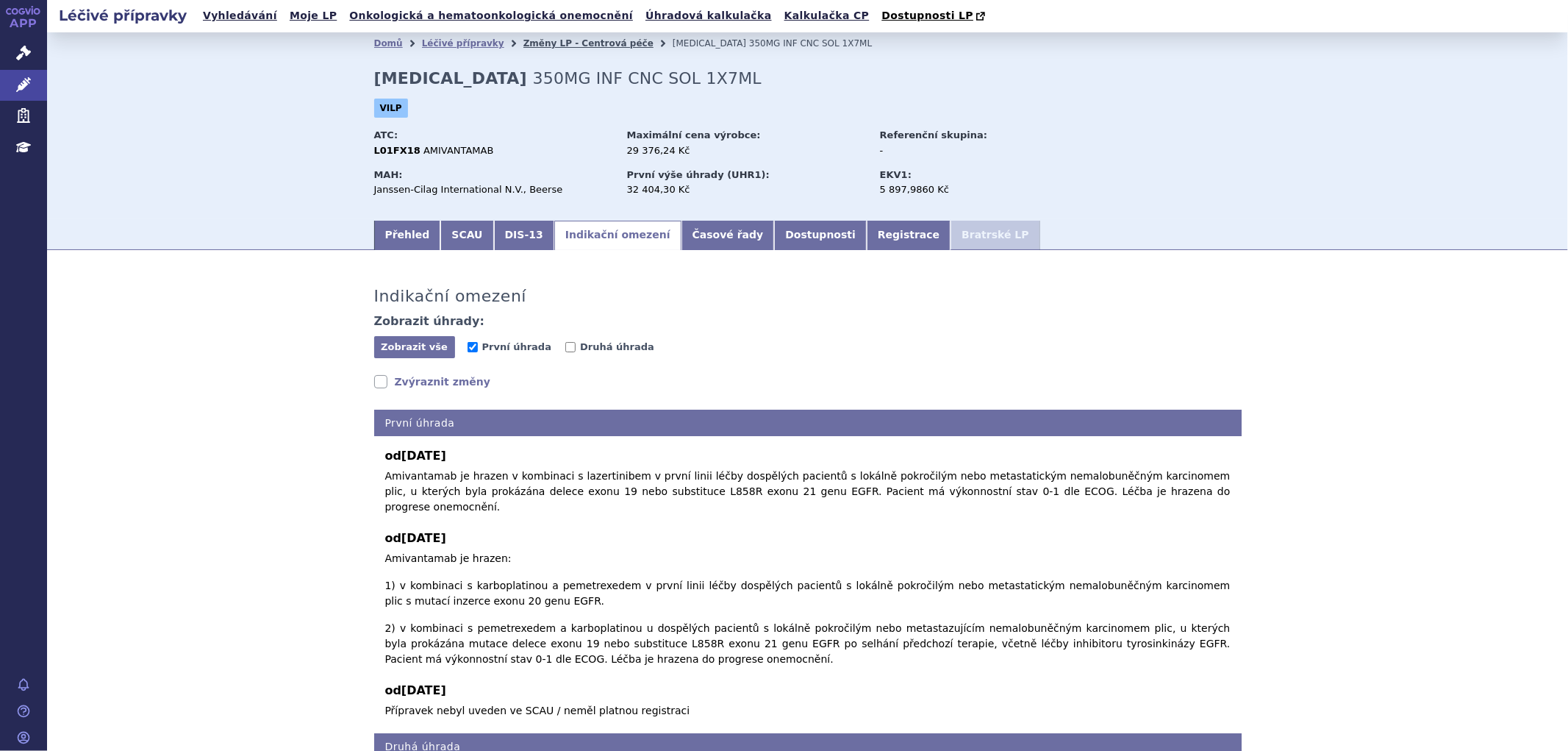
click at [544, 42] on link "Změny LP - Centrová péče" at bounding box center [588, 42] width 130 height 10
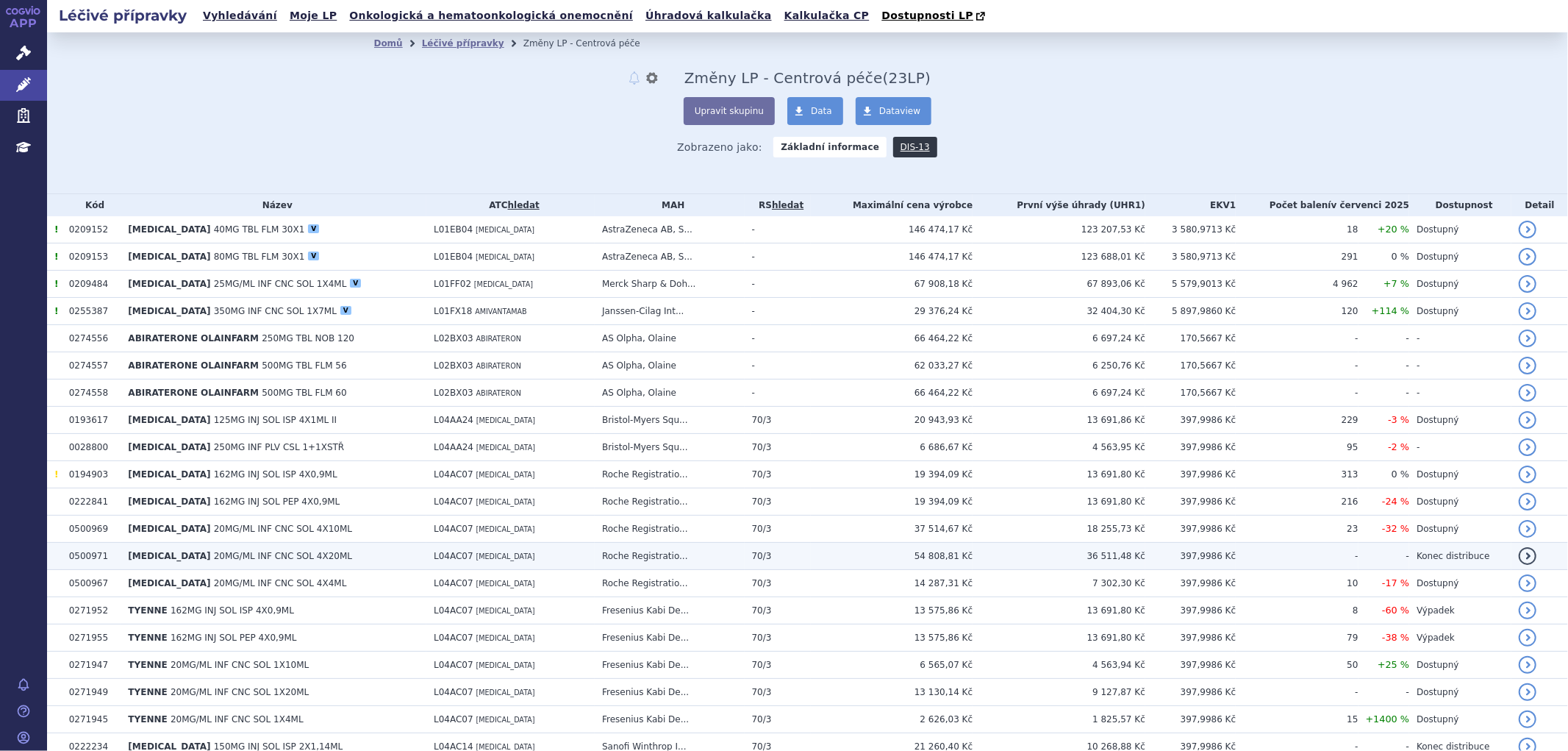
scroll to position [82, 0]
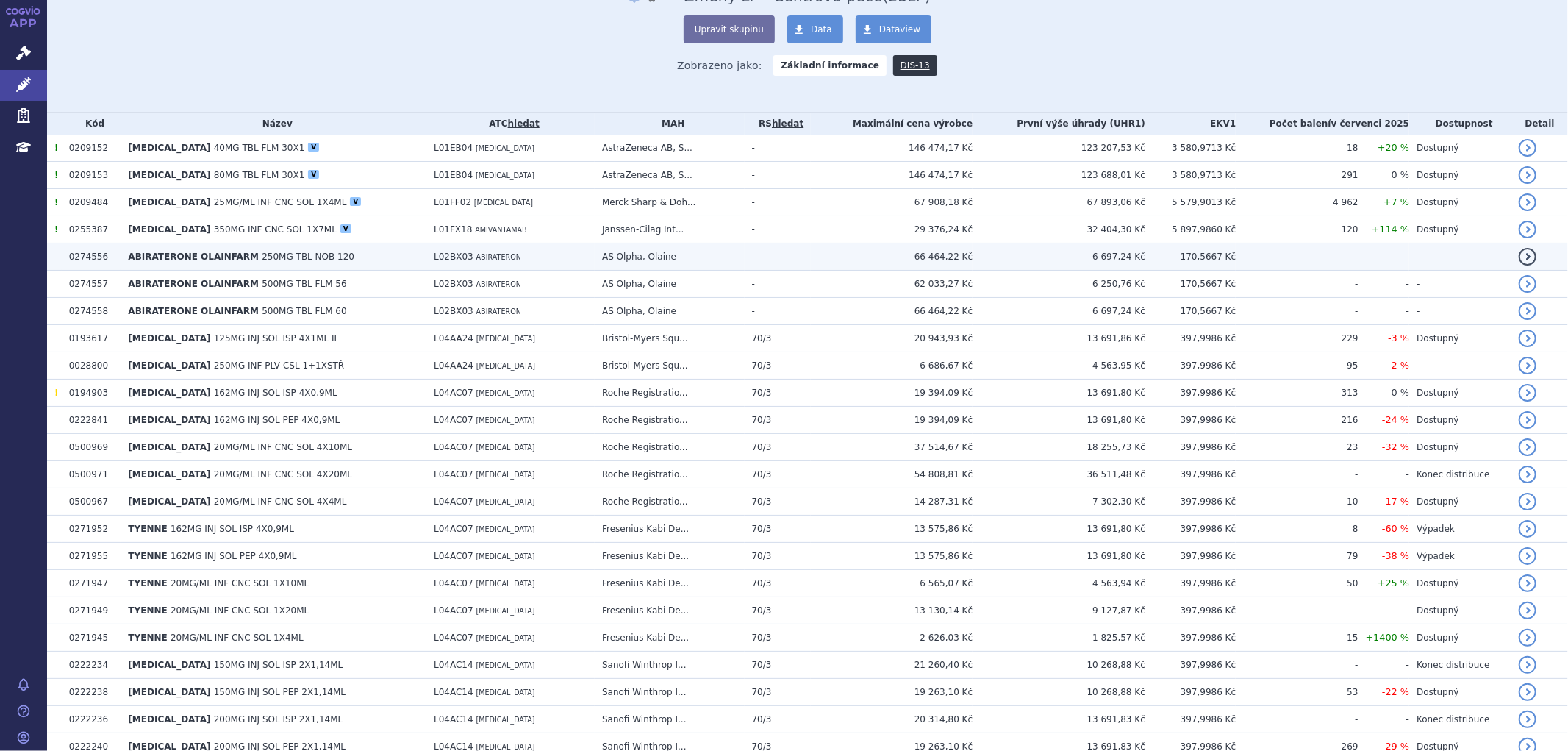
click at [147, 254] on span "ABIRATERONE OLAINFARM" at bounding box center [193, 256] width 131 height 10
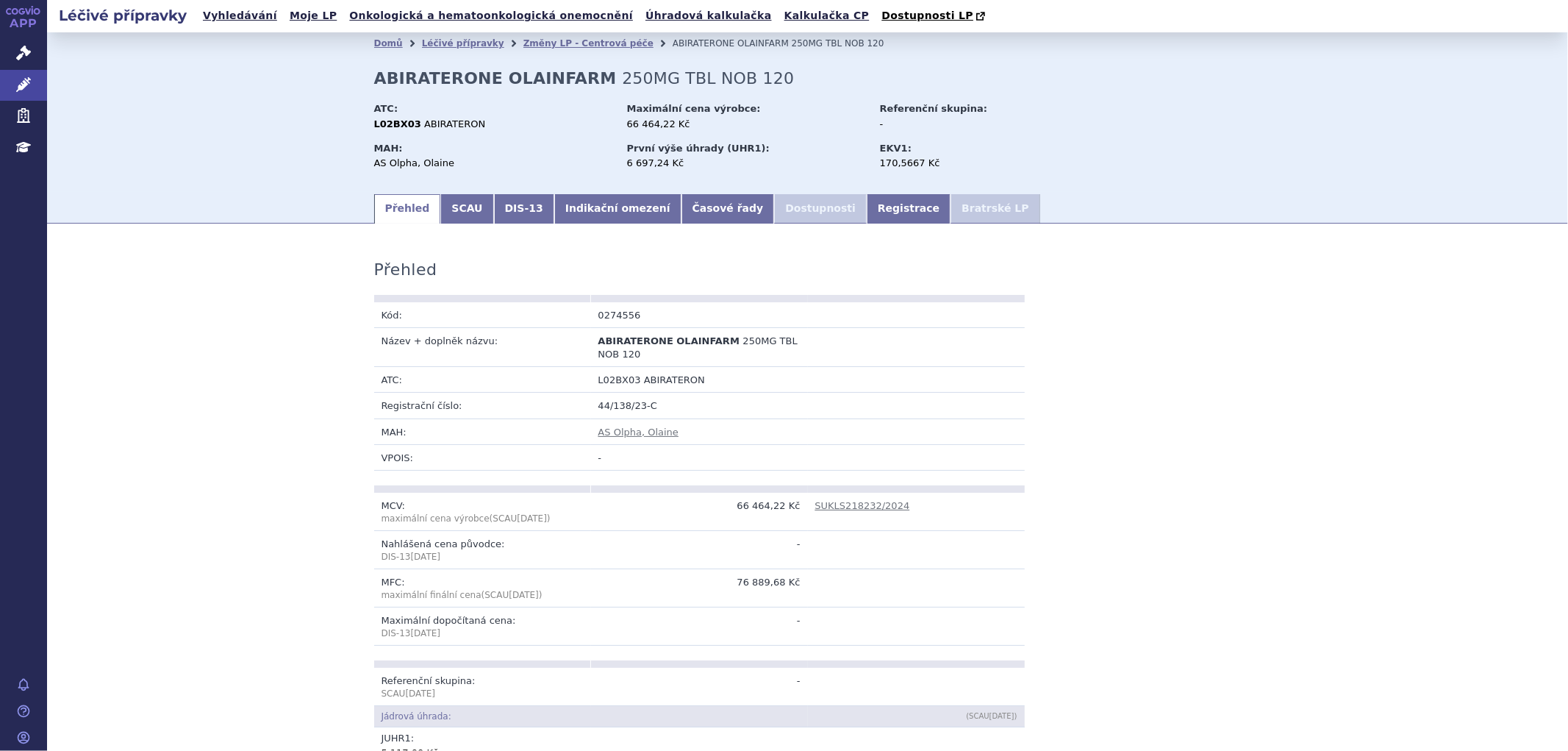
click at [377, 81] on strong "ABIRATERONE OLAINFARM" at bounding box center [495, 78] width 242 height 18
drag, startPoint x: 377, startPoint y: 82, endPoint x: 472, endPoint y: 77, distance: 95.1
click at [475, 78] on strong "ABIRATERONE OLAINFARM" at bounding box center [495, 78] width 242 height 18
click at [565, 210] on link "Indikační omezení" at bounding box center [618, 209] width 127 height 29
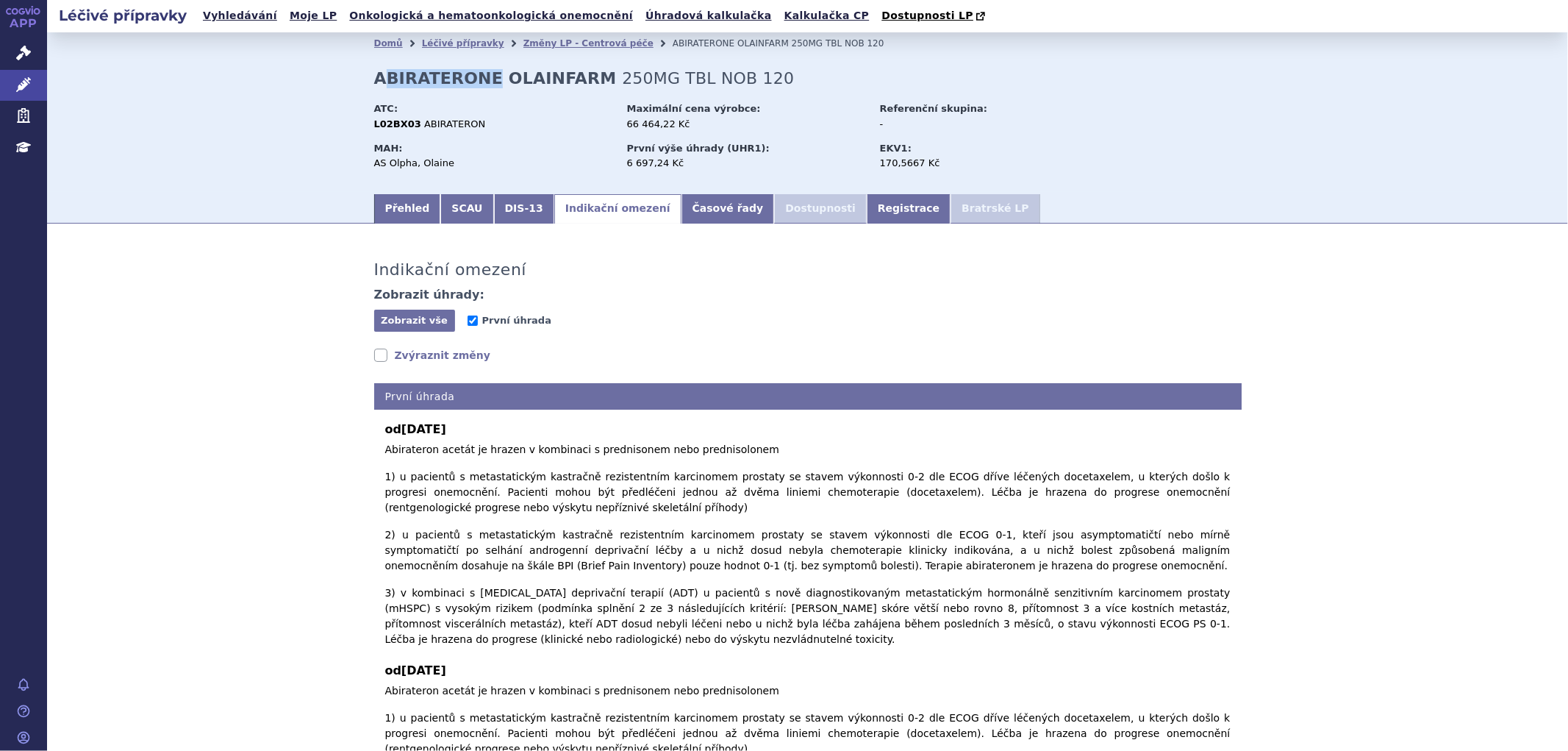
click at [424, 356] on link "Zvýraznit změny" at bounding box center [432, 355] width 117 height 15
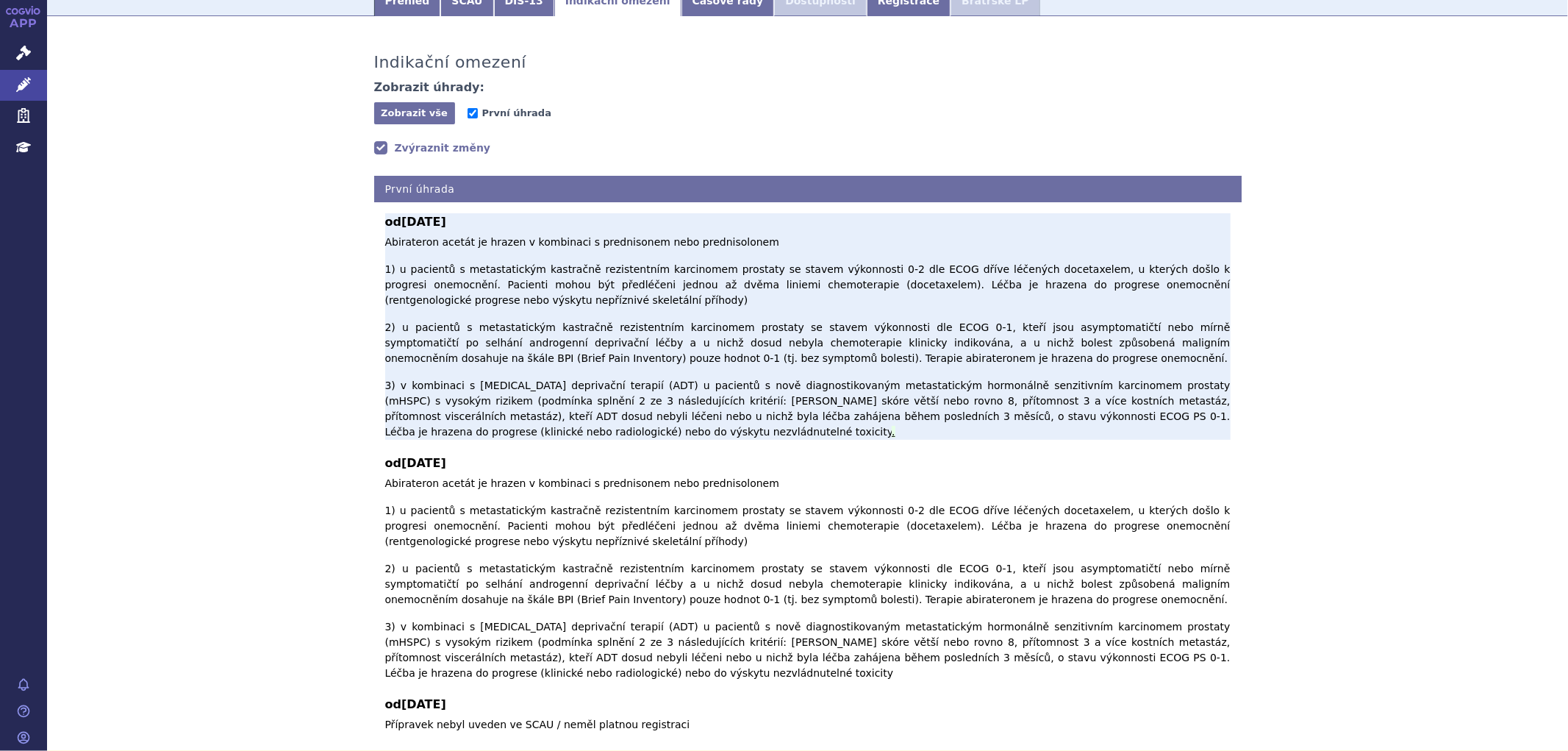
scroll to position [223, 0]
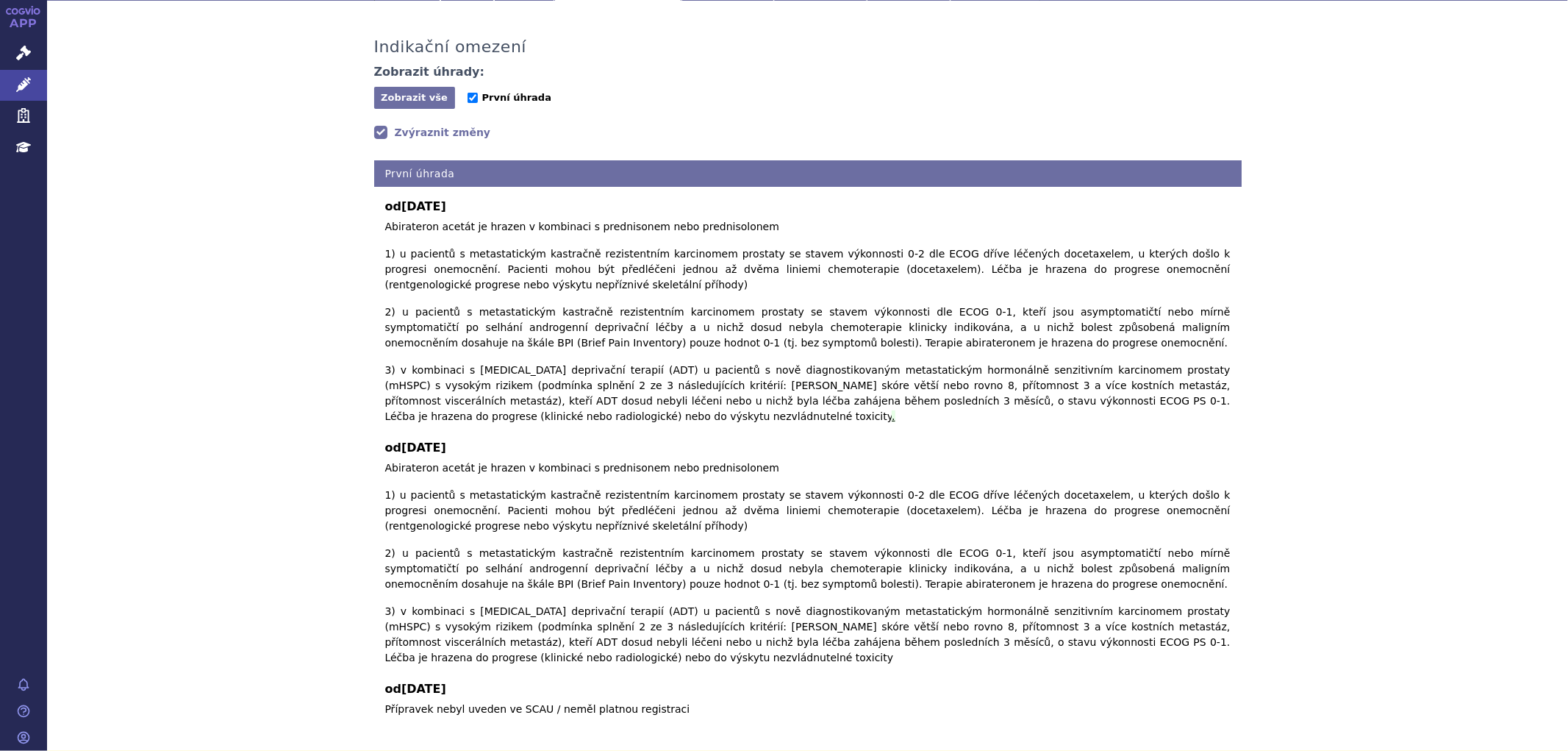
click at [493, 97] on span "První úhrada" at bounding box center [517, 98] width 69 height 11
click at [478, 97] on input "První úhrada" at bounding box center [473, 98] width 10 height 10
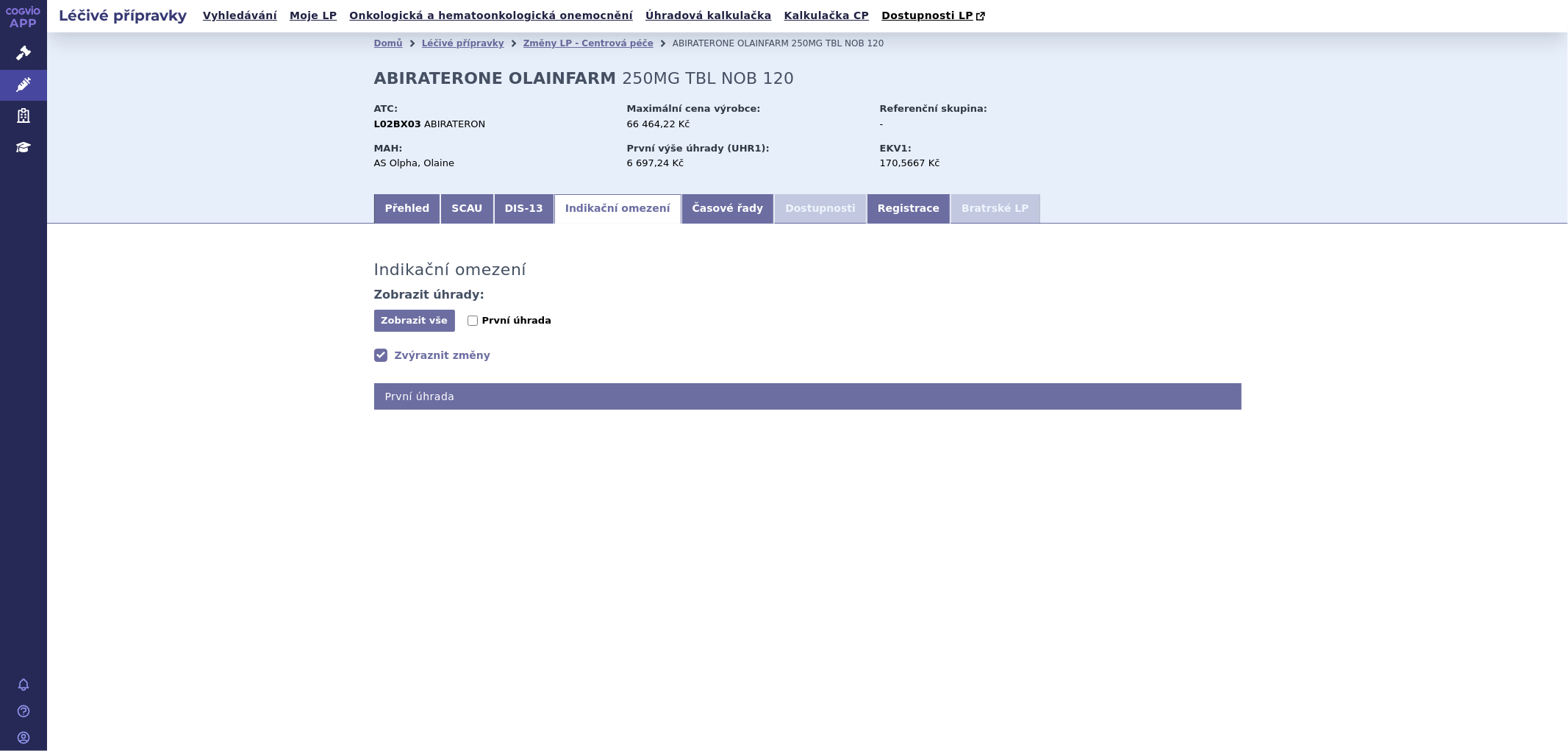
scroll to position [0, 0]
click at [472, 327] on label "První úhrada" at bounding box center [509, 321] width 84 height 15
click at [472, 326] on input "První úhrada" at bounding box center [473, 320] width 10 height 10
checkbox input "true"
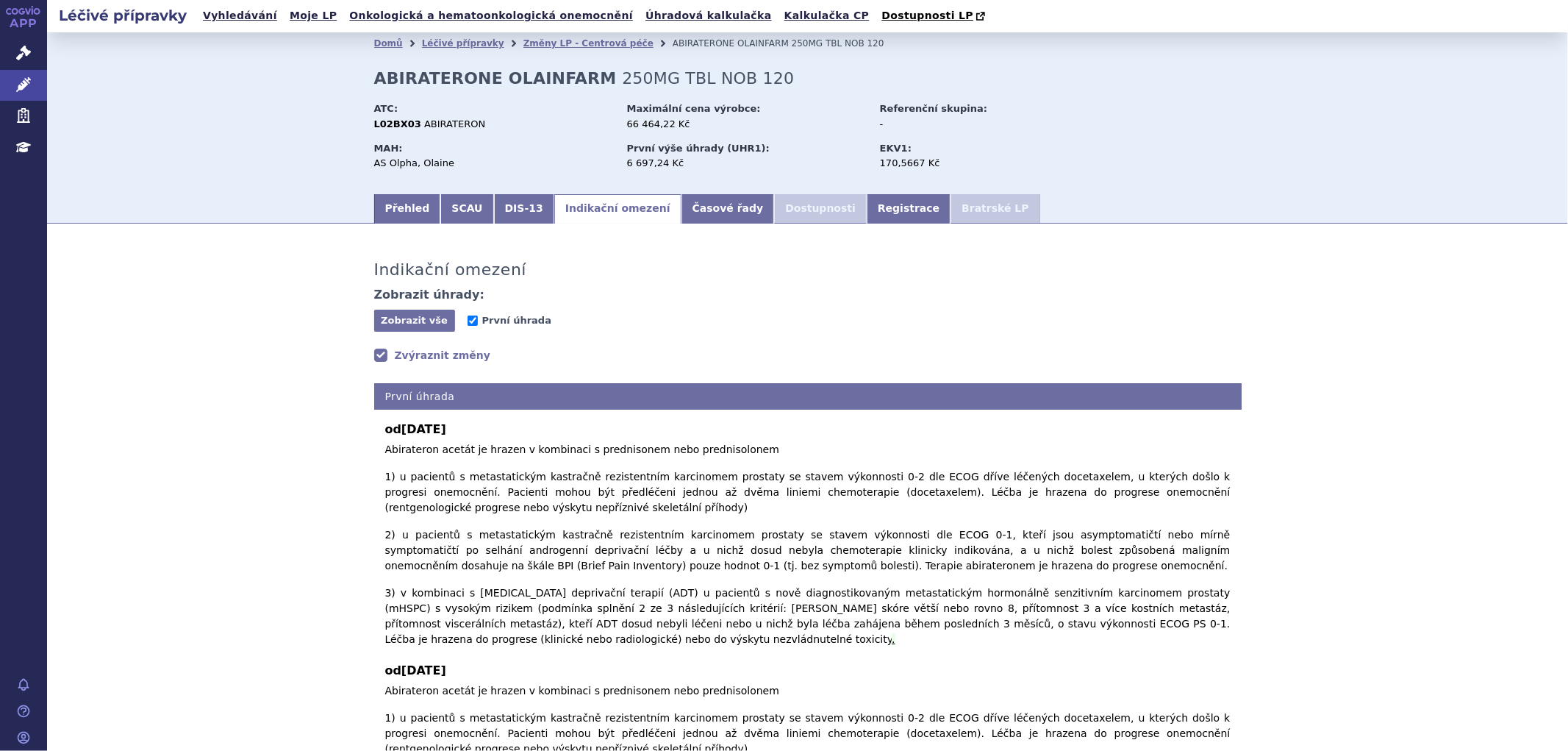
click at [402, 362] on link "Zvýraznit změny" at bounding box center [432, 355] width 117 height 15
drag, startPoint x: 364, startPoint y: 72, endPoint x: 580, endPoint y: 88, distance: 216.6
click at [580, 88] on div "Domů Léčivé přípravky Změny LP - Centrová péče ABIRATERONE OLAINFARM 250MG TBL …" at bounding box center [808, 123] width 927 height 137
copy strong "ABIRATERONE OLAINFARM"
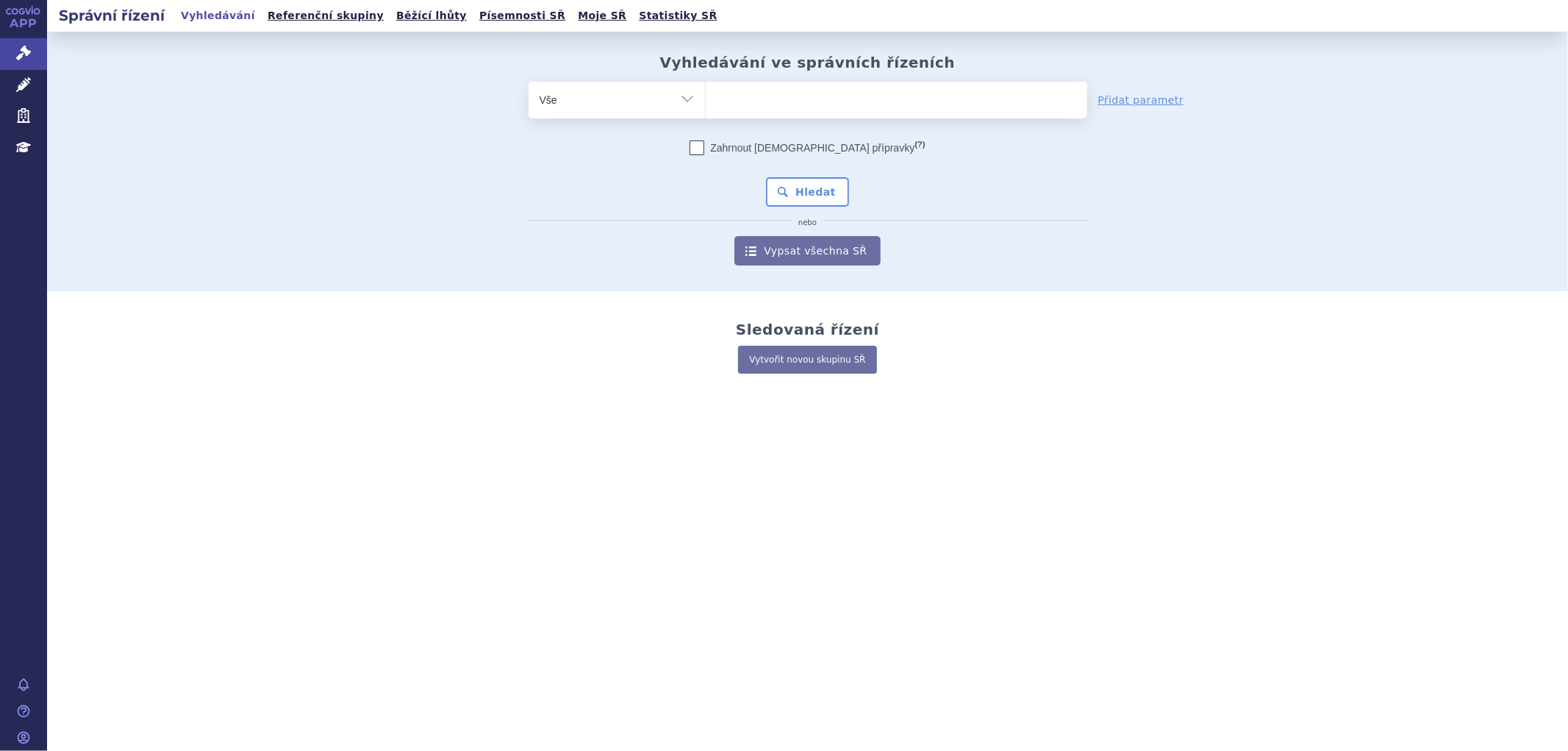
click at [755, 91] on ul at bounding box center [896, 98] width 381 height 31
click at [706, 91] on select at bounding box center [705, 100] width 1 height 37
click at [752, 103] on ul at bounding box center [896, 98] width 381 height 31
click at [706, 103] on select at bounding box center [705, 100] width 1 height 37
paste input "ABIRATERONE OLAINFARM"
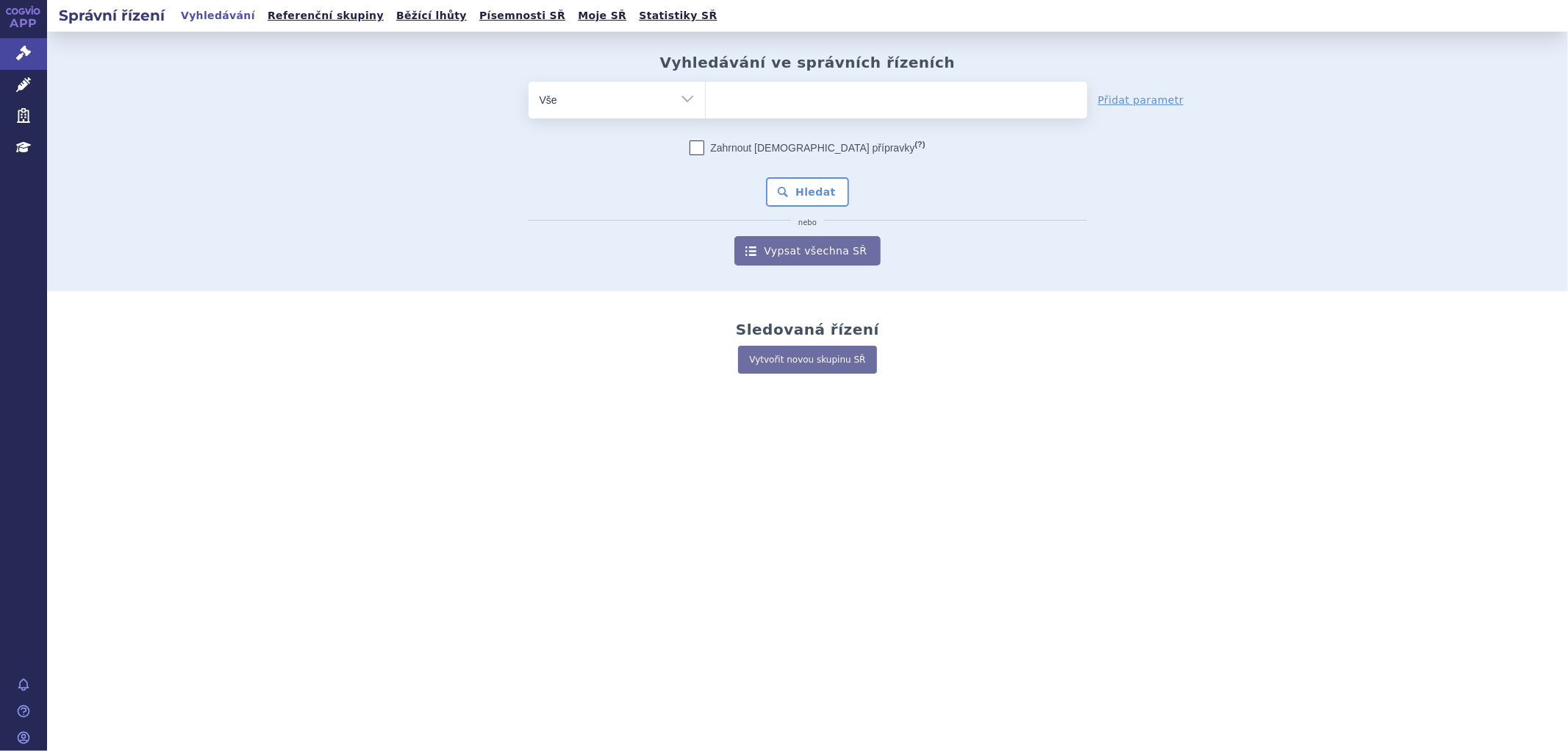
type input "ABIRATERONE OLAINFARM"
select select "ABIRATERONE OLAINFARM"
click at [813, 182] on button "Hledat" at bounding box center [808, 192] width 83 height 29
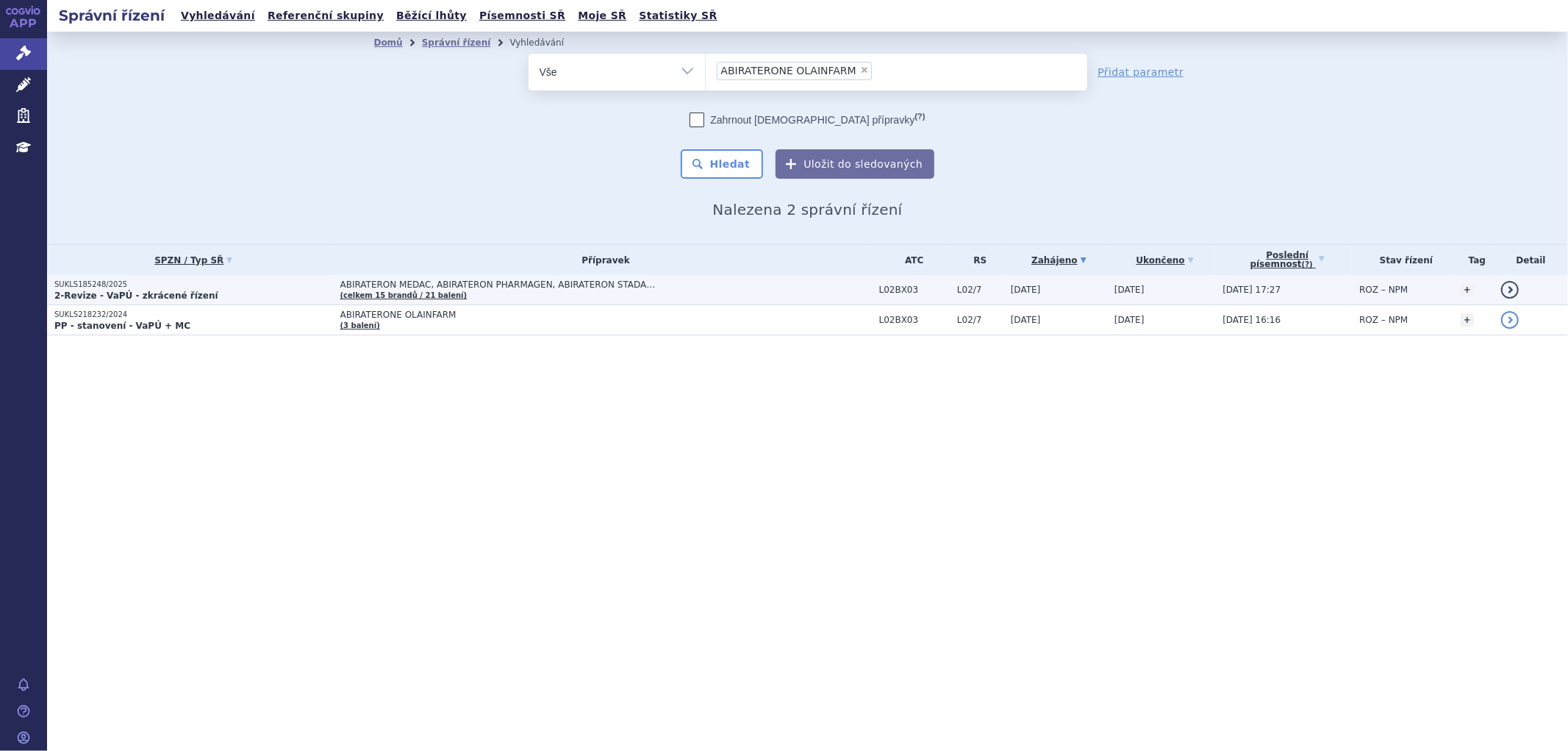
click at [496, 286] on span "ABIRATERON MEDAC, ABIRATERON PHARMAGEN, ABIRATERON STADA…" at bounding box center [524, 284] width 368 height 10
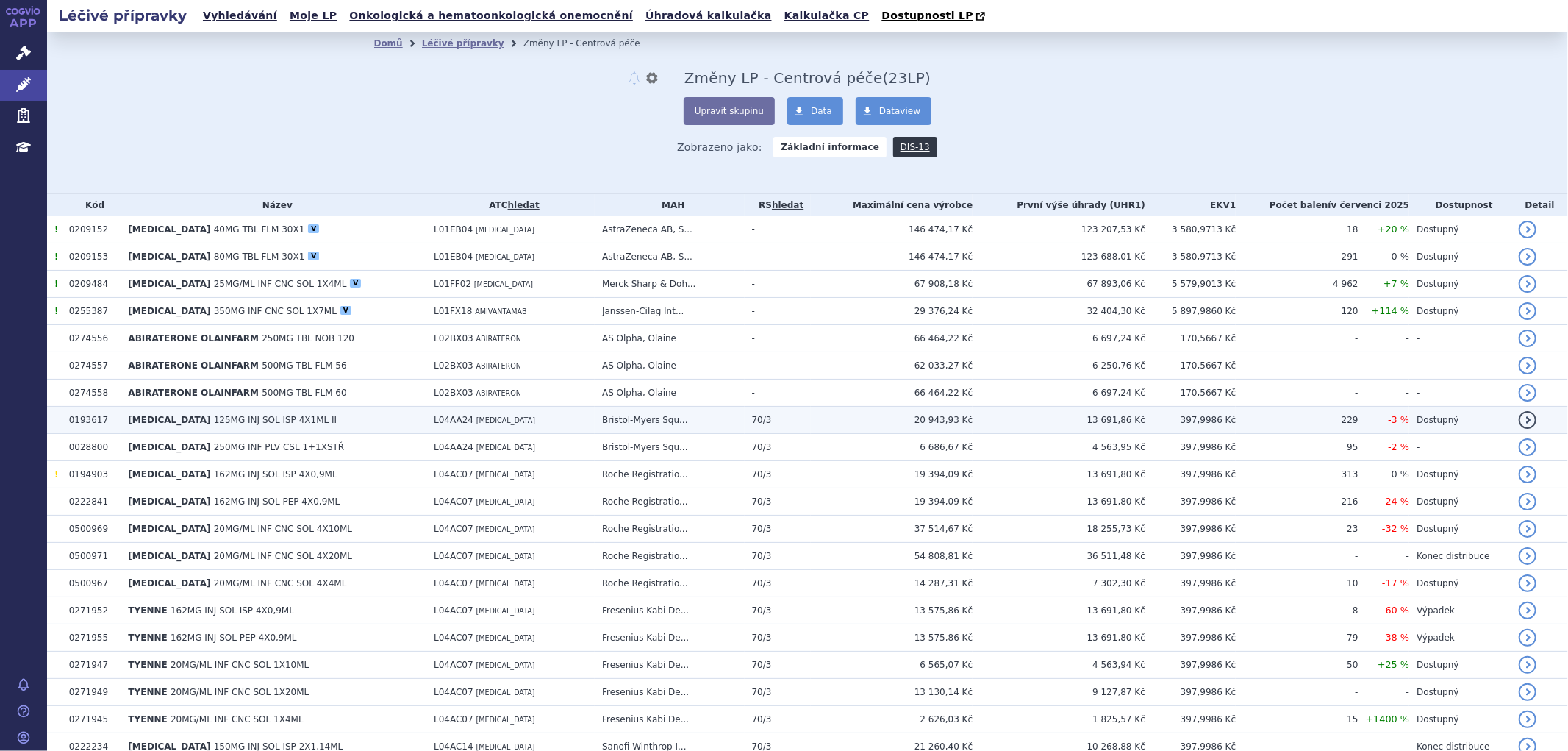
click at [131, 423] on span "ORENCIA" at bounding box center [169, 419] width 82 height 10
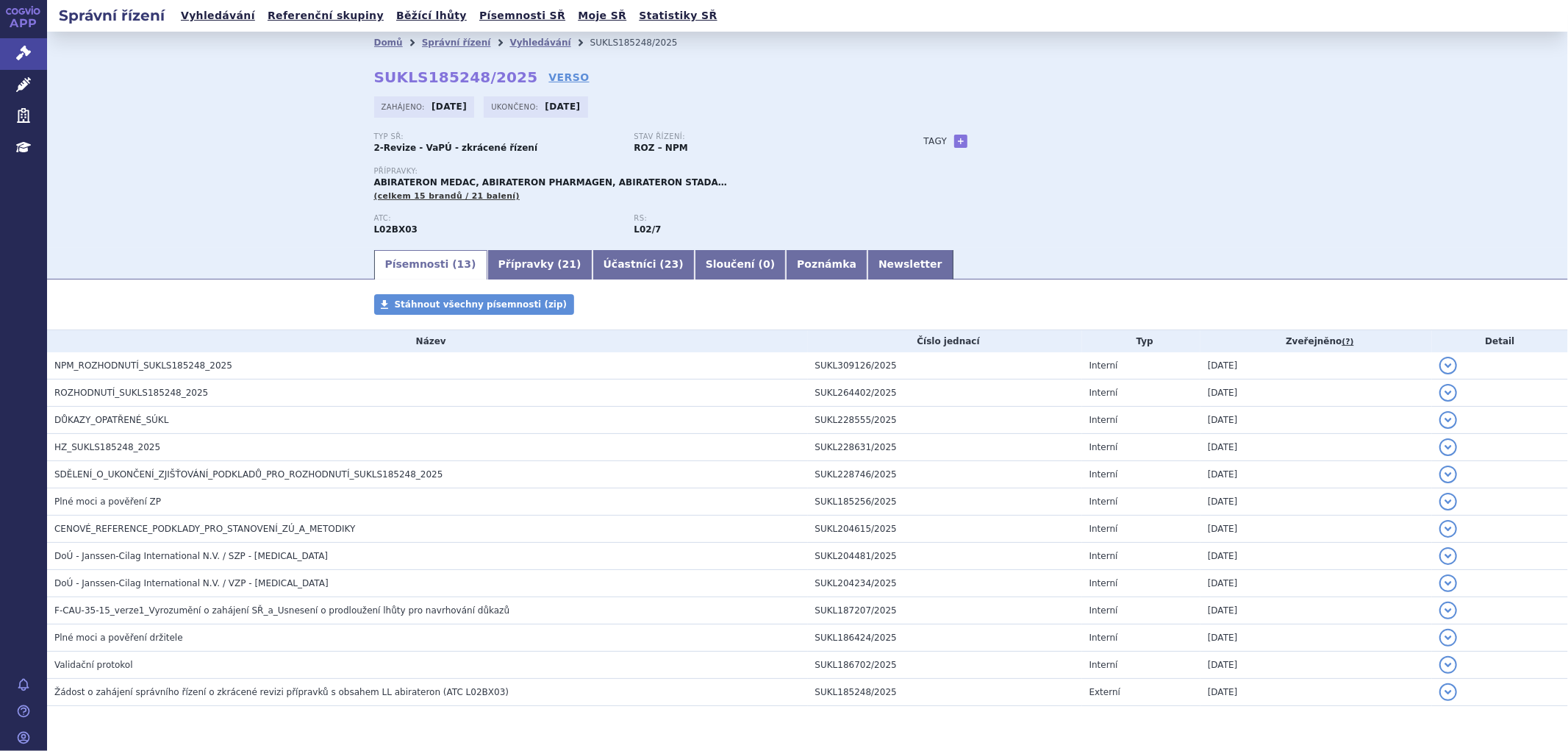
click at [497, 261] on link "Přípravky ( 21 )" at bounding box center [540, 264] width 105 height 29
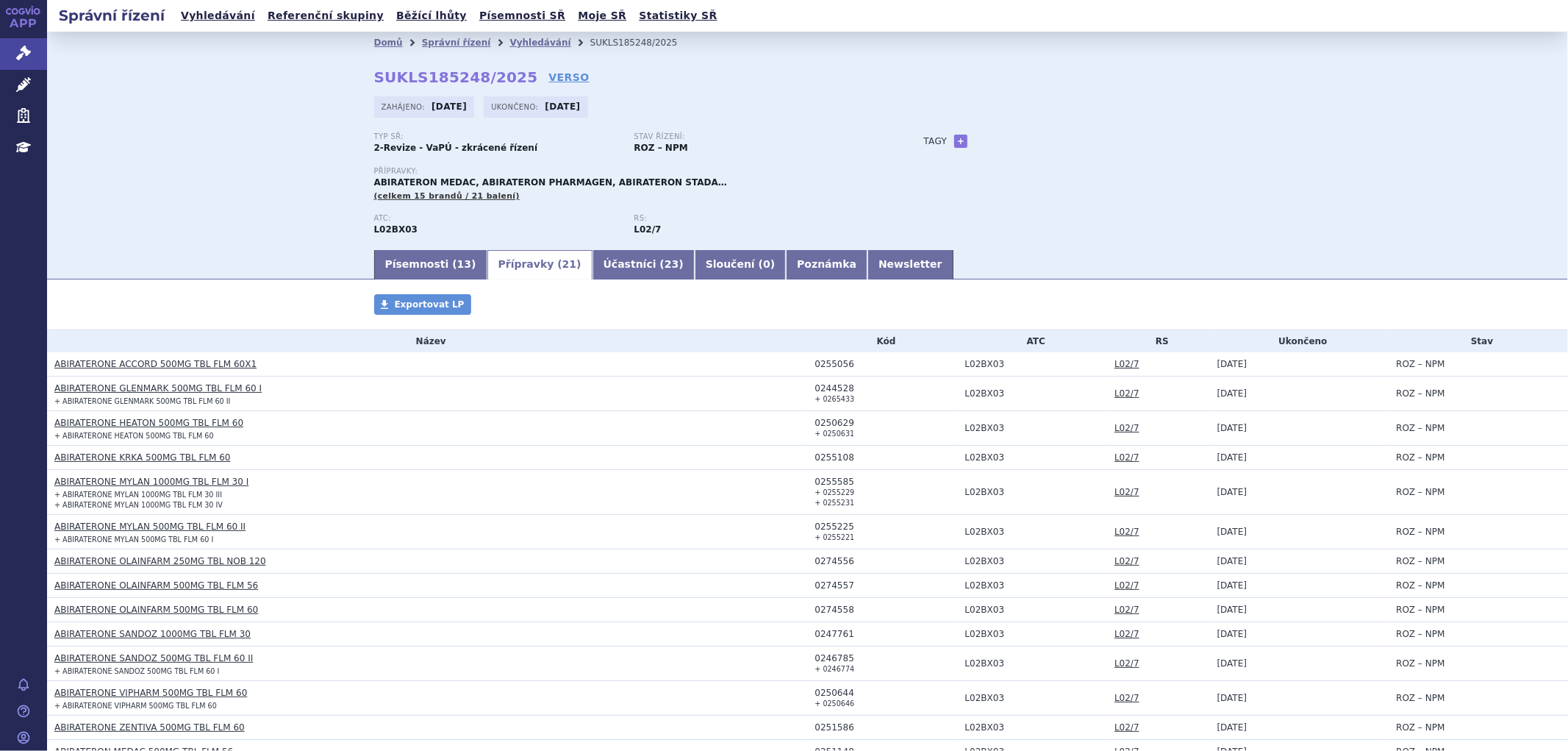
click at [533, 53] on li "Vyhledávání" at bounding box center [549, 42] width 80 height 22
click at [524, 42] on link "Vyhledávání" at bounding box center [540, 42] width 61 height 10
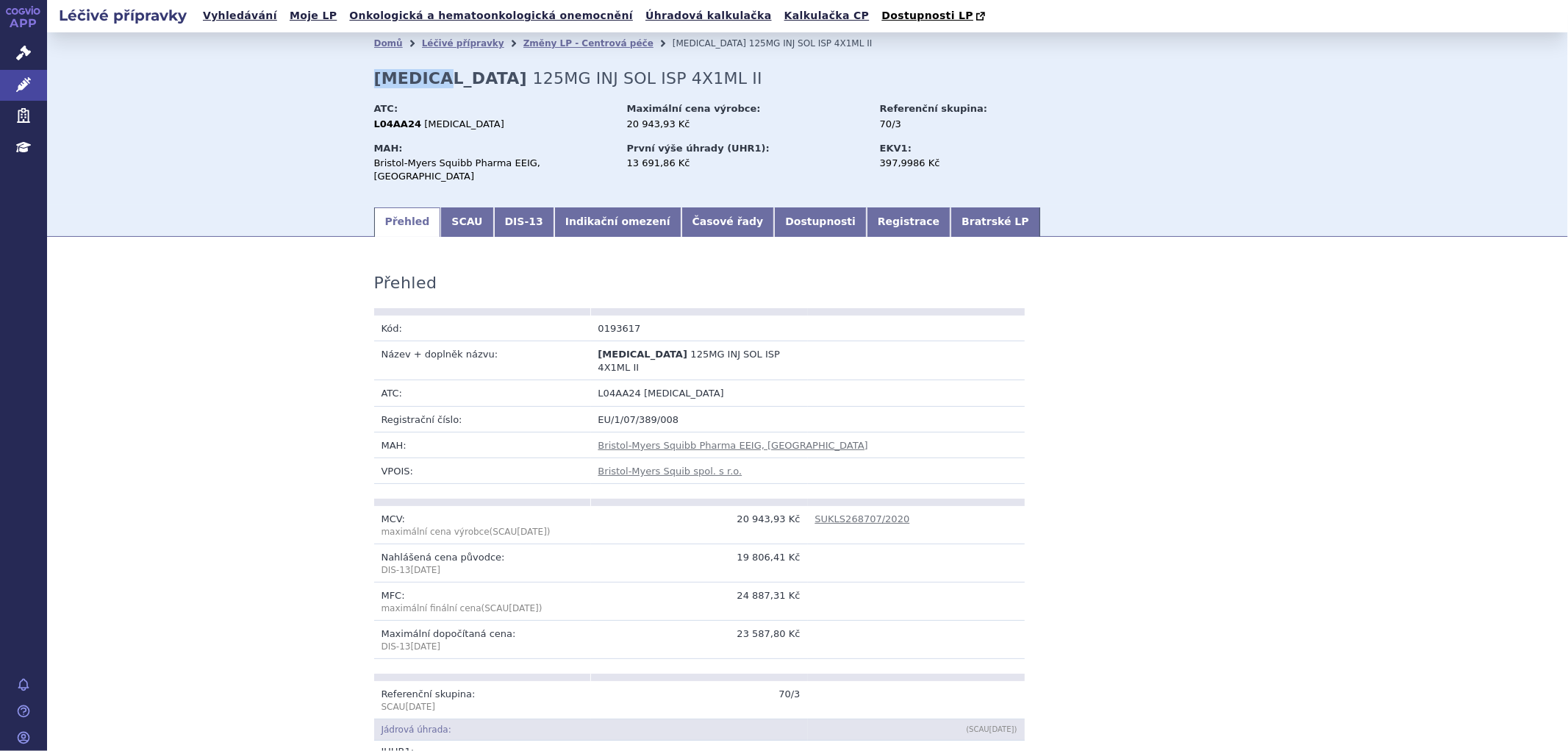
click at [358, 69] on div "Domů Léčivé přípravky Změny LP - Centrová péče [MEDICAL_DATA] 125MG INJ SOL ISP…" at bounding box center [808, 130] width 927 height 151
copy strong "[MEDICAL_DATA]"
click at [582, 208] on link "Indikační omezení" at bounding box center [618, 222] width 127 height 29
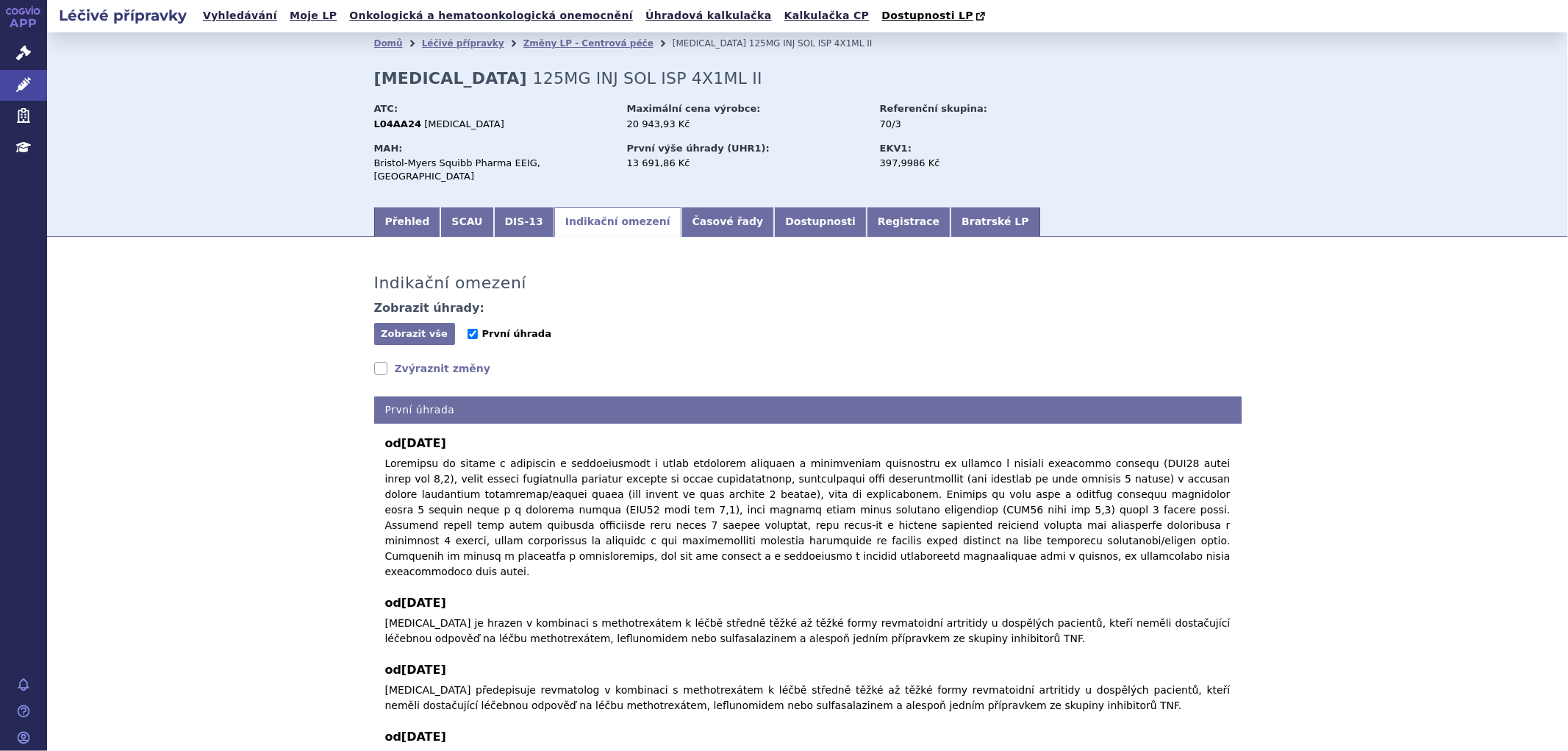
click at [483, 328] on span "První úhrada" at bounding box center [517, 334] width 69 height 11
click at [478, 329] on input "První úhrada" at bounding box center [473, 334] width 10 height 10
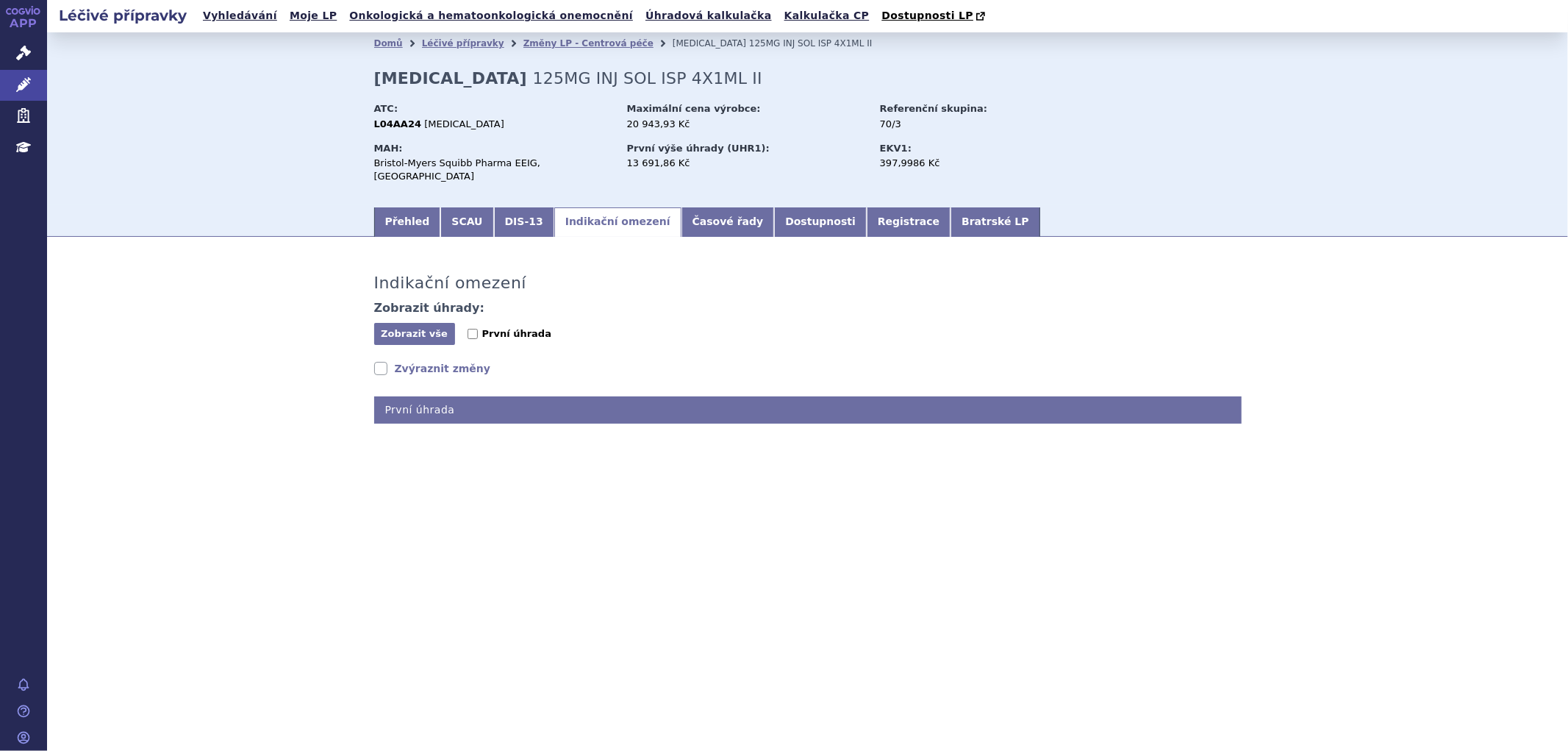
click at [486, 328] on span "První úhrada" at bounding box center [517, 334] width 69 height 11
click at [478, 329] on input "První úhrada" at bounding box center [473, 334] width 10 height 10
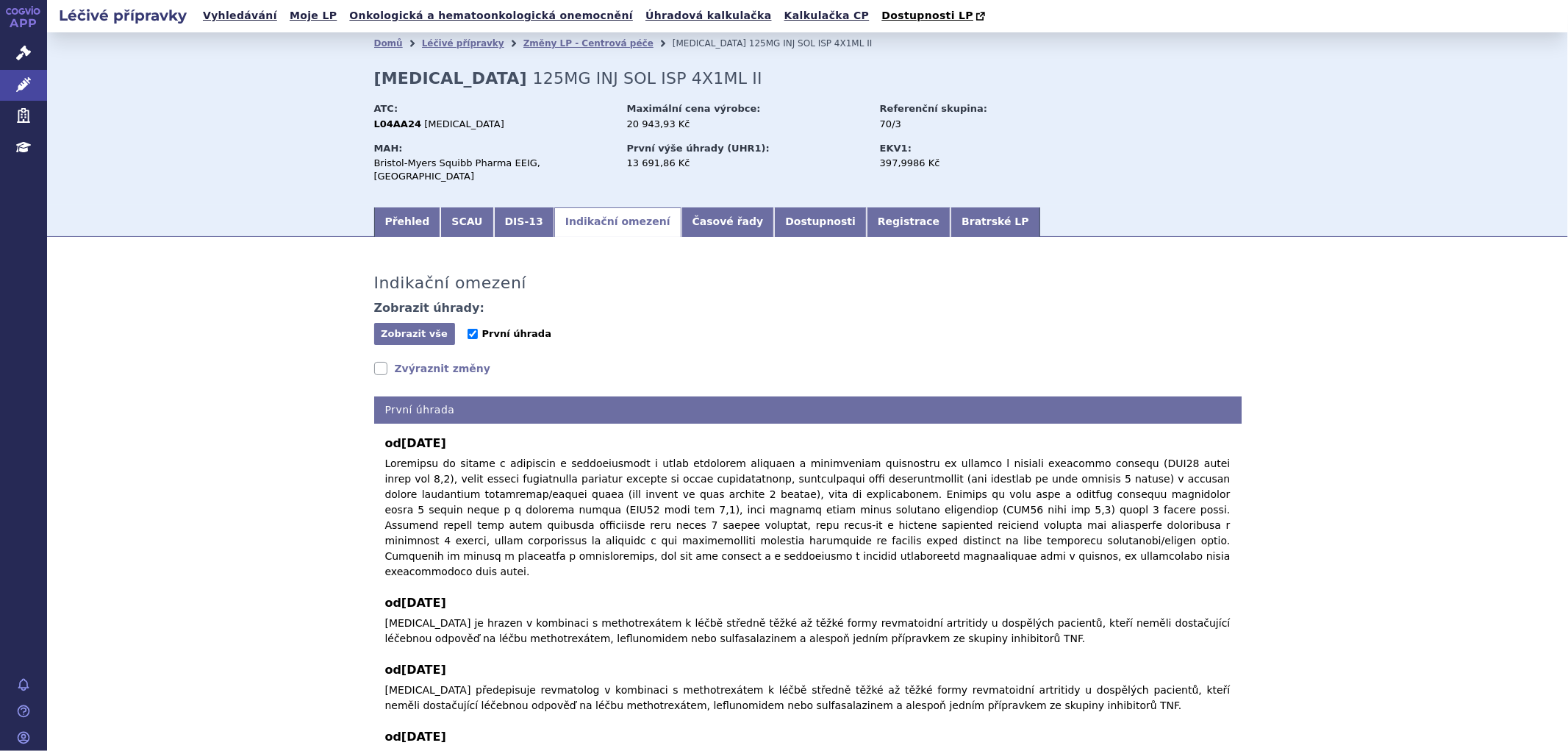
click at [468, 327] on label "První úhrada" at bounding box center [509, 334] width 84 height 15
click at [468, 329] on input "První úhrada" at bounding box center [473, 334] width 10 height 10
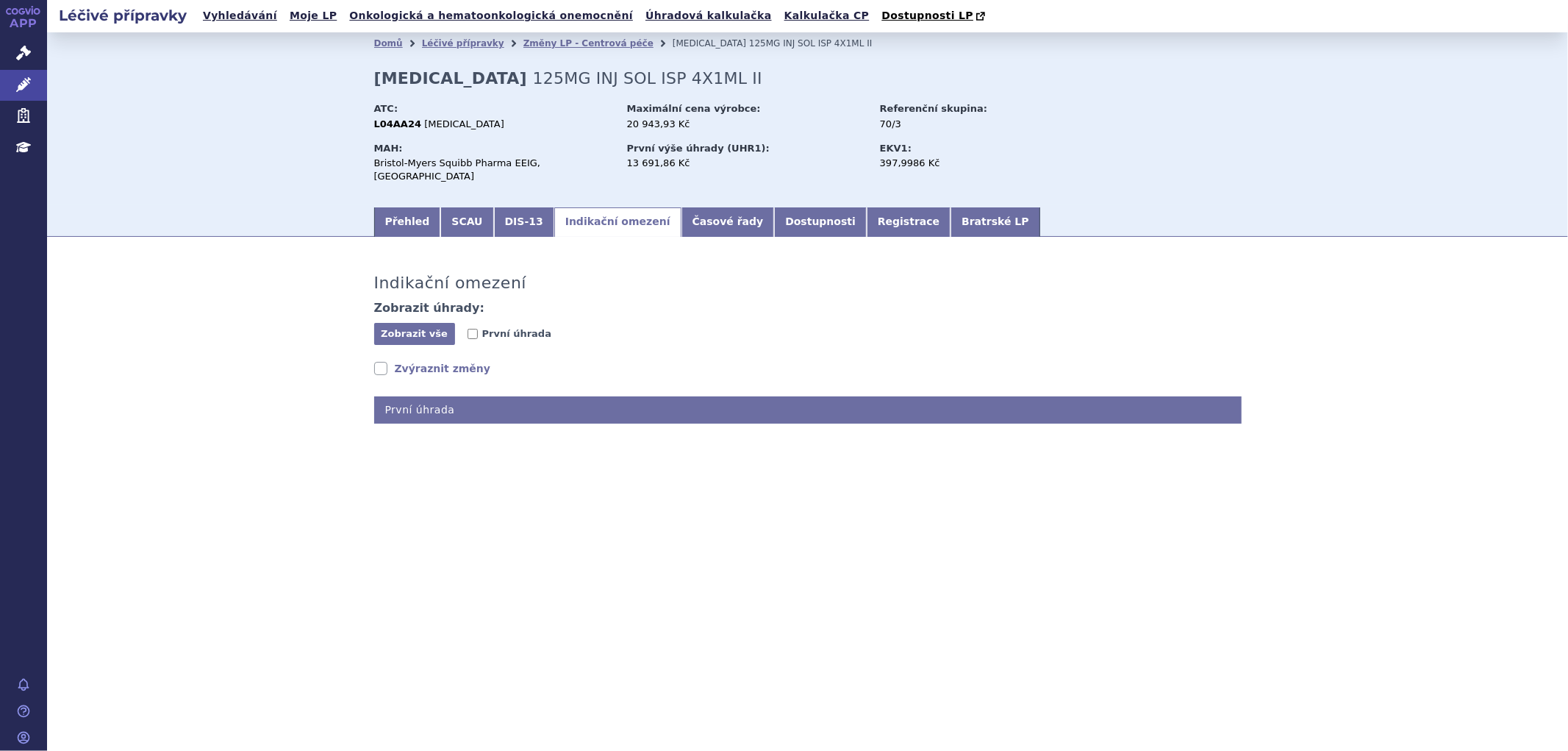
click at [464, 334] on div "Zobrazit vše Skrýt vše První úhrada" at bounding box center [808, 334] width 868 height 24
click at [474, 329] on input "První úhrada" at bounding box center [473, 334] width 10 height 10
checkbox input "true"
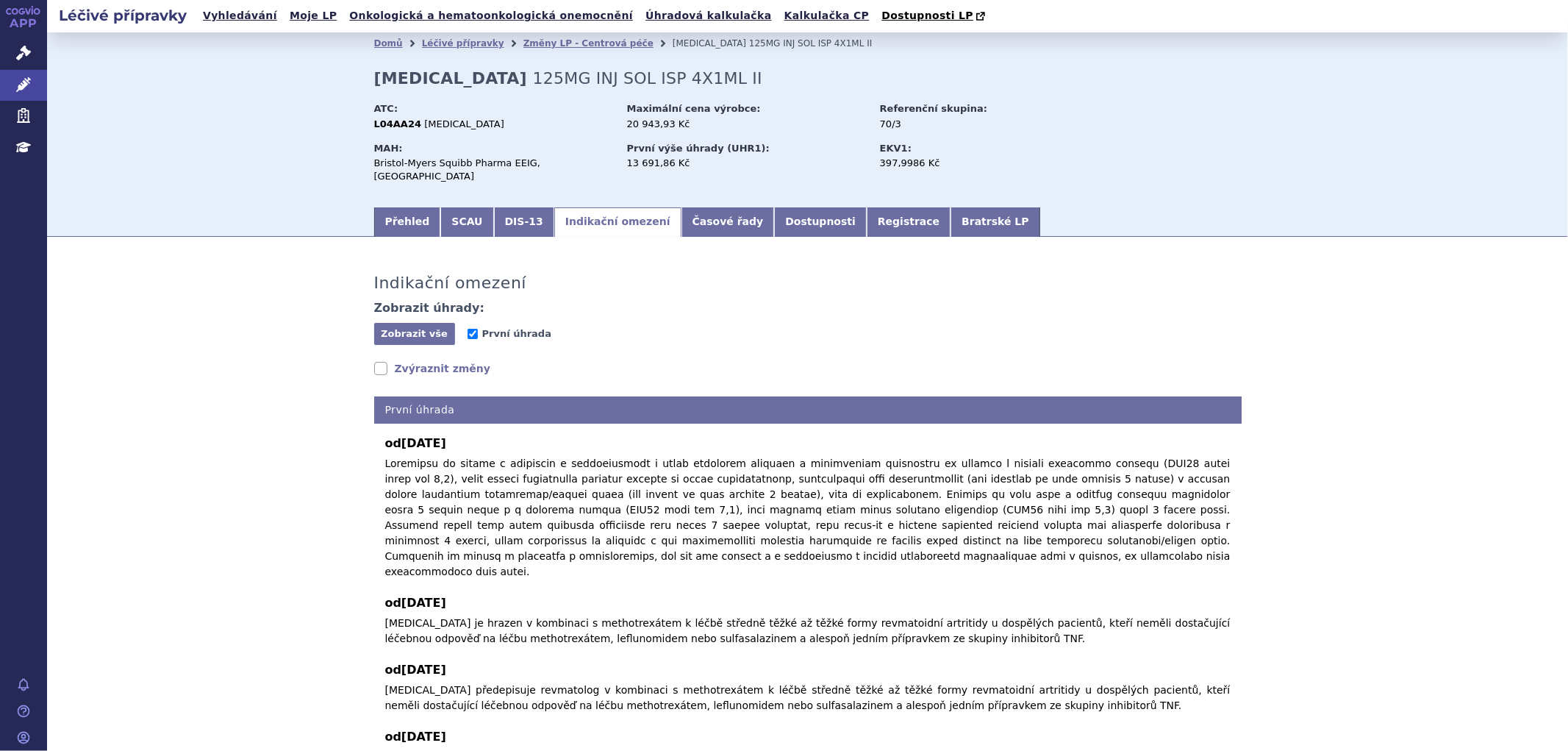
click at [438, 361] on link "Zvýraznit změny" at bounding box center [432, 369] width 117 height 15
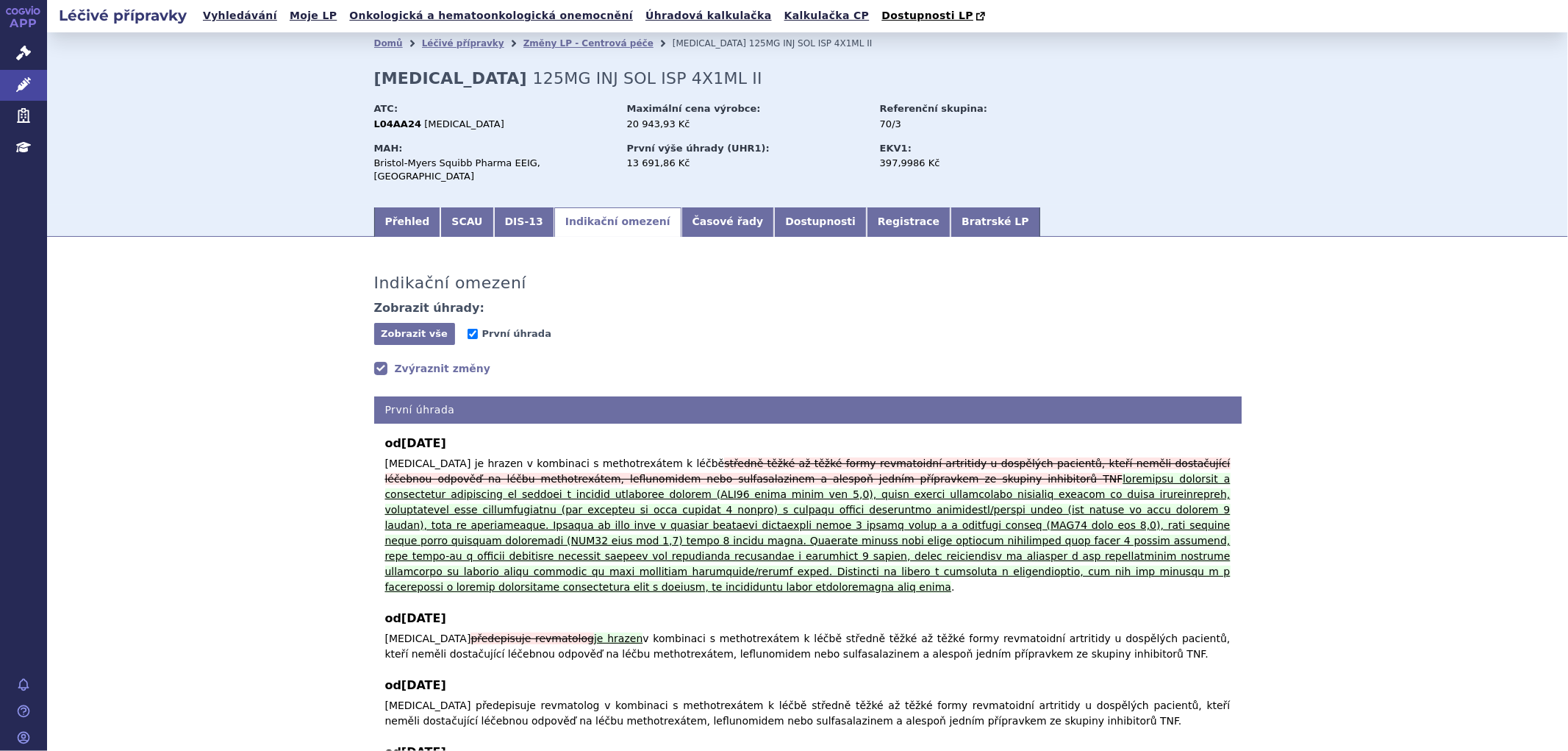
click at [438, 361] on link "Zvýraznit změny" at bounding box center [432, 369] width 117 height 15
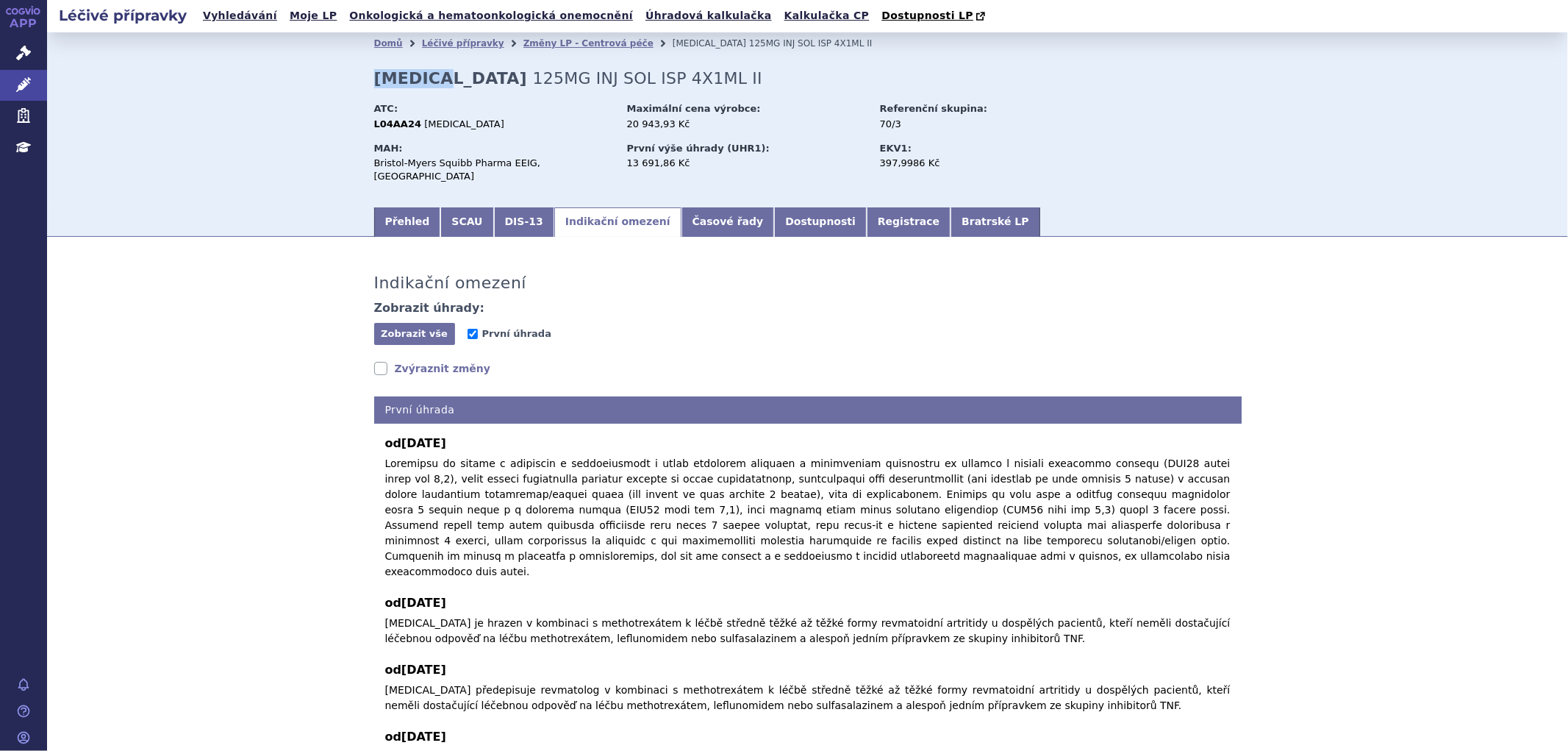
drag, startPoint x: 368, startPoint y: 85, endPoint x: 439, endPoint y: 77, distance: 71.4
click at [439, 77] on h2 "ORENCIA 125MG INJ SOL ISP 4X1ML II" at bounding box center [568, 78] width 388 height 19
copy strong "[MEDICAL_DATA]"
drag, startPoint x: 462, startPoint y: 125, endPoint x: 410, endPoint y: 123, distance: 52.0
click at [410, 123] on div "L04AA24 ABATACEPT" at bounding box center [493, 124] width 239 height 13
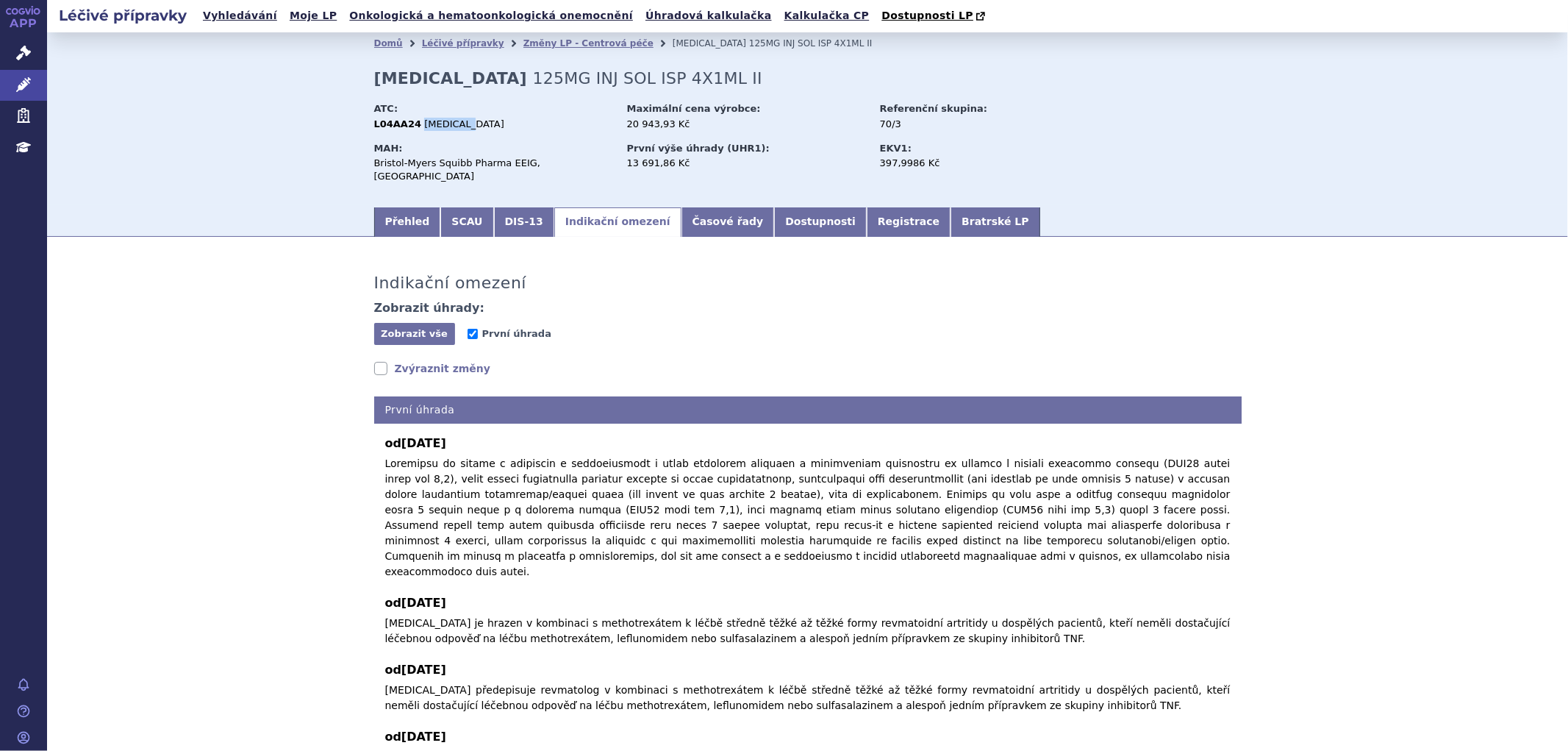
copy span "ABATACEPT"
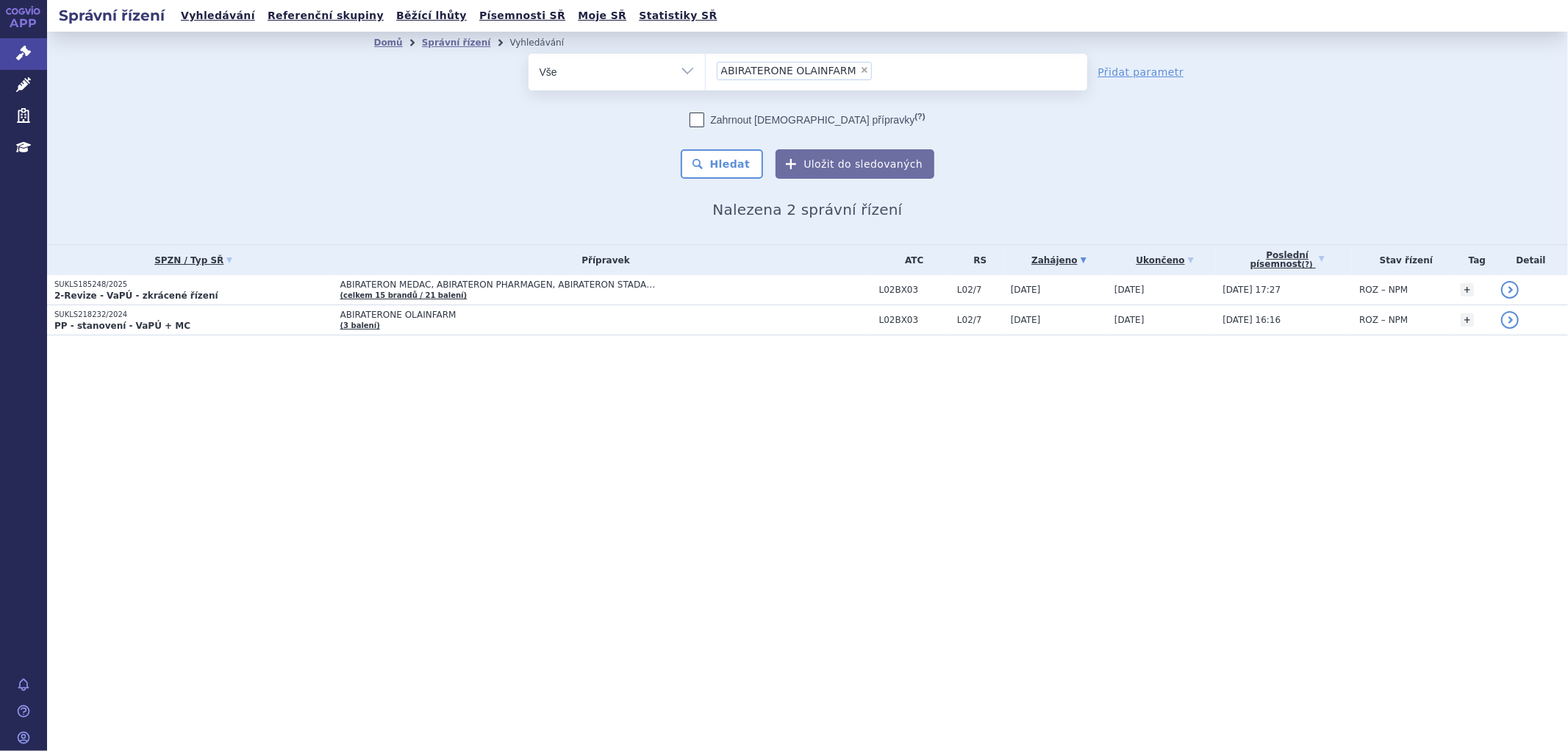
click at [860, 67] on span "×" at bounding box center [865, 70] width 9 height 9
click at [706, 67] on select "ABIRATERONE OLAINFARM" at bounding box center [705, 71] width 1 height 37
select select
click at [851, 67] on ul at bounding box center [896, 69] width 381 height 31
click at [706, 67] on select "ABIRATERONE OLAINFARM" at bounding box center [705, 71] width 1 height 37
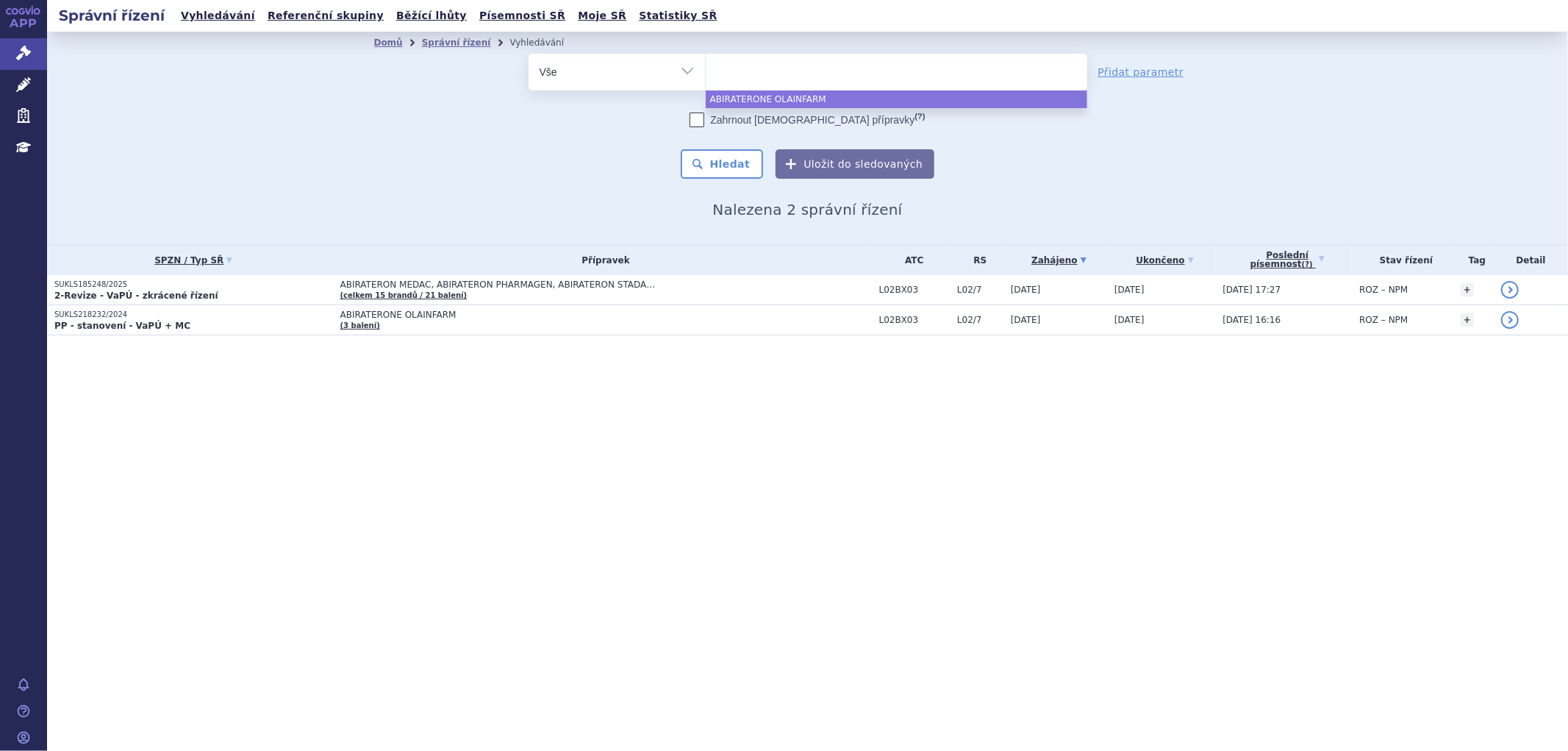
paste input "[MEDICAL_DATA]"
type input "[MEDICAL_DATA]"
select select "[MEDICAL_DATA]"
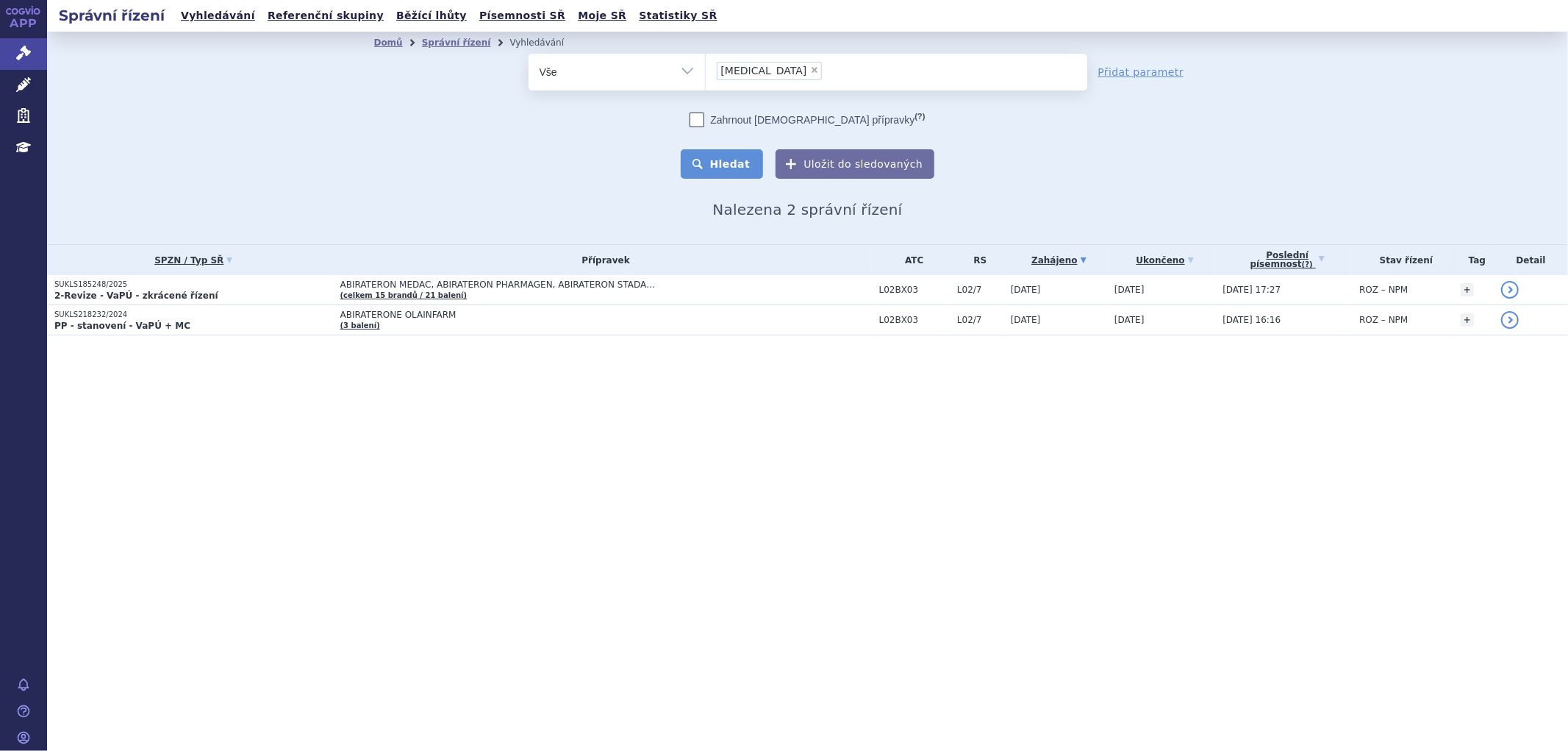
click at [741, 171] on button "Hledat" at bounding box center [722, 164] width 83 height 29
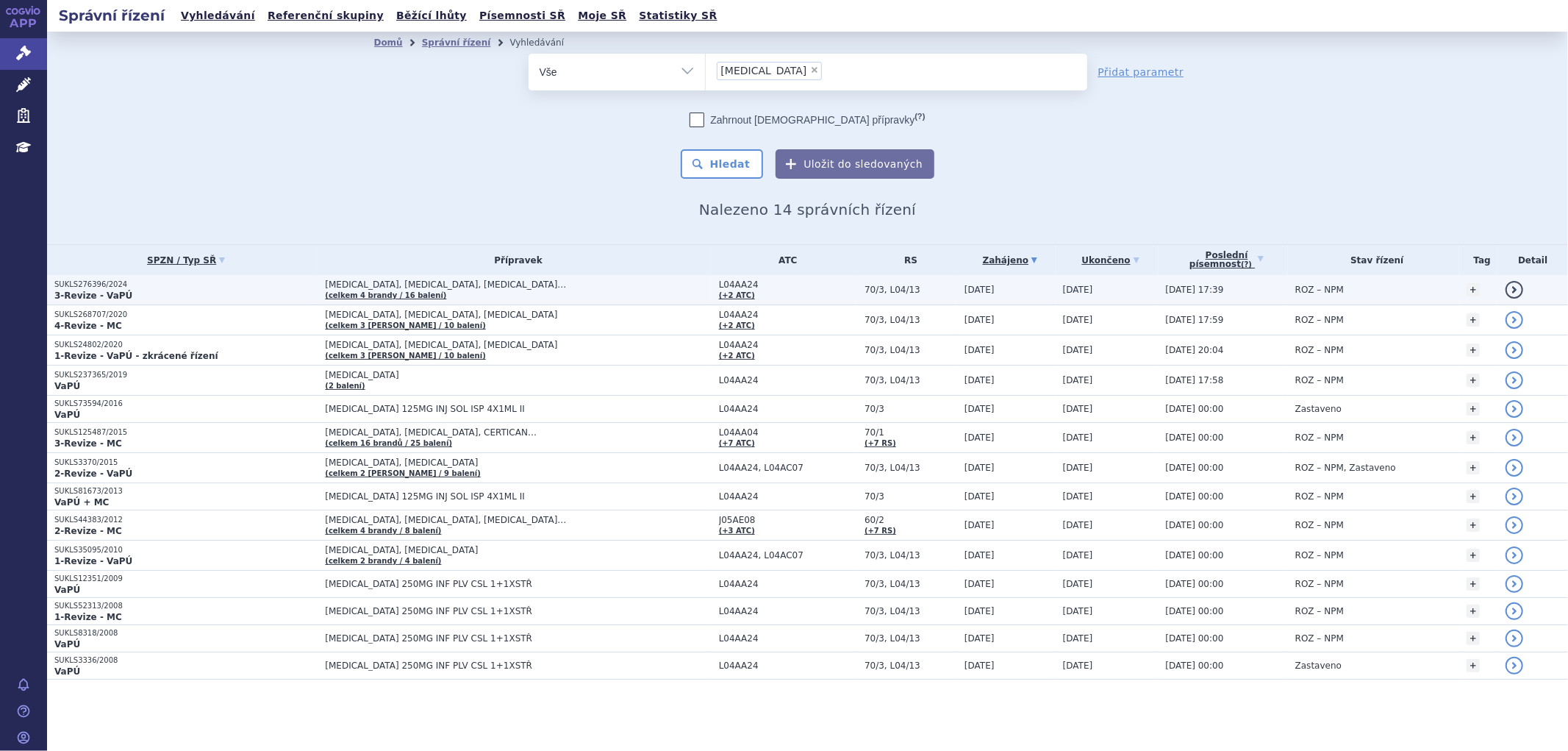
click at [504, 286] on span "[MEDICAL_DATA], [MEDICAL_DATA], [MEDICAL_DATA]…" at bounding box center [509, 284] width 368 height 10
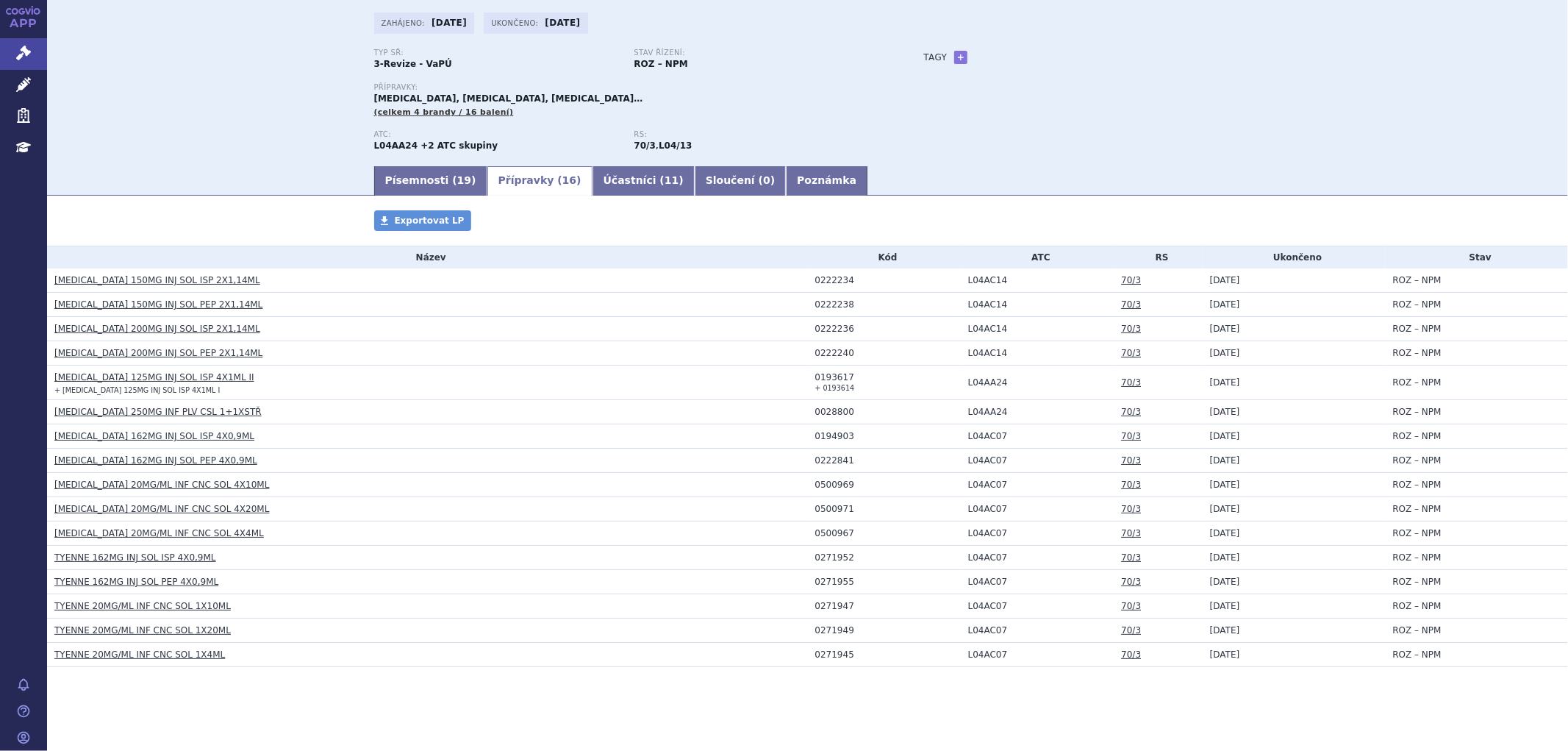
scroll to position [92, 0]
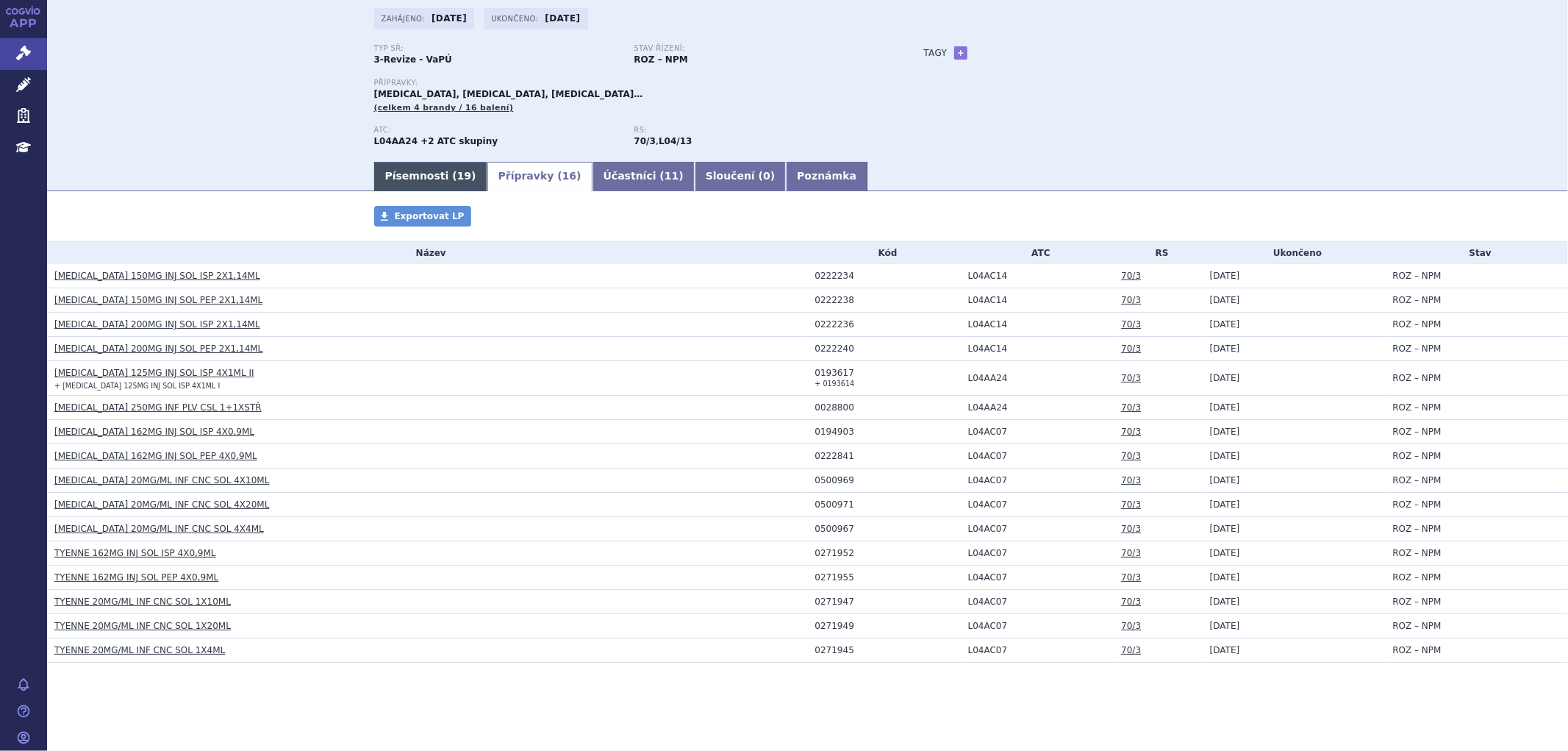
click at [434, 179] on link "Písemnosti ( 19 )" at bounding box center [430, 177] width 113 height 29
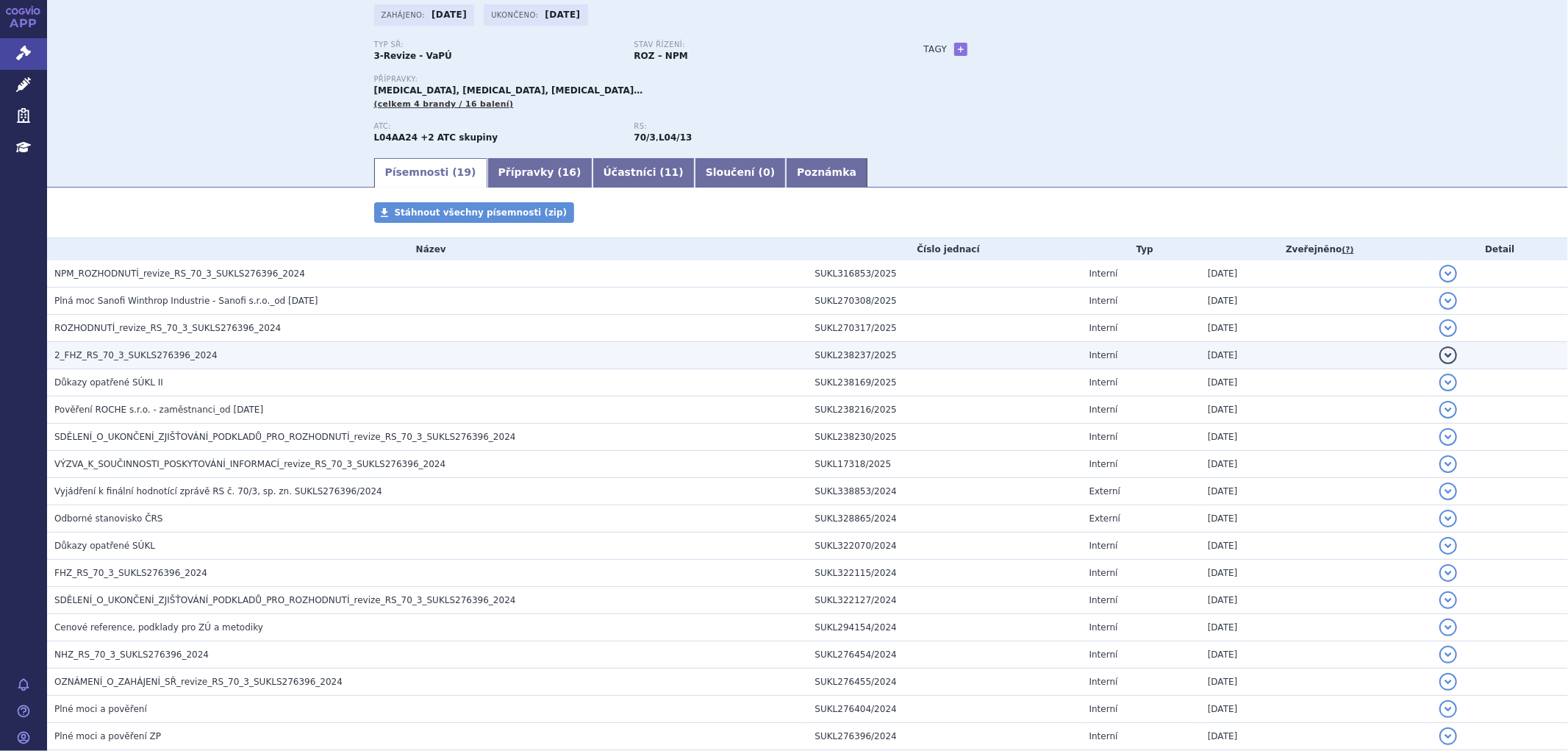
click at [202, 358] on h3 "2_FHZ_RS_70_3_SUKLS276396_2024" at bounding box center [431, 355] width 754 height 15
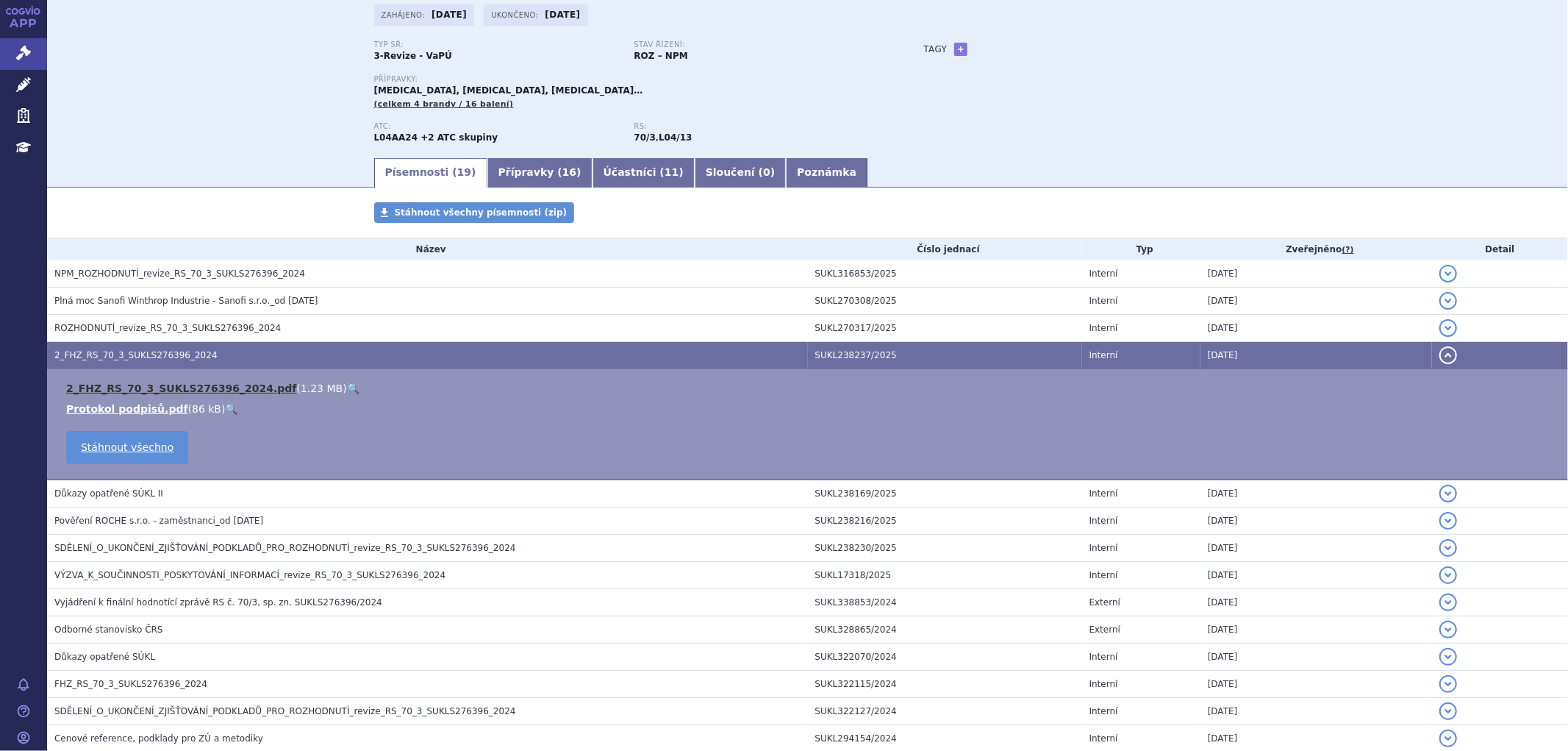
click at [201, 383] on link "2_FHZ_RS_70_3_SUKLS276396_2024.pdf" at bounding box center [181, 388] width 230 height 12
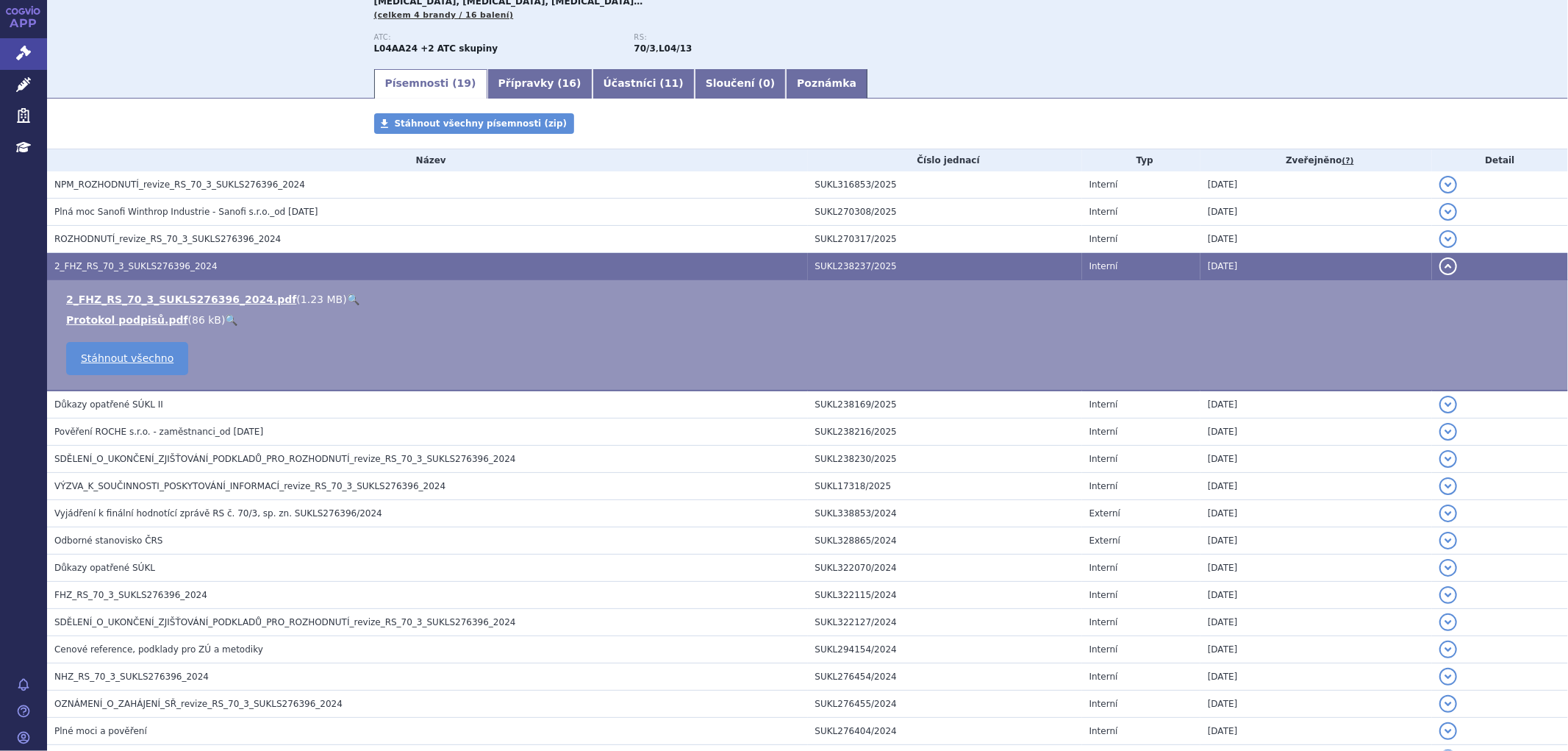
scroll to position [321, 0]
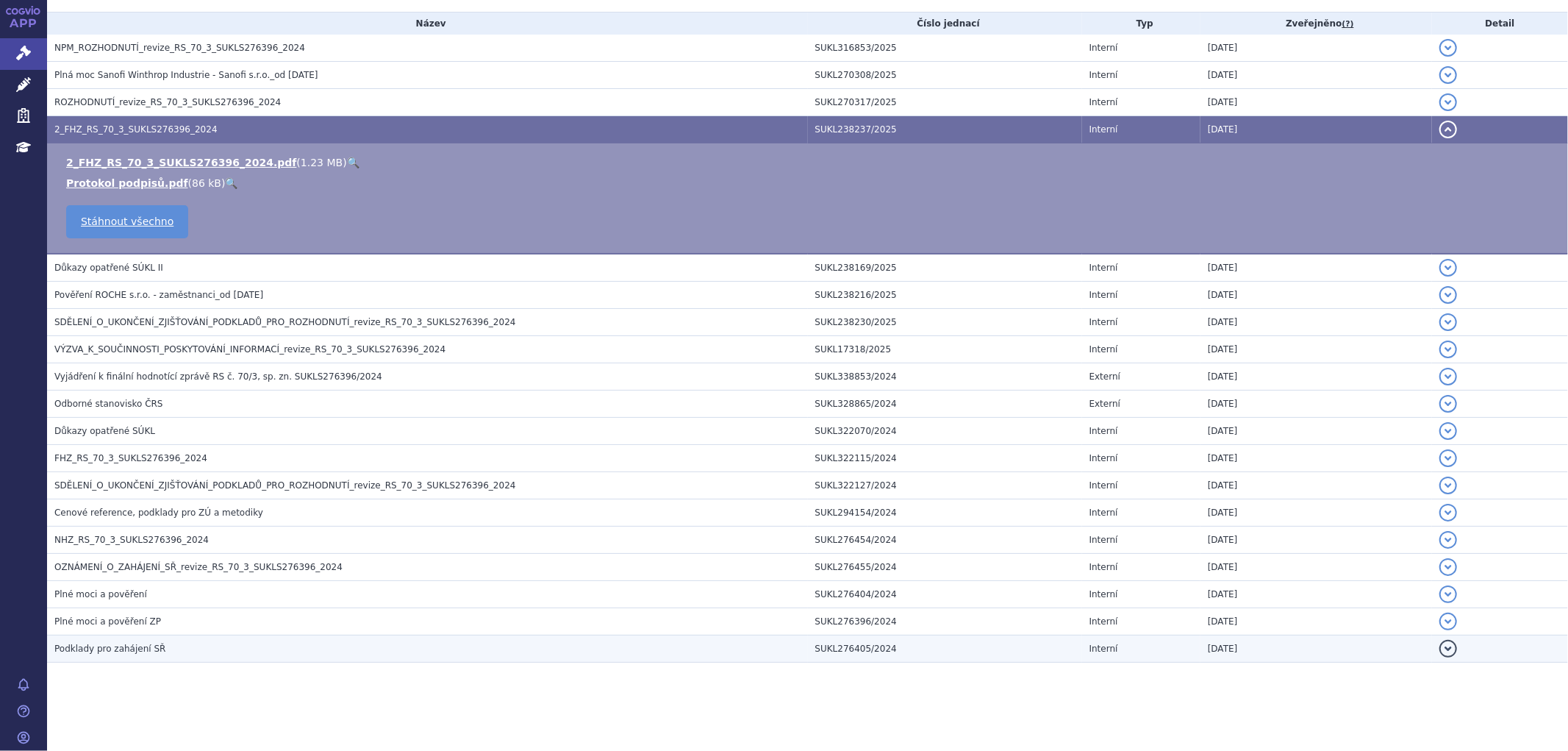
click at [133, 651] on span "Podklady pro zahájení SŘ" at bounding box center [110, 648] width 111 height 10
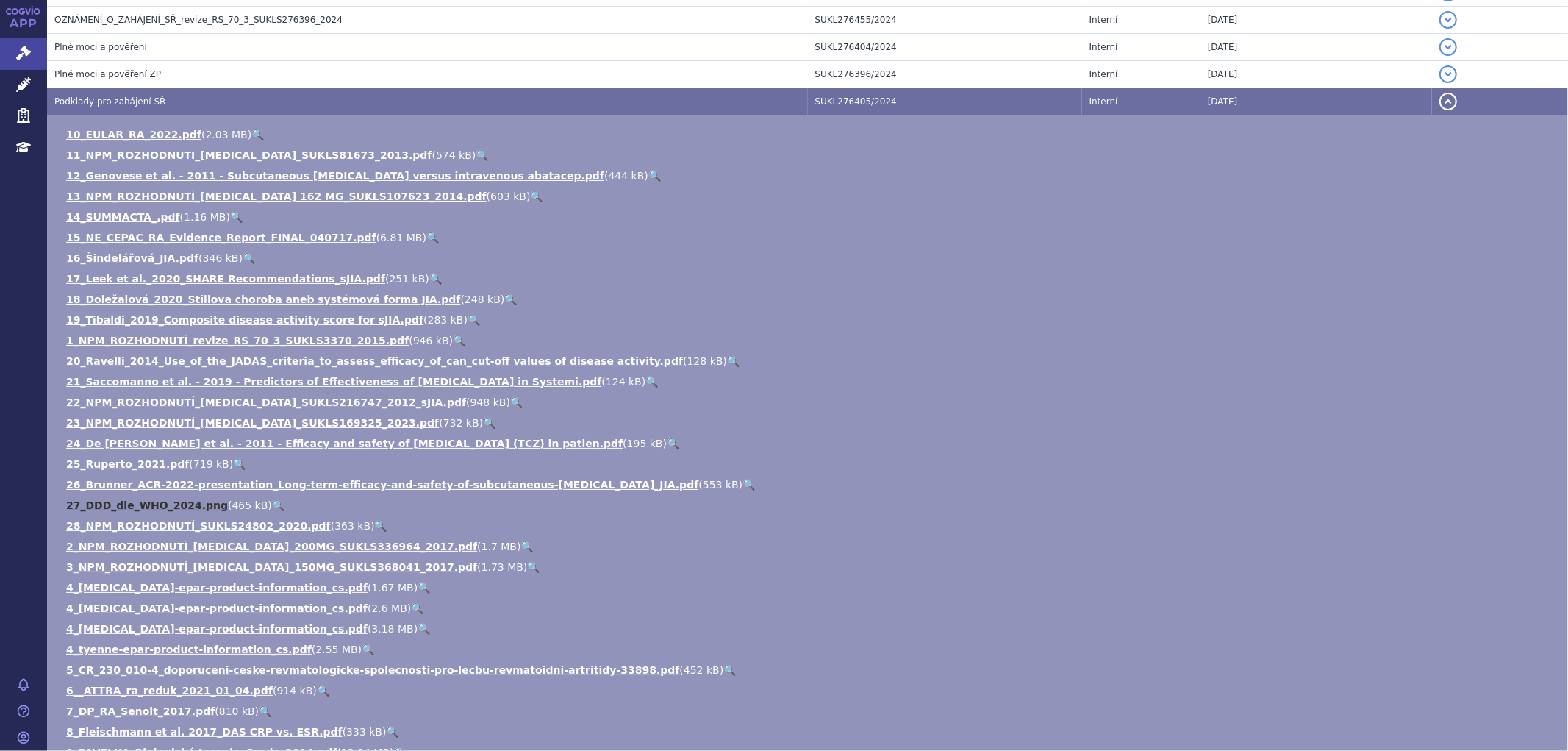
scroll to position [672, 0]
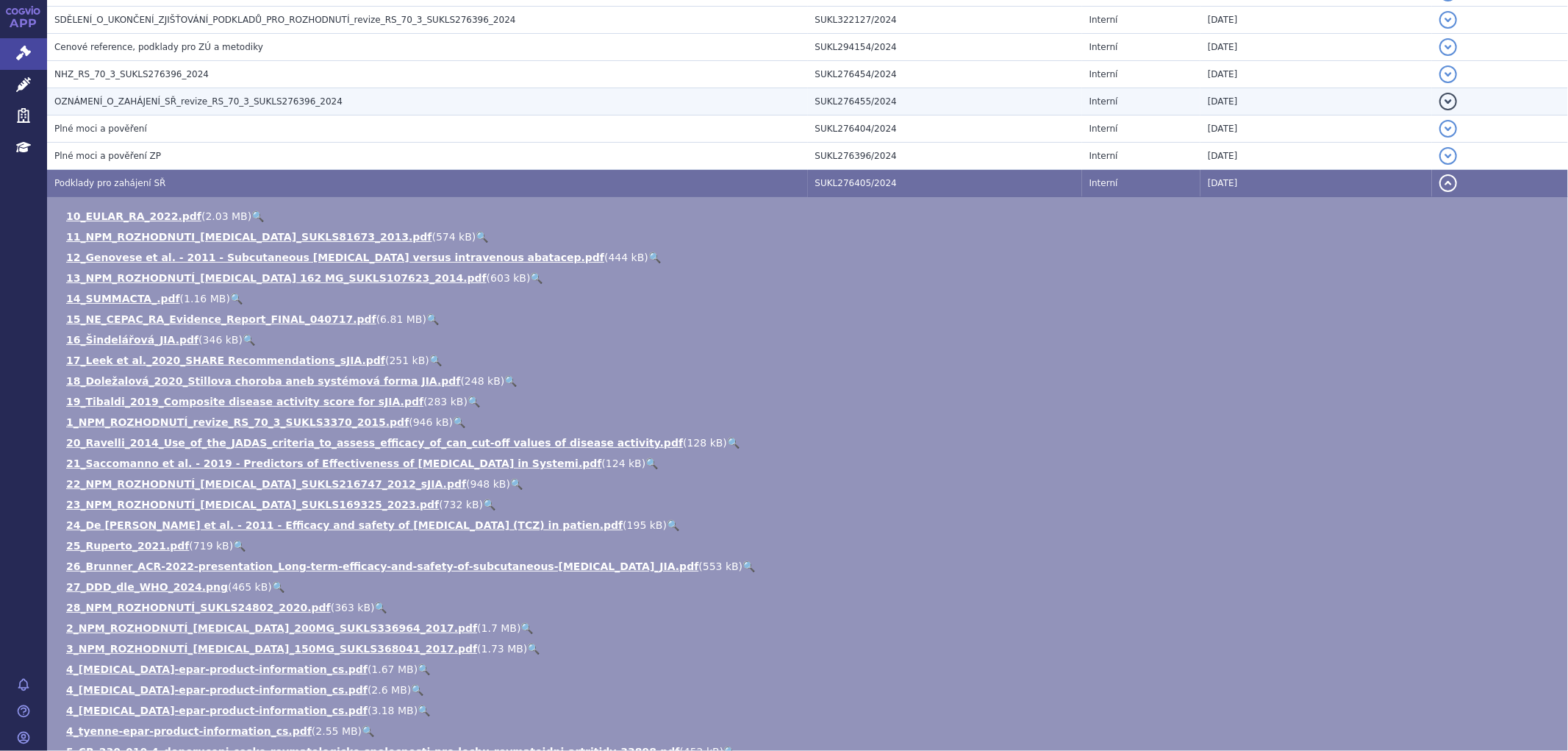
click at [178, 107] on span "OZNÁMENÍ_O_ZAHÁJENÍ_SŘ_revize_RS_70_3_SUKLS276396_2024" at bounding box center [198, 101] width 288 height 10
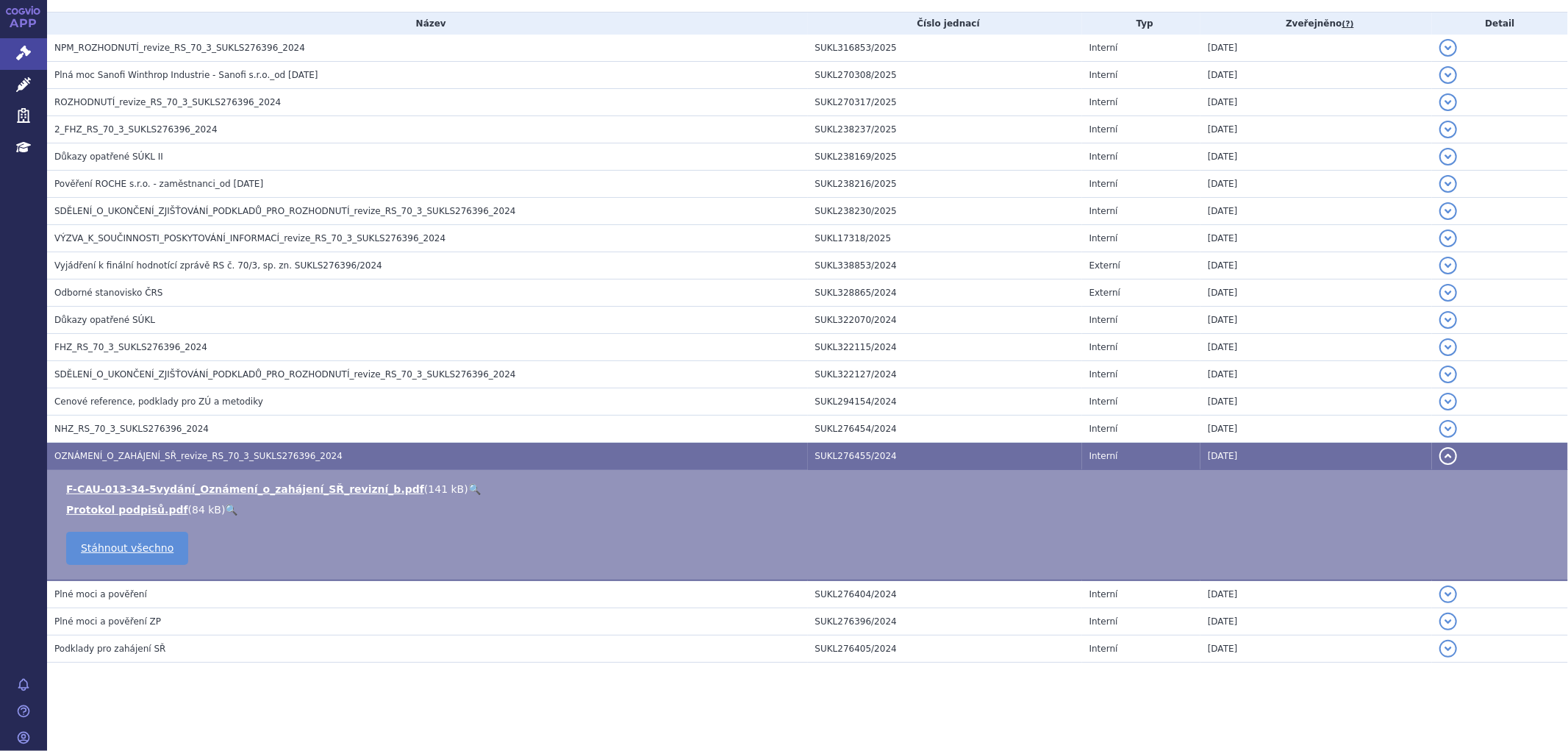
scroll to position [321, 0]
click at [261, 493] on link "F-CAU-013-34-5vydání_Oznámení_o_zahájení_SŘ_revizní_b.pdf" at bounding box center [245, 488] width 358 height 12
click at [938, 453] on td "SUKL276455/2024" at bounding box center [945, 456] width 275 height 28
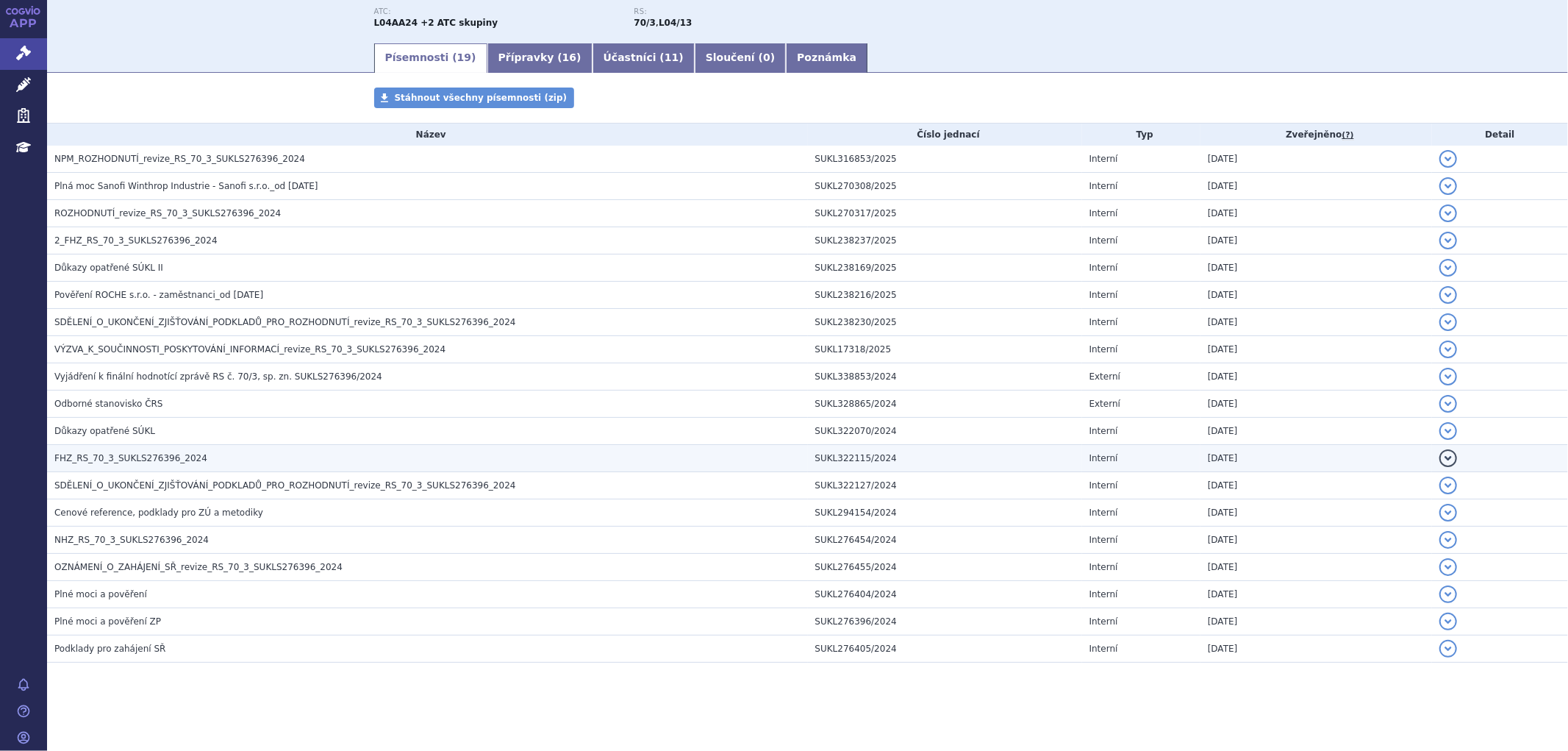
scroll to position [210, 0]
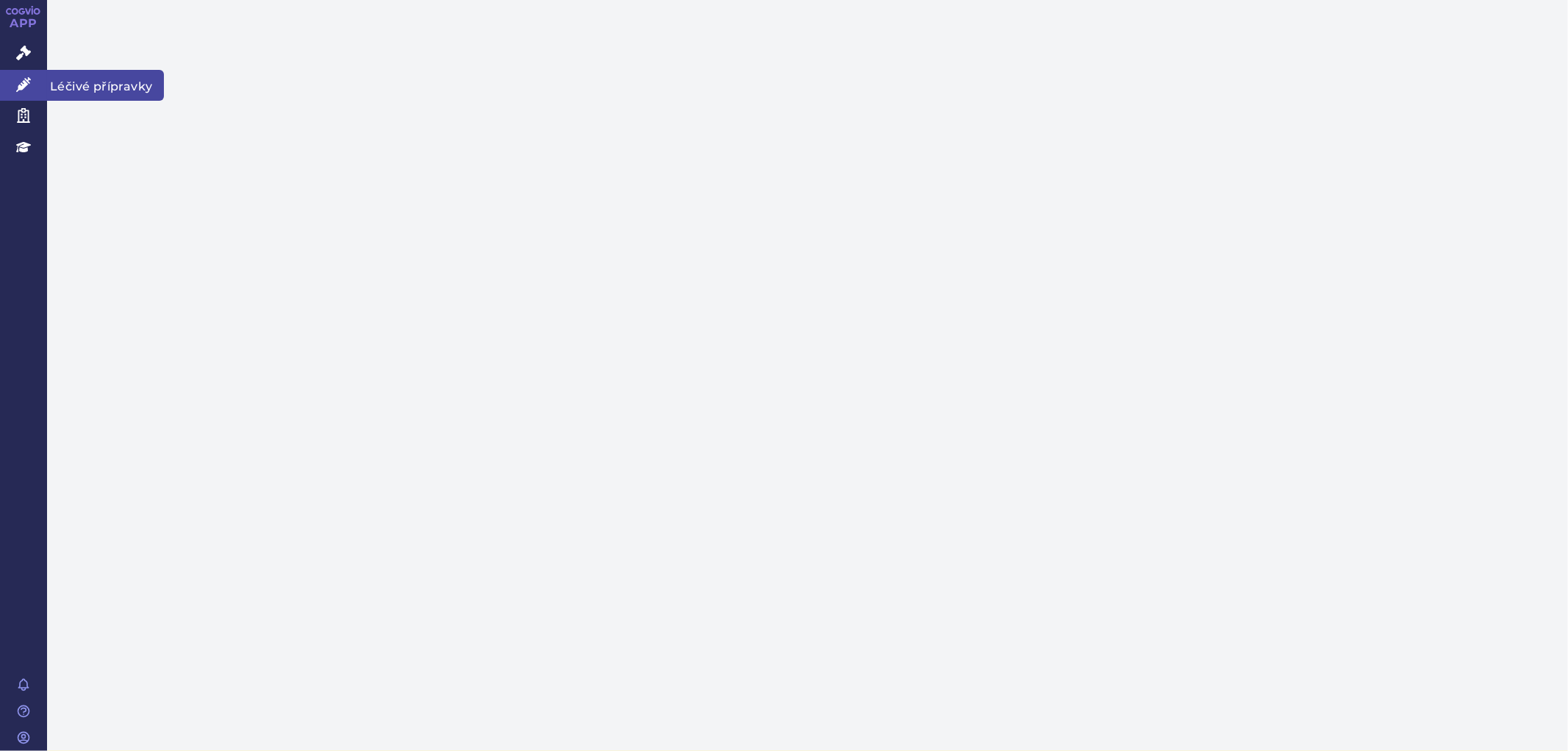
click at [22, 77] on icon at bounding box center [24, 85] width 15 height 15
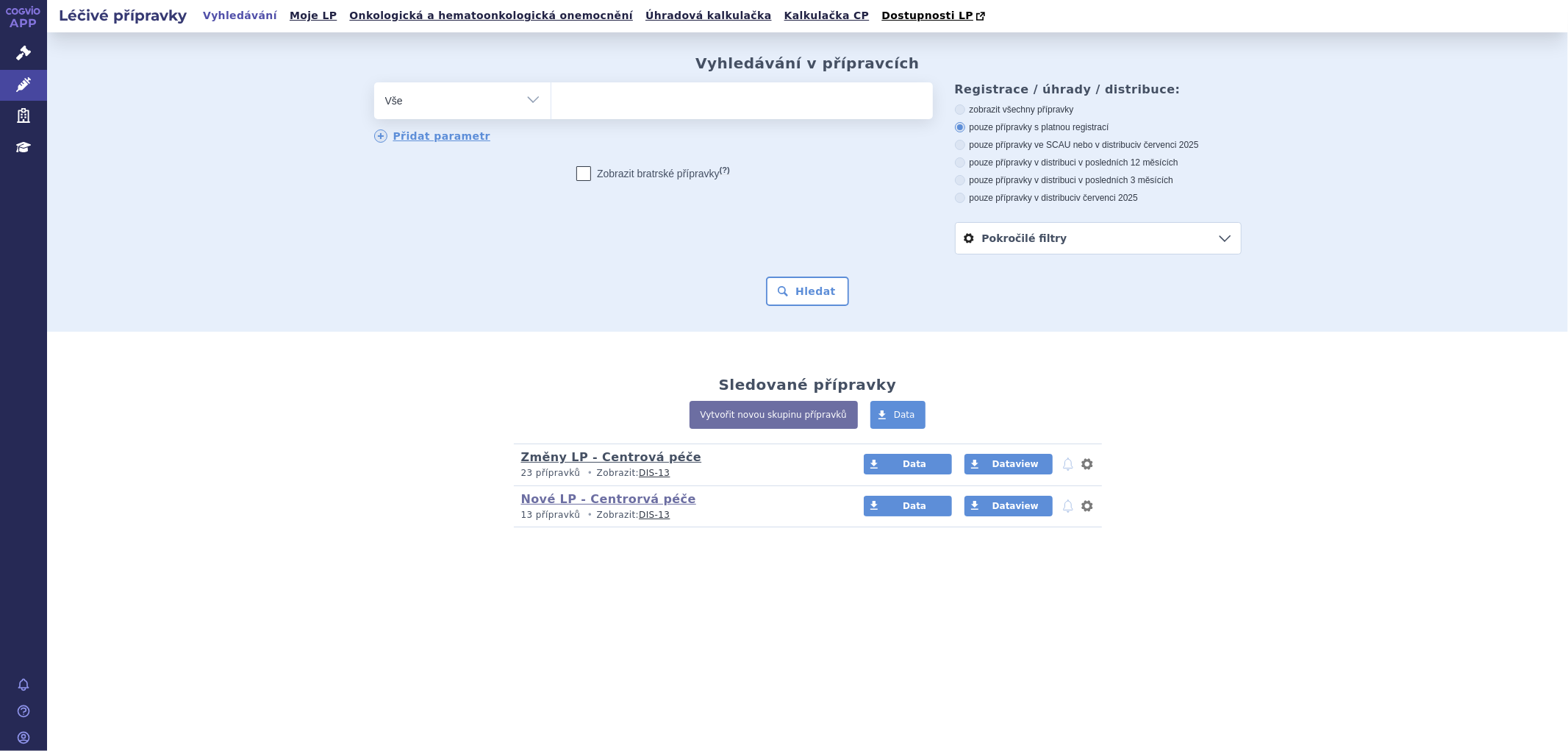
click at [597, 457] on link "Změny LP - Centrová péče" at bounding box center [612, 456] width 181 height 14
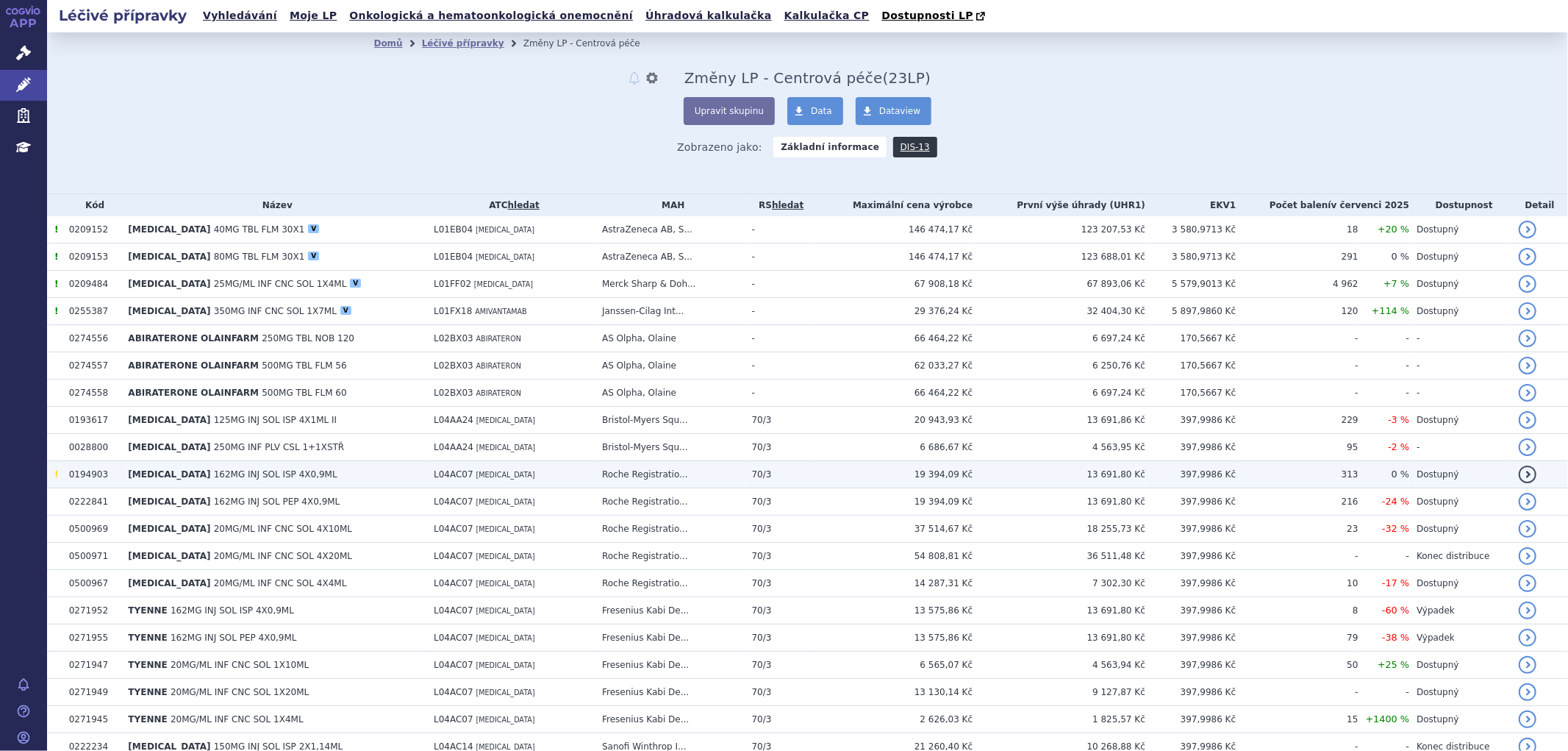
click at [164, 478] on span "[MEDICAL_DATA]" at bounding box center [169, 474] width 82 height 10
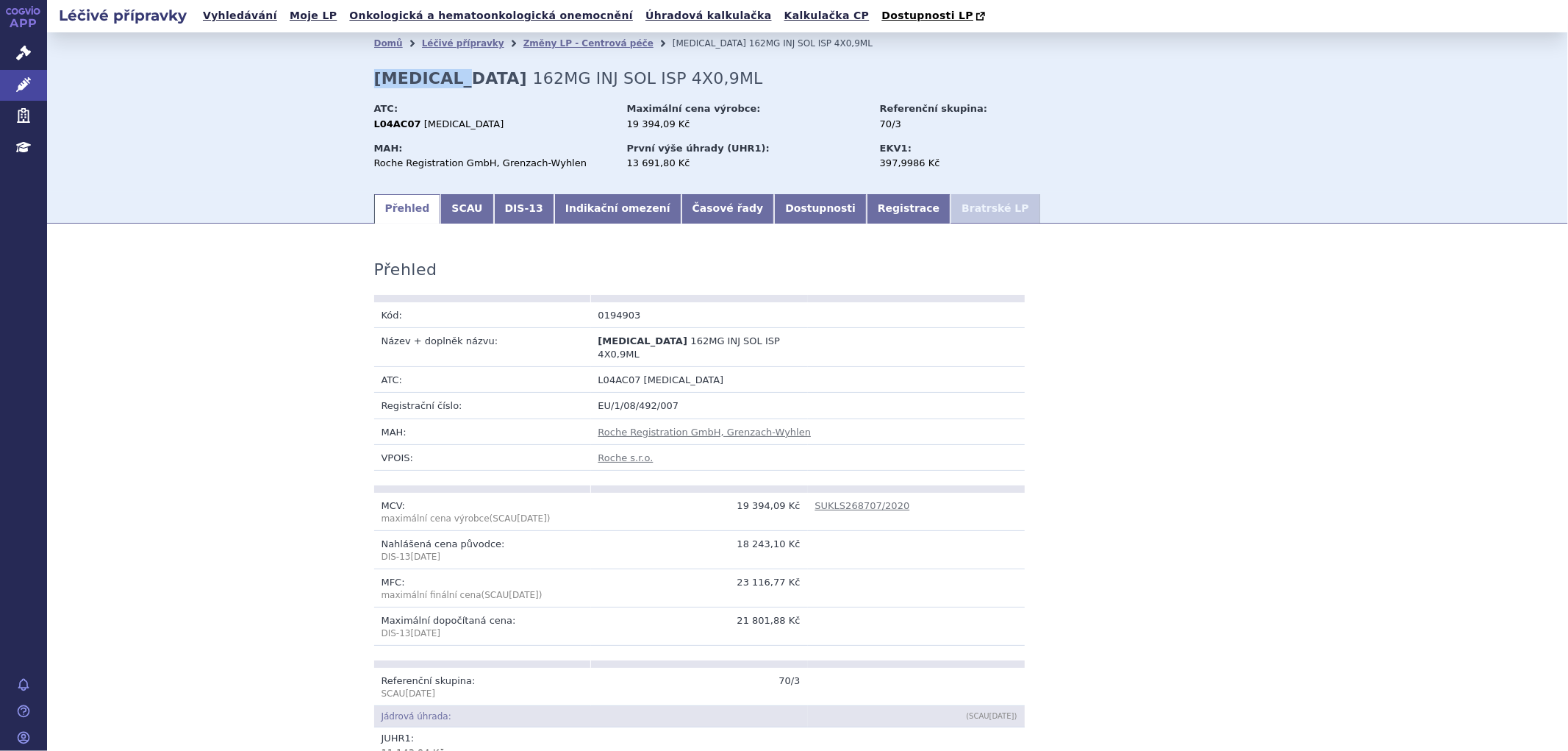
drag, startPoint x: 468, startPoint y: 76, endPoint x: 370, endPoint y: 79, distance: 98.0
click at [374, 79] on h2 "[MEDICAL_DATA] 162MG INJ SOL ISP 4X0,9ML" at bounding box center [568, 78] width 389 height 19
copy strong "[MEDICAL_DATA]"
drag, startPoint x: 486, startPoint y: 131, endPoint x: 409, endPoint y: 125, distance: 77.2
click at [409, 125] on div "L04AC07 TOCILIZUMAB" at bounding box center [493, 124] width 239 height 13
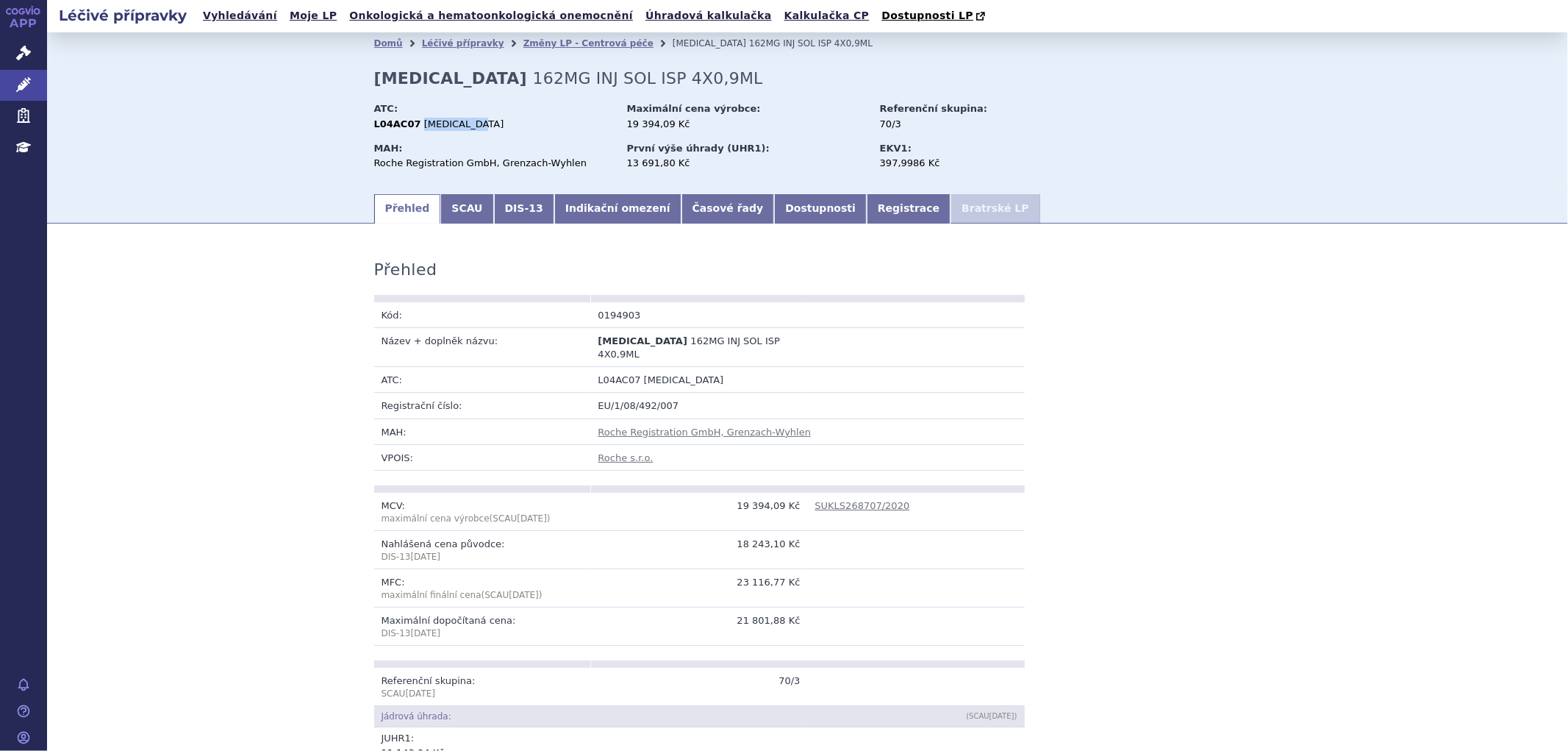
copy span "TOCILIZUMAB"
click at [555, 208] on link "Indikační omezení" at bounding box center [618, 209] width 127 height 29
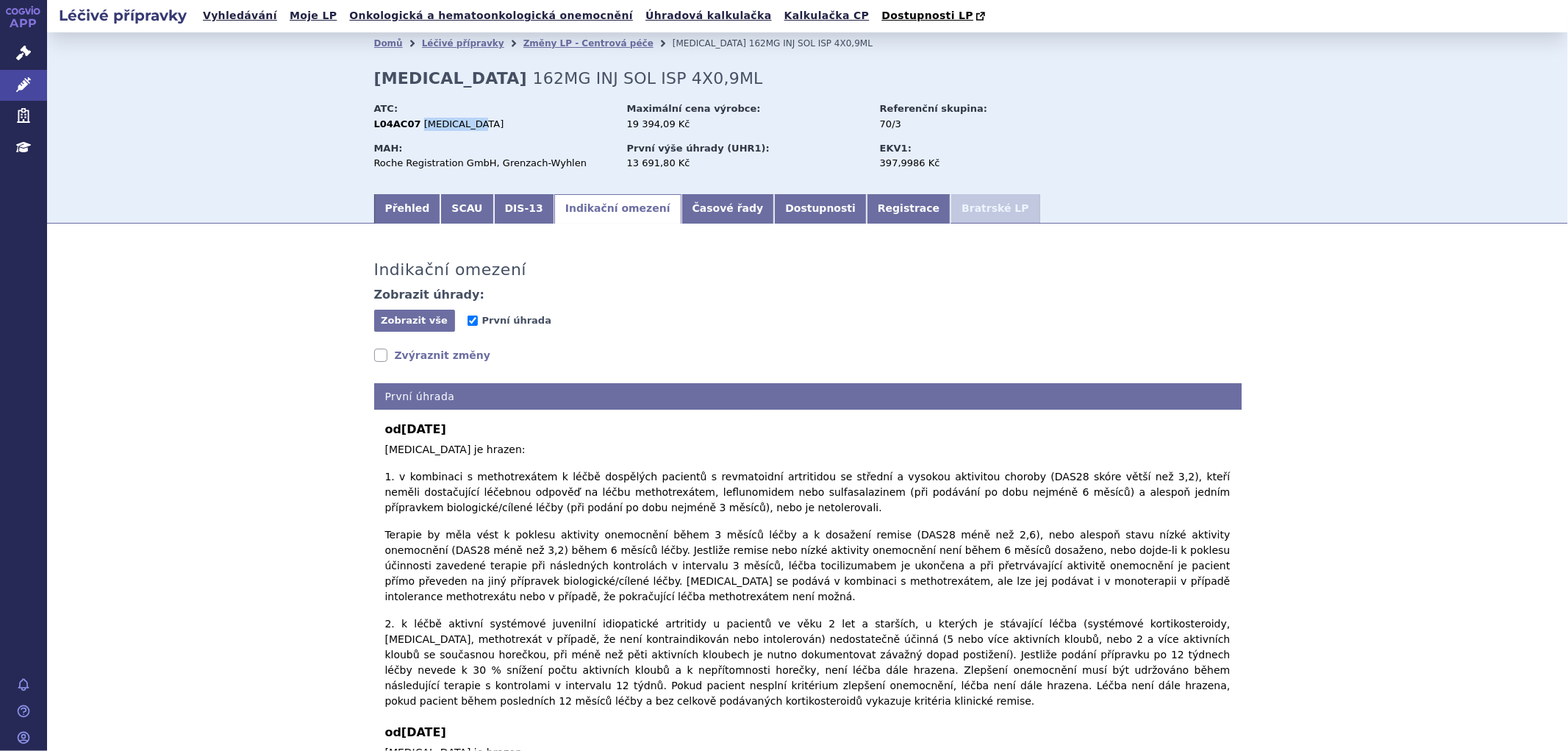
click at [384, 355] on link "Zvýraznit změny" at bounding box center [432, 355] width 117 height 15
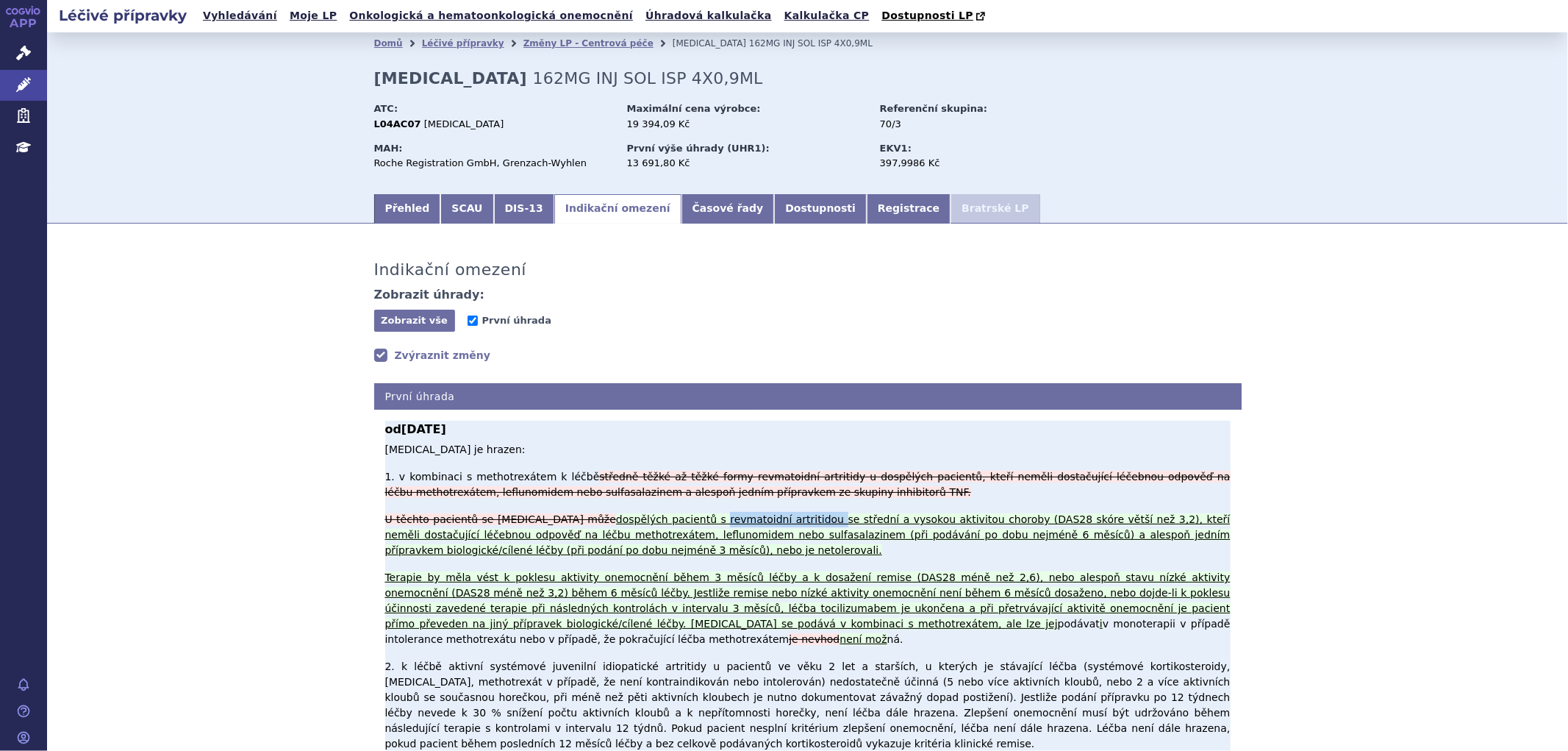
drag, startPoint x: 657, startPoint y: 500, endPoint x: 760, endPoint y: 494, distance: 103.2
click at [760, 513] on ins "dospělých pacientů s revmatoidní artritidou se střední a vysokou aktivitou chor…" at bounding box center [808, 571] width 846 height 116
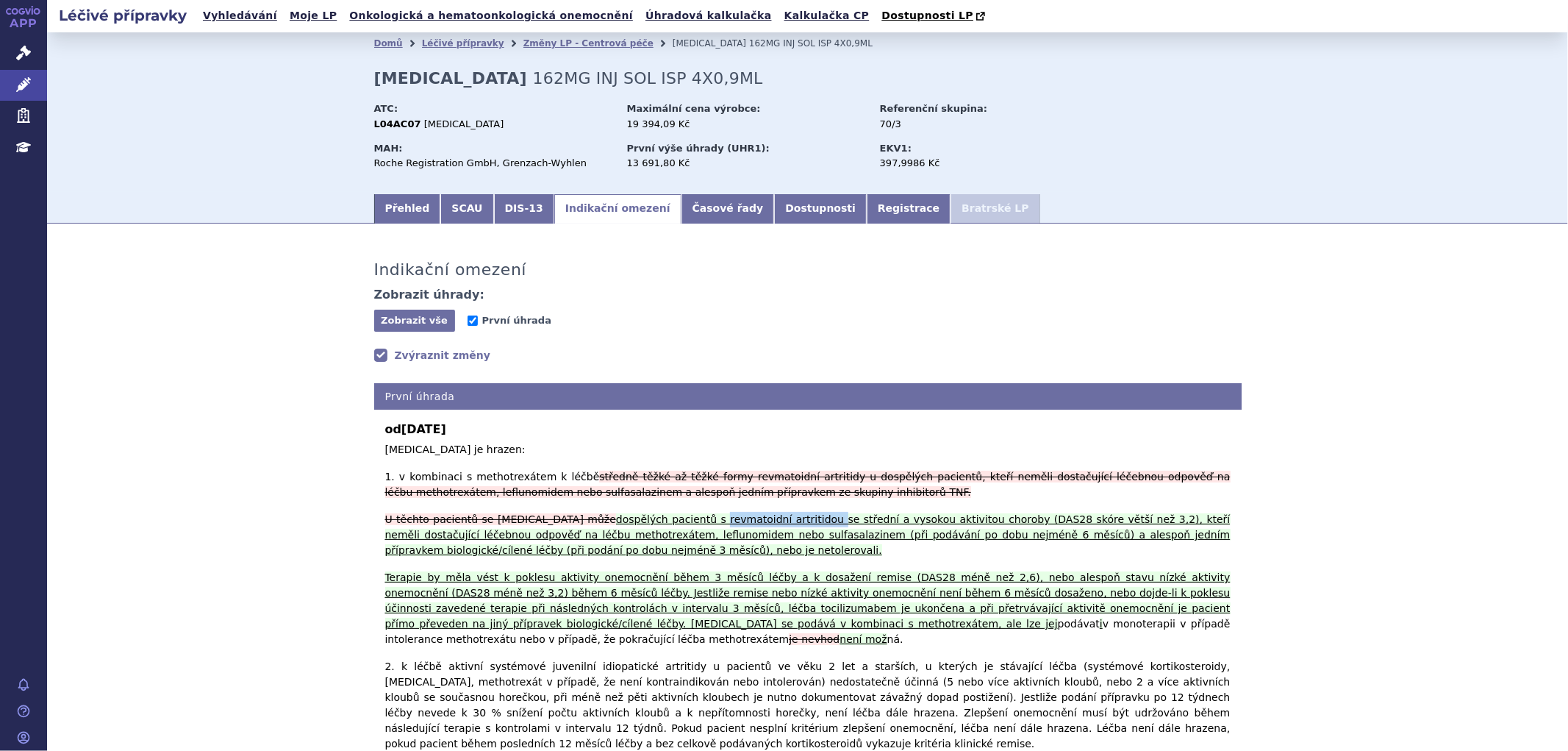
copy ins "revmatoidní artritidou"
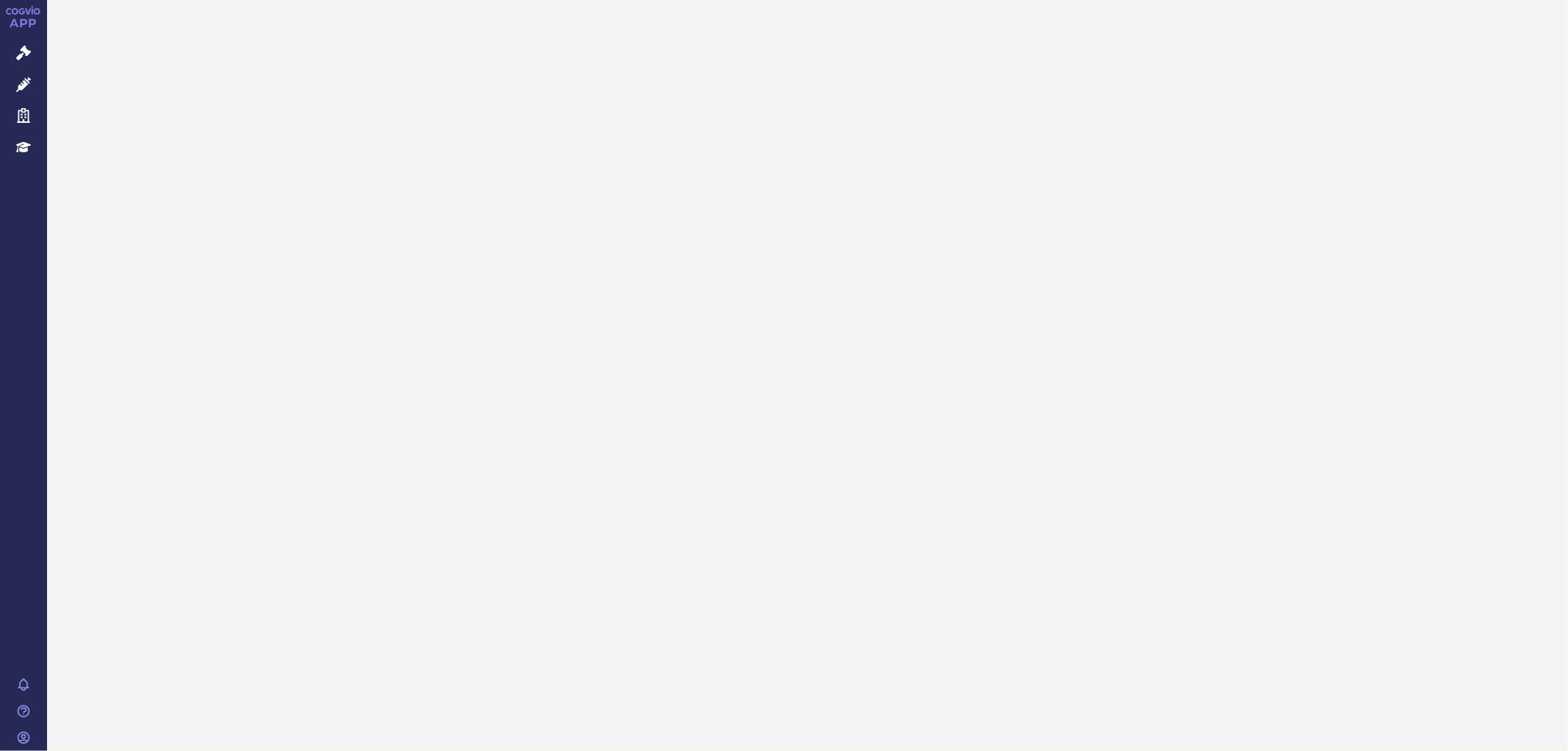
click at [28, 86] on icon at bounding box center [24, 85] width 15 height 15
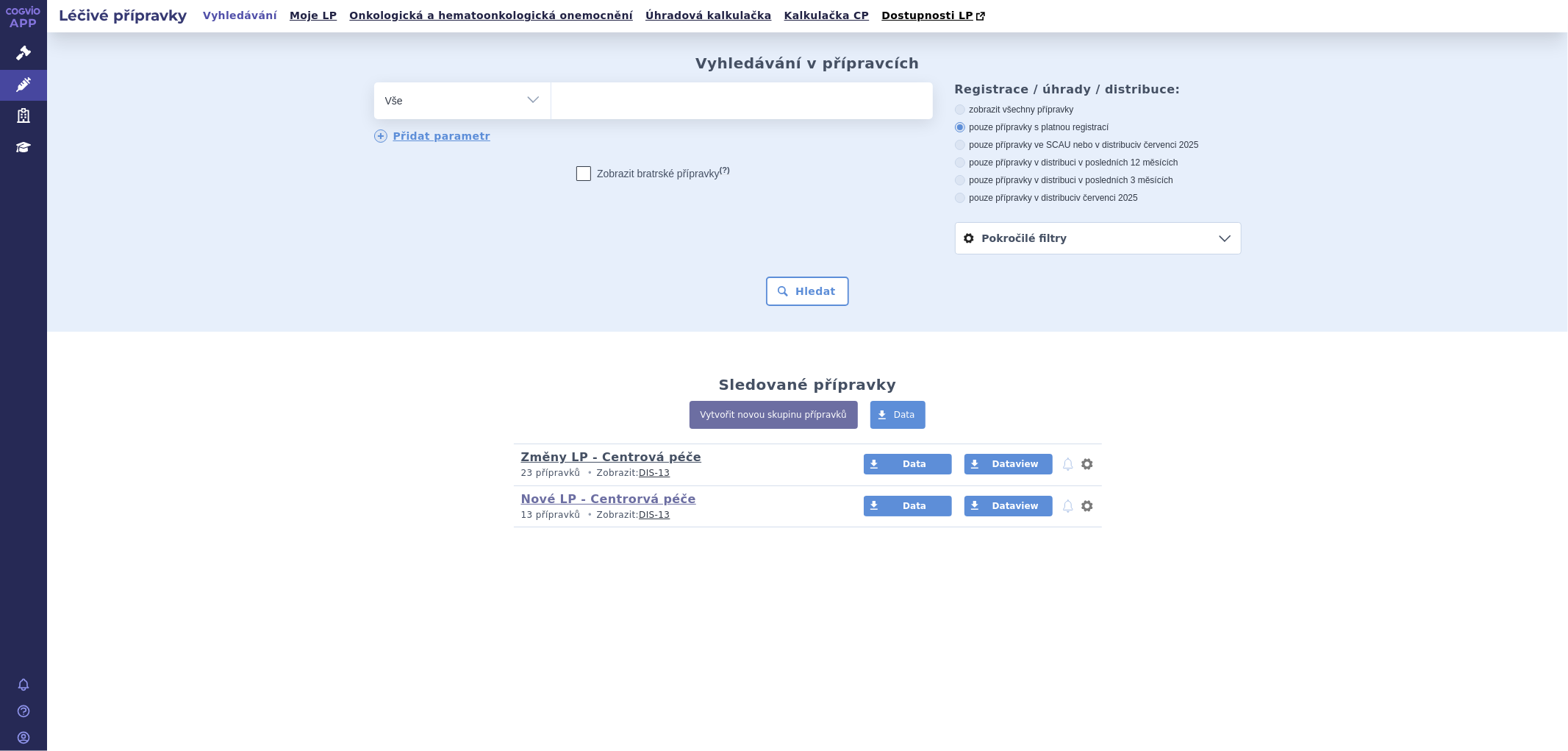
click at [607, 461] on link "Změny LP - Centrová péče" at bounding box center [612, 456] width 181 height 14
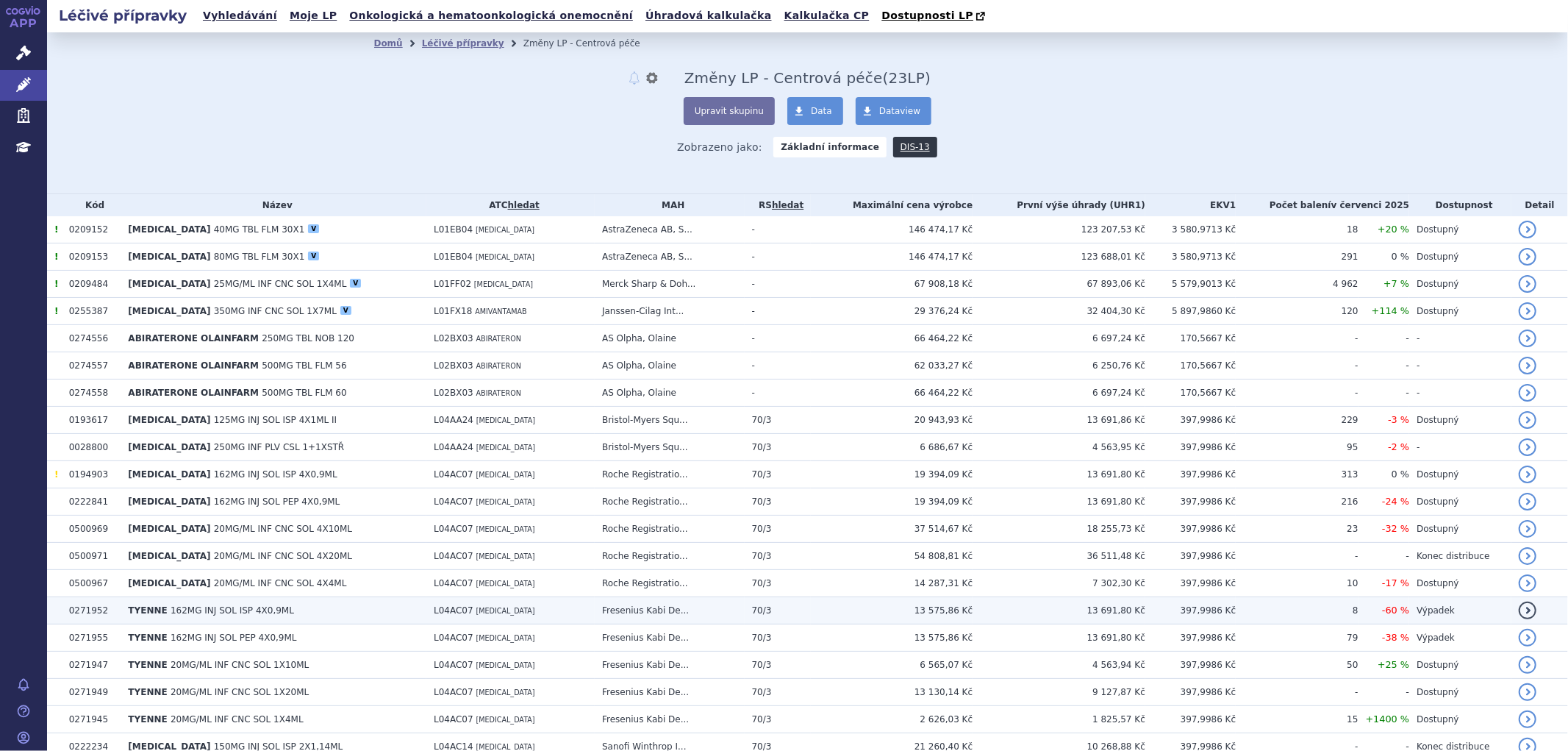
click at [155, 613] on span "TYENNE" at bounding box center [147, 610] width 39 height 10
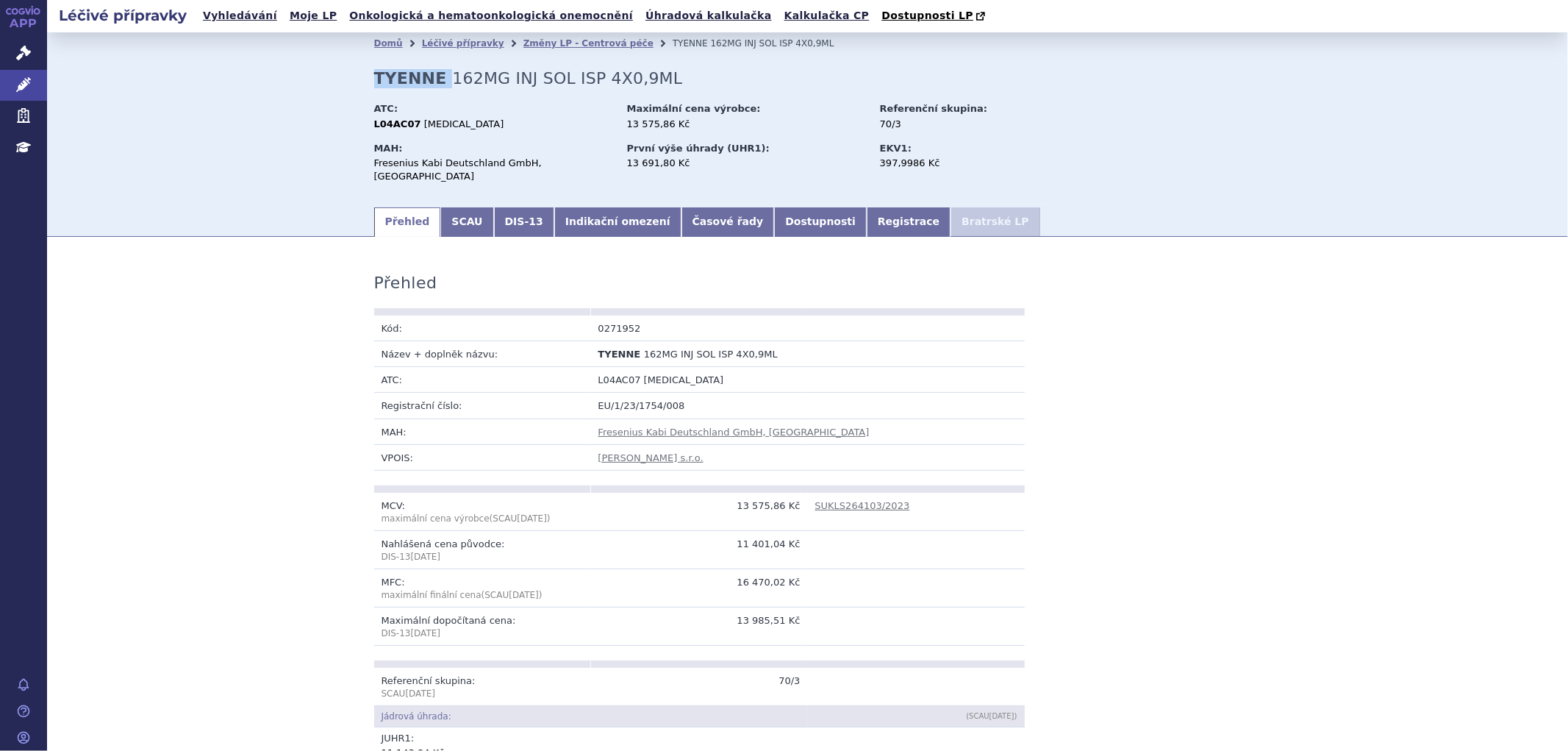
click at [386, 83] on strong "TYENNE" at bounding box center [410, 78] width 73 height 18
click at [464, 129] on span "TOCILIZUMAB" at bounding box center [463, 123] width 80 height 11
drag, startPoint x: 471, startPoint y: 125, endPoint x: 410, endPoint y: 128, distance: 61.1
click at [410, 128] on div "L04AC07 TOCILIZUMAB" at bounding box center [493, 124] width 239 height 13
copy span "TOCILIZUMAB"
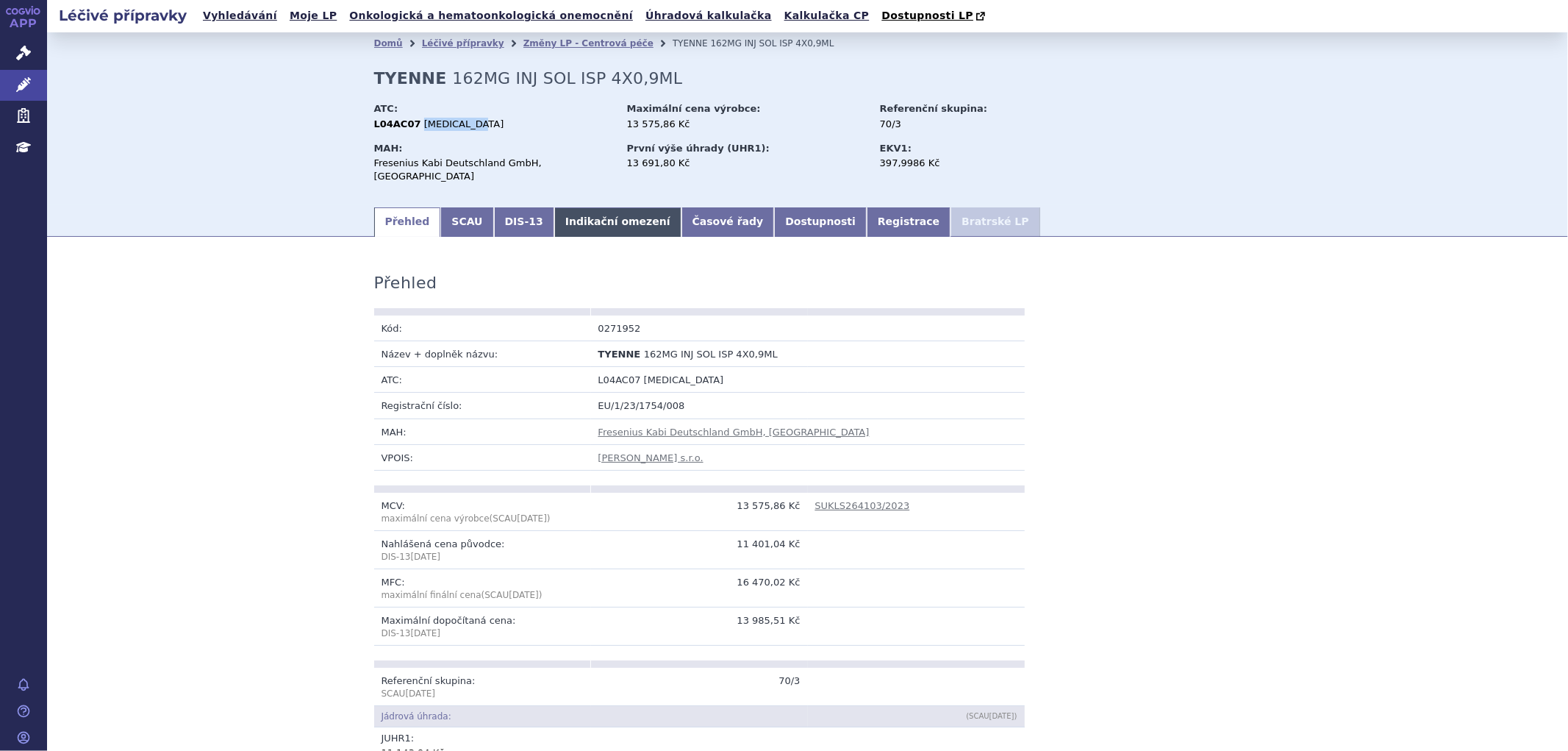
click at [555, 219] on link "Indikační omezení" at bounding box center [618, 222] width 127 height 29
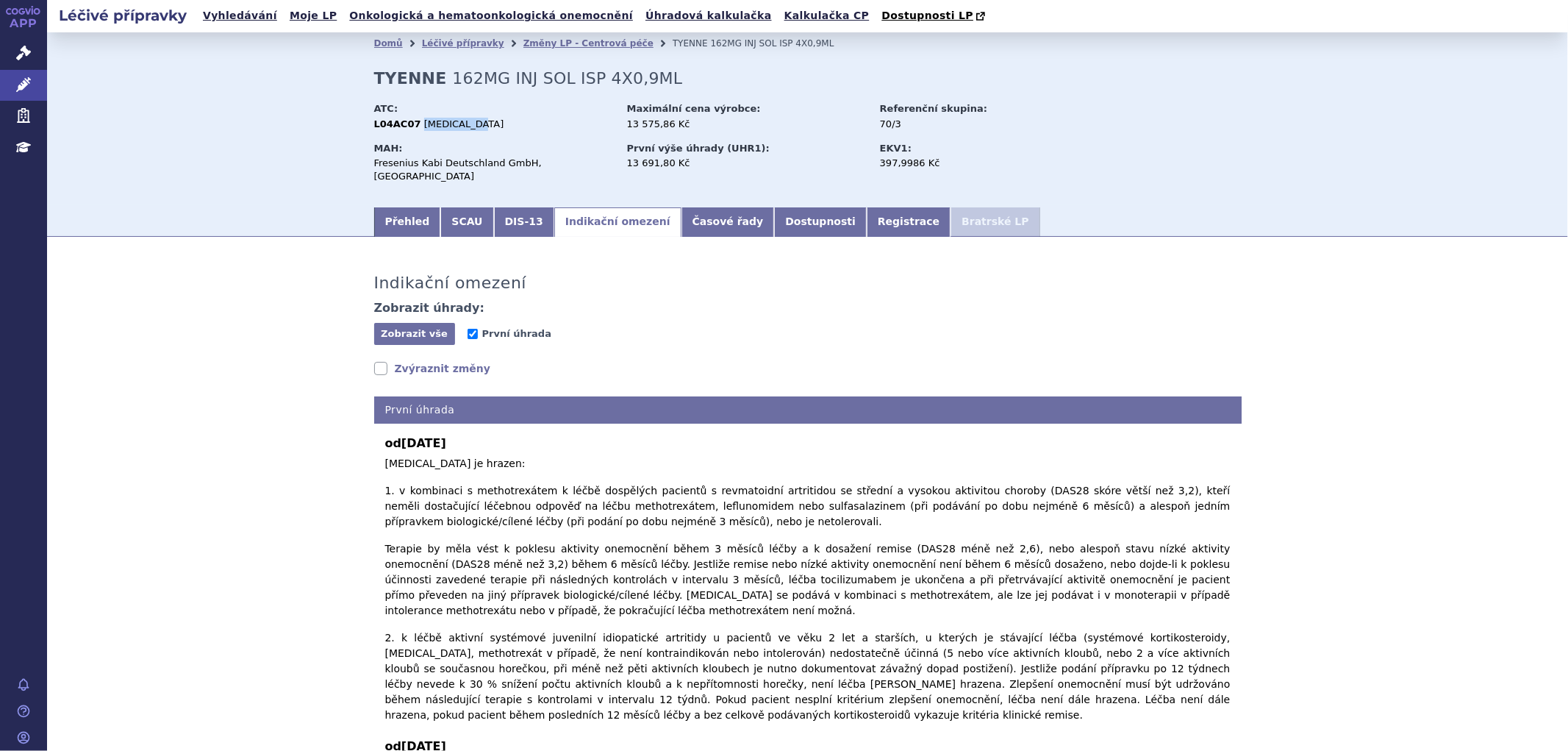
click at [394, 361] on link "Zvýraznit změny" at bounding box center [432, 369] width 117 height 15
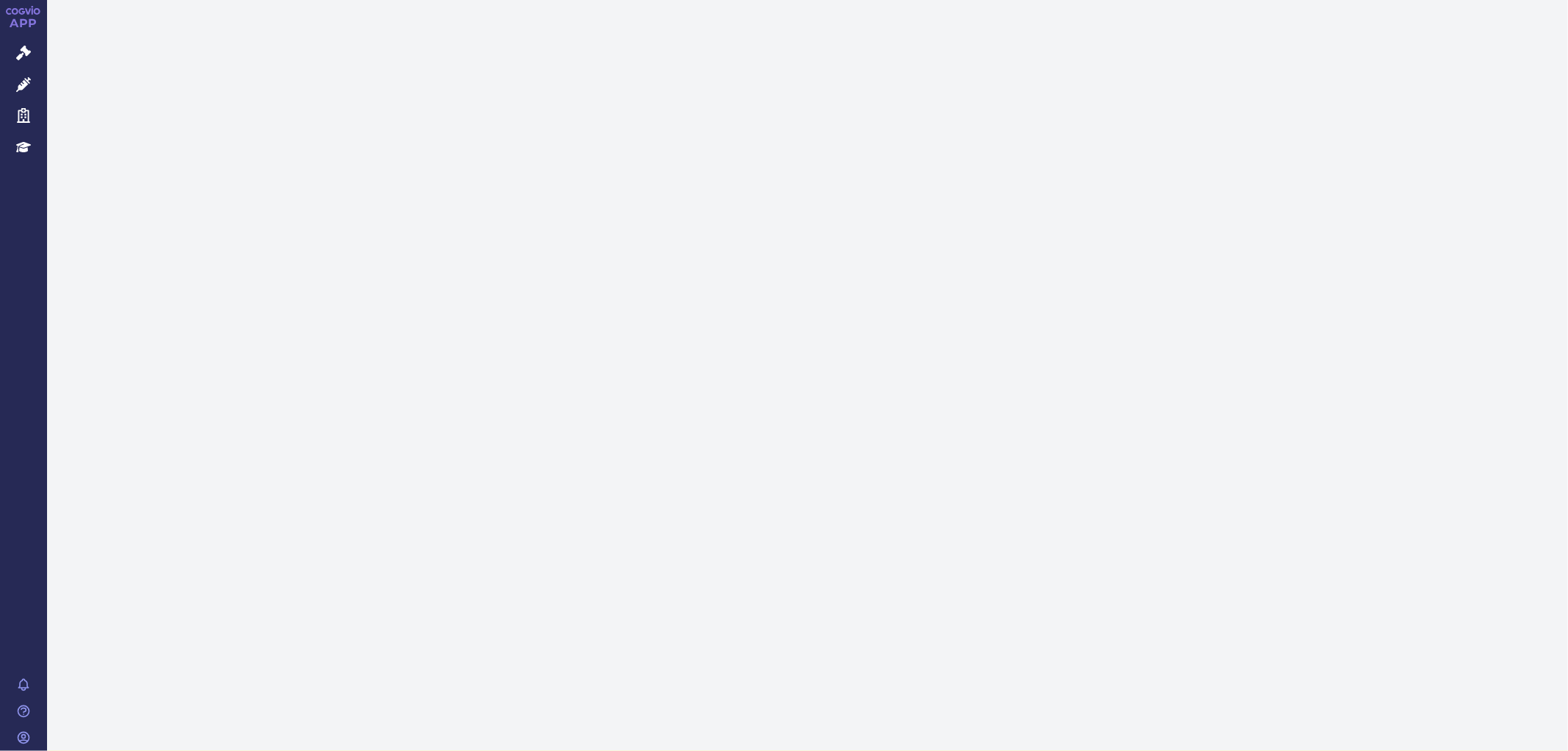
click at [24, 81] on icon at bounding box center [24, 85] width 15 height 15
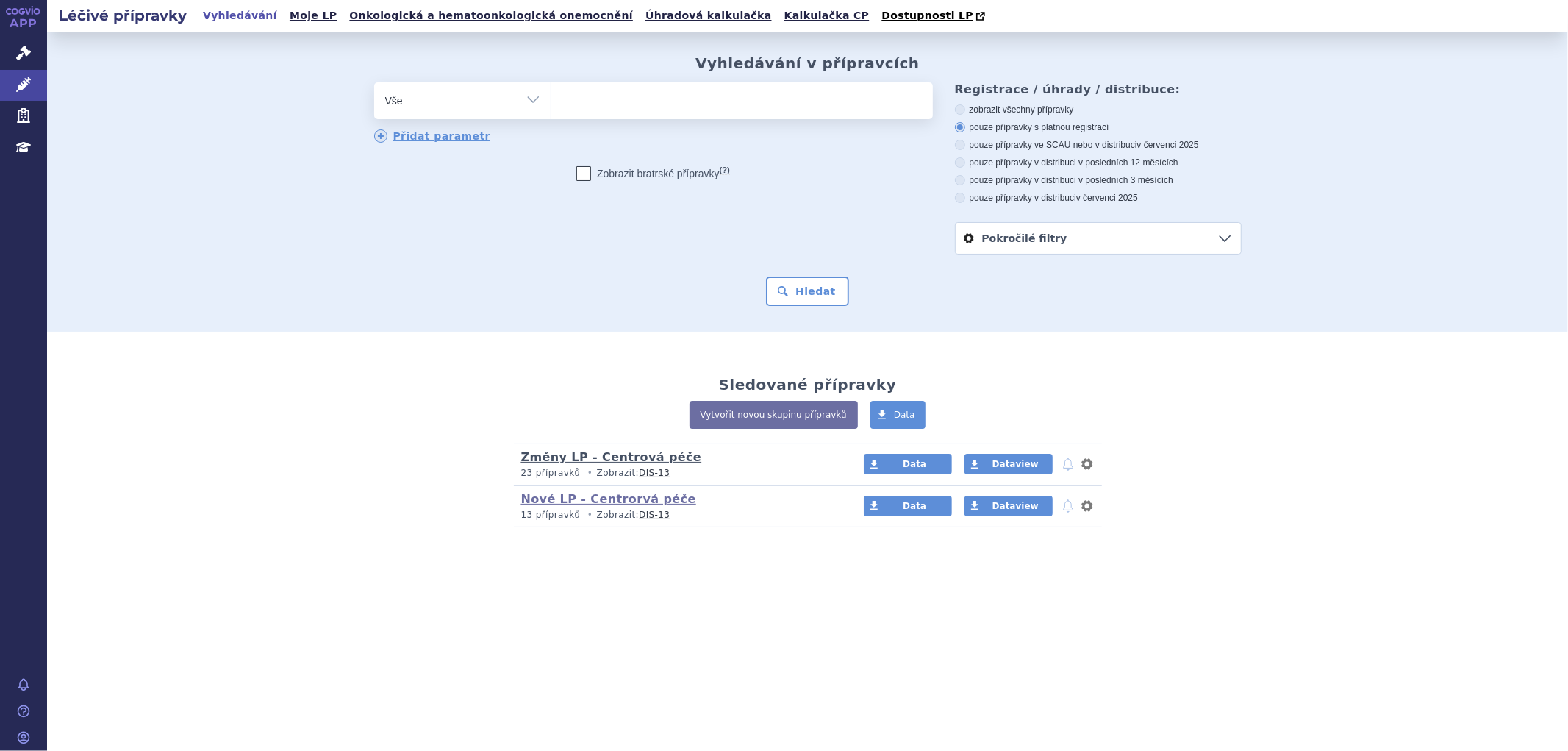
click at [580, 458] on link "Změny LP - Centrová péče" at bounding box center [612, 456] width 181 height 14
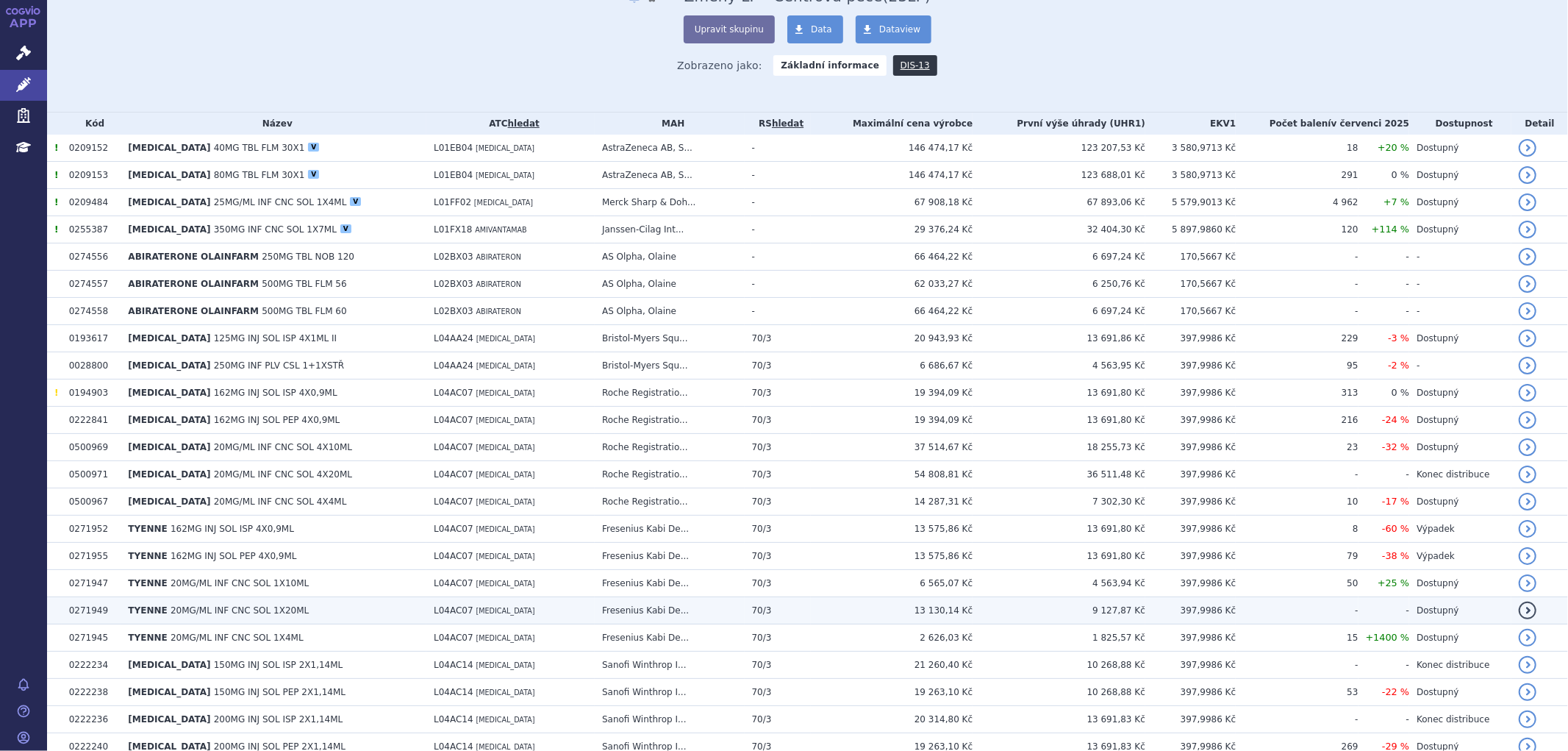
scroll to position [326, 0]
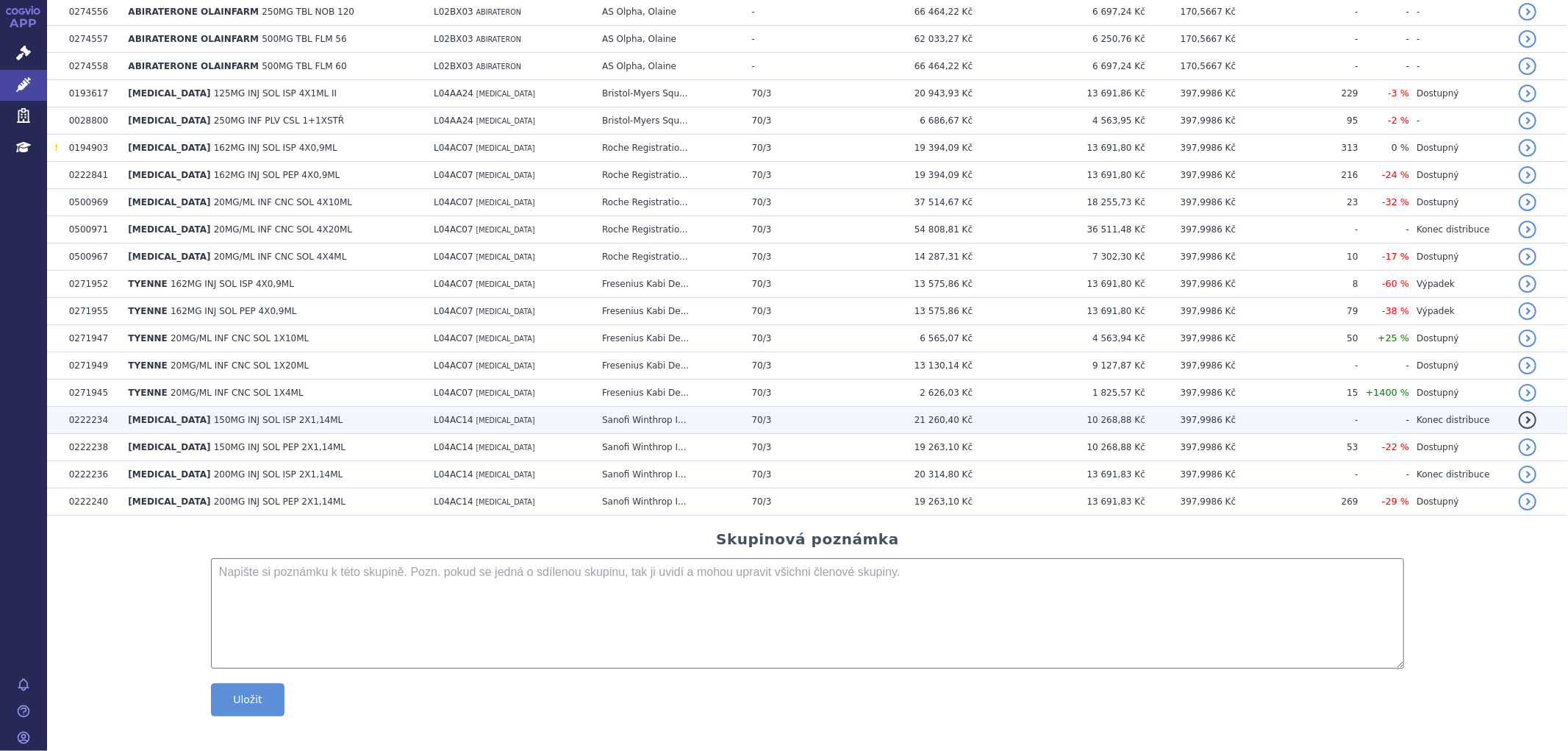
click at [214, 420] on span "150MG INJ SOL ISP 2X1,14ML" at bounding box center [278, 419] width 129 height 10
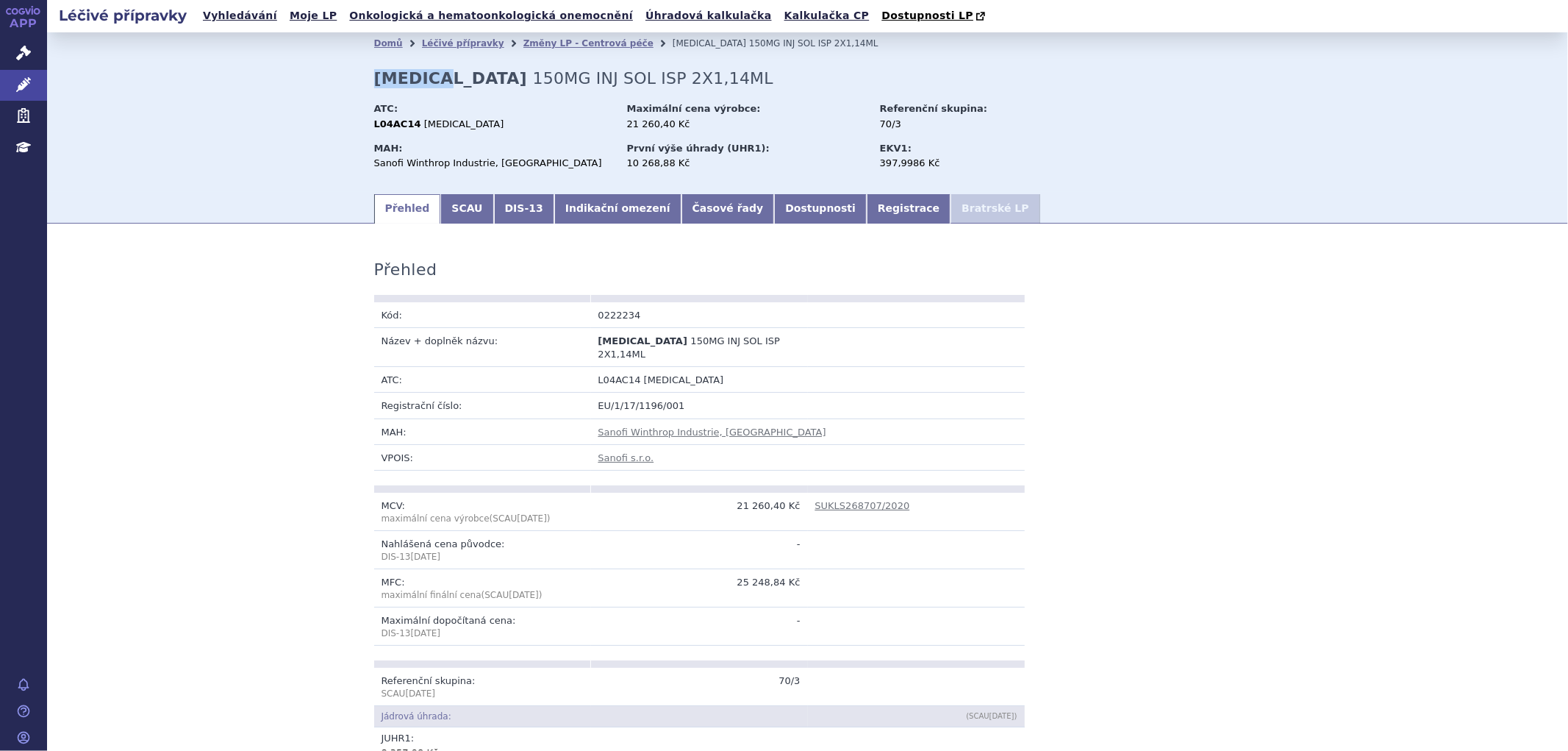
drag, startPoint x: 369, startPoint y: 81, endPoint x: 439, endPoint y: 81, distance: 70.0
click at [439, 81] on strong "[MEDICAL_DATA]" at bounding box center [451, 78] width 153 height 18
copy strong "[MEDICAL_DATA]"
click at [472, 131] on div "L04AC14 SARILUMAB" at bounding box center [493, 124] width 239 height 13
drag, startPoint x: 464, startPoint y: 130, endPoint x: 410, endPoint y: 125, distance: 54.2
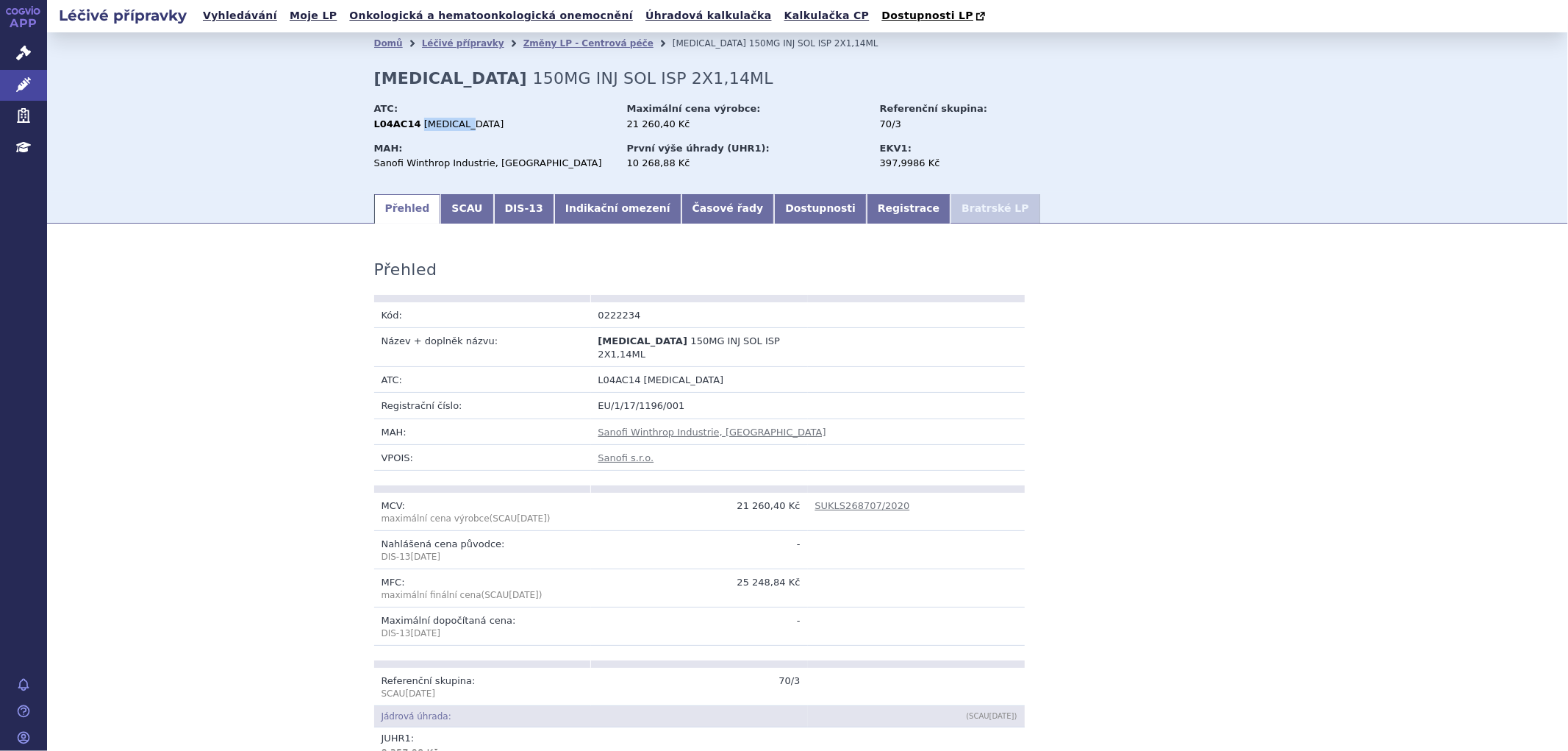
click at [410, 125] on div "L04AC14 SARILUMAB" at bounding box center [493, 124] width 239 height 13
copy span "[MEDICAL_DATA]"
click at [587, 219] on link "Indikační omezení" at bounding box center [618, 209] width 127 height 29
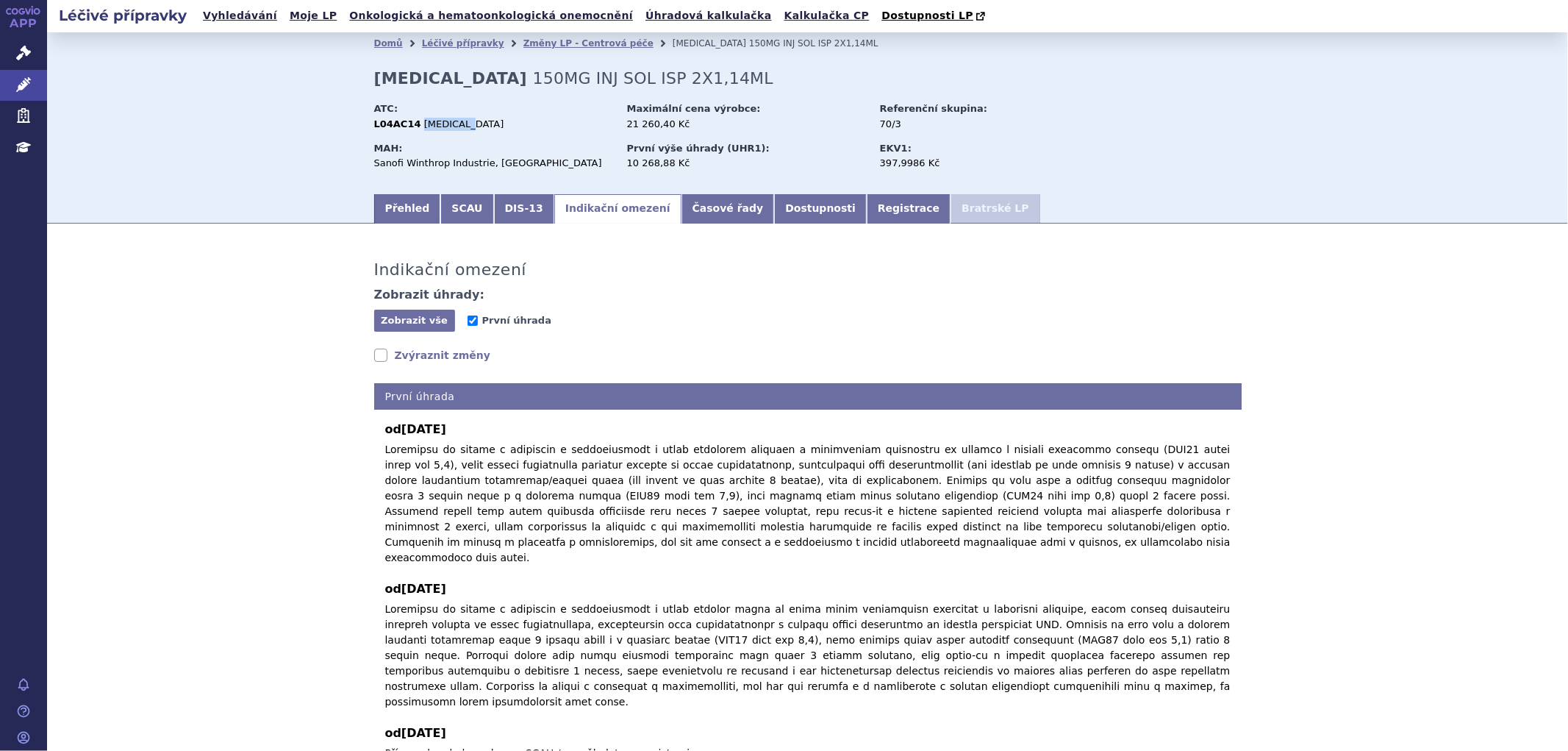
click at [397, 358] on link "Zvýraznit změny" at bounding box center [432, 355] width 117 height 15
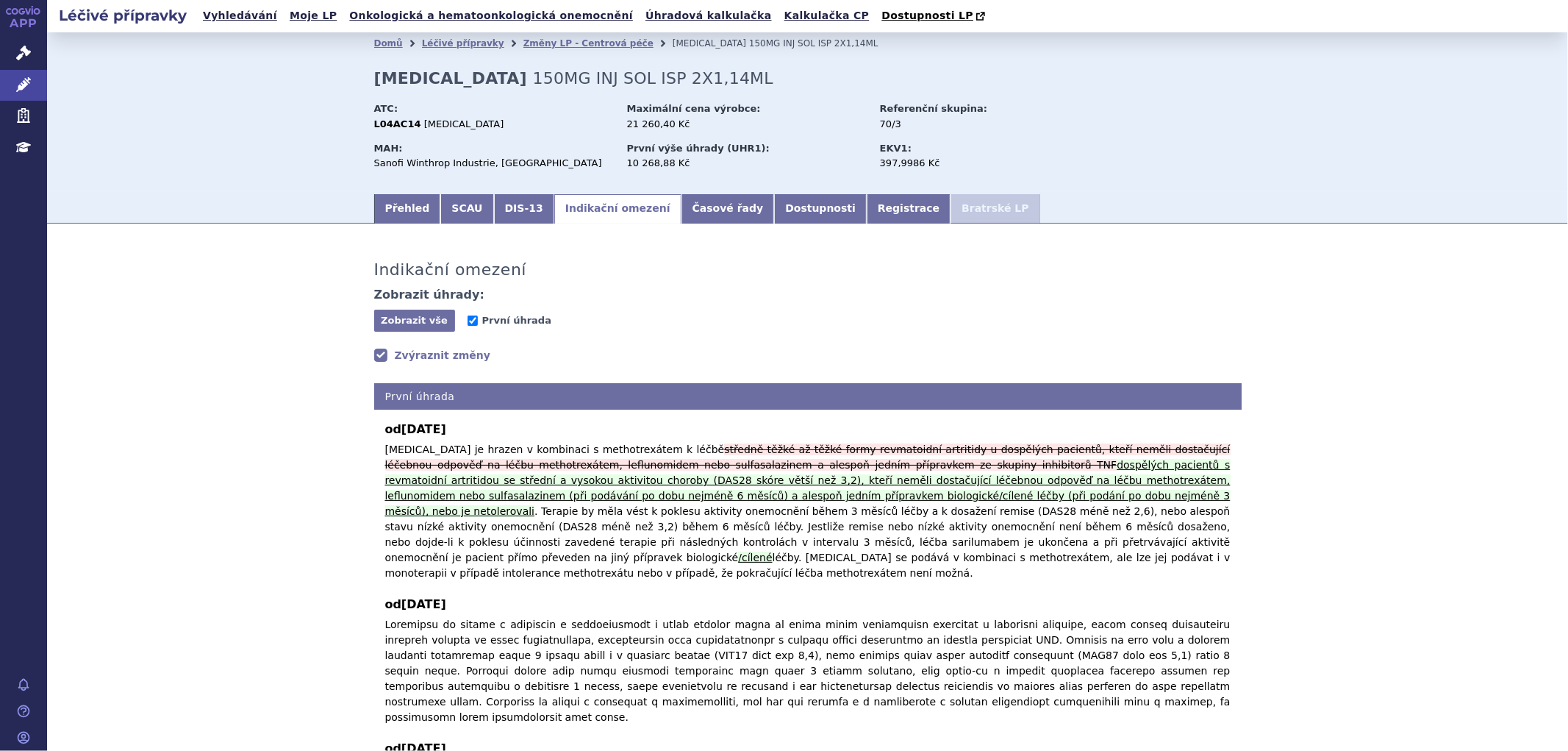
click at [441, 72] on strong "[MEDICAL_DATA]" at bounding box center [451, 78] width 153 height 18
drag, startPoint x: 438, startPoint y: 82, endPoint x: 371, endPoint y: 84, distance: 67.0
click at [374, 84] on strong "[MEDICAL_DATA]" at bounding box center [451, 78] width 153 height 18
copy strong "[MEDICAL_DATA]"
click at [424, 128] on span "[MEDICAL_DATA]" at bounding box center [463, 123] width 80 height 11
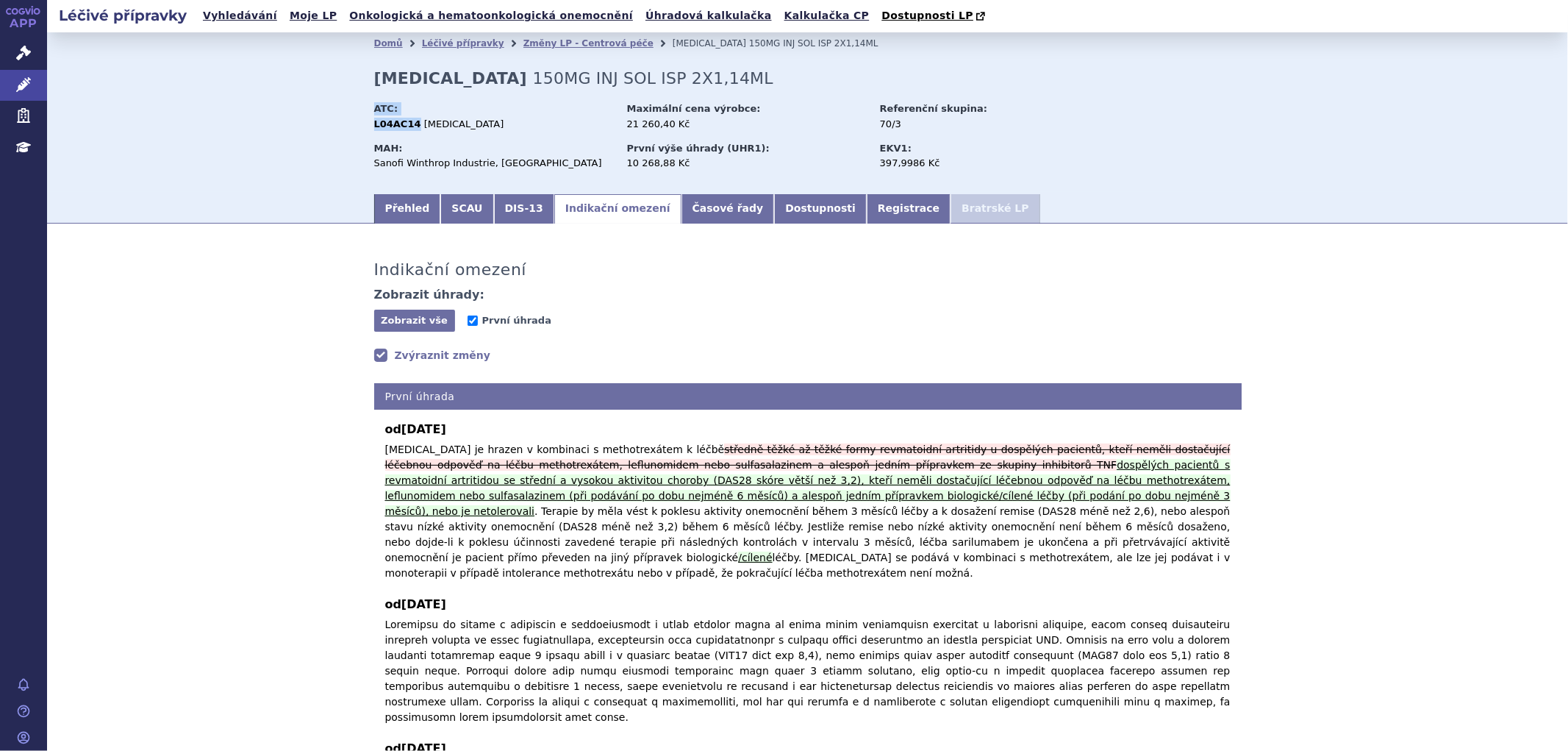
drag, startPoint x: 406, startPoint y: 125, endPoint x: 365, endPoint y: 131, distance: 41.4
click at [365, 131] on div "Domů Léčivé přípravky Změny LP - Centrová péče KEVZARA 150MG INJ SOL ISP 2X1,14…" at bounding box center [808, 123] width 927 height 137
click at [374, 129] on strong "L04AC14" at bounding box center [397, 123] width 47 height 11
click at [406, 129] on strong "L04AC14" at bounding box center [397, 123] width 47 height 11
click at [424, 122] on span "SARILUMAB" at bounding box center [463, 123] width 80 height 11
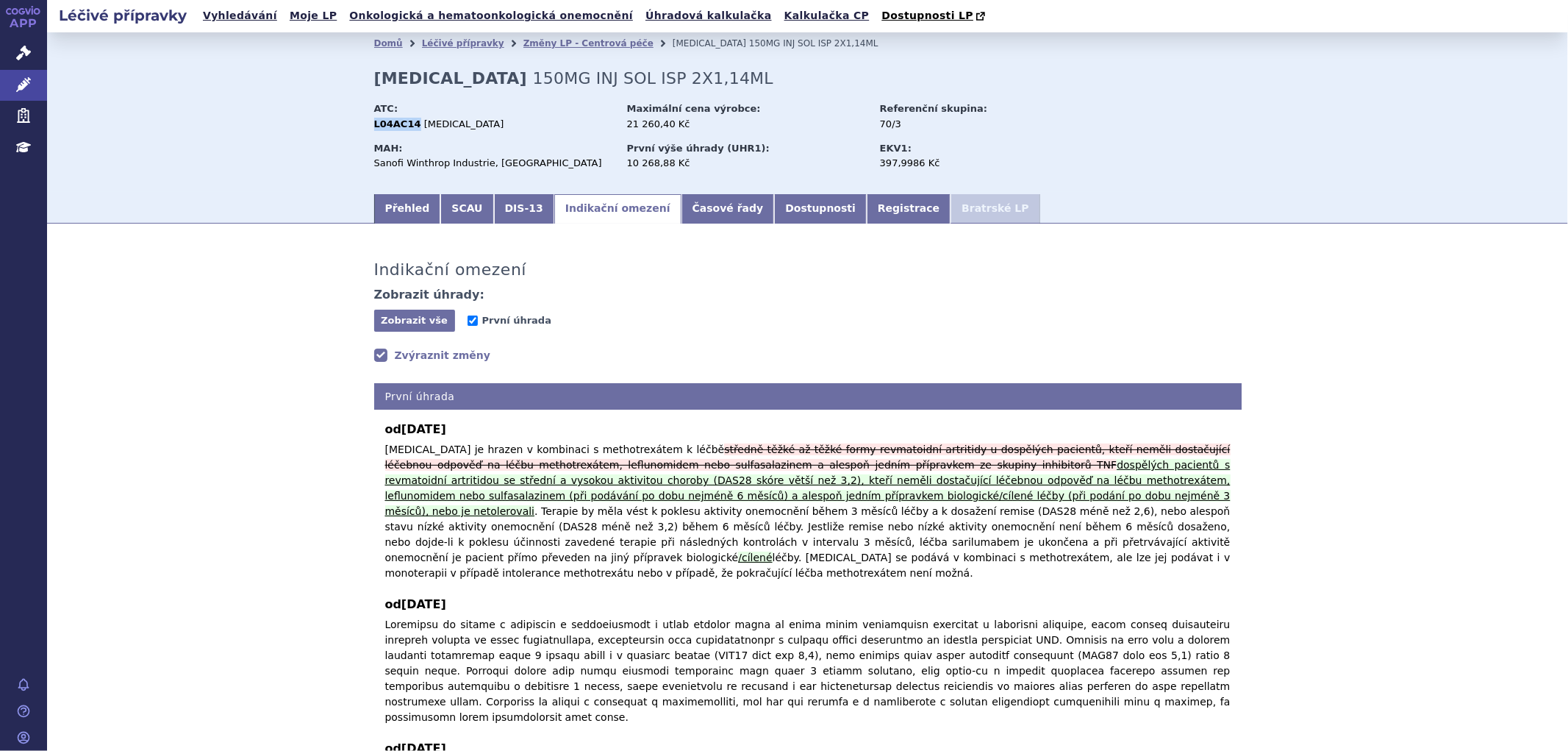
drag, startPoint x: 408, startPoint y: 125, endPoint x: 369, endPoint y: 129, distance: 39.2
click at [374, 129] on div "L04AC14 SARILUMAB" at bounding box center [493, 124] width 239 height 13
copy strong "L04AC14"
click at [462, 167] on div "Sanofi Winthrop Industrie, Gentilly" at bounding box center [493, 163] width 239 height 13
drag, startPoint x: 515, startPoint y: 165, endPoint x: 355, endPoint y: 165, distance: 160.0
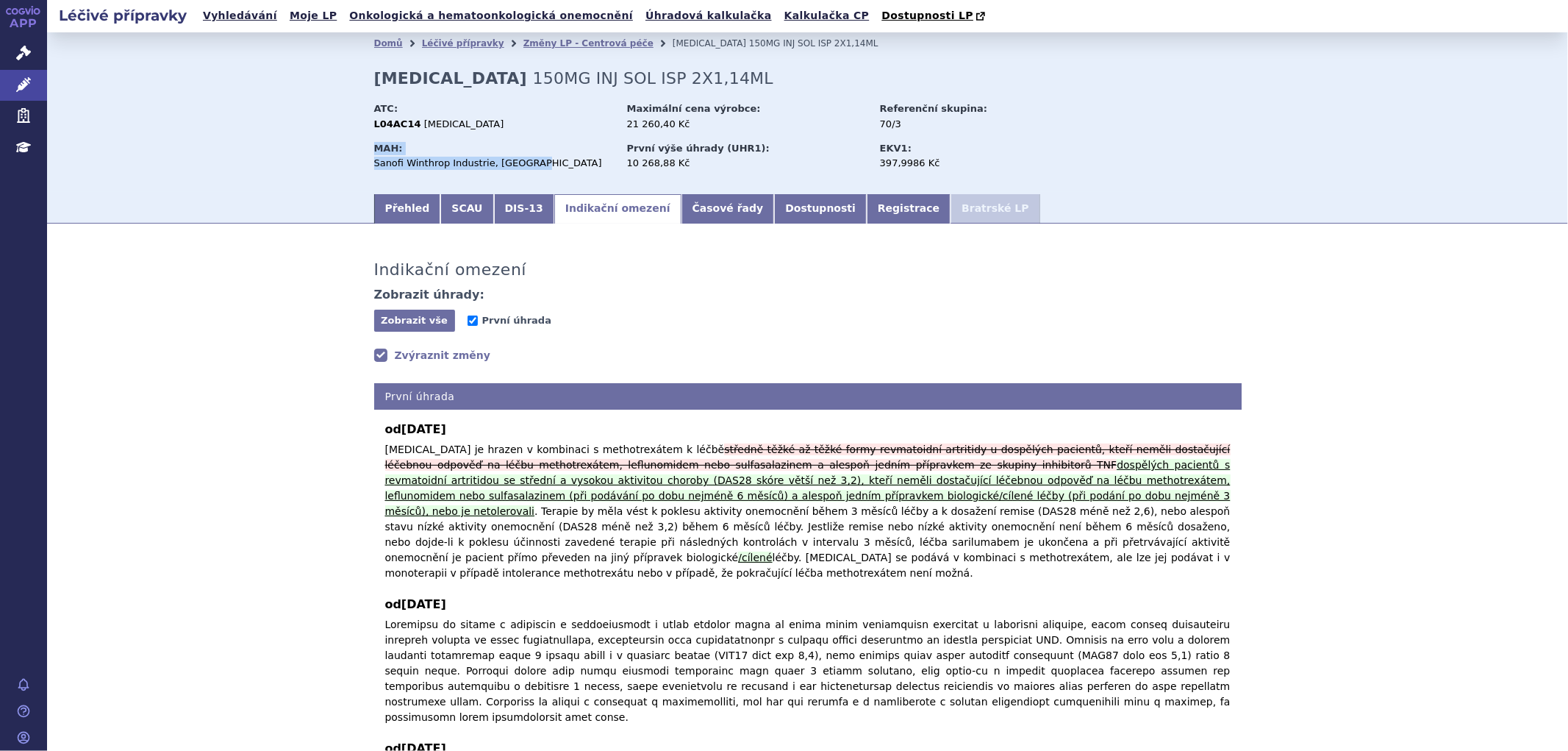
click at [355, 165] on div "Domů Léčivé přípravky Změny LP - Centrová péče KEVZARA 150MG INJ SOL ISP 2X1,14…" at bounding box center [808, 123] width 927 height 137
click at [374, 165] on div "Sanofi Winthrop Industrie, Gentilly" at bounding box center [493, 163] width 239 height 13
drag, startPoint x: 521, startPoint y: 164, endPoint x: 369, endPoint y: 166, distance: 152.0
click at [374, 166] on div "Sanofi Winthrop Industrie, Gentilly" at bounding box center [493, 163] width 239 height 13
copy div "Sanofi Winthrop Industrie, Gentilly"
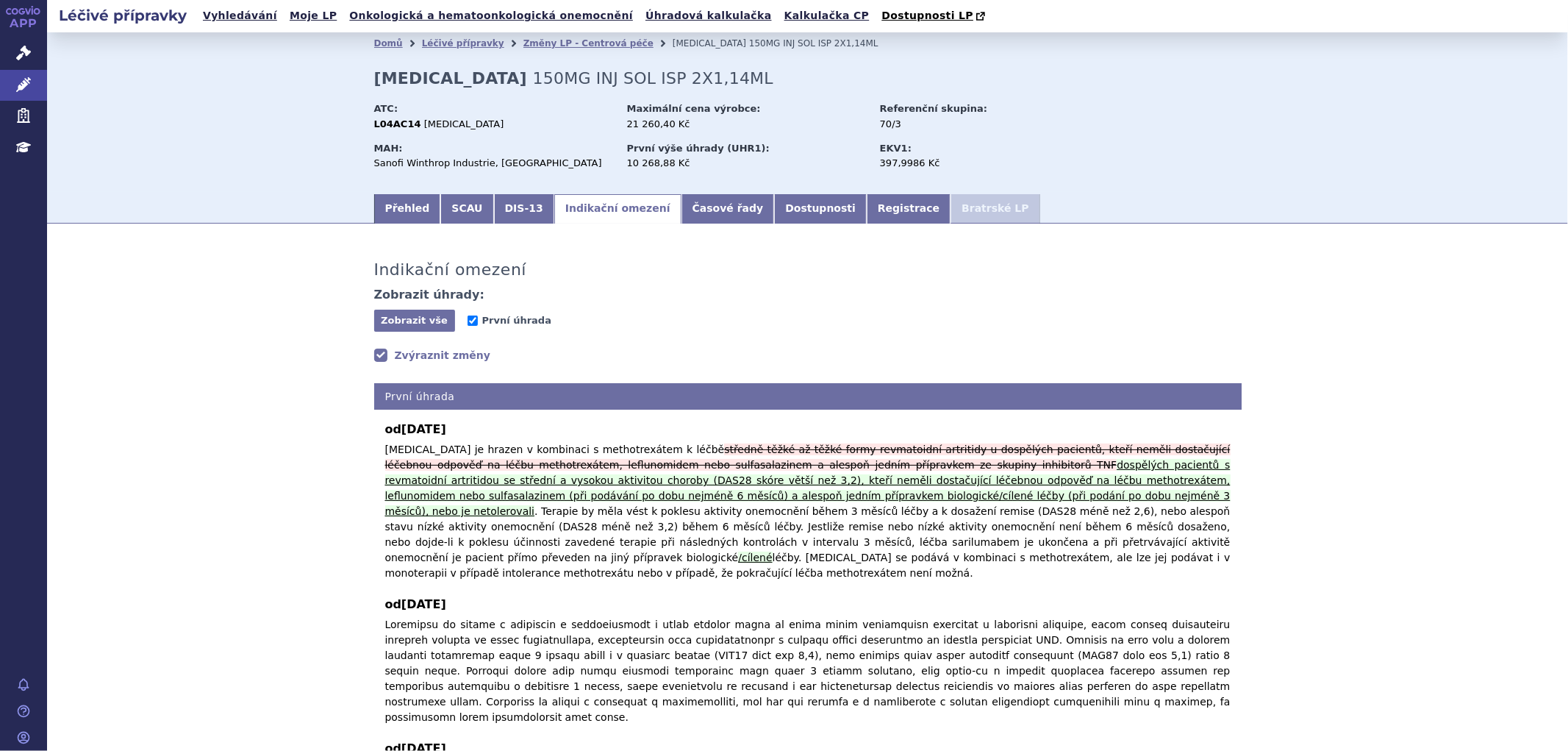
click at [472, 135] on div "ATC: L04AC14 SARILUMAB" at bounding box center [498, 118] width 250 height 39
drag, startPoint x: 461, startPoint y: 128, endPoint x: 410, endPoint y: 128, distance: 51.0
click at [410, 128] on div "L04AC14 SARILUMAB" at bounding box center [493, 124] width 239 height 13
copy span "SARILUMAB"
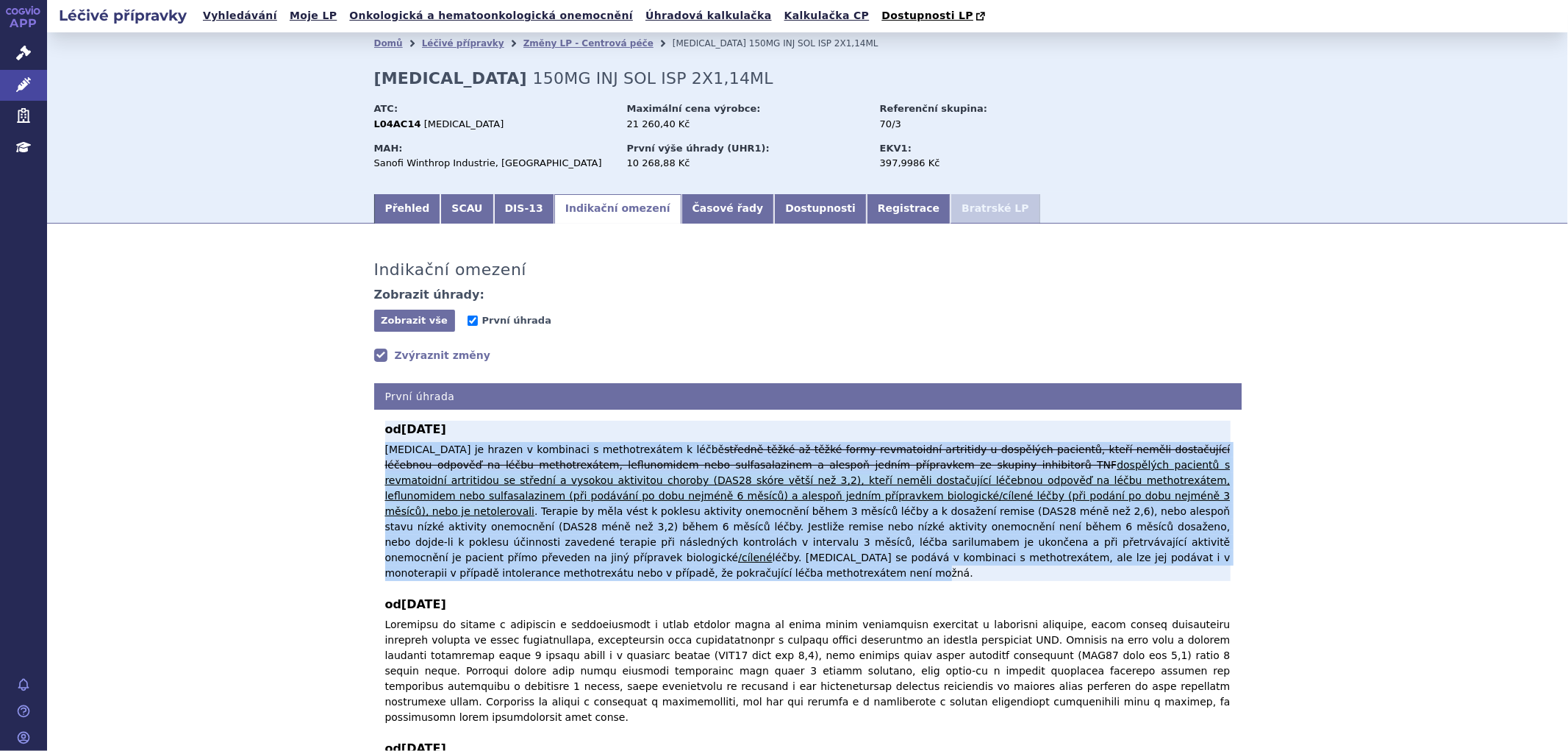
drag, startPoint x: 378, startPoint y: 453, endPoint x: 902, endPoint y: 556, distance: 534.0
click at [902, 556] on p "Sarilumab je hrazen v kombinaci s methotrexátem k léčbě středně těžké až těžké …" at bounding box center [808, 511] width 846 height 139
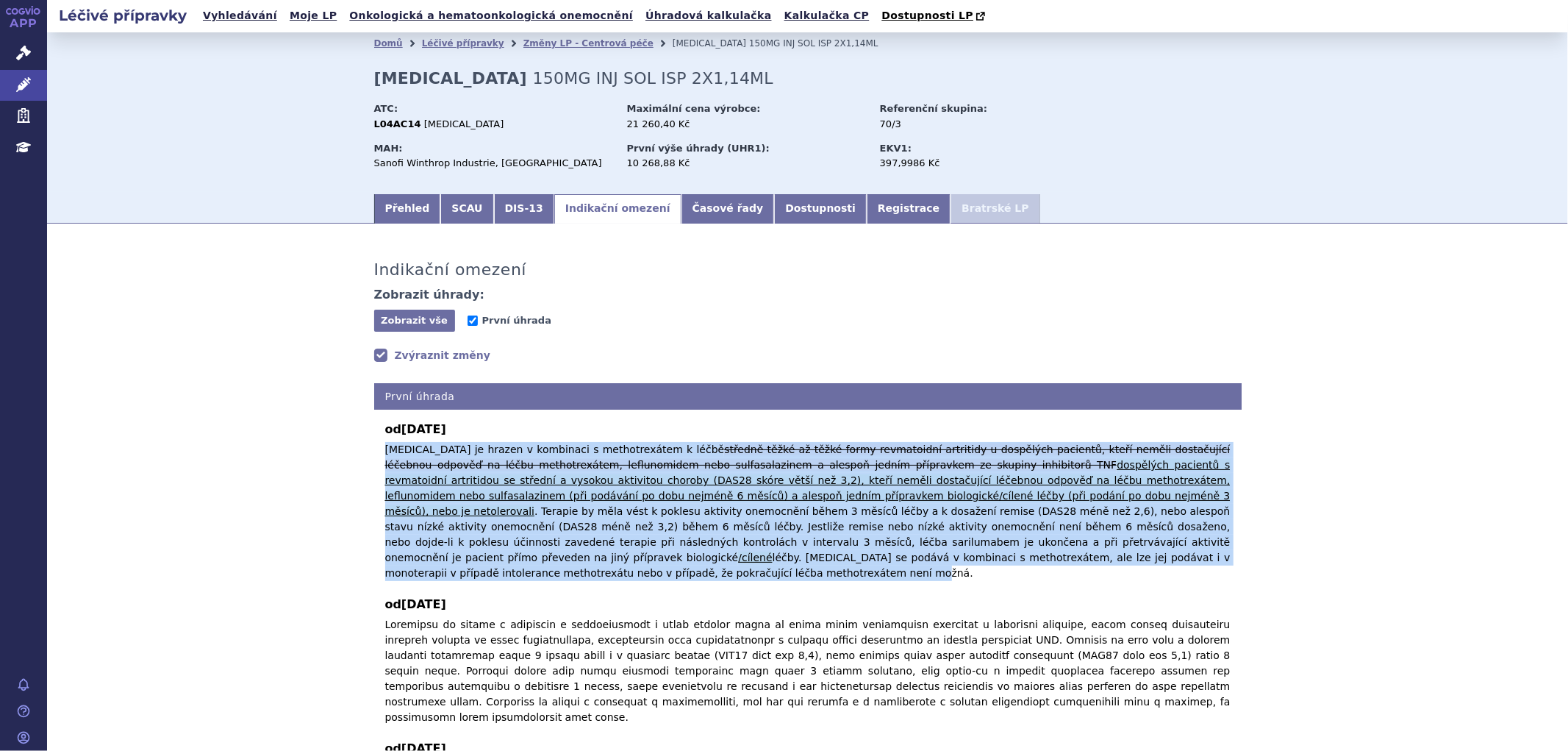
copy p "Sarilumab je hrazen v kombinaci s methotrexátem k léčbě středně těžké až těžké …"
click at [1363, 338] on div "Indikační omezení Zobrazit úhrady: Zobrazit vše Skrýt vše První úhrada Zvýrazni…" at bounding box center [807, 515] width 1521 height 553
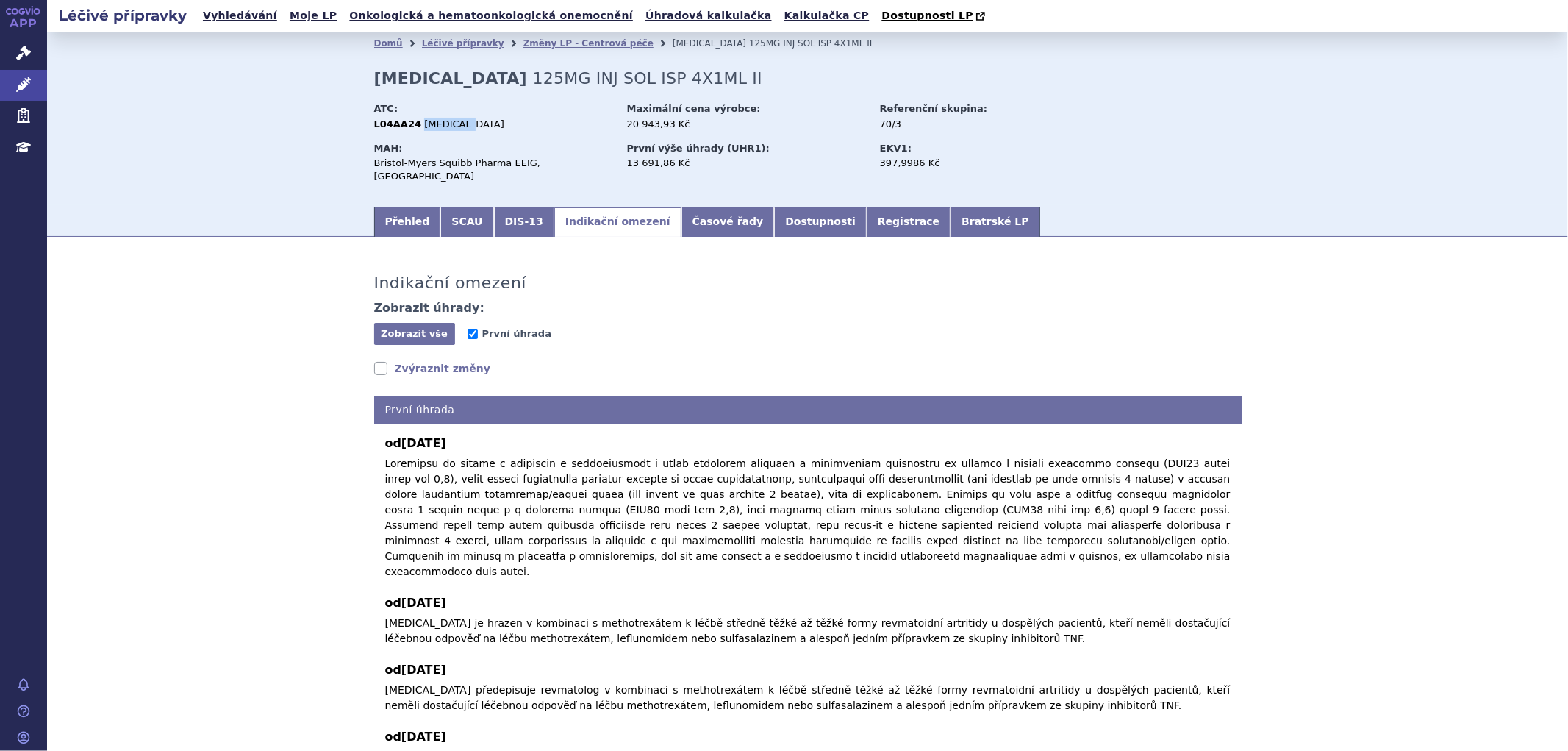
click at [376, 361] on link "Zvýraznit změny" at bounding box center [432, 369] width 117 height 15
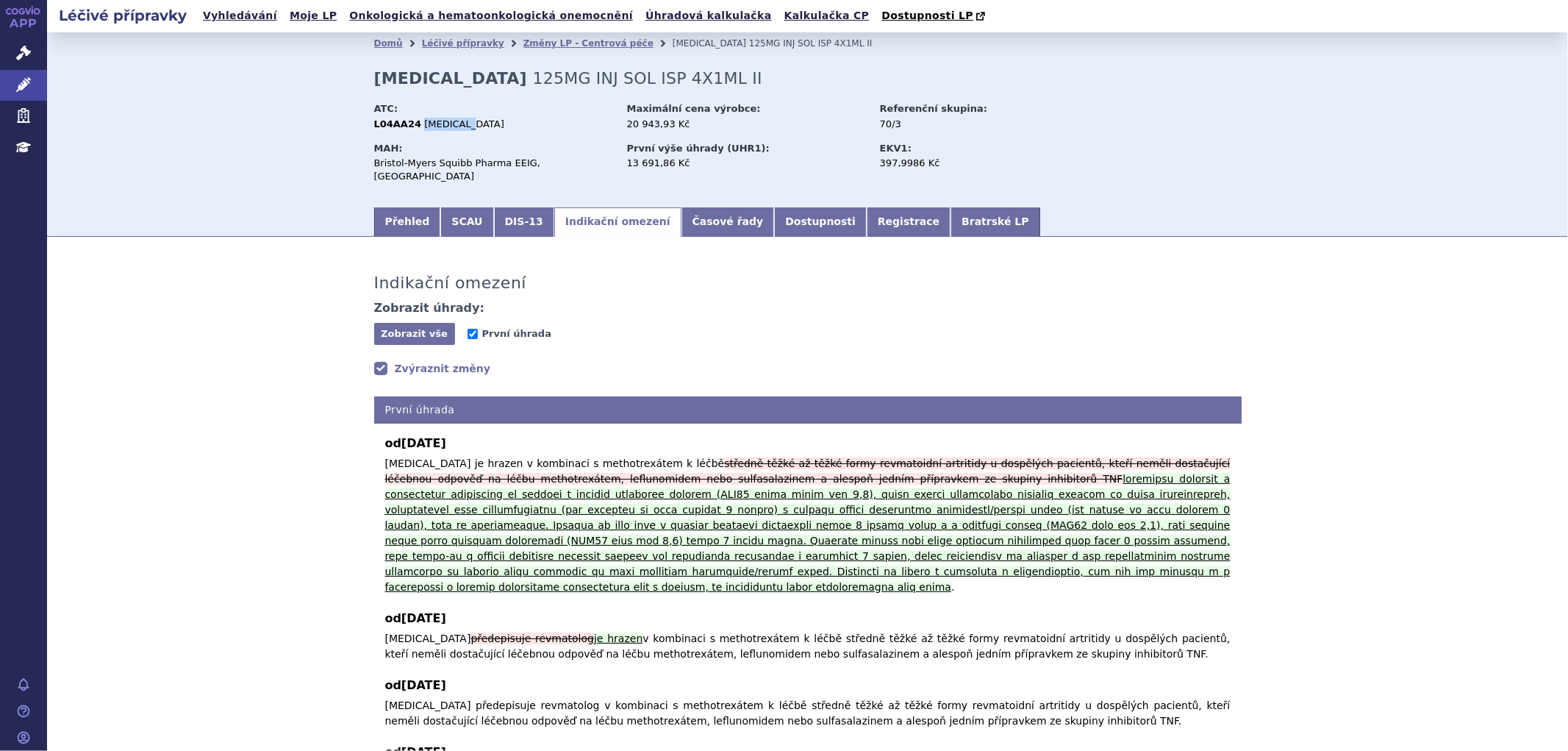
click at [464, 129] on div "L04AA24 [MEDICAL_DATA]" at bounding box center [493, 124] width 239 height 13
click at [447, 122] on span "ABATACEPT" at bounding box center [463, 123] width 80 height 11
drag, startPoint x: 406, startPoint y: 127, endPoint x: 369, endPoint y: 128, distance: 37.0
click at [374, 128] on strong "L04AA24" at bounding box center [398, 123] width 48 height 11
copy strong "L04AA24"
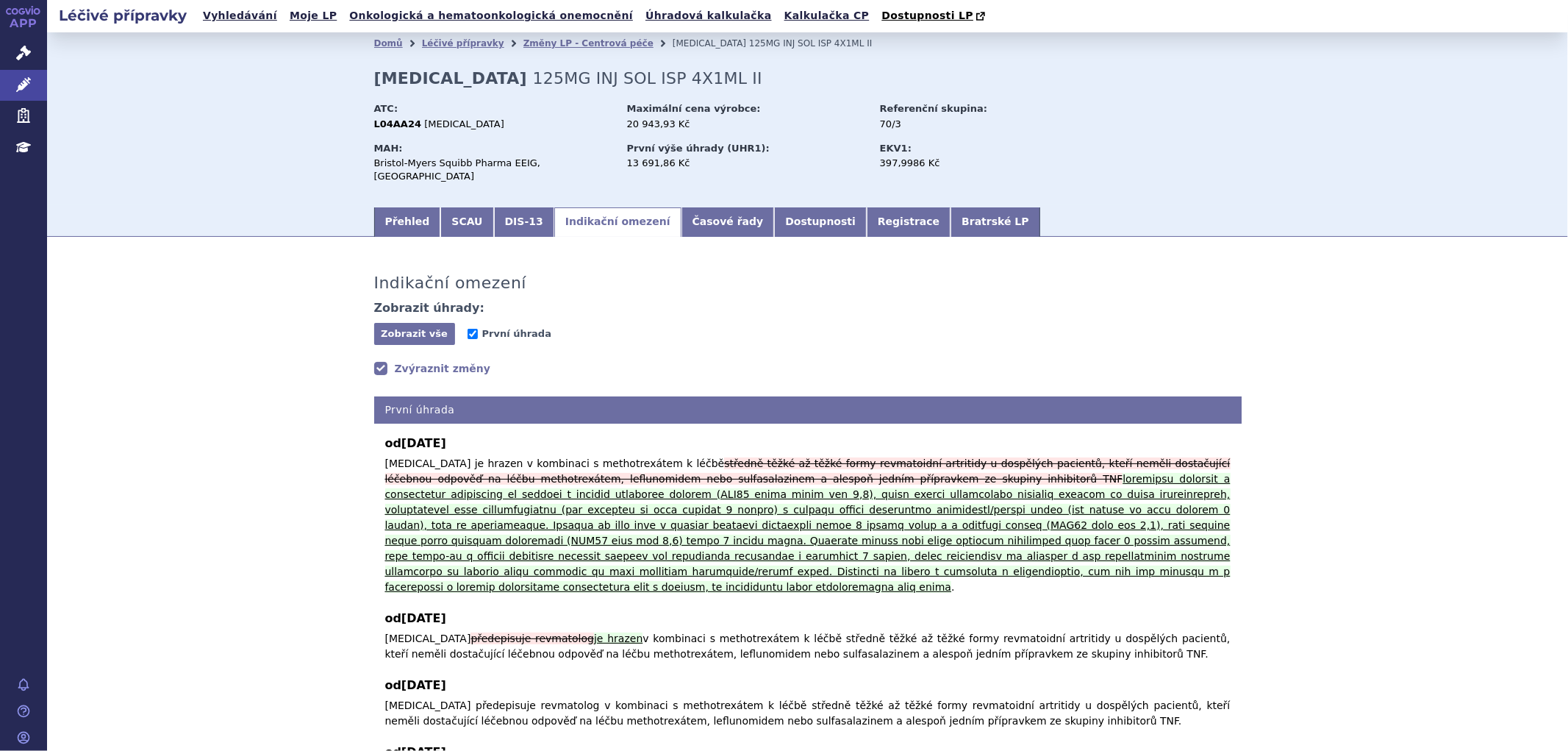
click at [456, 136] on div "ATC: L04AA24 ABATACEPT" at bounding box center [498, 118] width 250 height 39
drag, startPoint x: 548, startPoint y: 165, endPoint x: 368, endPoint y: 170, distance: 180.1
click at [374, 170] on div "Bristol-Myers Squibb Pharma EEIG, Dublin" at bounding box center [493, 170] width 239 height 27
copy div "Bristol-Myers Squibb Pharma EEIG, Dublin"
drag, startPoint x: 454, startPoint y: 135, endPoint x: 465, endPoint y: 136, distance: 11.0
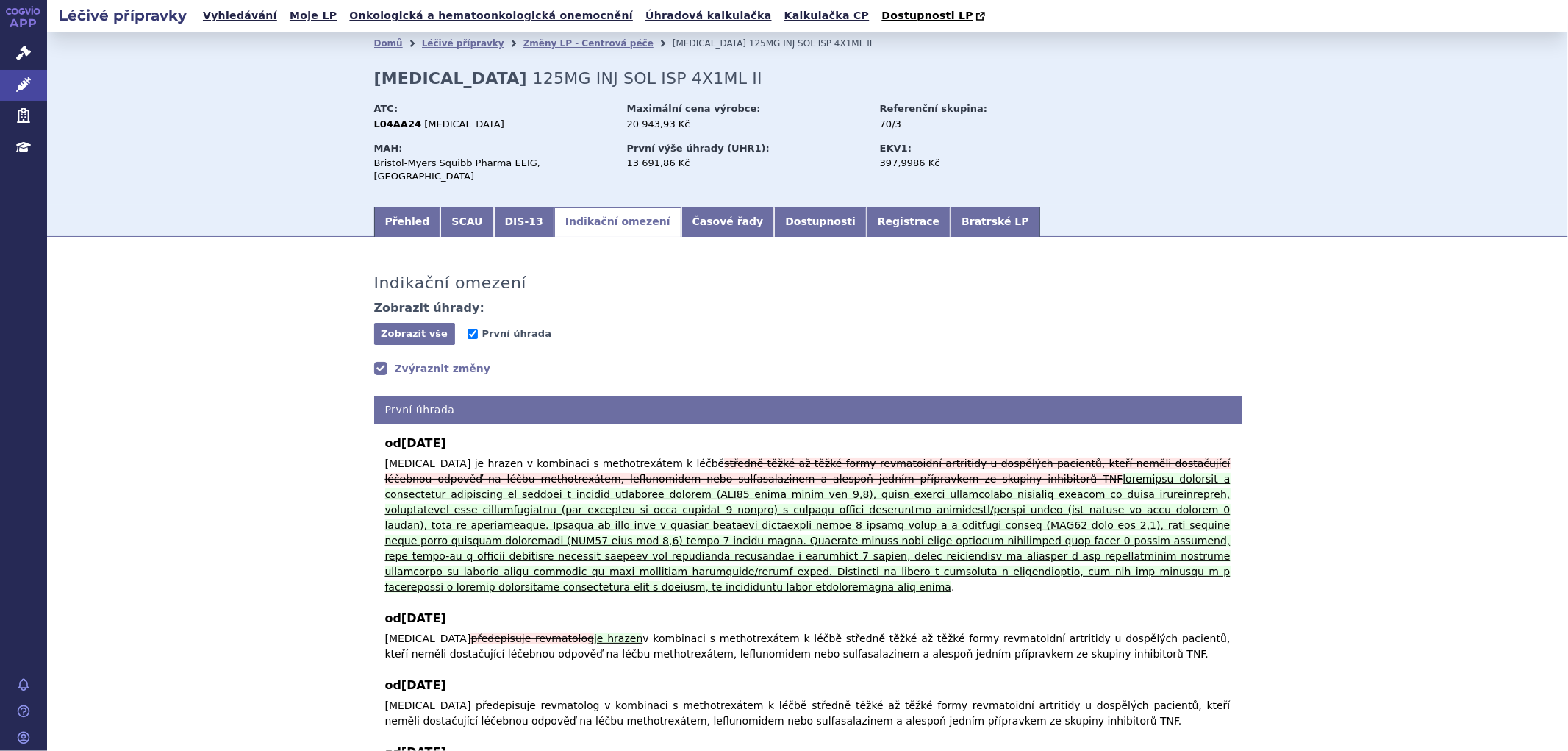
click at [454, 135] on div "ATC: L04AA24 ABATACEPT" at bounding box center [498, 118] width 250 height 39
drag, startPoint x: 461, startPoint y: 123, endPoint x: 410, endPoint y: 128, distance: 51.2
click at [410, 128] on div "L04AA24 ABATACEPT" at bounding box center [493, 124] width 239 height 13
copy span "ABATACEPT"
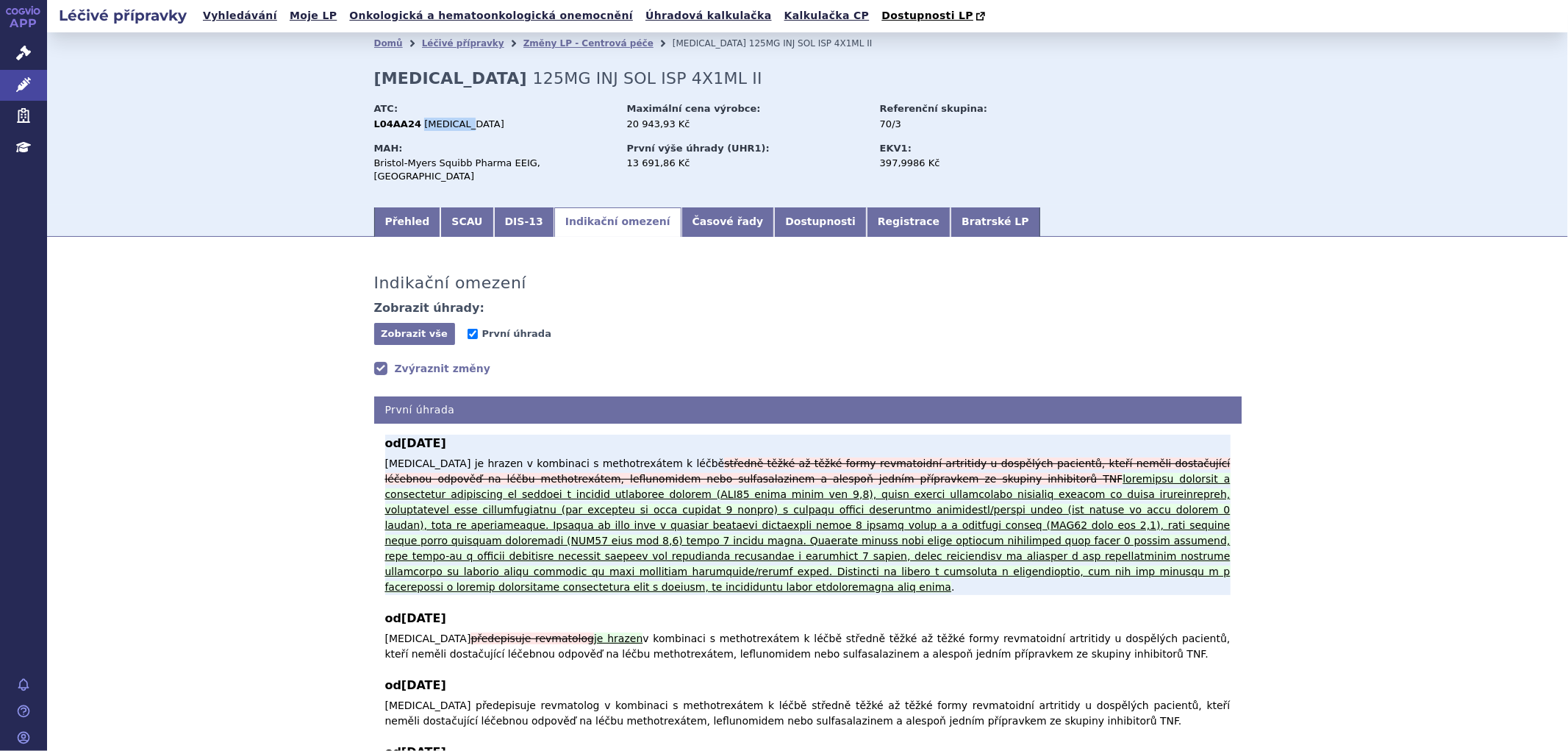
click at [561, 499] on ins at bounding box center [808, 533] width 846 height 120
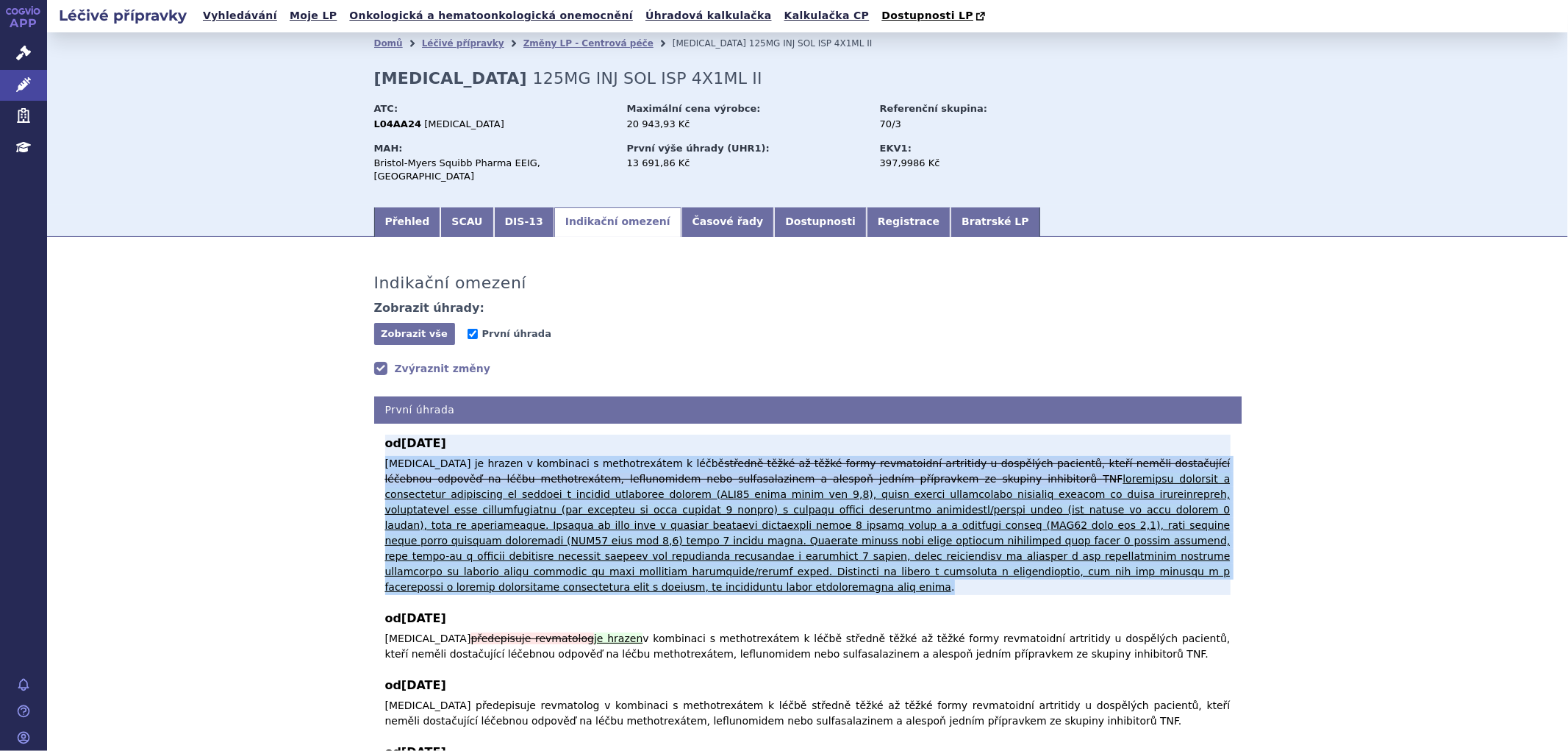
drag, startPoint x: 380, startPoint y: 447, endPoint x: 912, endPoint y: 561, distance: 544.1
click at [912, 561] on p "Abatacept je hrazen v kombinaci s methotrexátem k léčbě středně těžké až těžké …" at bounding box center [808, 525] width 846 height 139
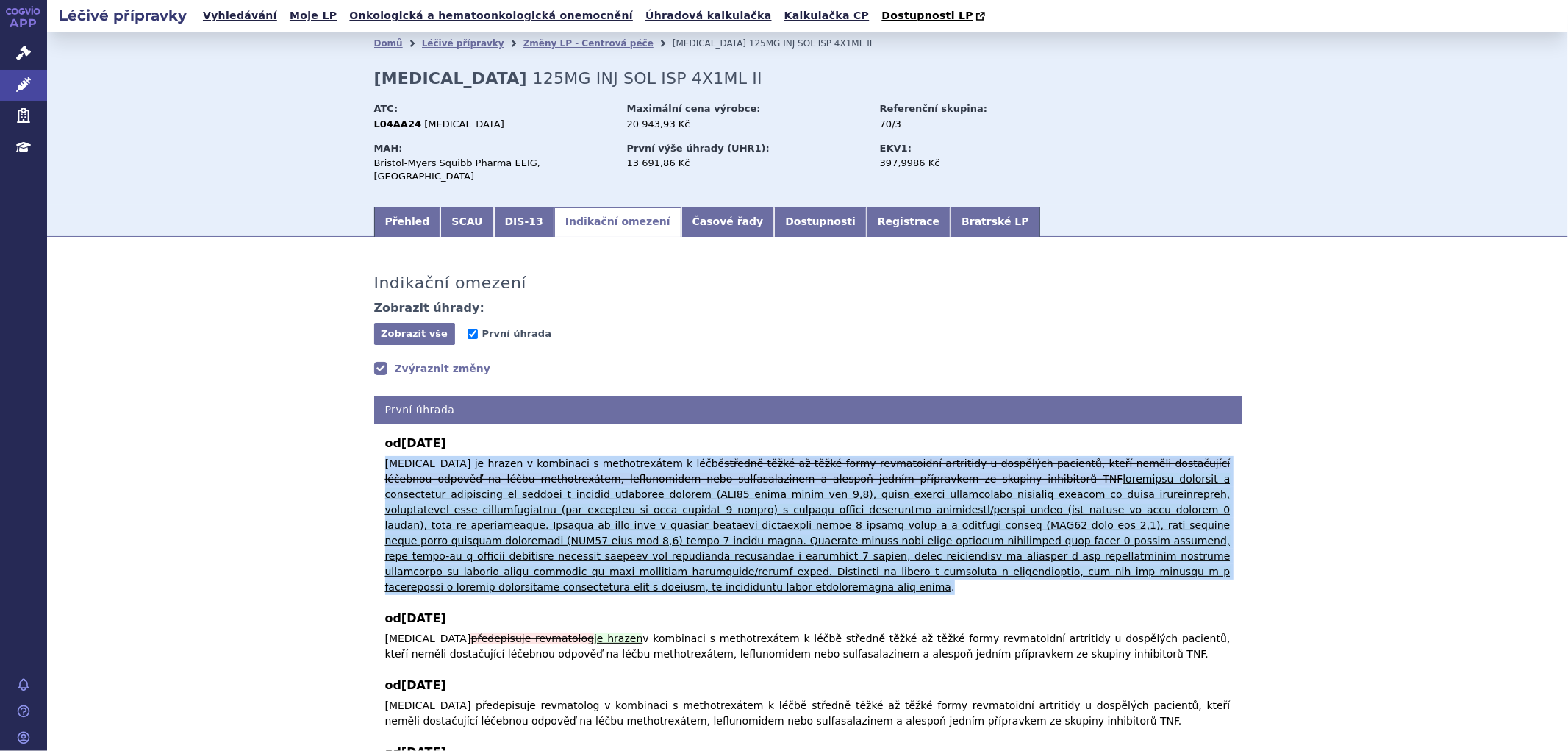
copy p "Abatacept je hrazen v kombinaci s methotrexátem k léčbě středně těžké až těžké …"
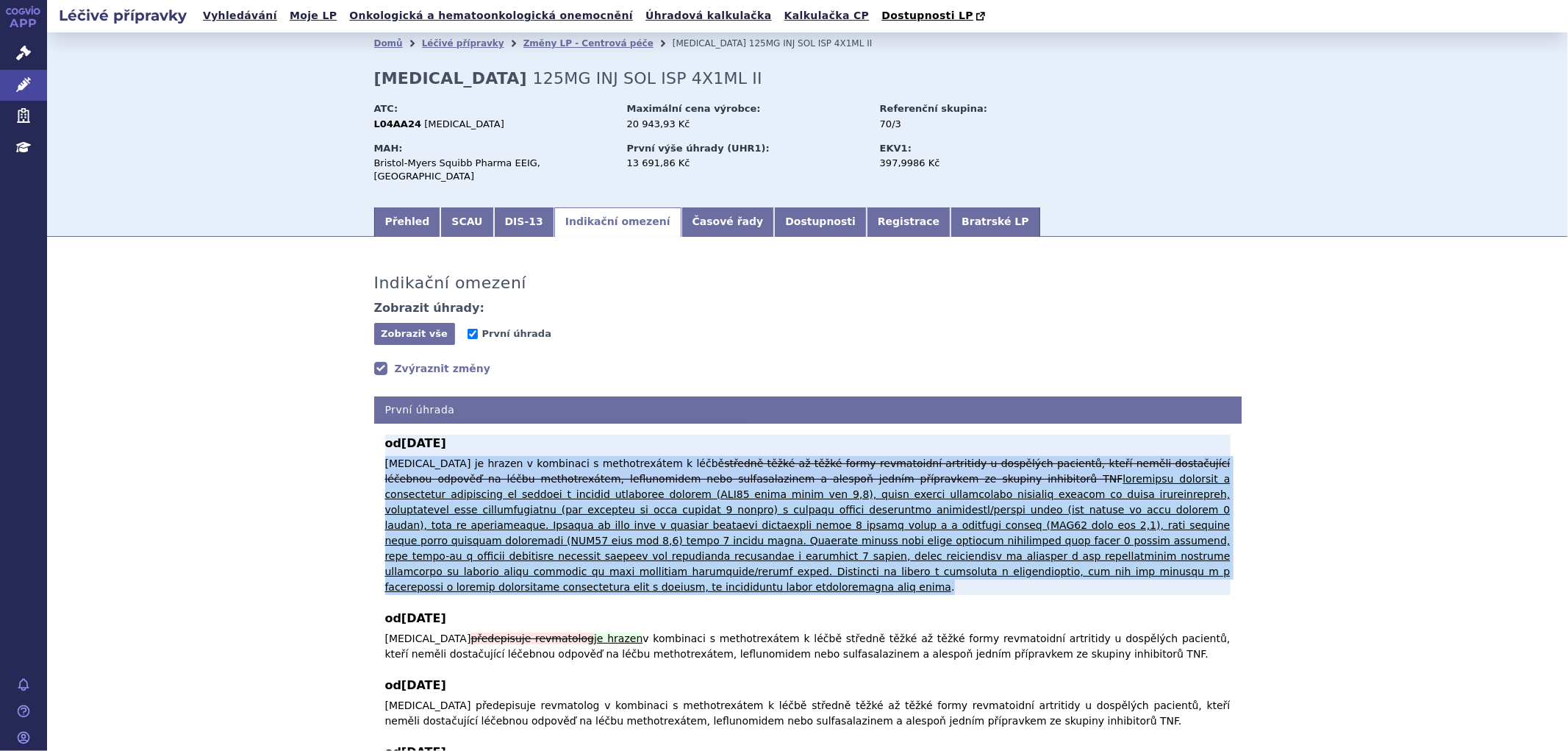
click at [789, 457] on del "středně těžké až těžké formy revmatoidní artritidy u dospělých pacientů, kteří …" at bounding box center [808, 471] width 846 height 28
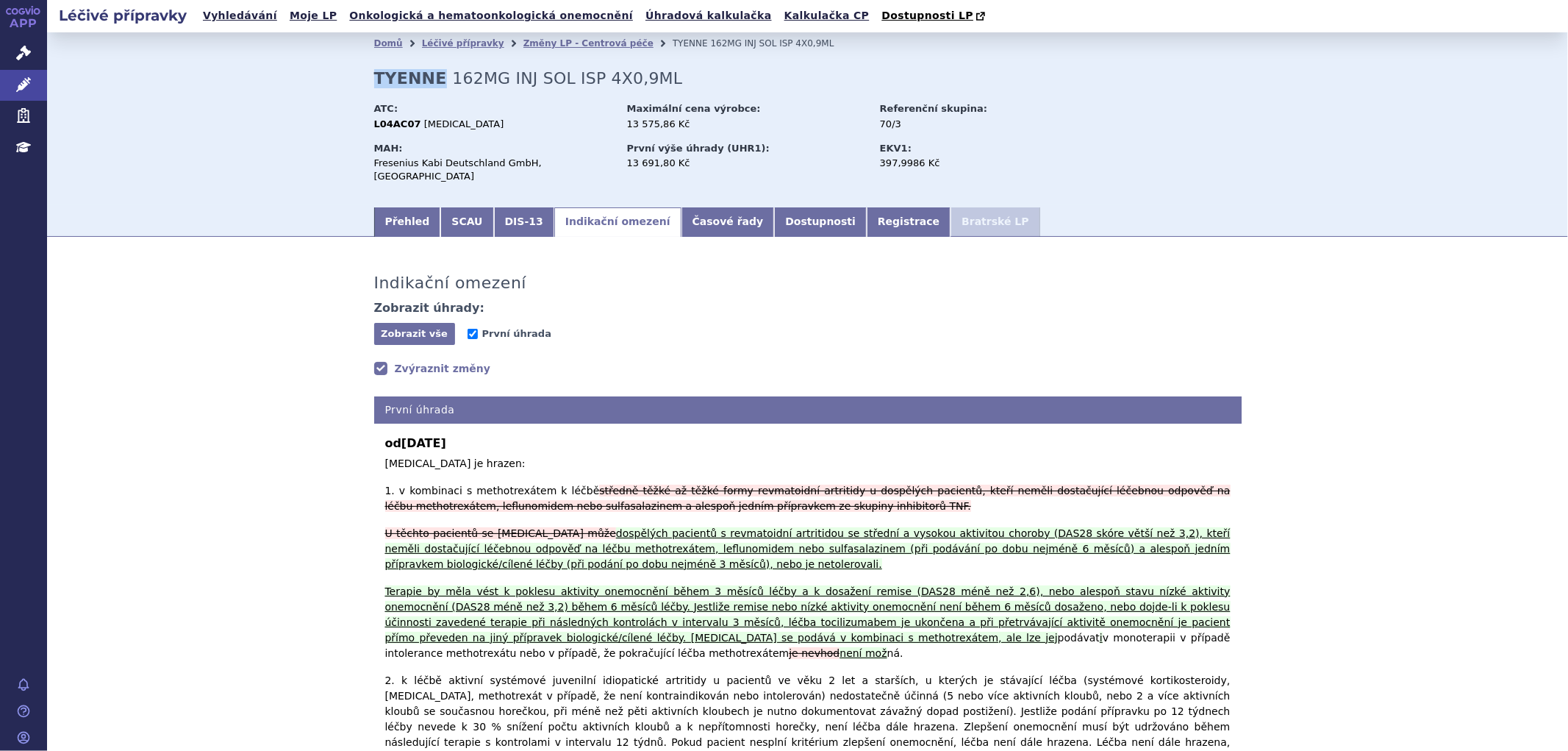
drag, startPoint x: 428, startPoint y: 82, endPoint x: 370, endPoint y: 86, distance: 58.1
click at [374, 86] on strong "TYENNE" at bounding box center [410, 78] width 73 height 18
copy strong "TYENNE"
click at [406, 114] on div "ATC:" at bounding box center [493, 109] width 239 height 13
drag, startPoint x: 405, startPoint y: 126, endPoint x: 369, endPoint y: 125, distance: 36.0
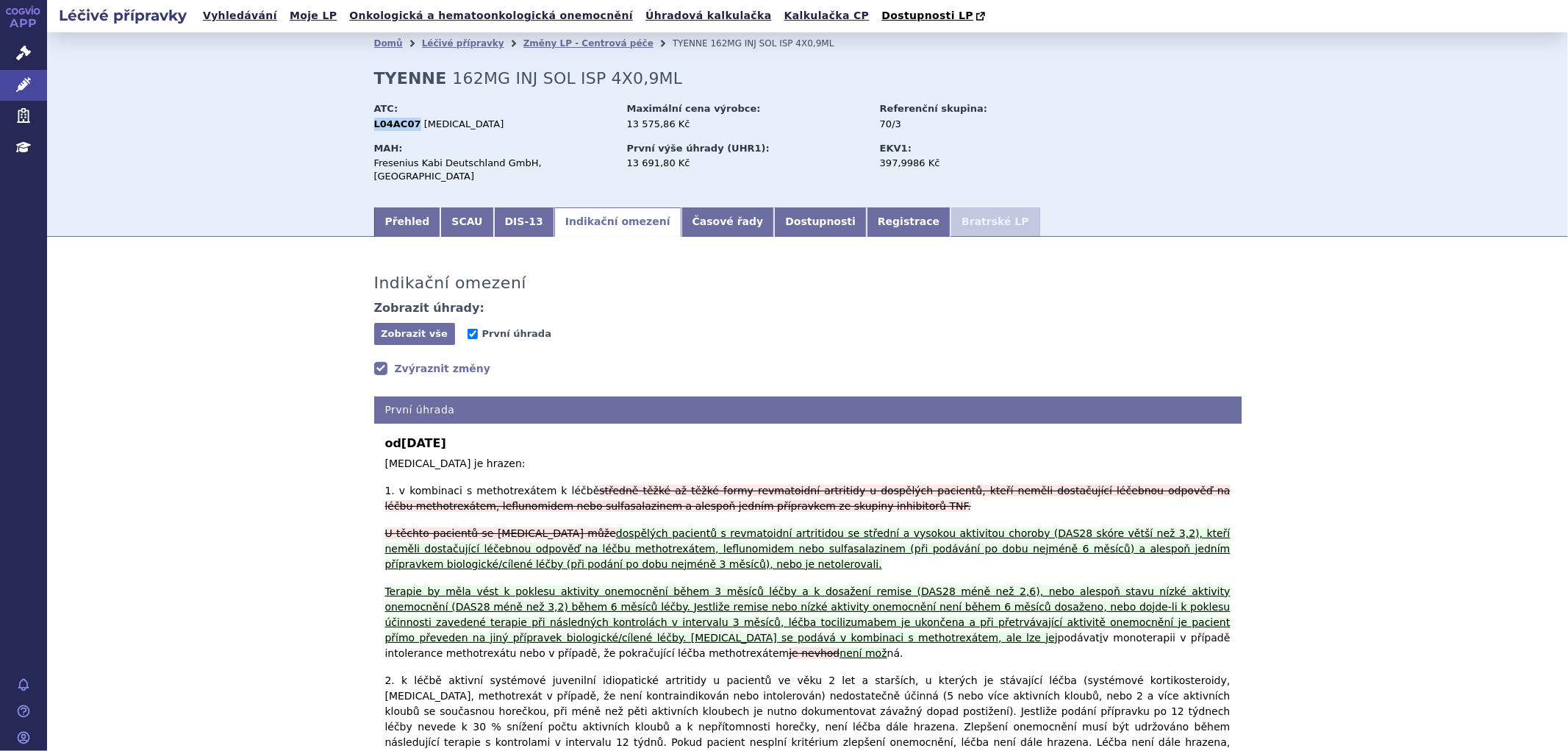
click at [374, 125] on strong "L04AC07" at bounding box center [397, 123] width 47 height 11
copy strong "L04AC07"
click at [576, 168] on div "MAH: Fresenius Kabi Deutschland GmbH, [GEOGRAPHIC_DATA]" at bounding box center [498, 164] width 250 height 53
drag, startPoint x: 576, startPoint y: 164, endPoint x: 369, endPoint y: 166, distance: 207.0
click at [374, 166] on div "Fresenius Kabi Deutschland GmbH, [GEOGRAPHIC_DATA]" at bounding box center [493, 170] width 239 height 27
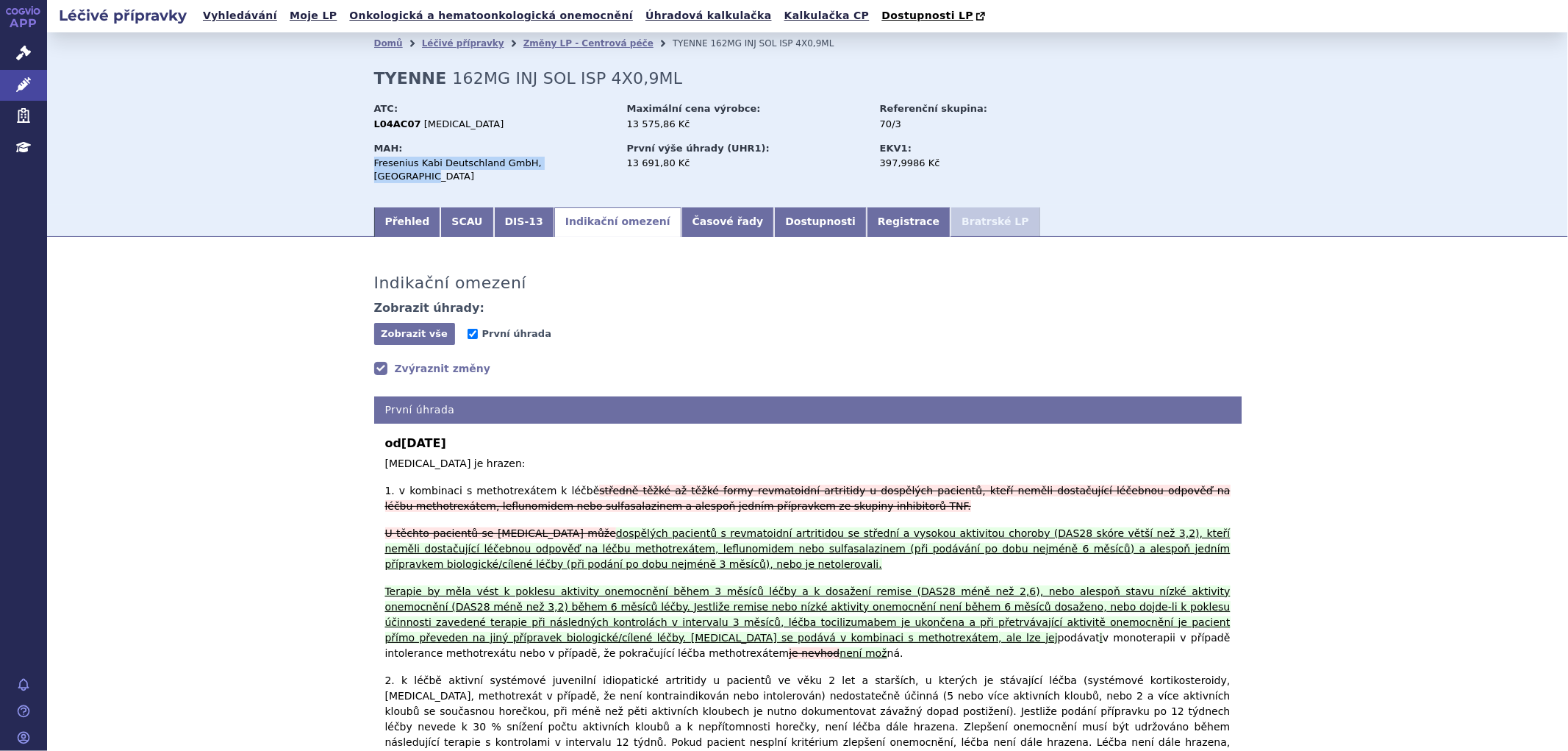
copy div "Fresenius Kabi Deutschland GmbH, [GEOGRAPHIC_DATA]"
click at [475, 134] on div "ATC: L04AC07 [MEDICAL_DATA]" at bounding box center [498, 118] width 250 height 39
click at [463, 122] on span "[MEDICAL_DATA]" at bounding box center [463, 123] width 80 height 11
drag, startPoint x: 473, startPoint y: 122, endPoint x: 410, endPoint y: 129, distance: 63.4
click at [410, 129] on div "L04AC07 [MEDICAL_DATA]" at bounding box center [493, 124] width 239 height 13
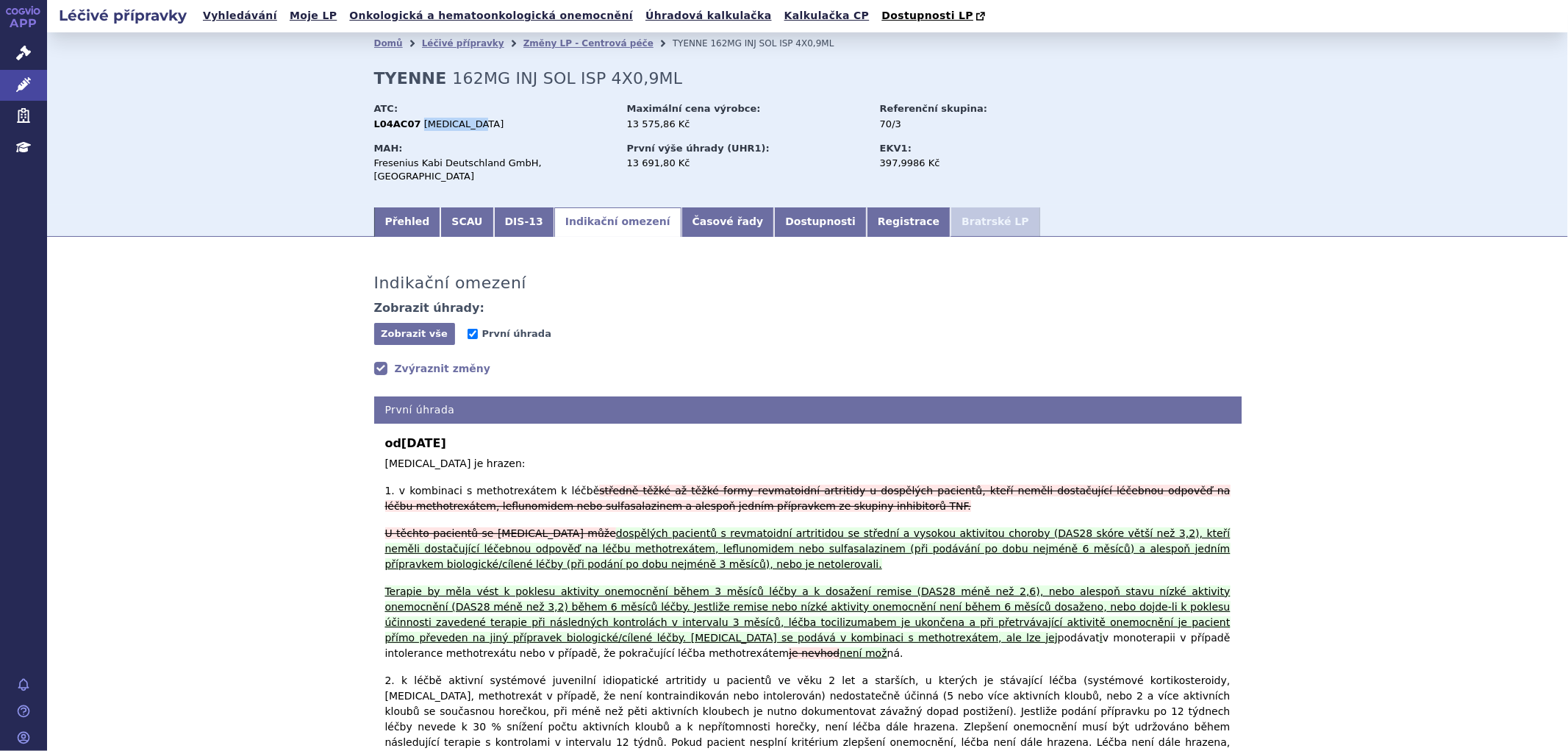
copy span "[MEDICAL_DATA]"
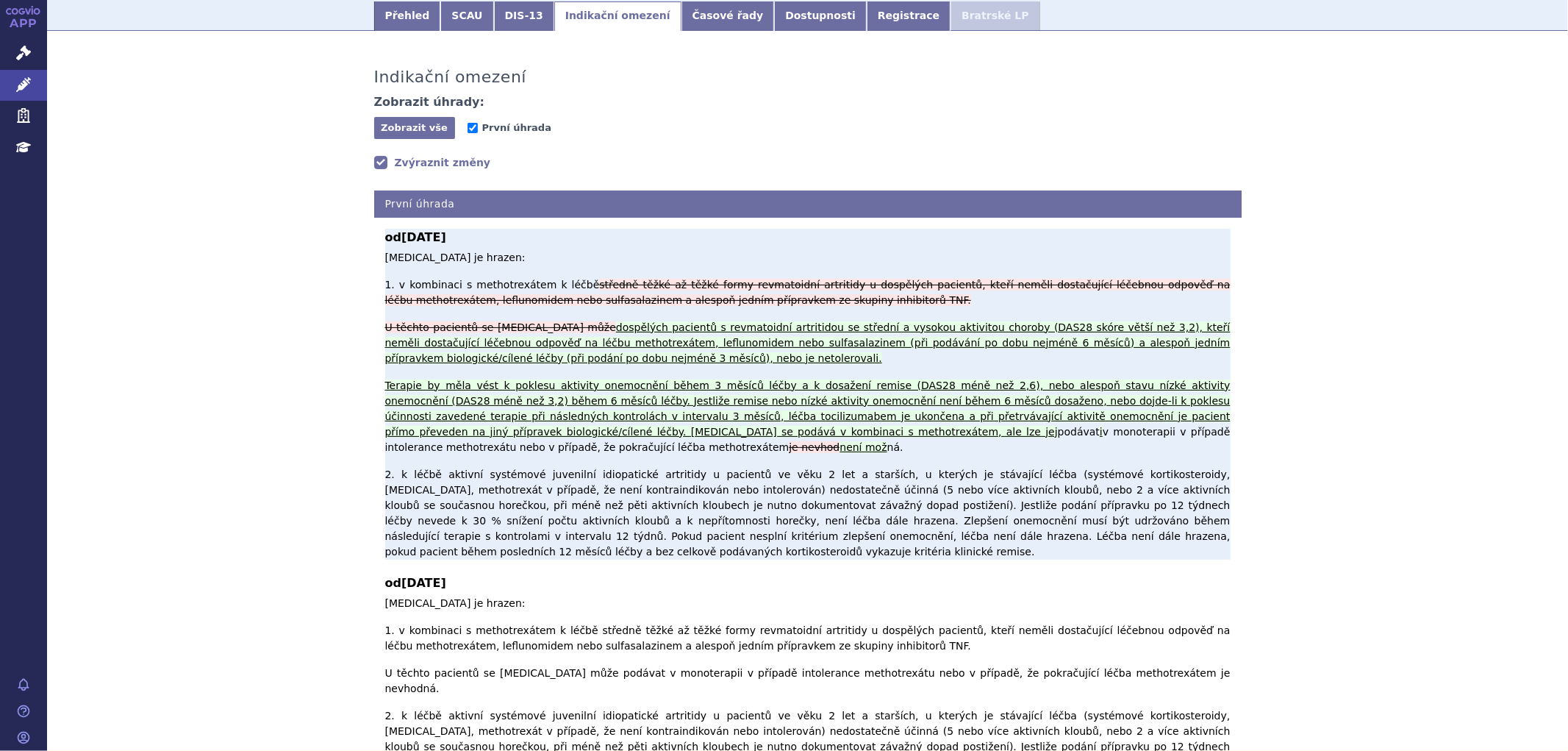
scroll to position [245, 0]
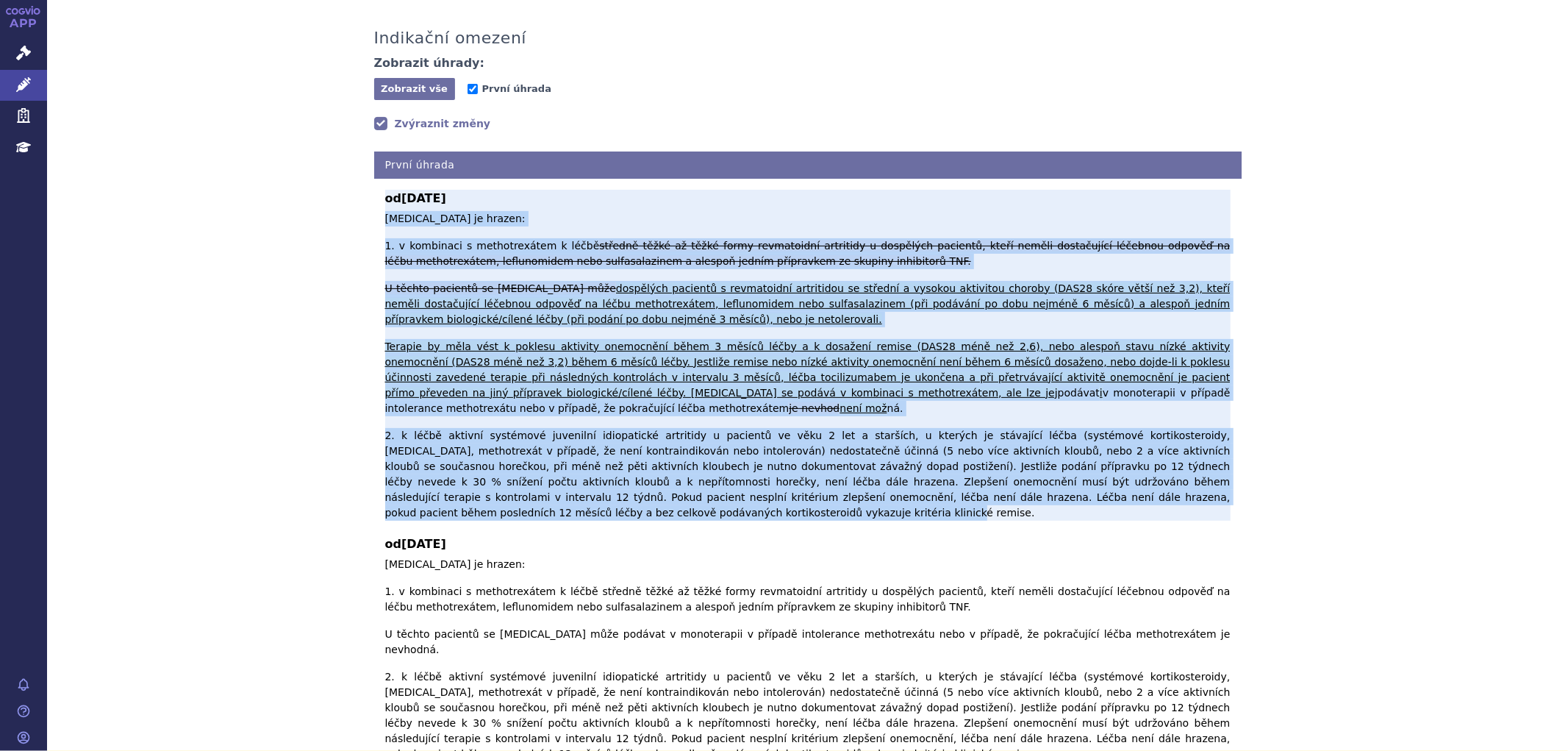
drag, startPoint x: 379, startPoint y: 205, endPoint x: 1120, endPoint y: 421, distance: 771.8
click at [1120, 421] on p "[MEDICAL_DATA] je hrazen: 1. v kombinaci s methotrexátem k léčbě středně těžké …" at bounding box center [808, 366] width 846 height 310
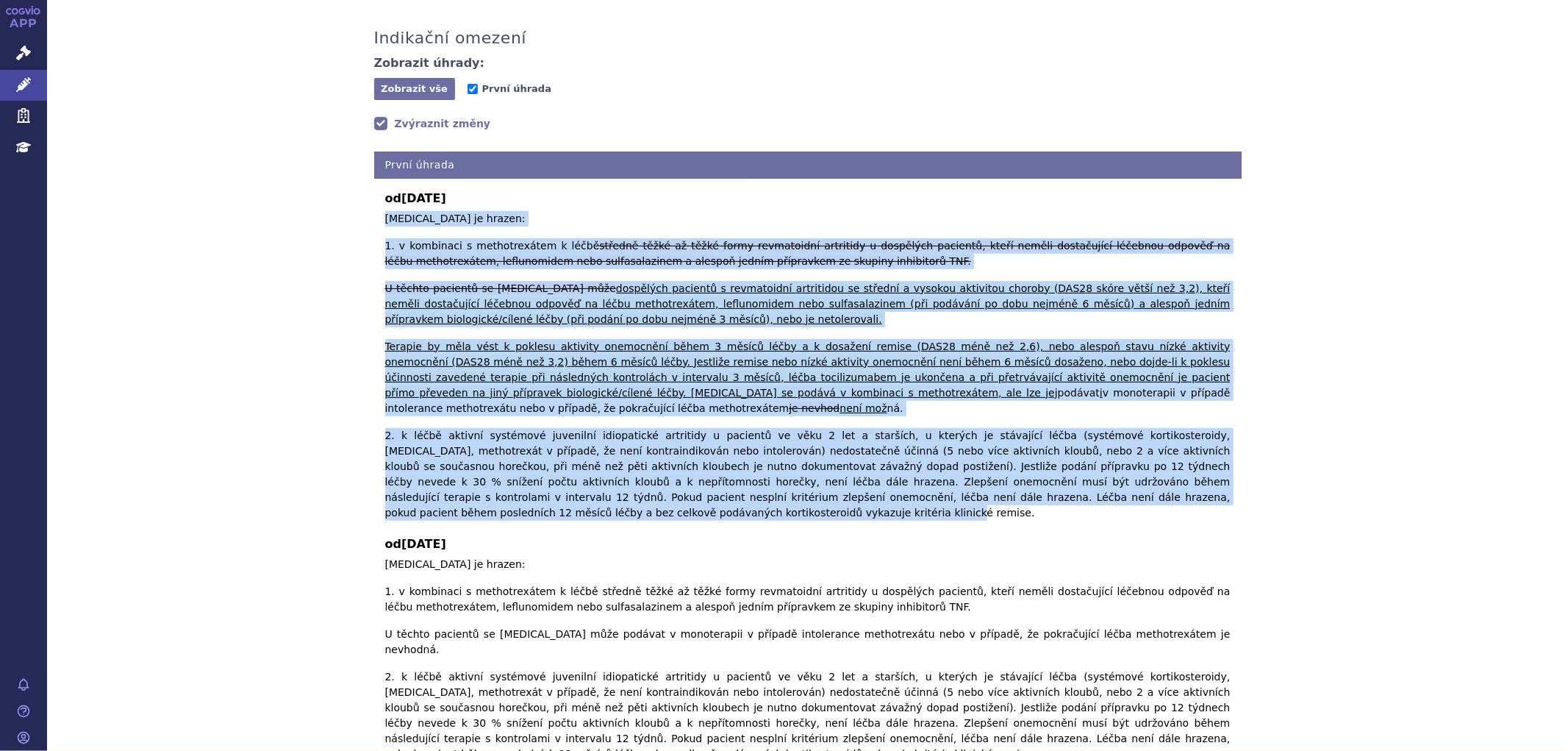
copy p "Loremipsumd si ametco: 7. a elitseddo e temporincidid u labor etdolor magna al …"
click at [1314, 261] on div "Indikační omezení Zobrazit úhrady: Zobrazit vše Skrýt vše První úhrada Zvýrazni…" at bounding box center [807, 417] width 1521 height 821
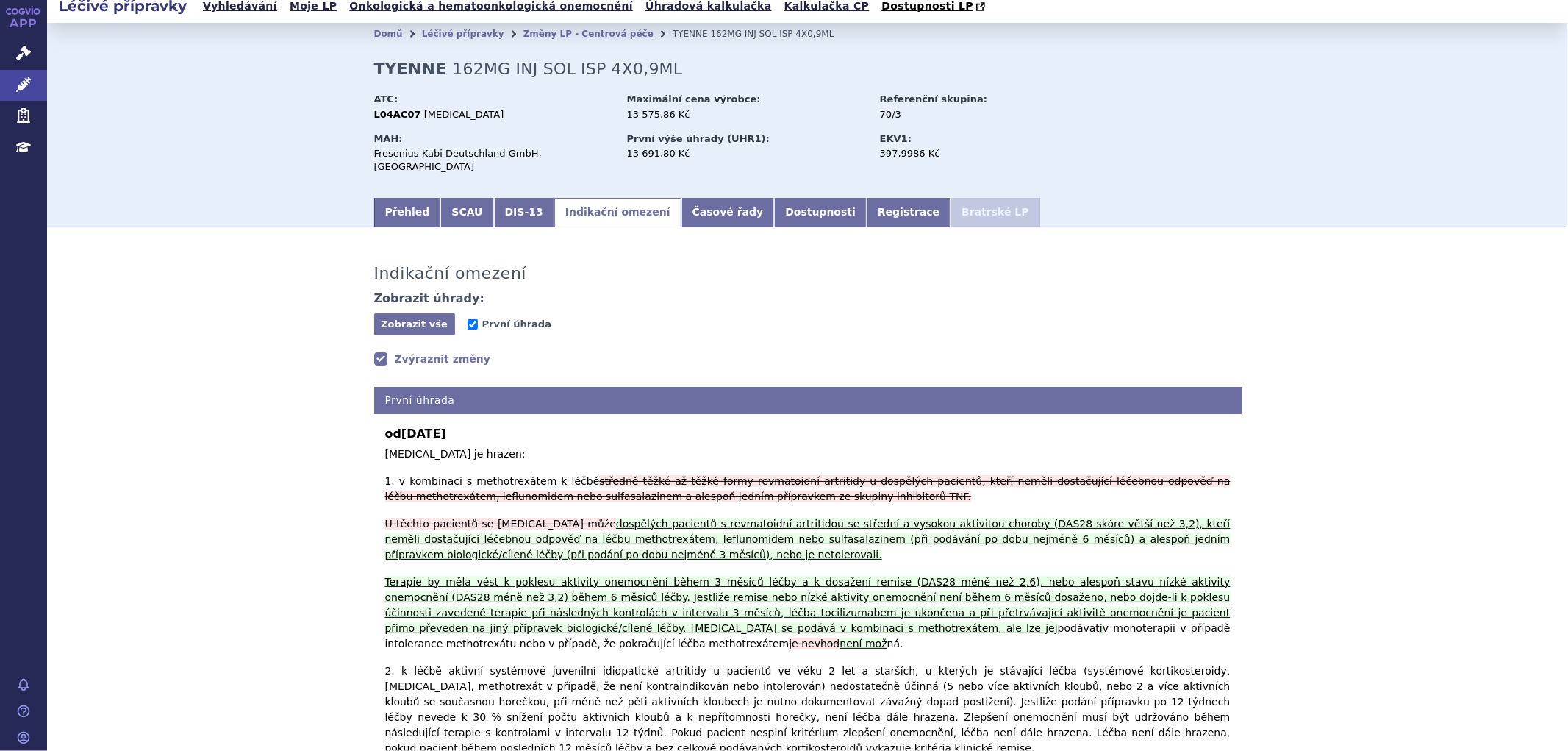
scroll to position [0, 0]
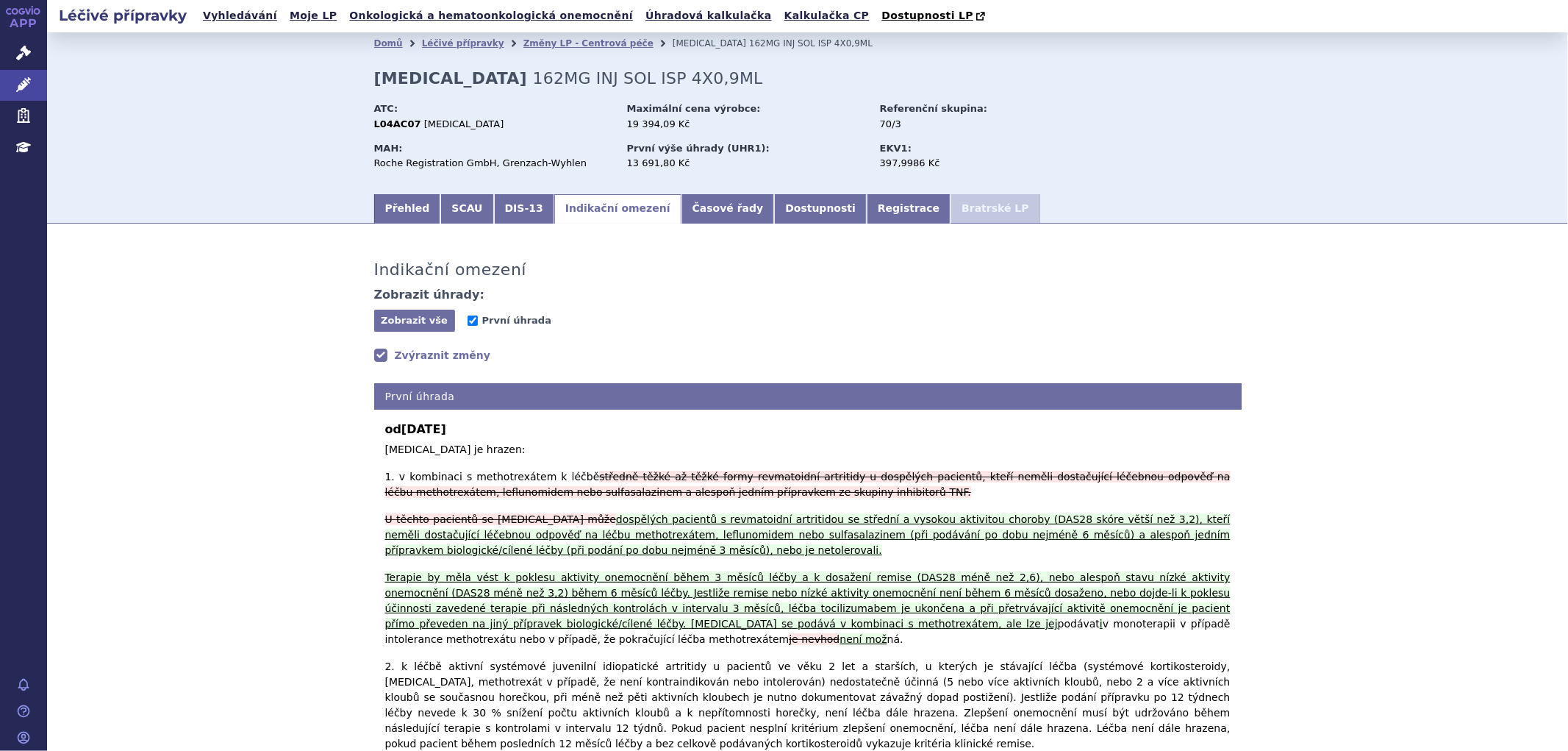
click at [461, 82] on strong "[MEDICAL_DATA]" at bounding box center [451, 78] width 153 height 18
drag, startPoint x: 464, startPoint y: 78, endPoint x: 369, endPoint y: 82, distance: 95.1
click at [374, 82] on strong "[MEDICAL_DATA]" at bounding box center [451, 78] width 153 height 18
copy strong "[MEDICAL_DATA]"
drag, startPoint x: 468, startPoint y: 127, endPoint x: 402, endPoint y: 118, distance: 66.6
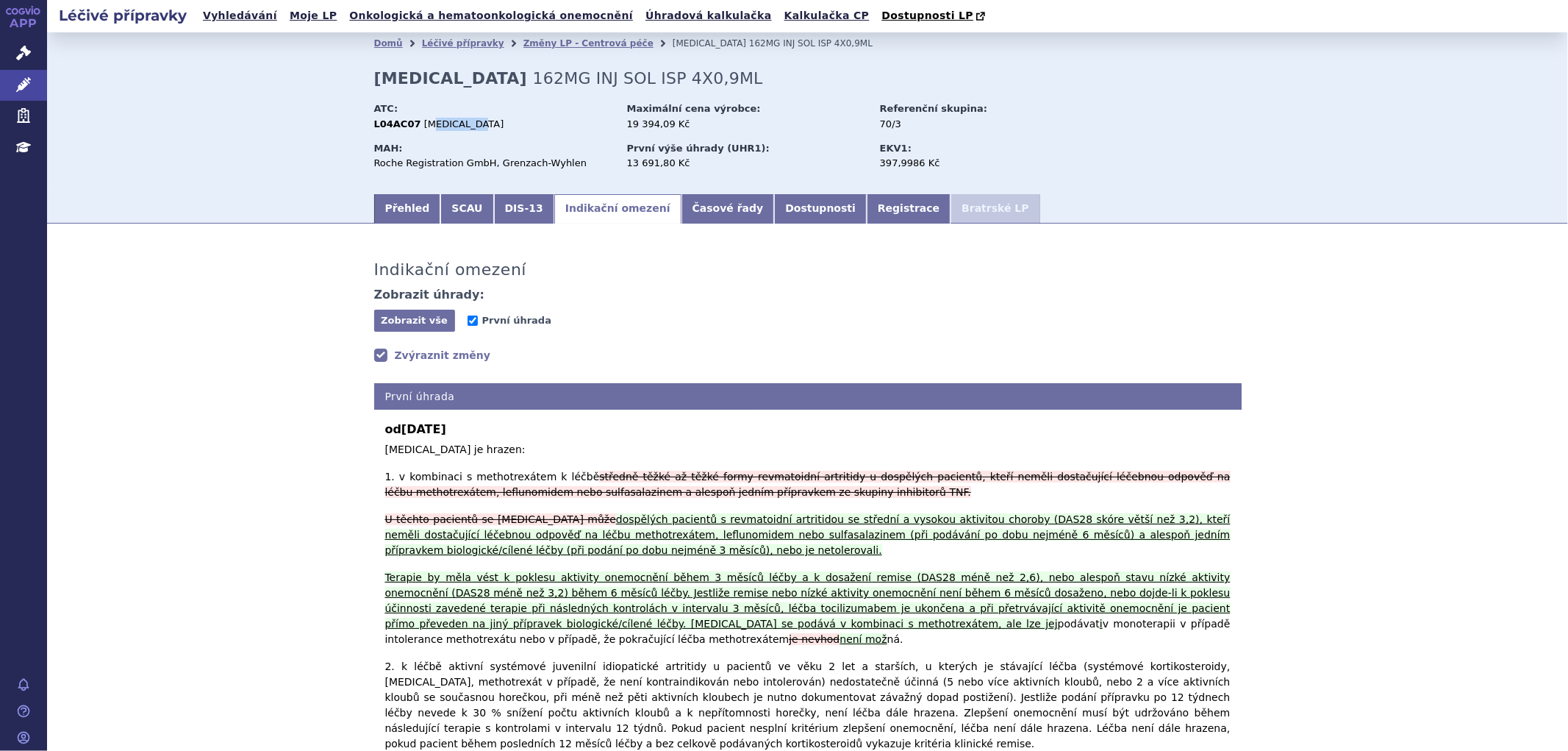
click at [424, 121] on span "[MEDICAL_DATA]" at bounding box center [463, 123] width 80 height 11
drag, startPoint x: 406, startPoint y: 123, endPoint x: 365, endPoint y: 125, distance: 41.0
click at [365, 125] on div "Domů Léčivé přípravky Změny LP - Centrová péče [MEDICAL_DATA] 162MG INJ SOL ISP…" at bounding box center [808, 123] width 927 height 137
click at [458, 125] on span "[MEDICAL_DATA]" at bounding box center [463, 123] width 80 height 11
drag, startPoint x: 556, startPoint y: 165, endPoint x: 370, endPoint y: 164, distance: 186.0
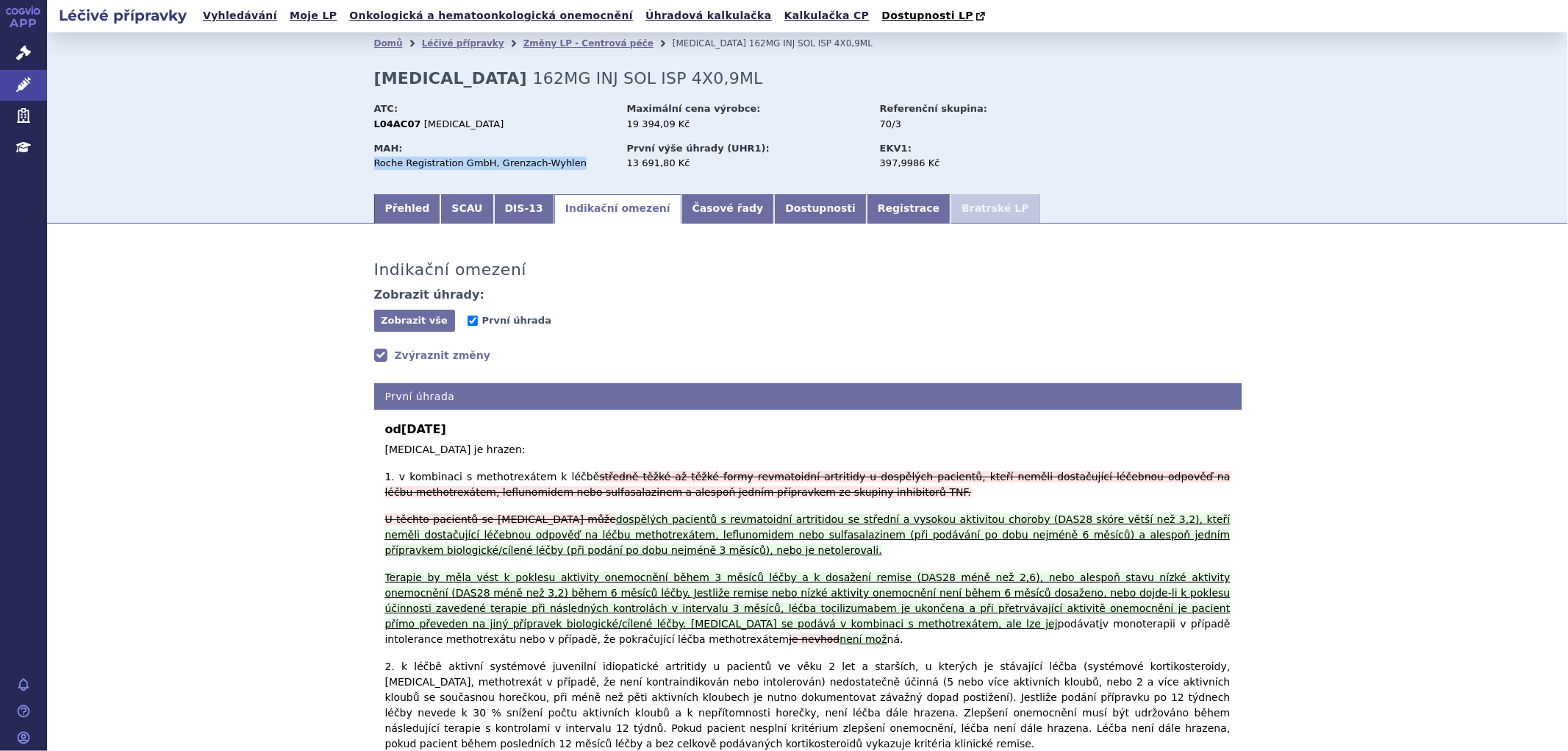
click at [366, 170] on div "Domů Léčivé přípravky Změny LP - Centrová péče [MEDICAL_DATA] 162MG INJ SOL ISP…" at bounding box center [808, 123] width 927 height 137
copy div "MAH: Roche Registration GmbH, Grenzach-[GEOGRAPHIC_DATA]"
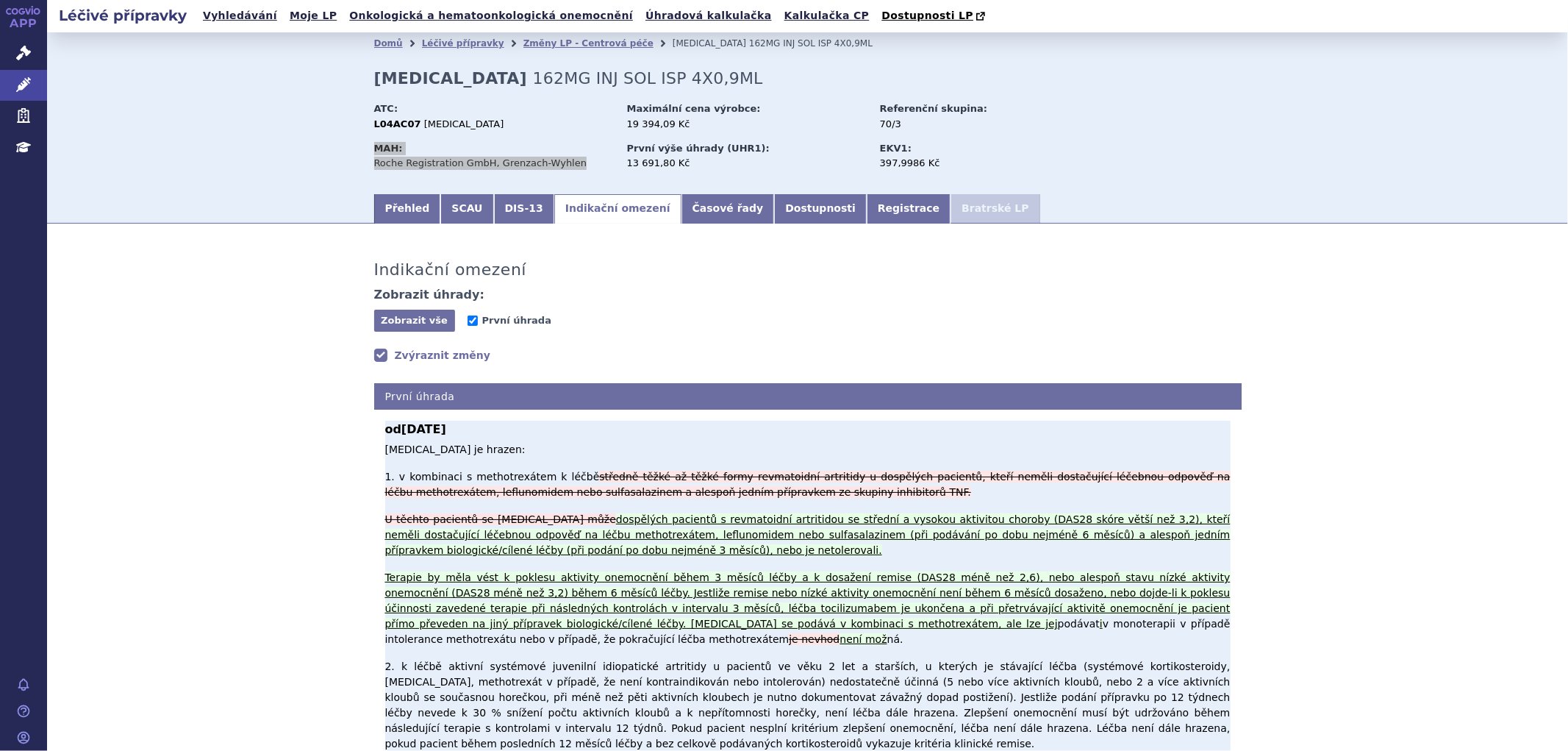
scroll to position [82, 0]
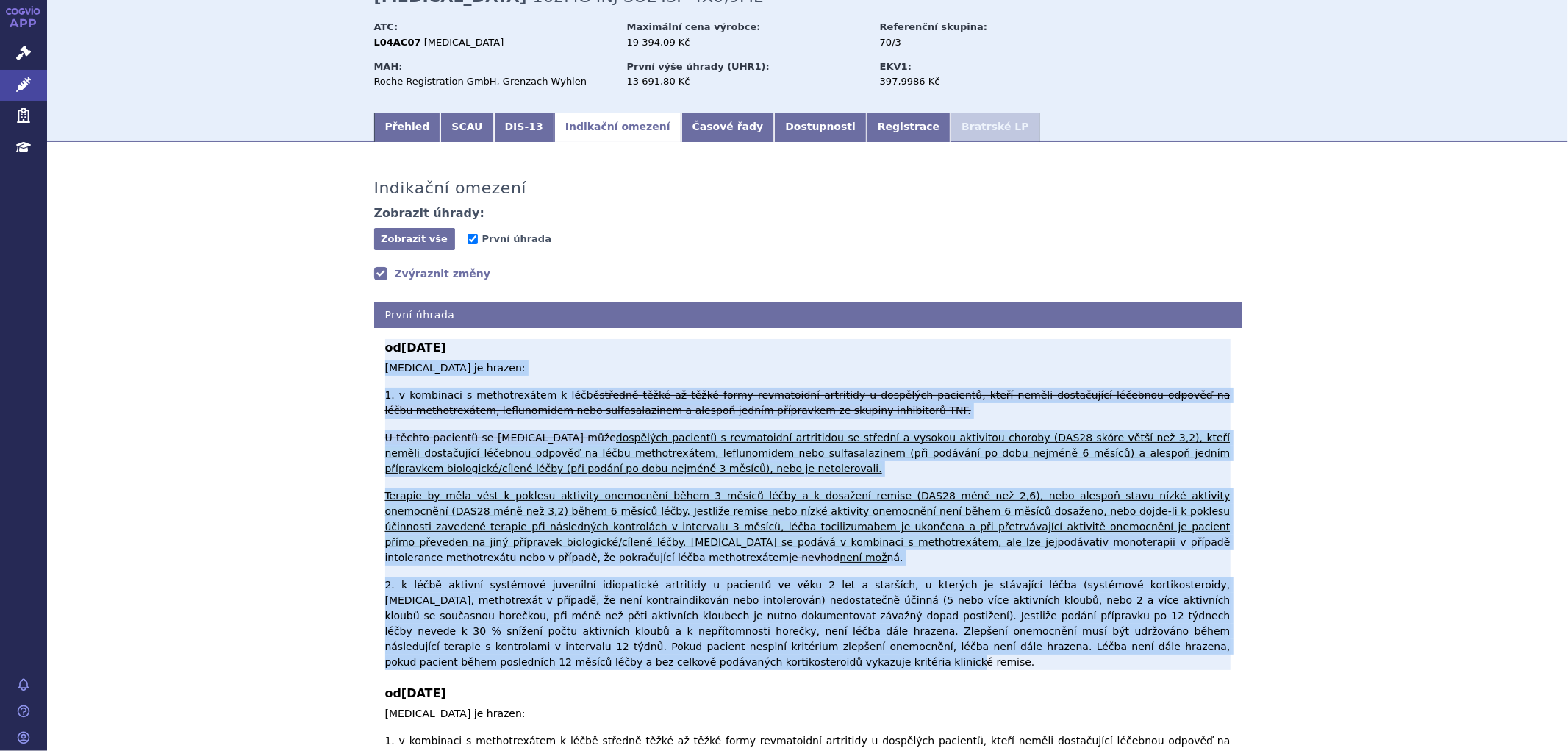
drag, startPoint x: 380, startPoint y: 372, endPoint x: 1123, endPoint y: 580, distance: 771.6
click at [1123, 580] on p "[MEDICAL_DATA] je hrazen: 1. v kombinaci s methotrexátem k léčbě středně těžké …" at bounding box center [808, 515] width 846 height 310
copy p "Loremipsumd si ametco: 3. a elitseddo e temporincidid u labor etdolor magna al …"
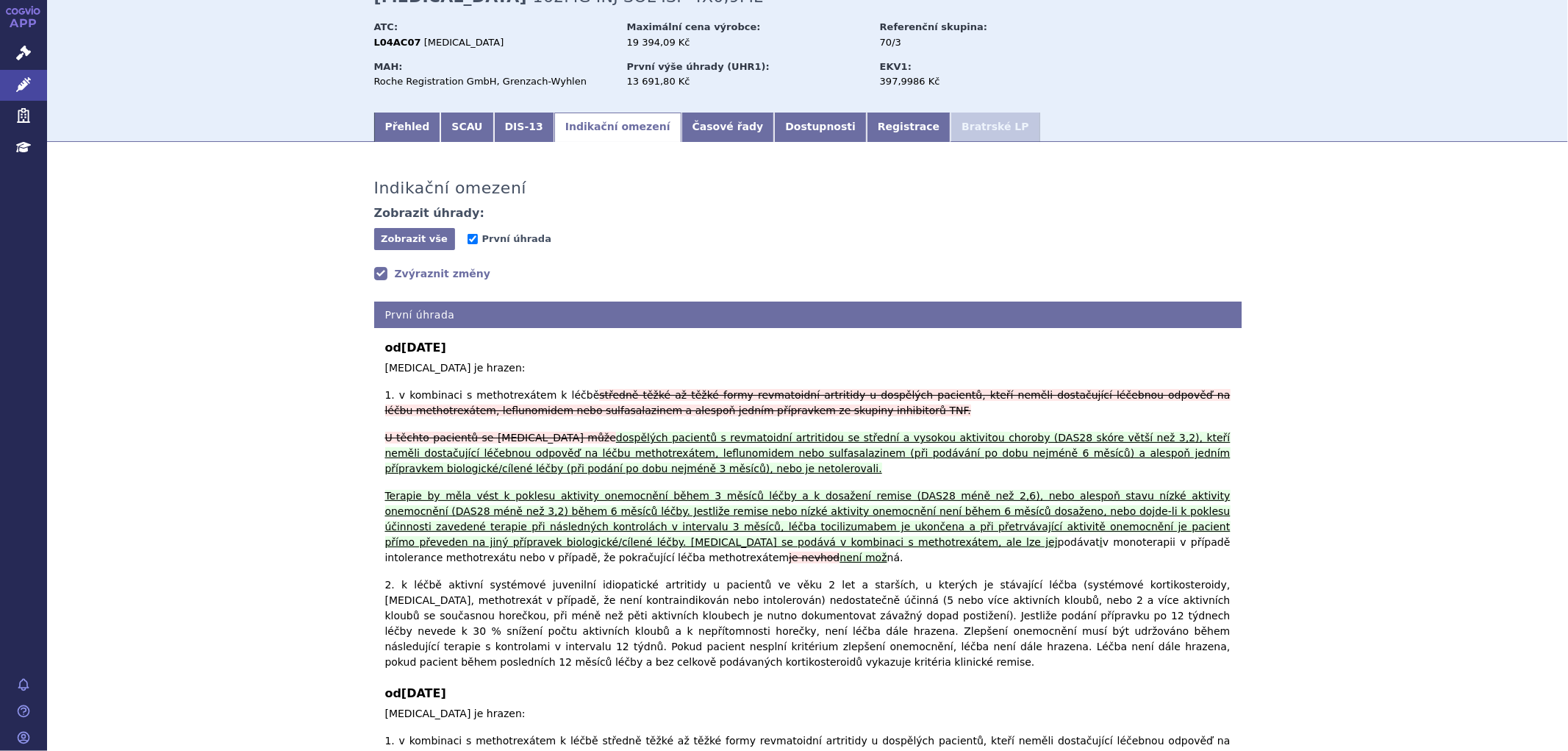
drag, startPoint x: 1398, startPoint y: 267, endPoint x: 1387, endPoint y: 266, distance: 11.0
